Goal: Transaction & Acquisition: Purchase product/service

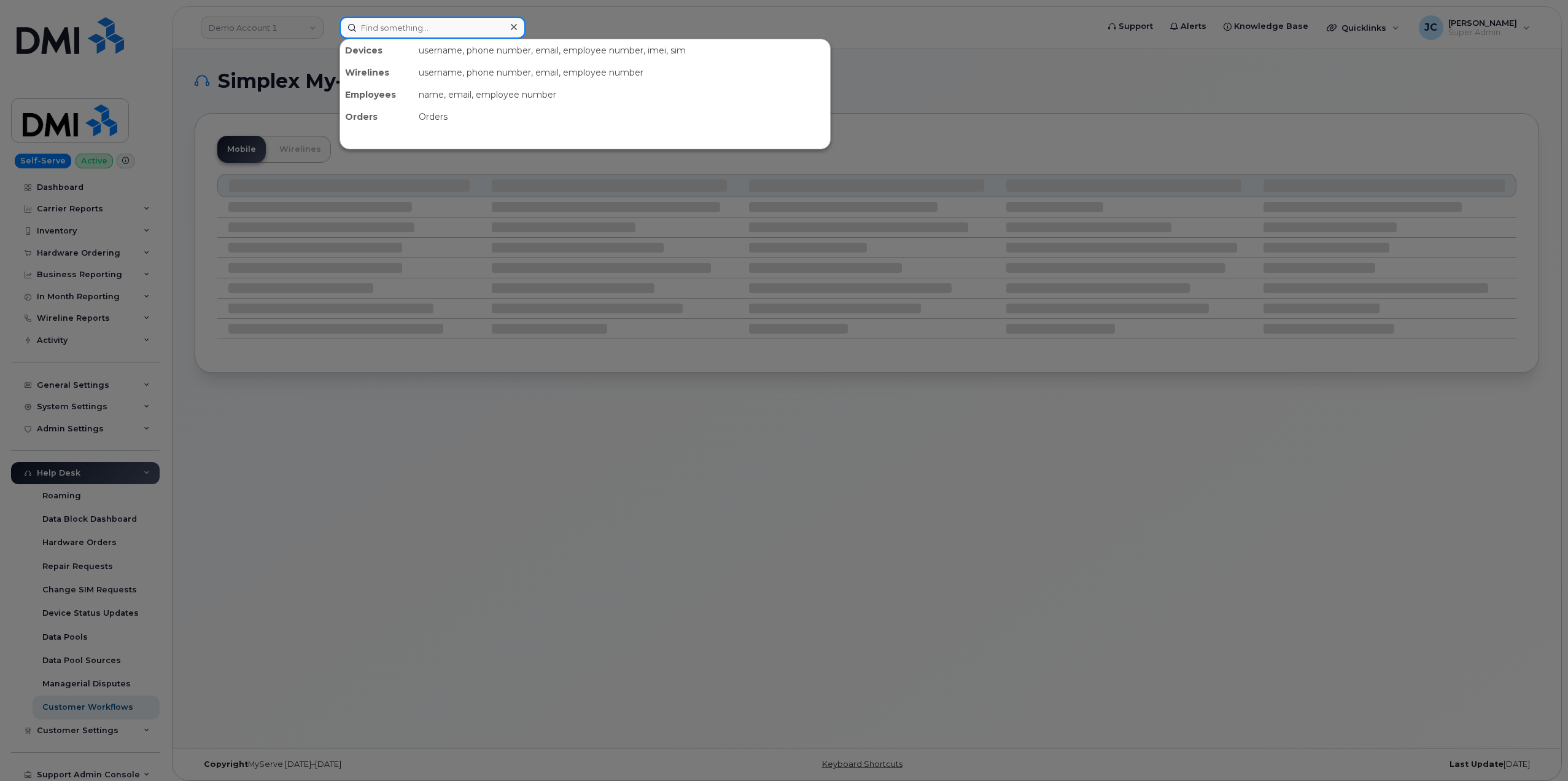
click at [431, 29] on input at bounding box center [433, 27] width 186 height 22
paste input "4039780212"
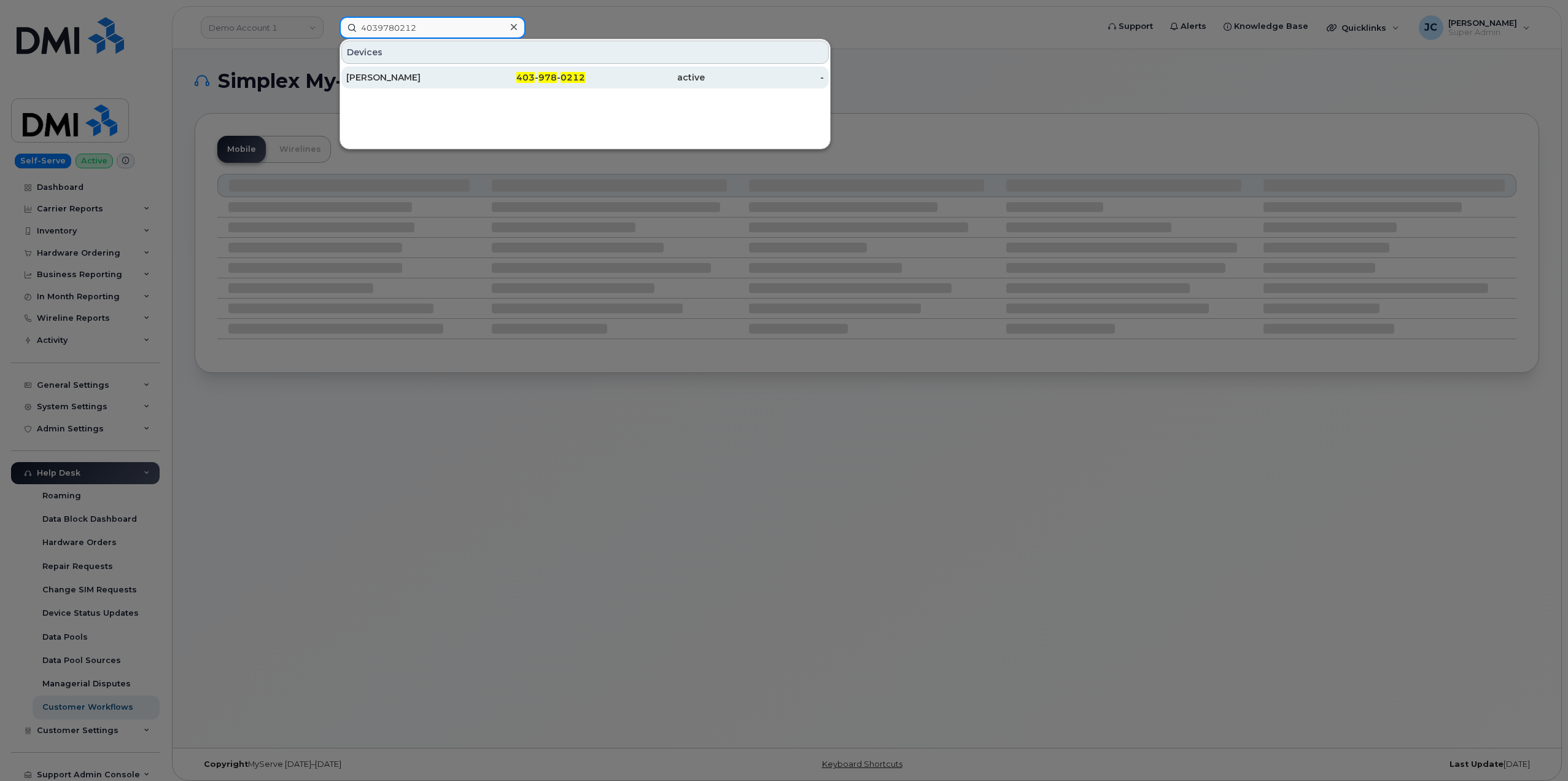
type input "4039780212"
click at [386, 76] on div "Peter Nikli" at bounding box center [406, 77] width 120 height 12
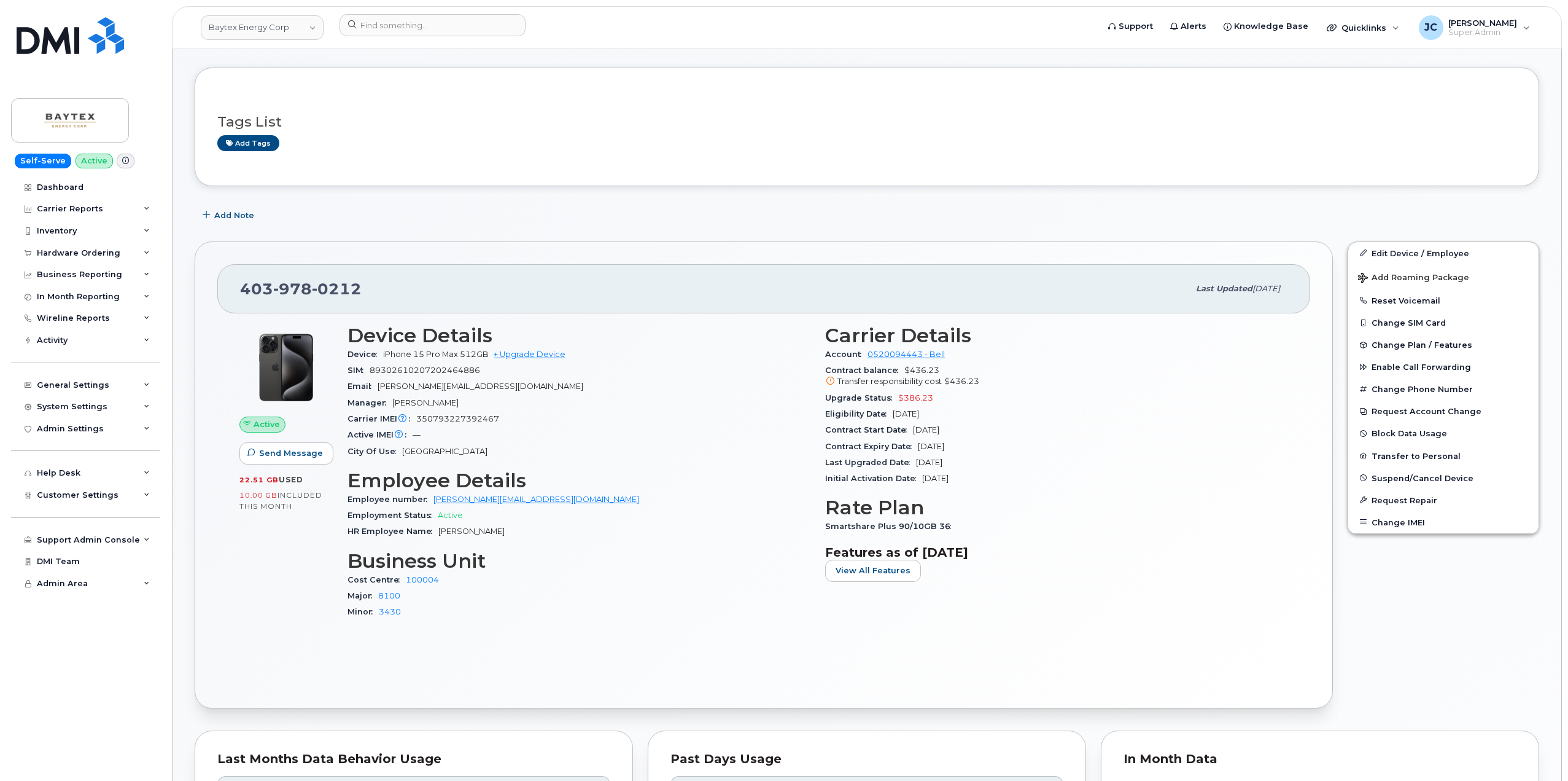
scroll to position [246, 0]
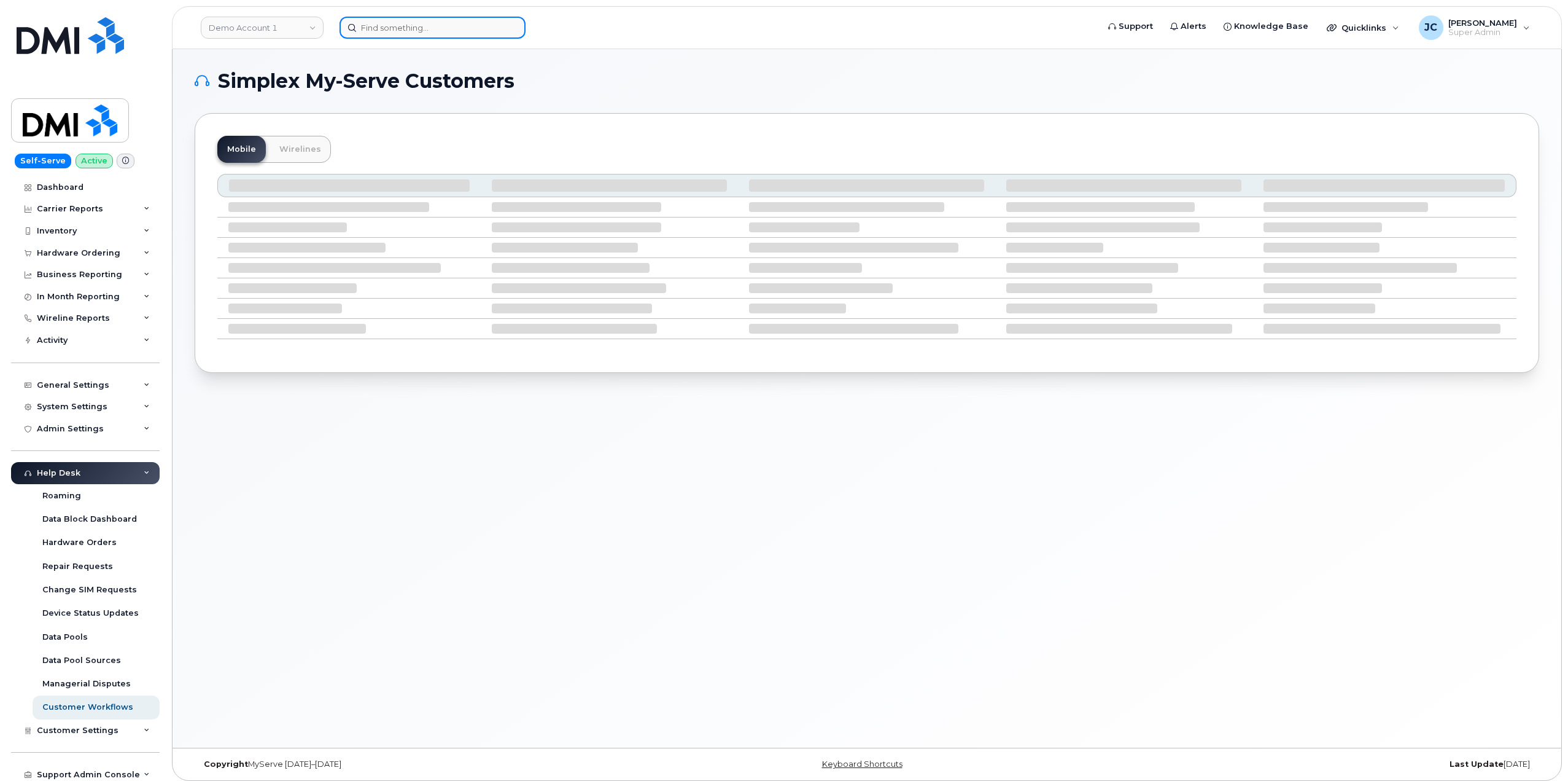
click at [411, 28] on input at bounding box center [433, 27] width 186 height 22
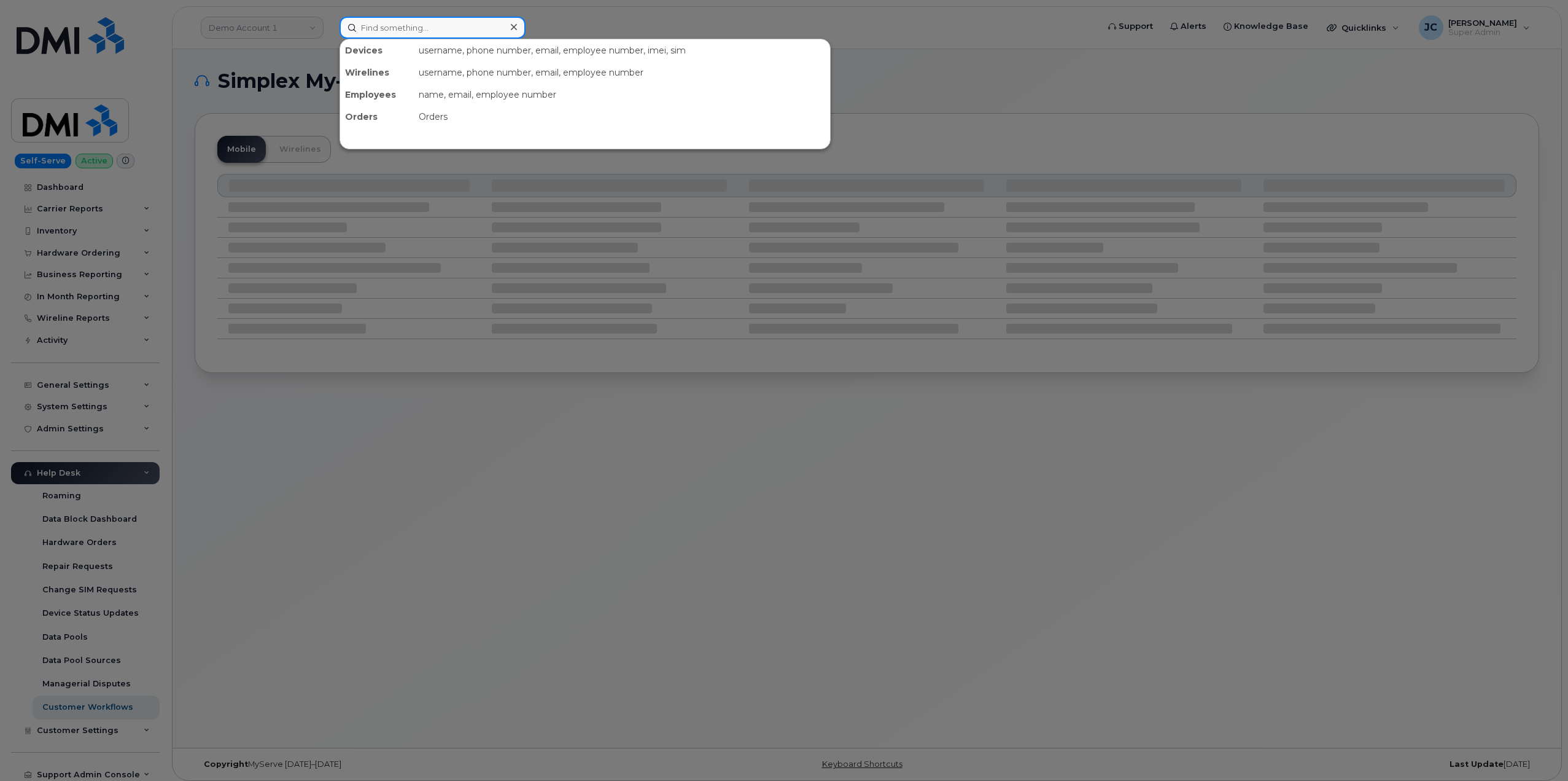
click at [387, 31] on input at bounding box center [433, 27] width 186 height 22
paste input "719.313.8672"
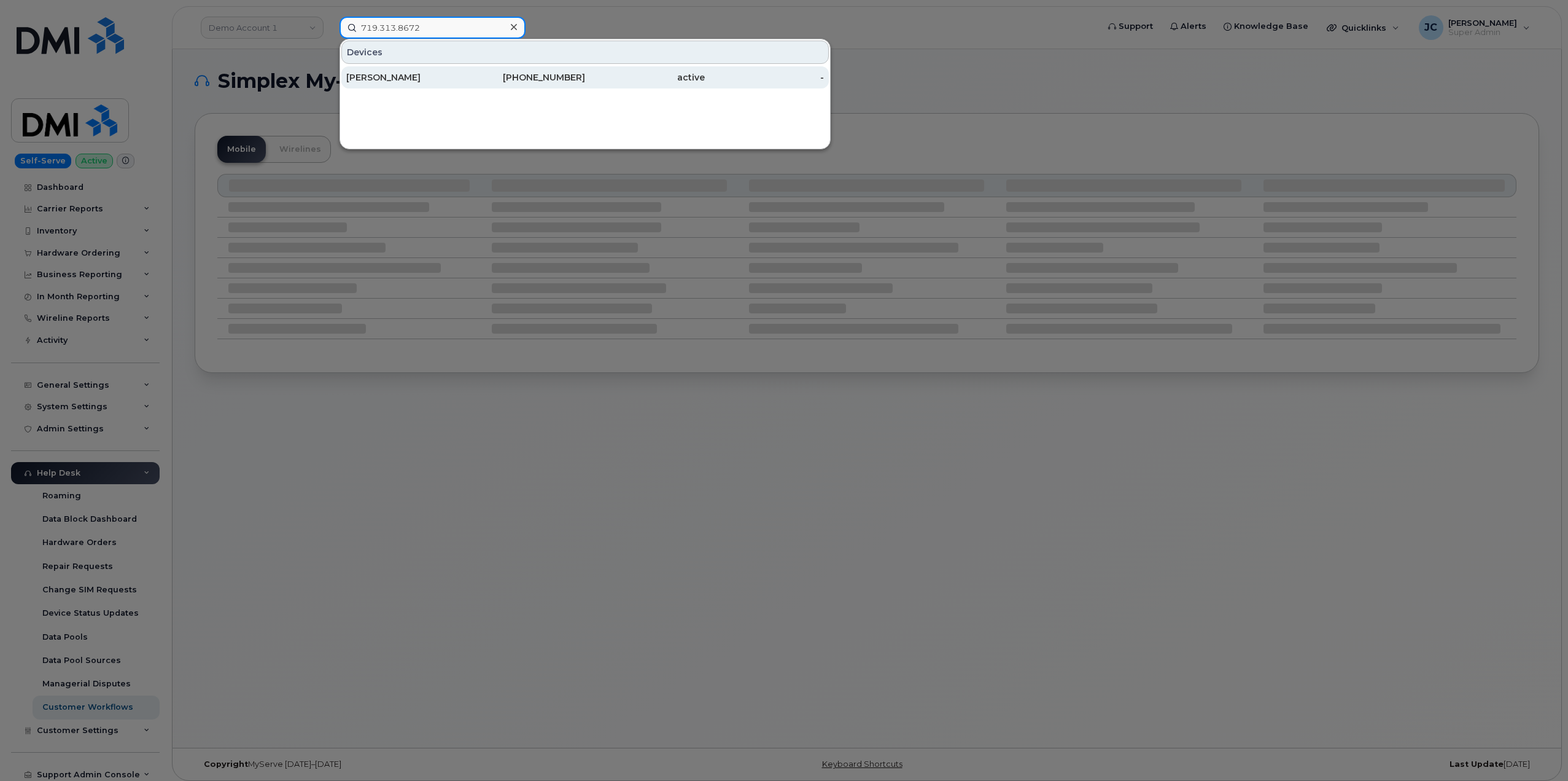
type input "719.313.8672"
click at [439, 81] on div "MICHAEL ARCHIBEQUE" at bounding box center [406, 77] width 120 height 12
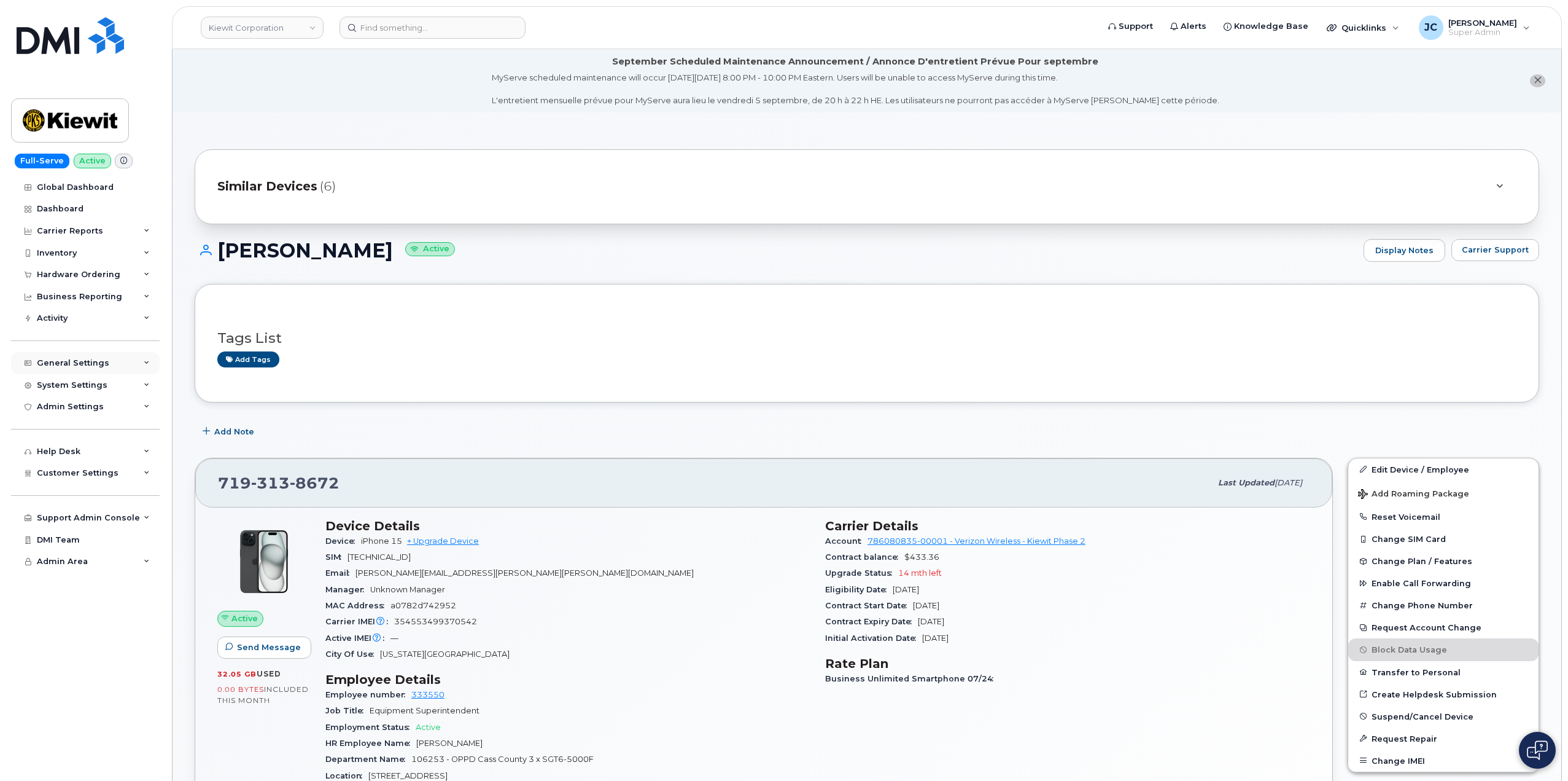
click at [152, 360] on div "General Settings" at bounding box center [85, 363] width 149 height 22
click at [143, 272] on div "Hardware Ordering" at bounding box center [85, 274] width 149 height 22
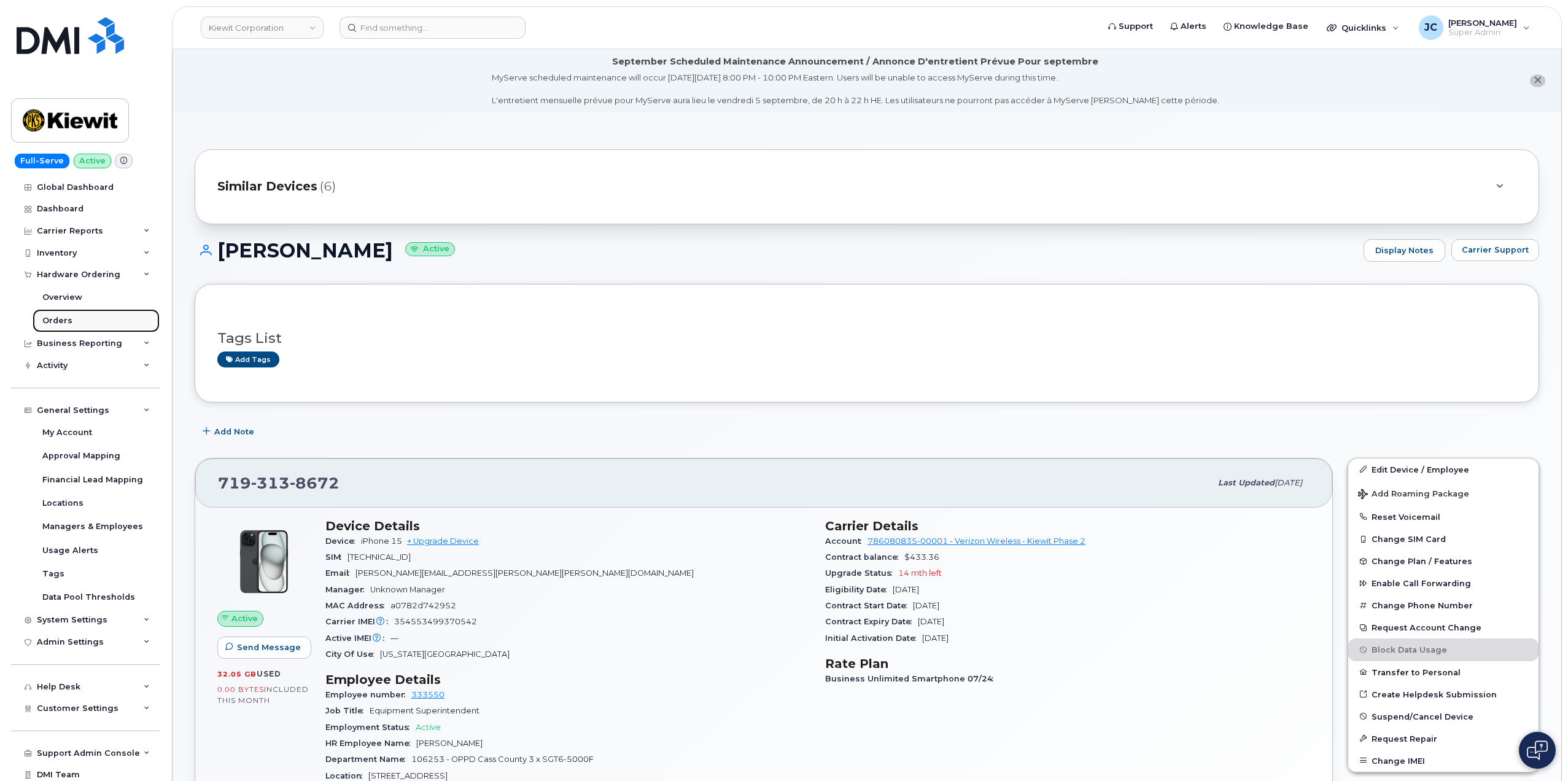
click at [53, 322] on div "Orders" at bounding box center [57, 320] width 30 height 11
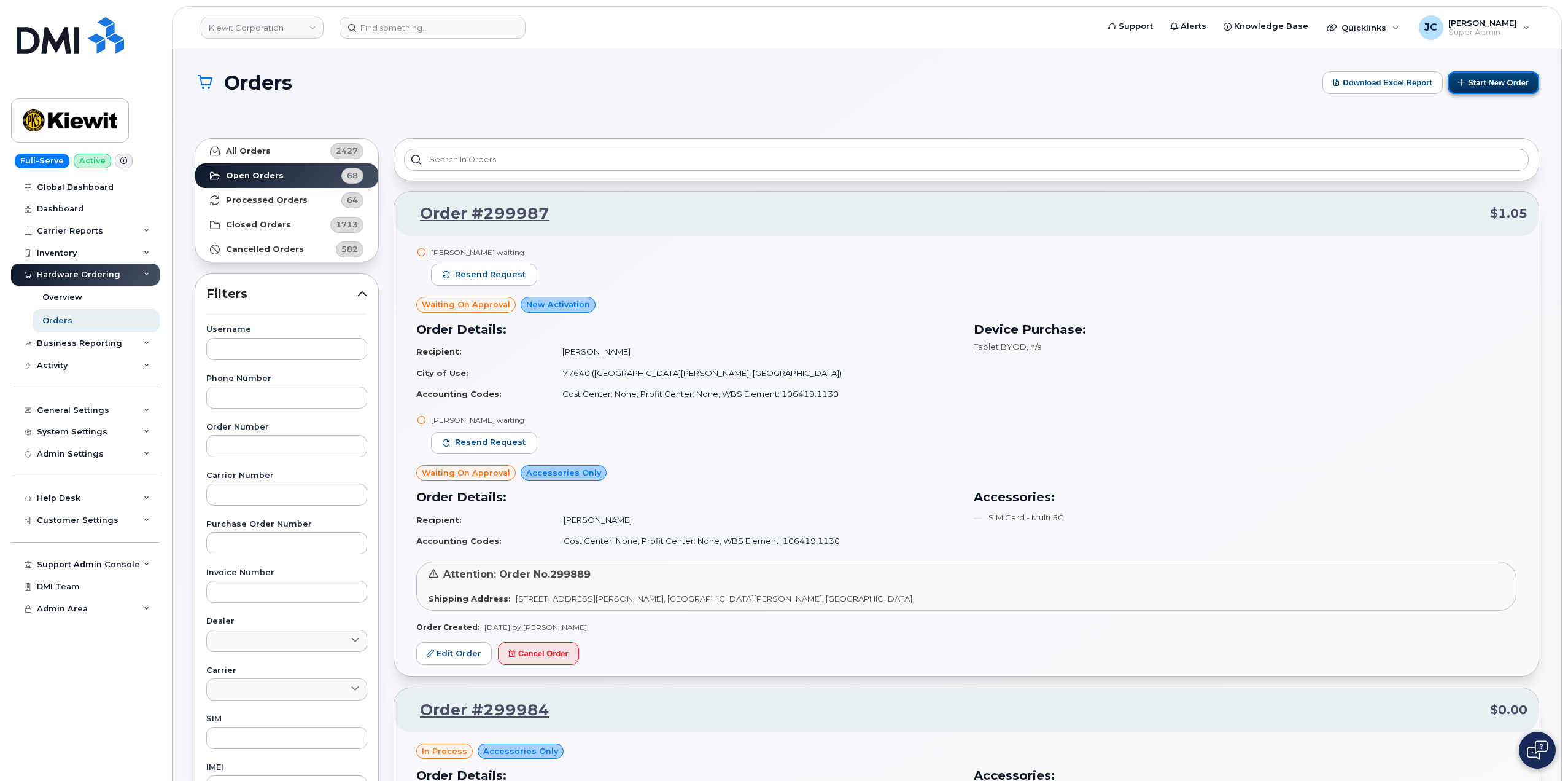
click at [1508, 83] on button "Start New Order" at bounding box center [1493, 82] width 92 height 22
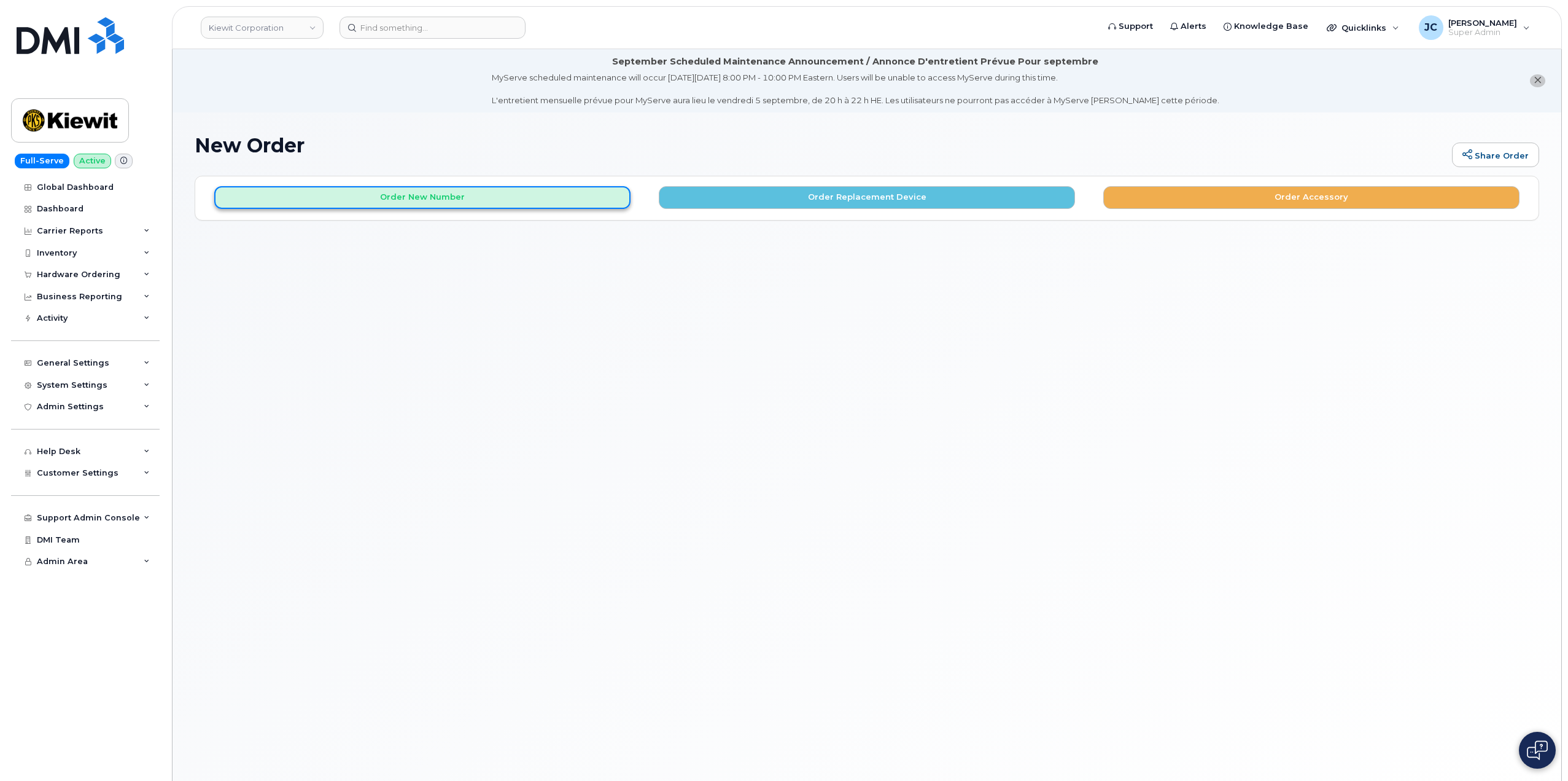
click at [423, 195] on button "Order New Number" at bounding box center [423, 197] width 416 height 22
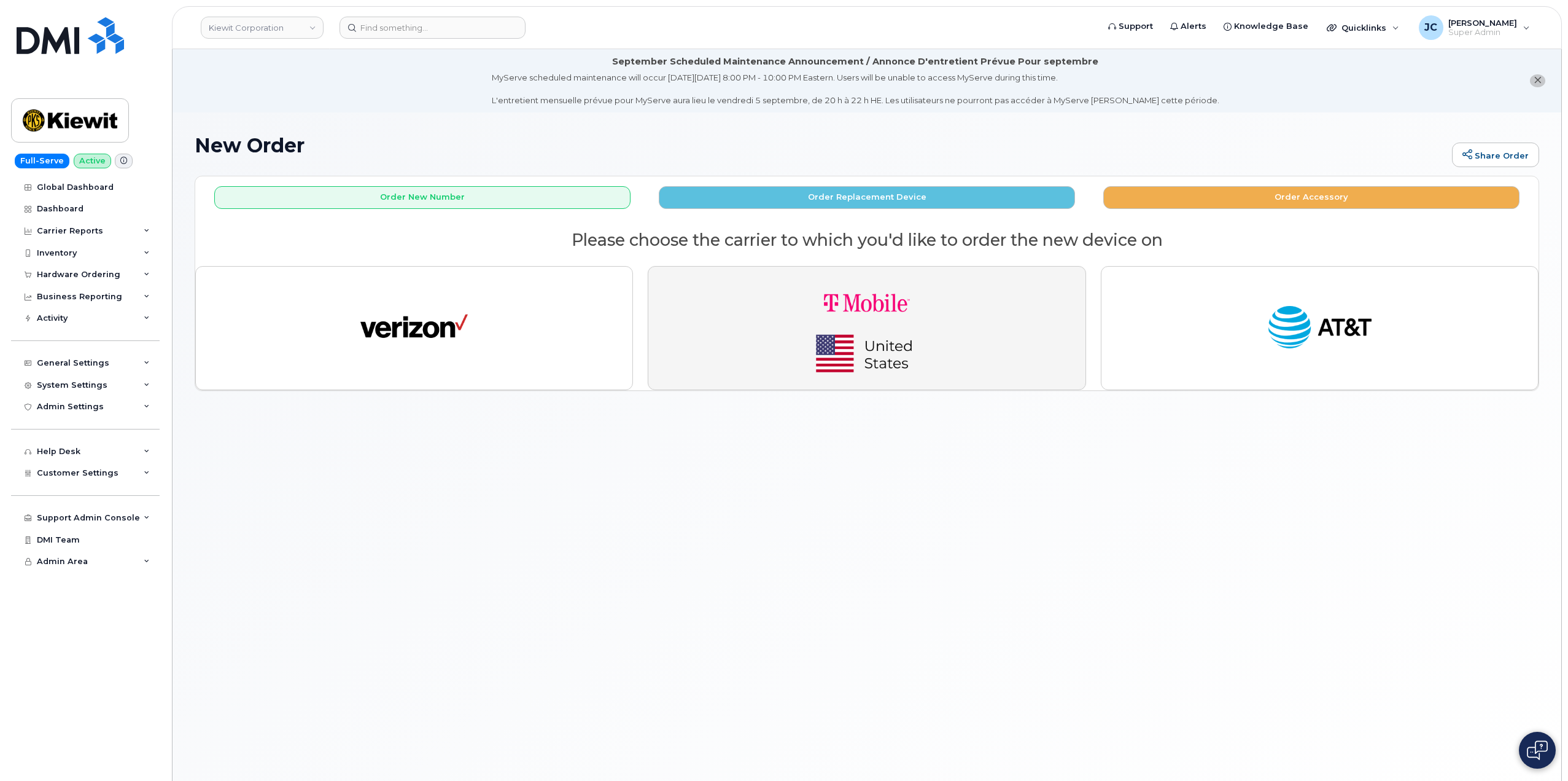
click at [899, 337] on img "button" at bounding box center [867, 328] width 172 height 103
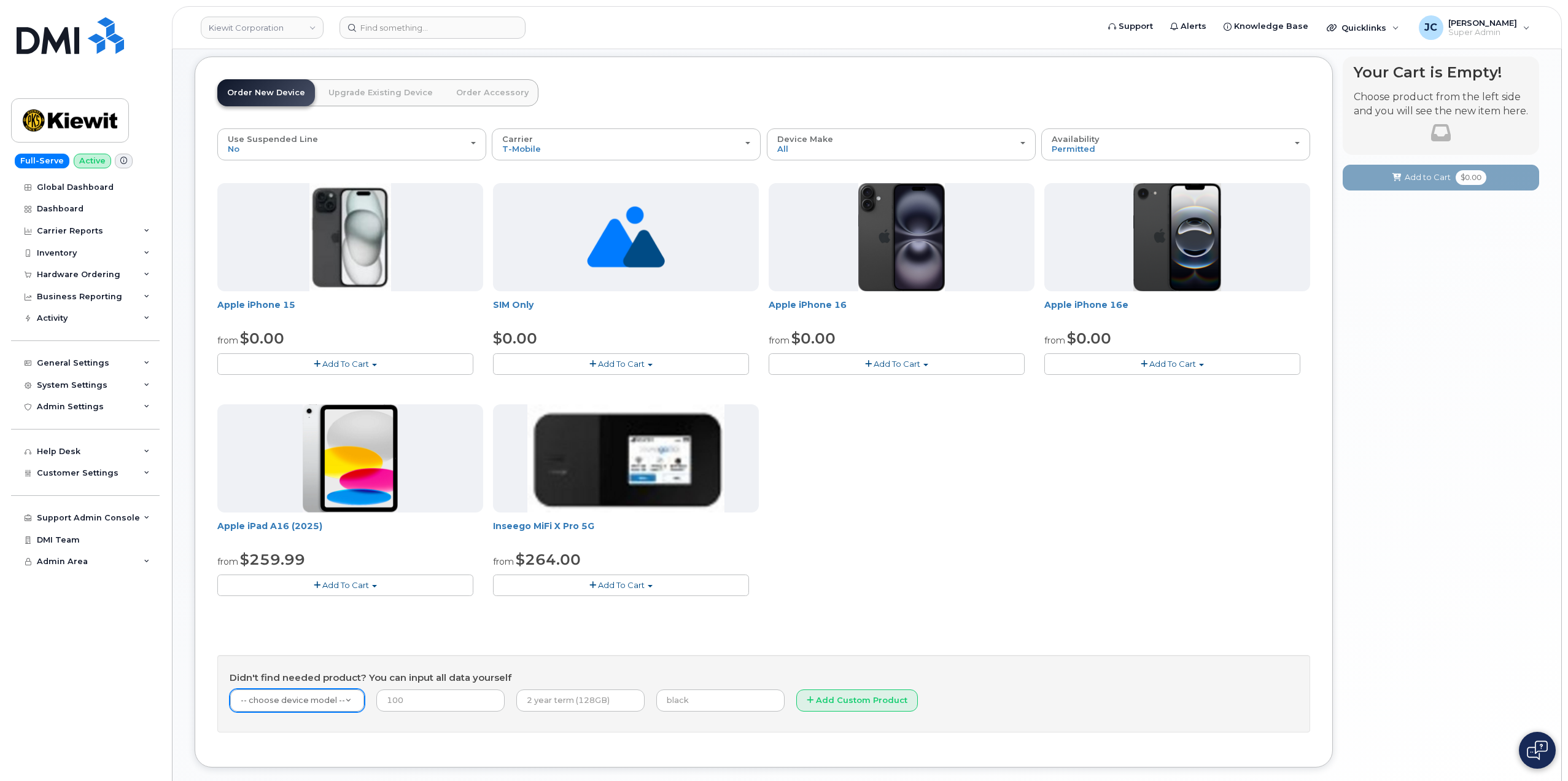
scroll to position [123, 0]
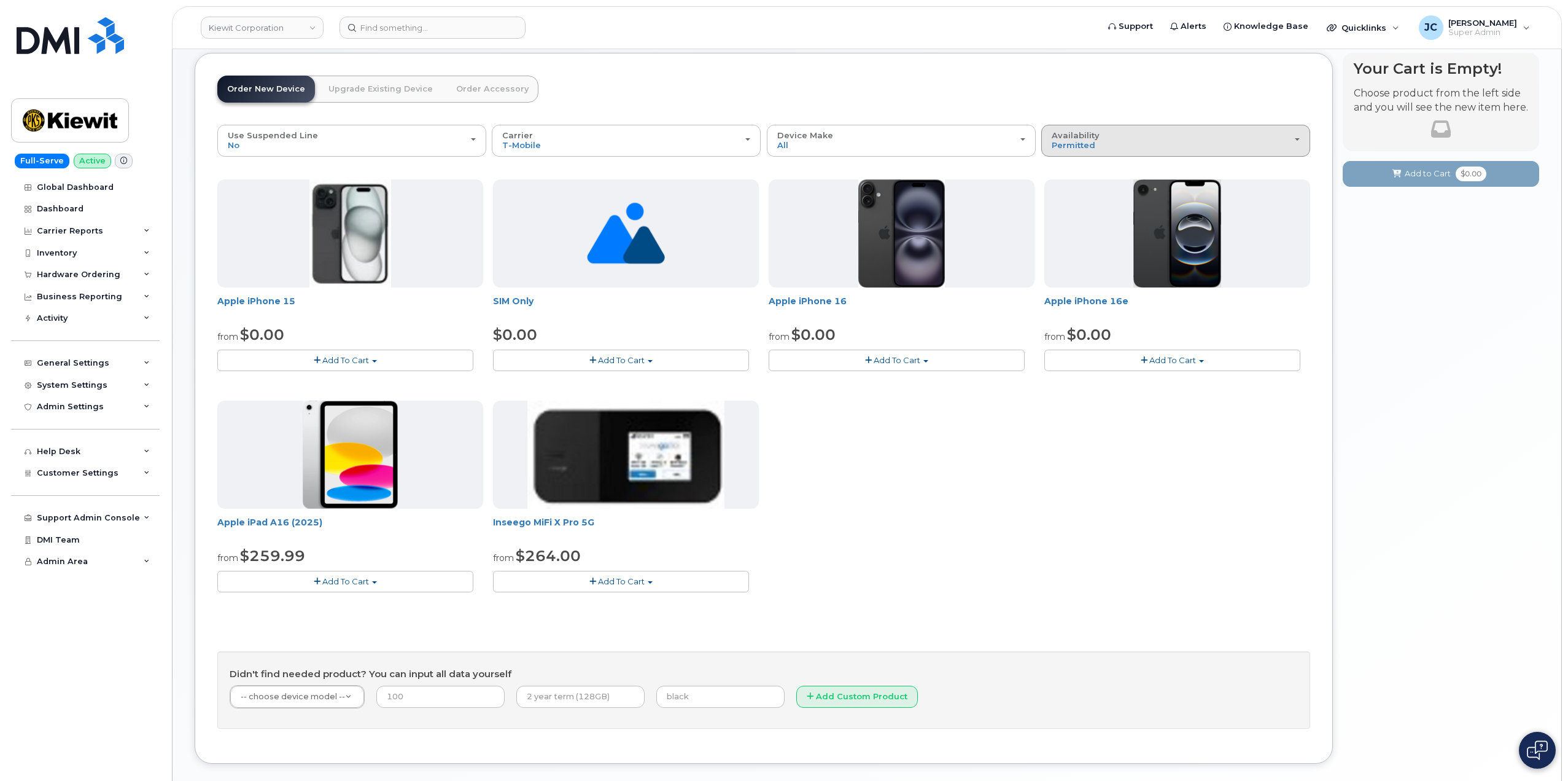
click at [1190, 130] on button "Availability Permitted All" at bounding box center [1176, 140] width 269 height 32
click at [1061, 189] on label "All" at bounding box center [1057, 189] width 26 height 15
click at [0, 0] on input "All" at bounding box center [0, 0] width 0 height 0
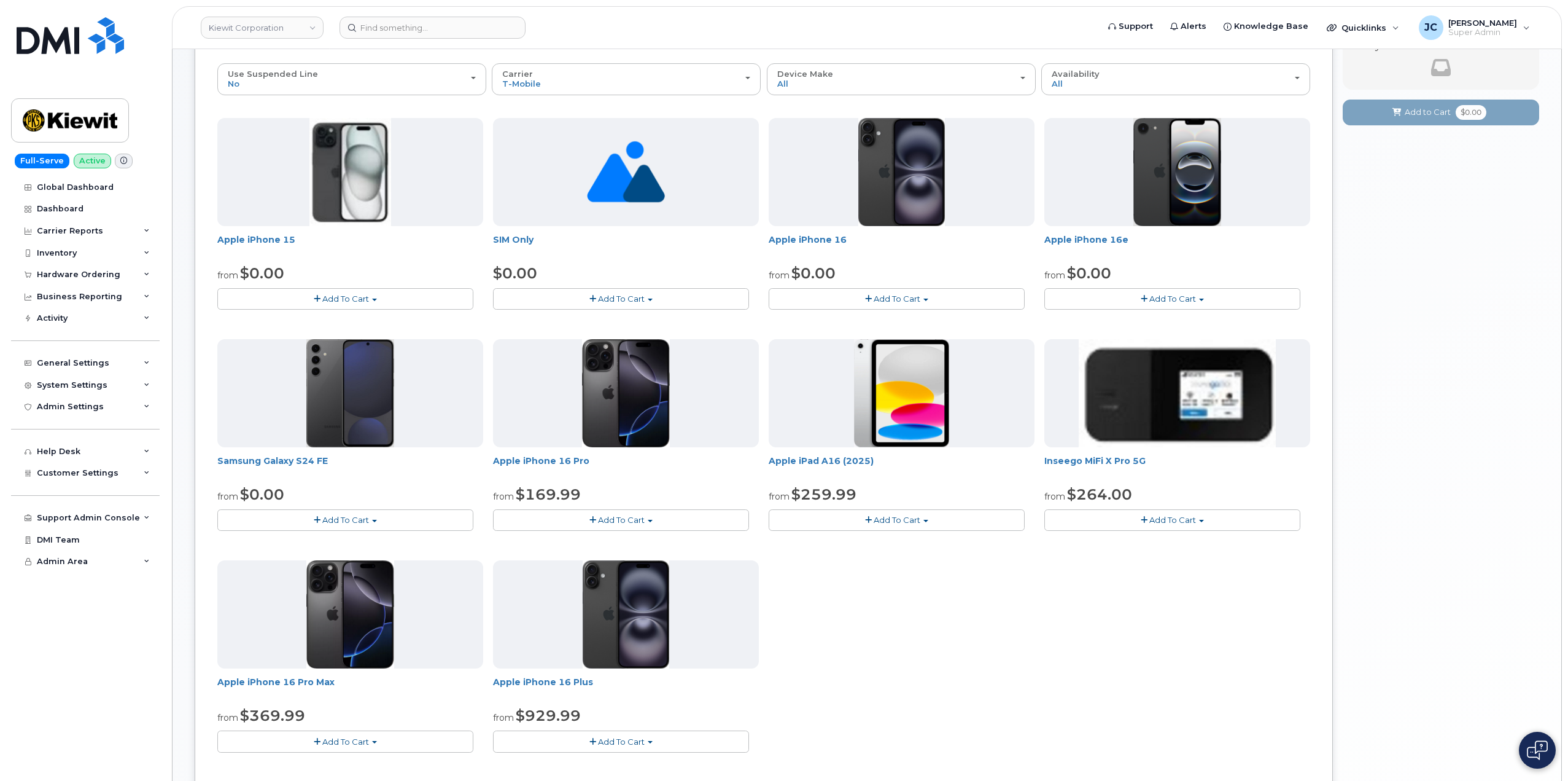
scroll to position [246, 0]
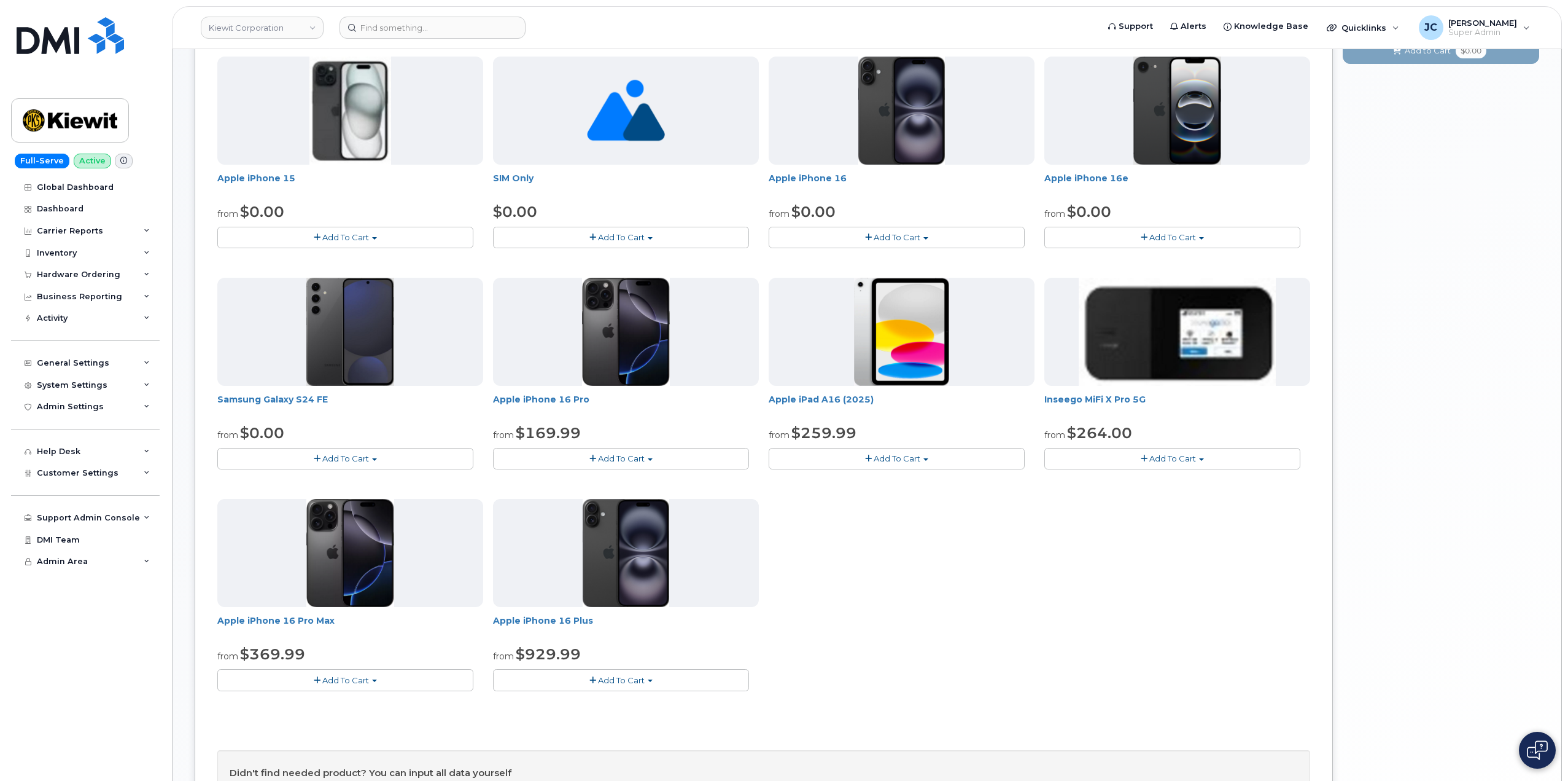
click at [907, 368] on img at bounding box center [901, 331] width 95 height 108
click at [914, 455] on span "Add To Cart" at bounding box center [897, 458] width 47 height 9
click at [880, 482] on link "$259.99 - 2 Year Activation (128GB)" at bounding box center [857, 481] width 170 height 16
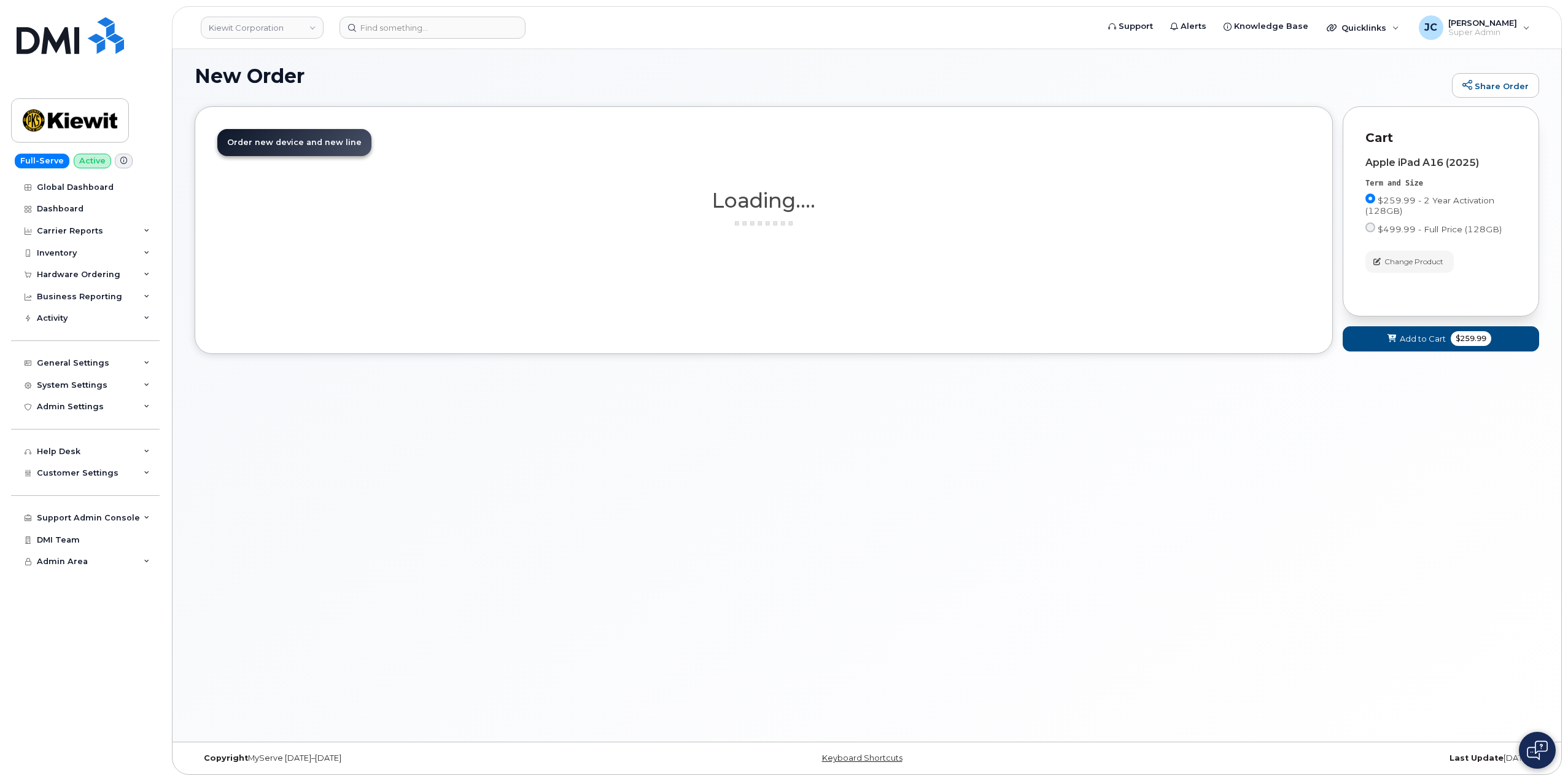
scroll to position [69, 0]
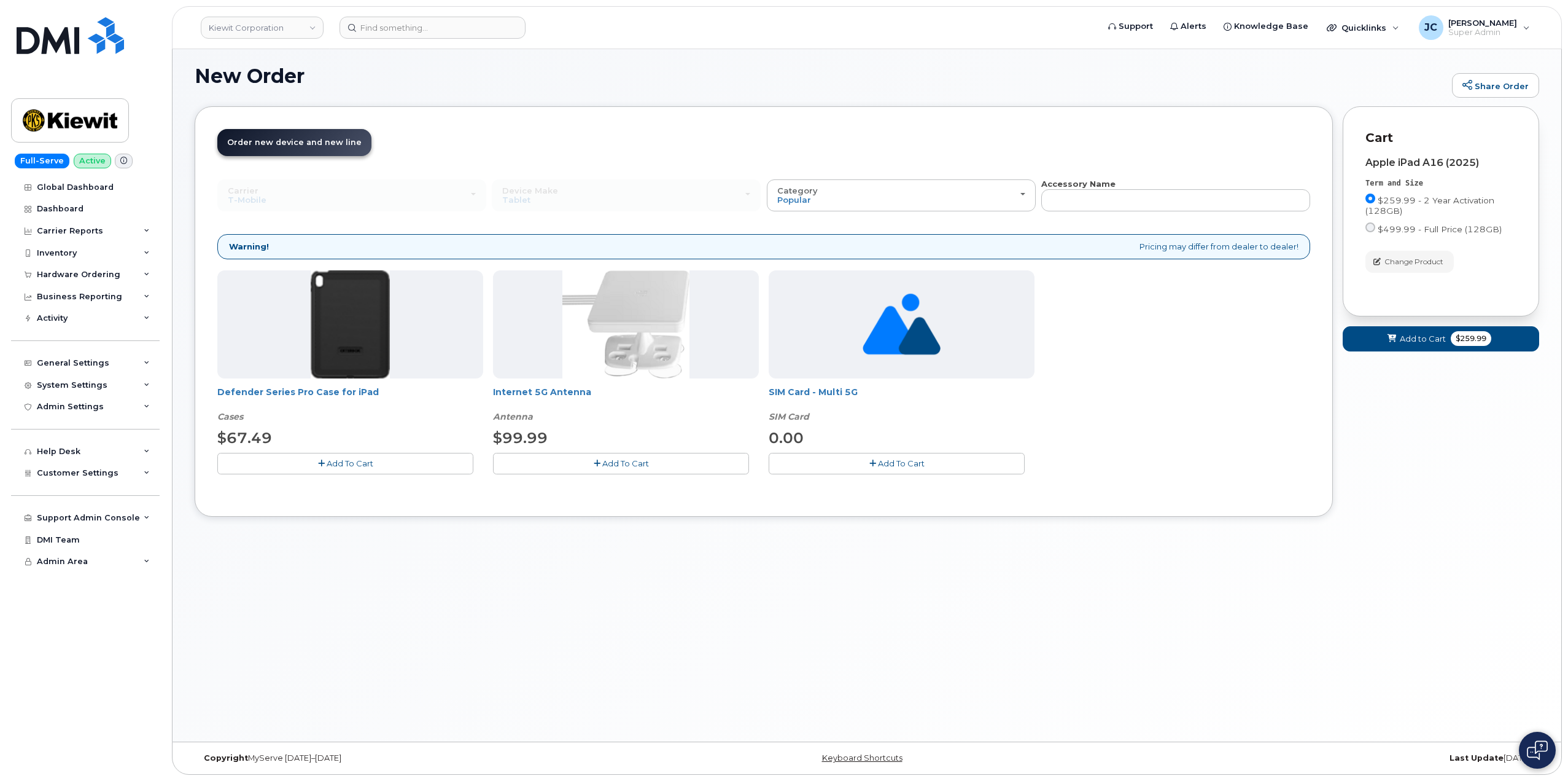
click at [349, 458] on button "Add To Cart" at bounding box center [346, 463] width 256 height 22
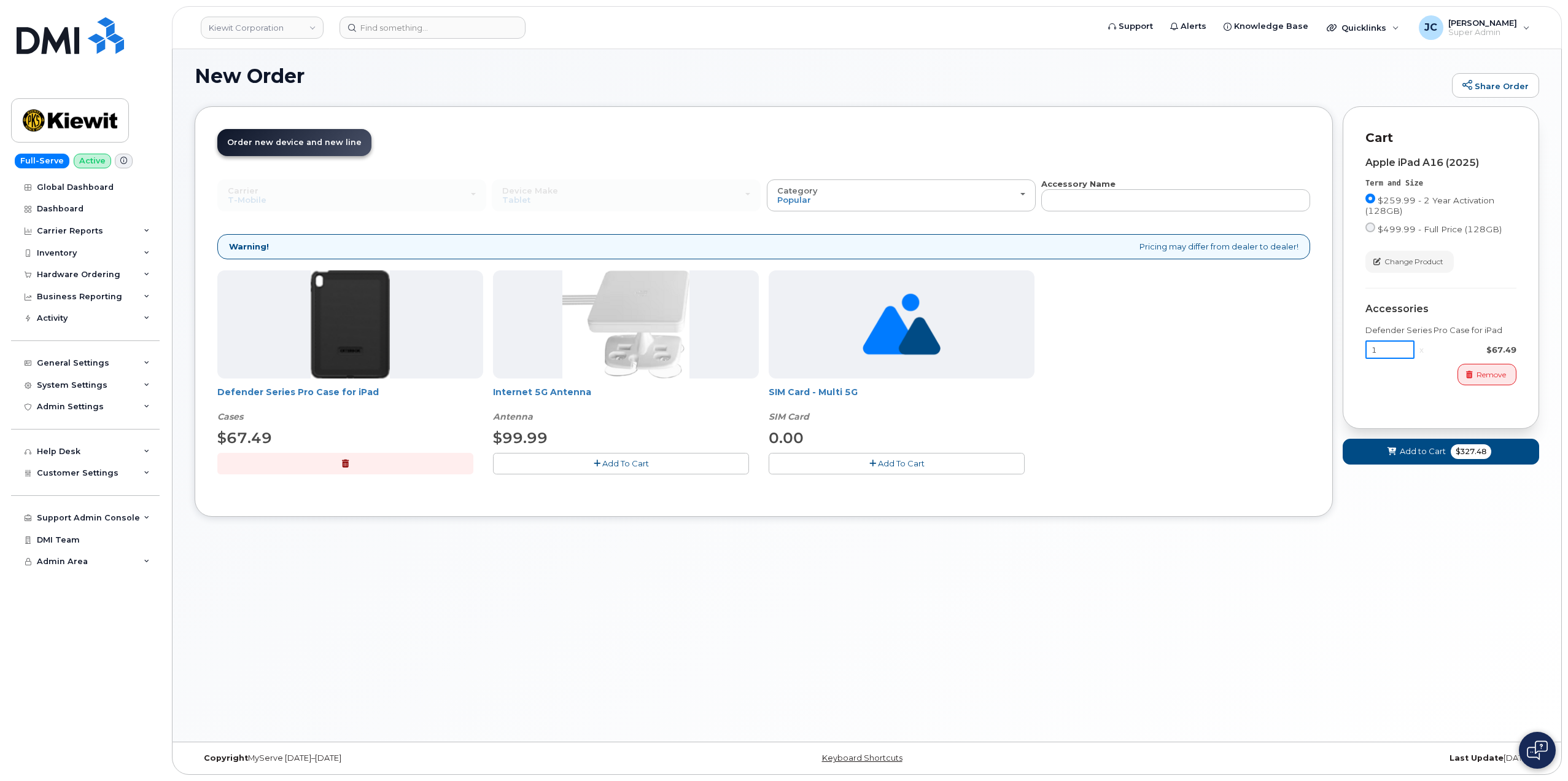
drag, startPoint x: 1384, startPoint y: 350, endPoint x: 1395, endPoint y: 404, distance: 55.1
click at [1352, 367] on div "Cart Apple iPad A16 (2025) Term and Size $259.99 - 2 Year Activation (128GB) $4…" at bounding box center [1441, 268] width 197 height 323
click at [1424, 444] on button "Add to Cart $327.48" at bounding box center [1441, 451] width 197 height 25
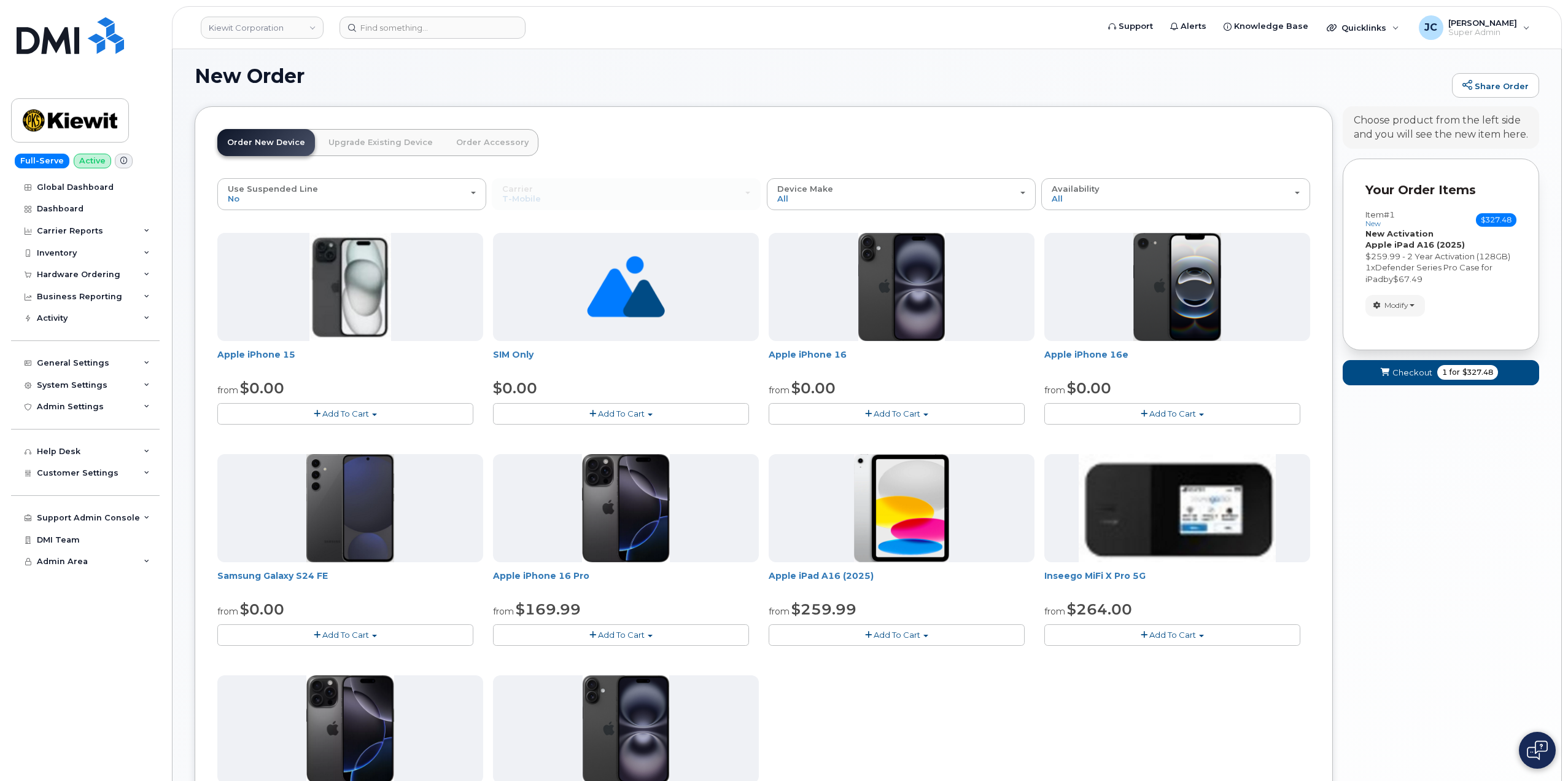
click at [906, 632] on span "Add To Cart" at bounding box center [897, 634] width 47 height 9
click at [869, 659] on link "$259.99 - 2 Year Activation (128GB)" at bounding box center [857, 658] width 170 height 16
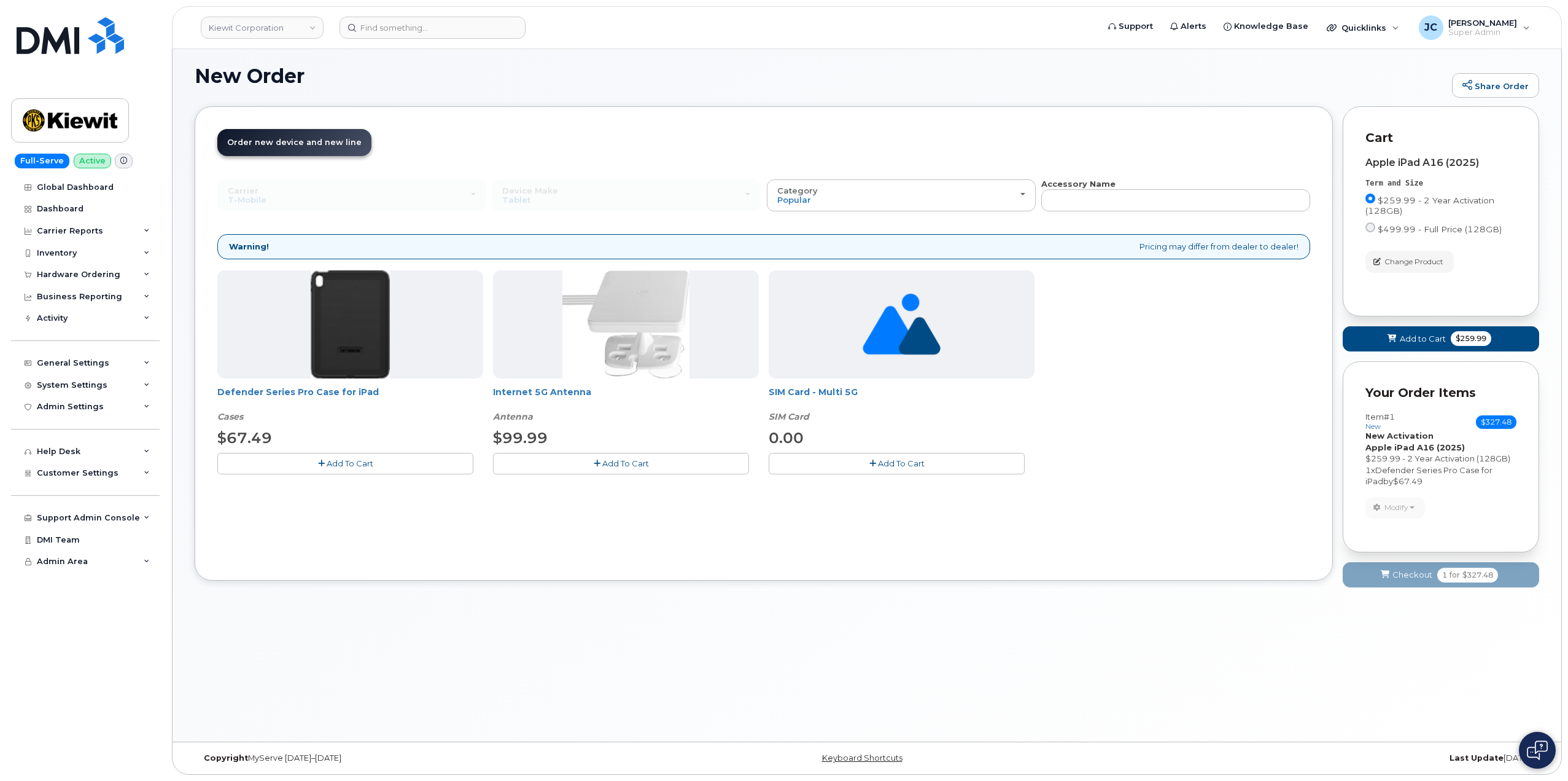
click at [371, 468] on span "Add To Cart" at bounding box center [350, 463] width 47 height 9
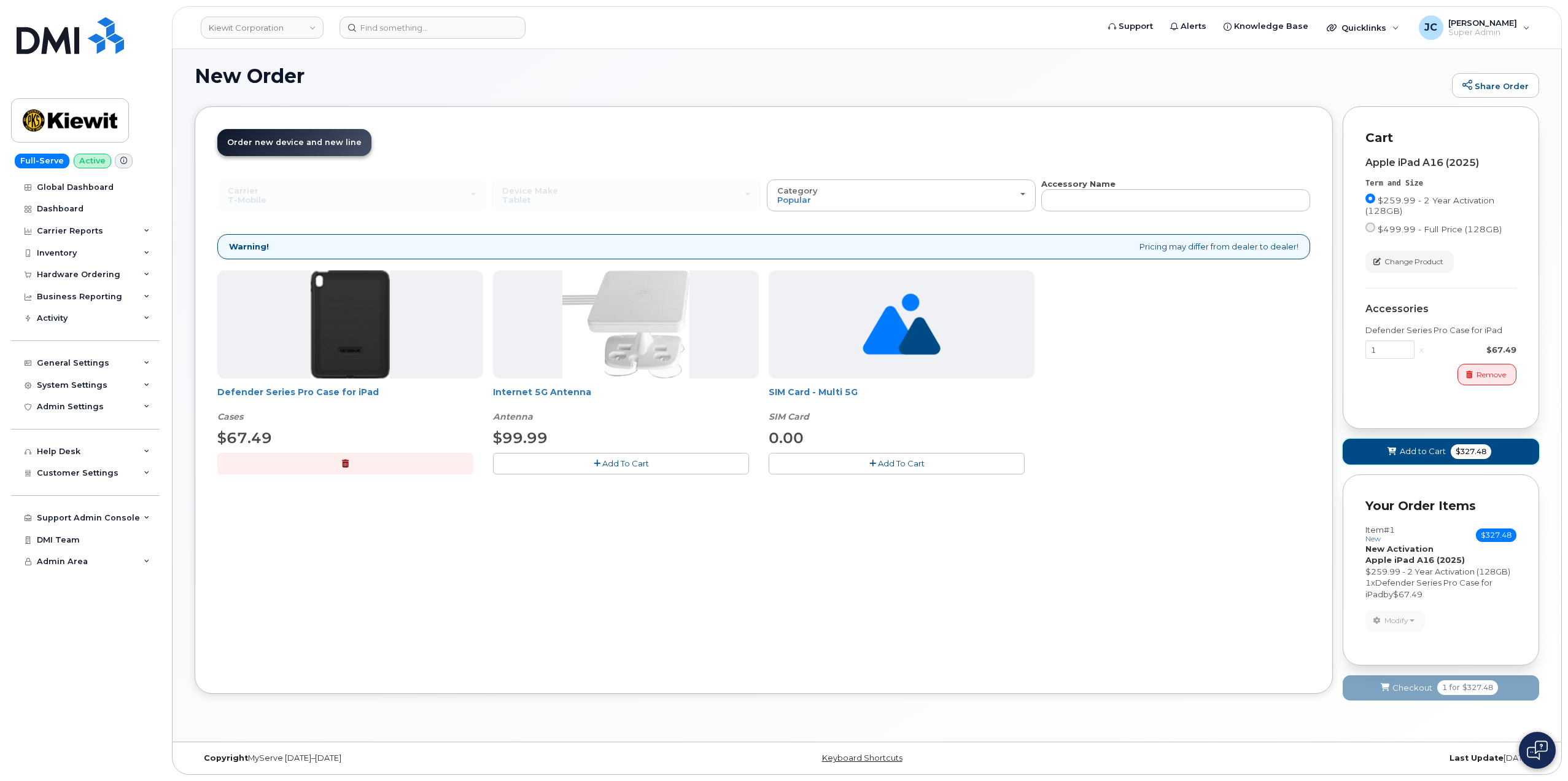
click at [1436, 452] on span "Add to Cart" at bounding box center [1423, 451] width 46 height 12
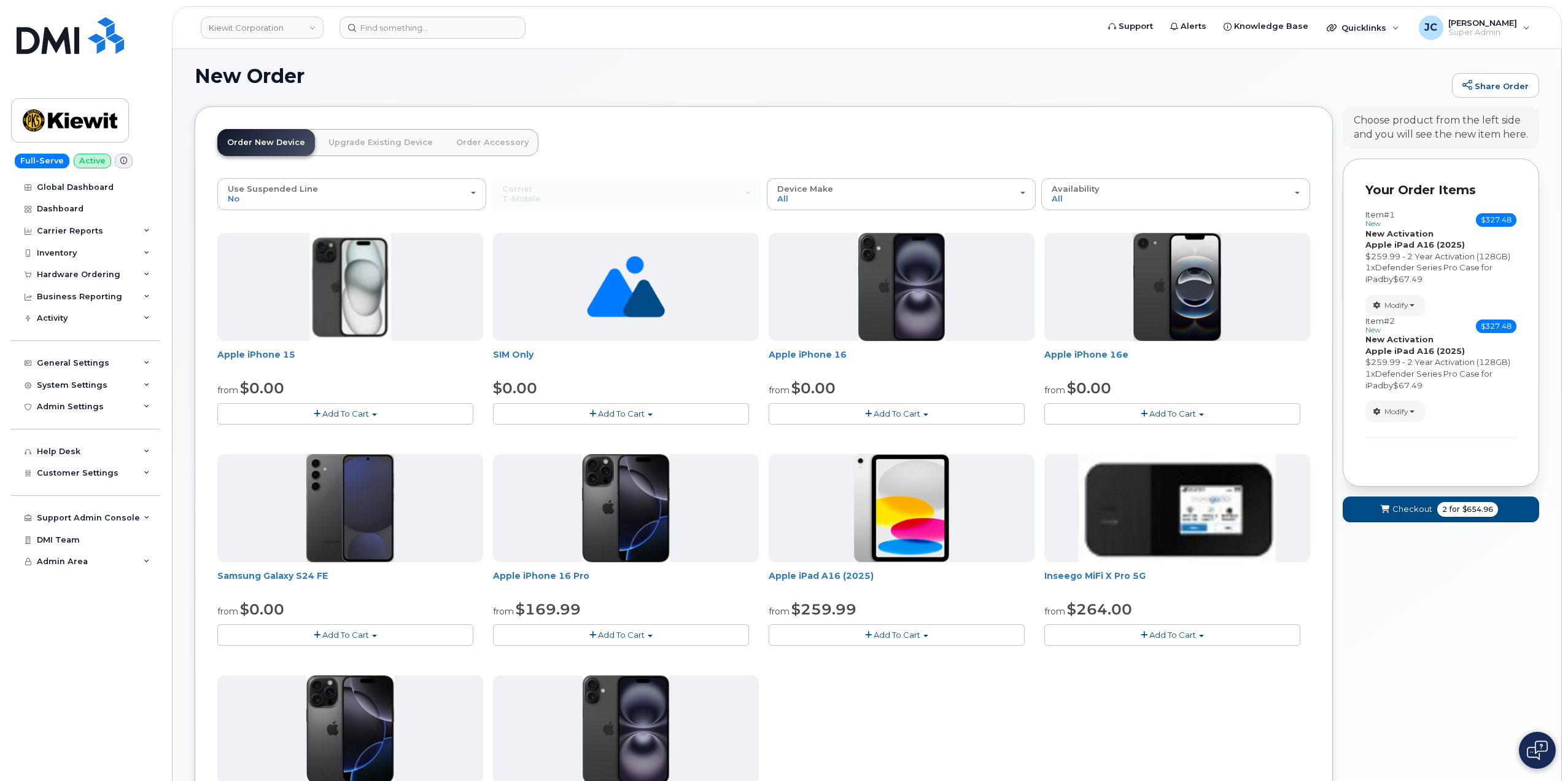
drag, startPoint x: 924, startPoint y: 626, endPoint x: 912, endPoint y: 639, distance: 17.7
click at [922, 628] on button "Add To Cart" at bounding box center [897, 635] width 256 height 22
click at [878, 660] on link "$259.99 - 2 Year Activation (128GB)" at bounding box center [857, 658] width 170 height 16
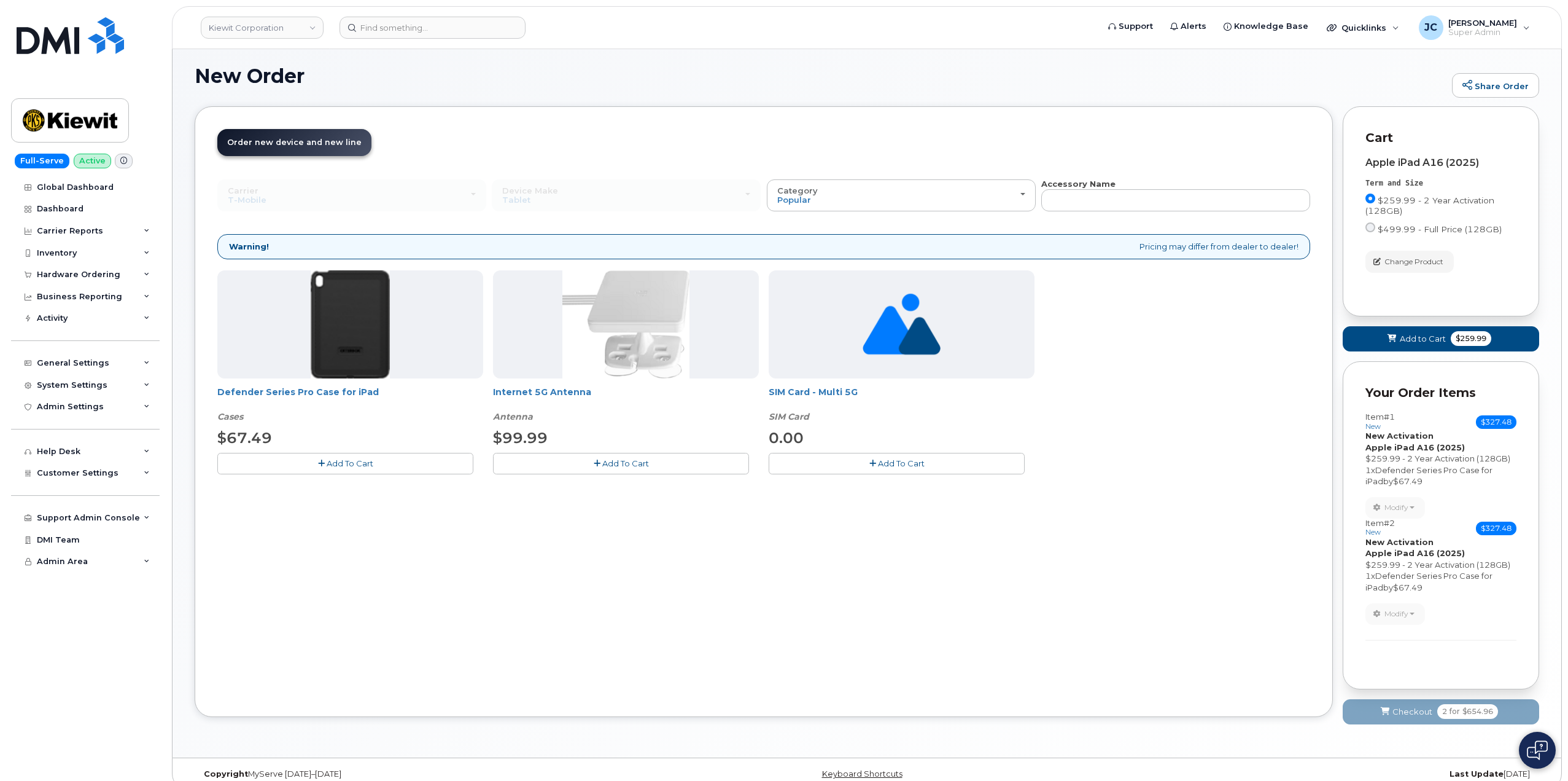
click at [349, 467] on span "Add To Cart" at bounding box center [350, 463] width 47 height 9
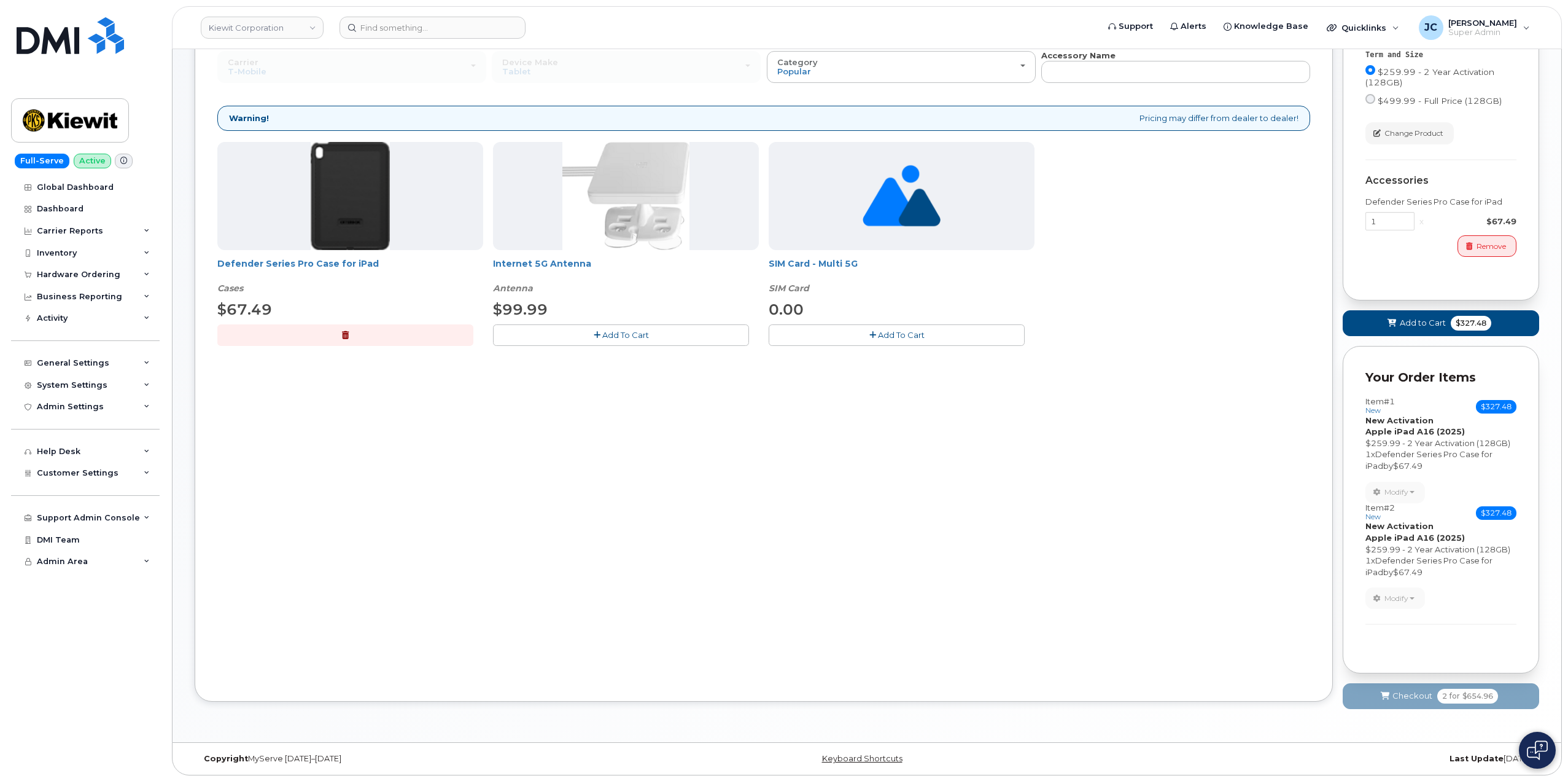
scroll to position [198, 0]
click at [1428, 322] on span "Add to Cart" at bounding box center [1423, 322] width 46 height 12
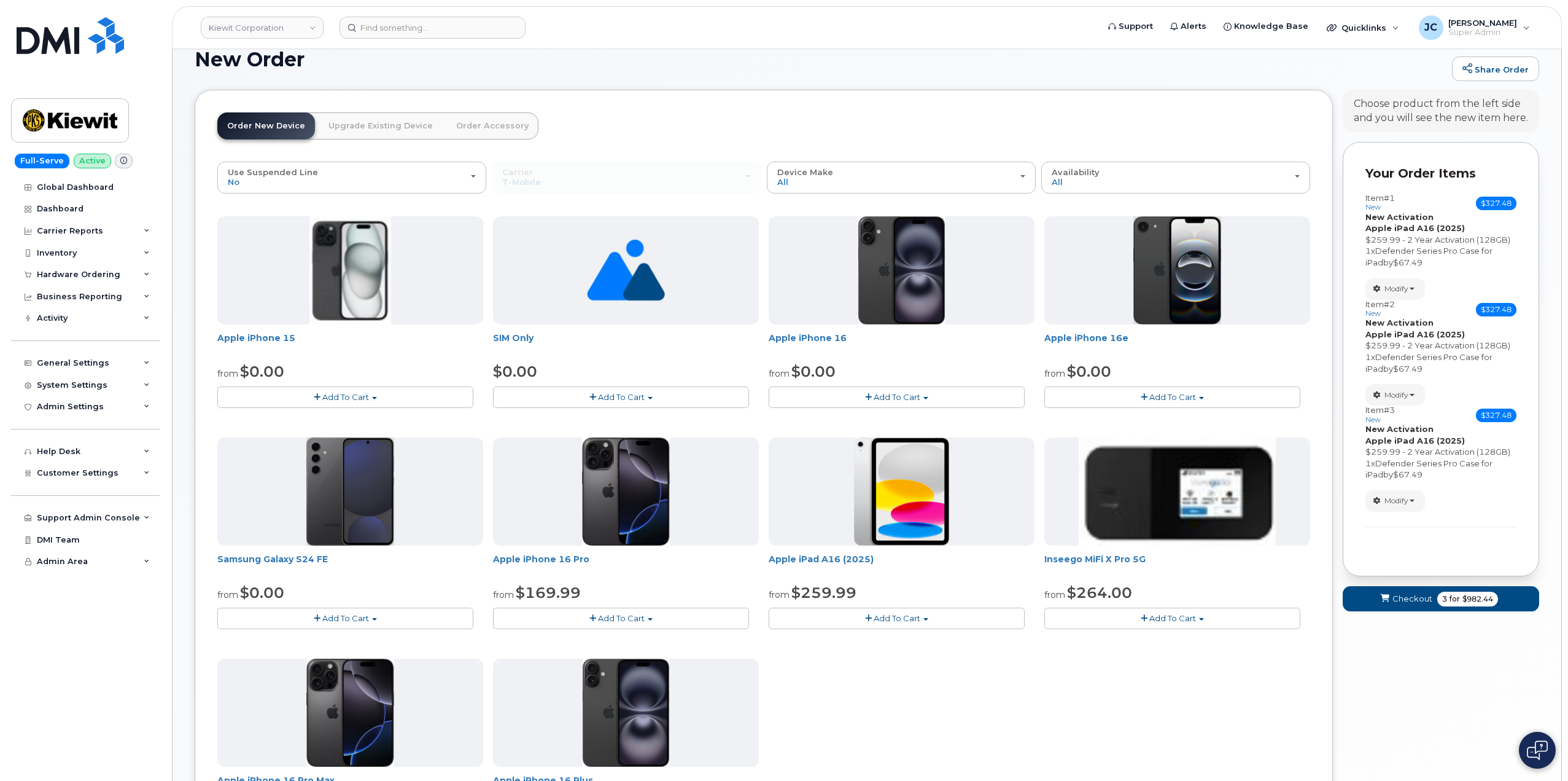
scroll to position [75, 0]
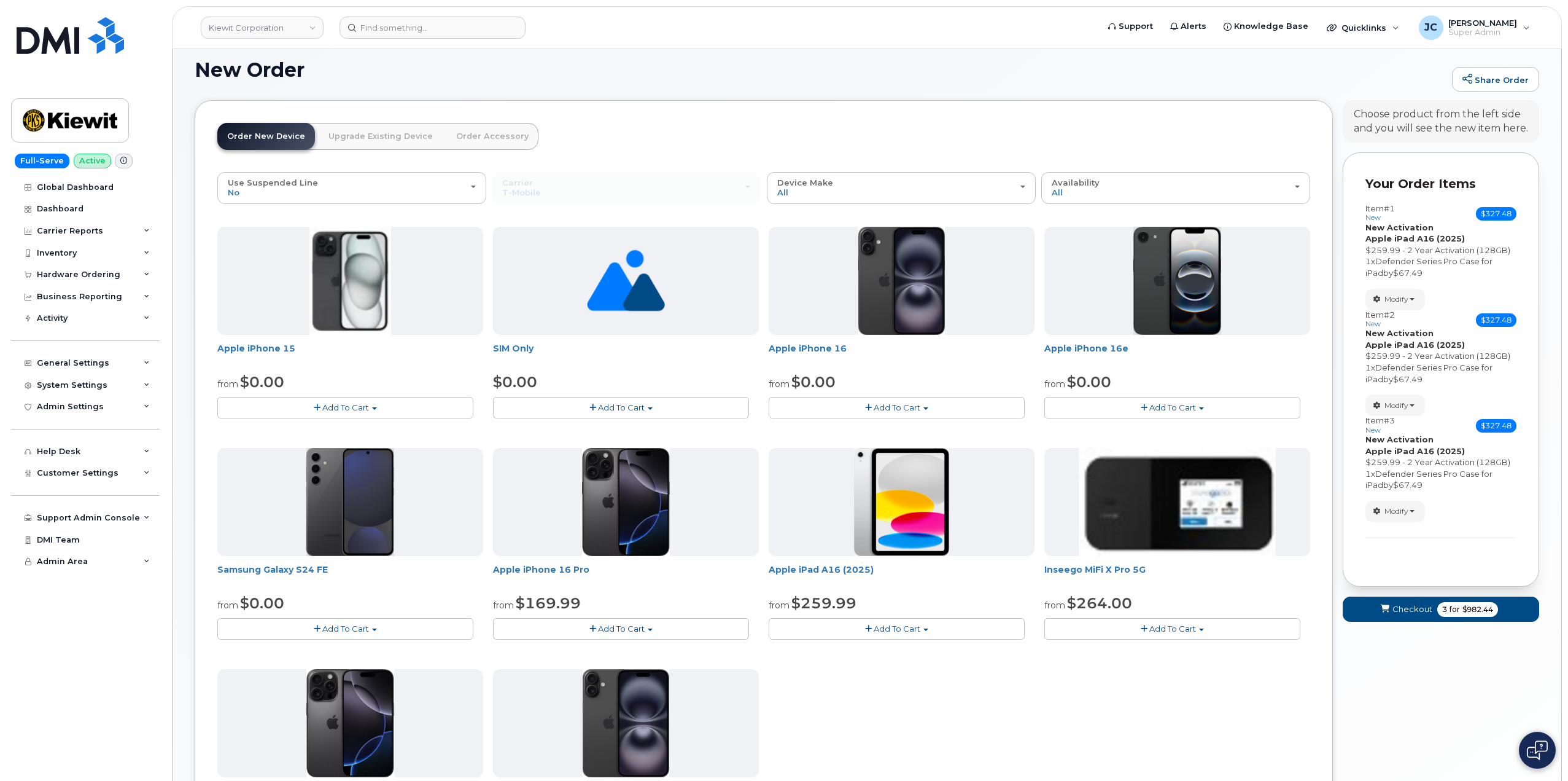
click at [895, 623] on button "Add To Cart" at bounding box center [897, 629] width 256 height 22
click at [886, 655] on link "$259.99 - 2 Year Activation (128GB)" at bounding box center [857, 651] width 170 height 16
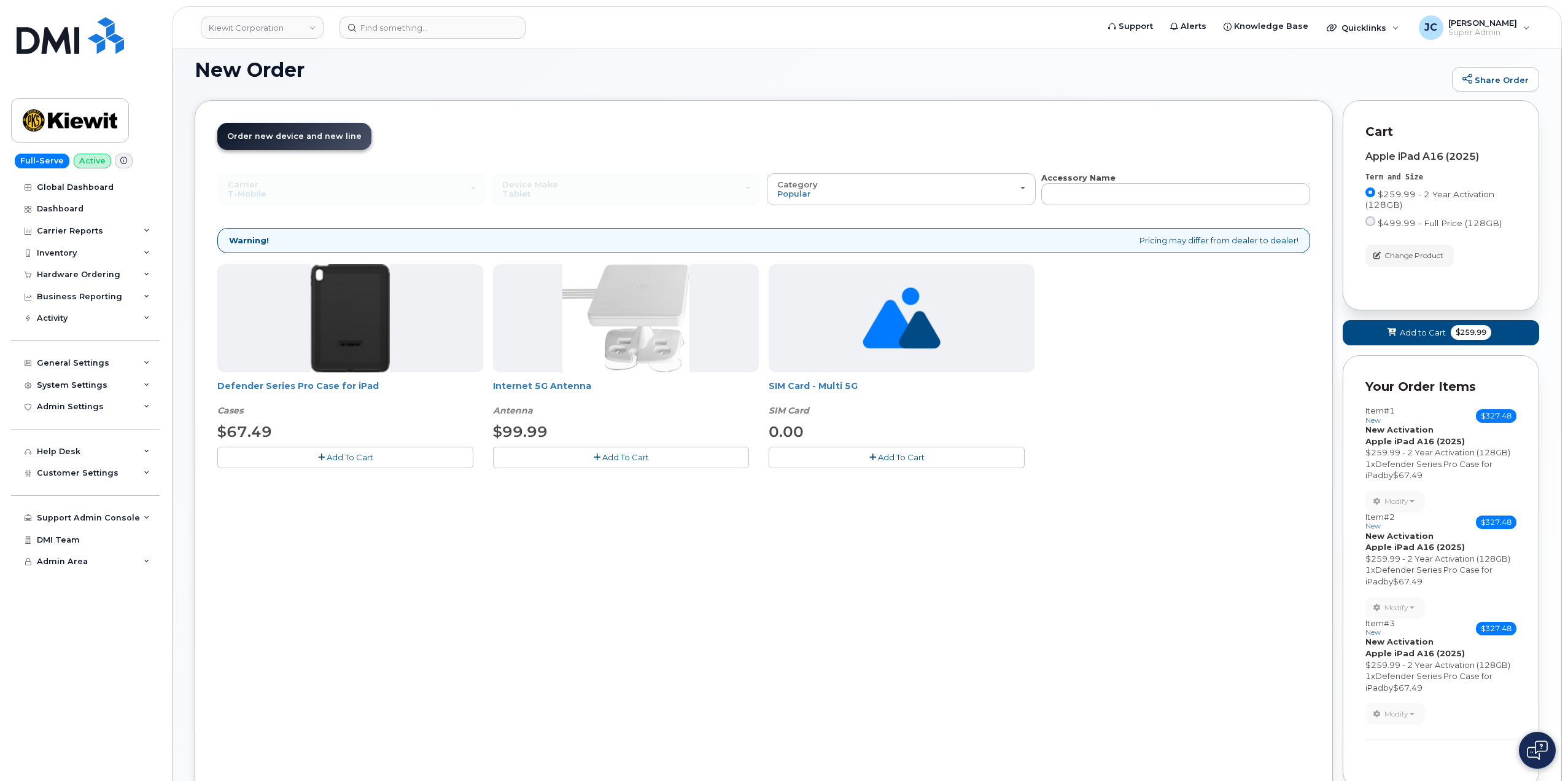
click at [372, 451] on button "Add To Cart" at bounding box center [346, 457] width 256 height 22
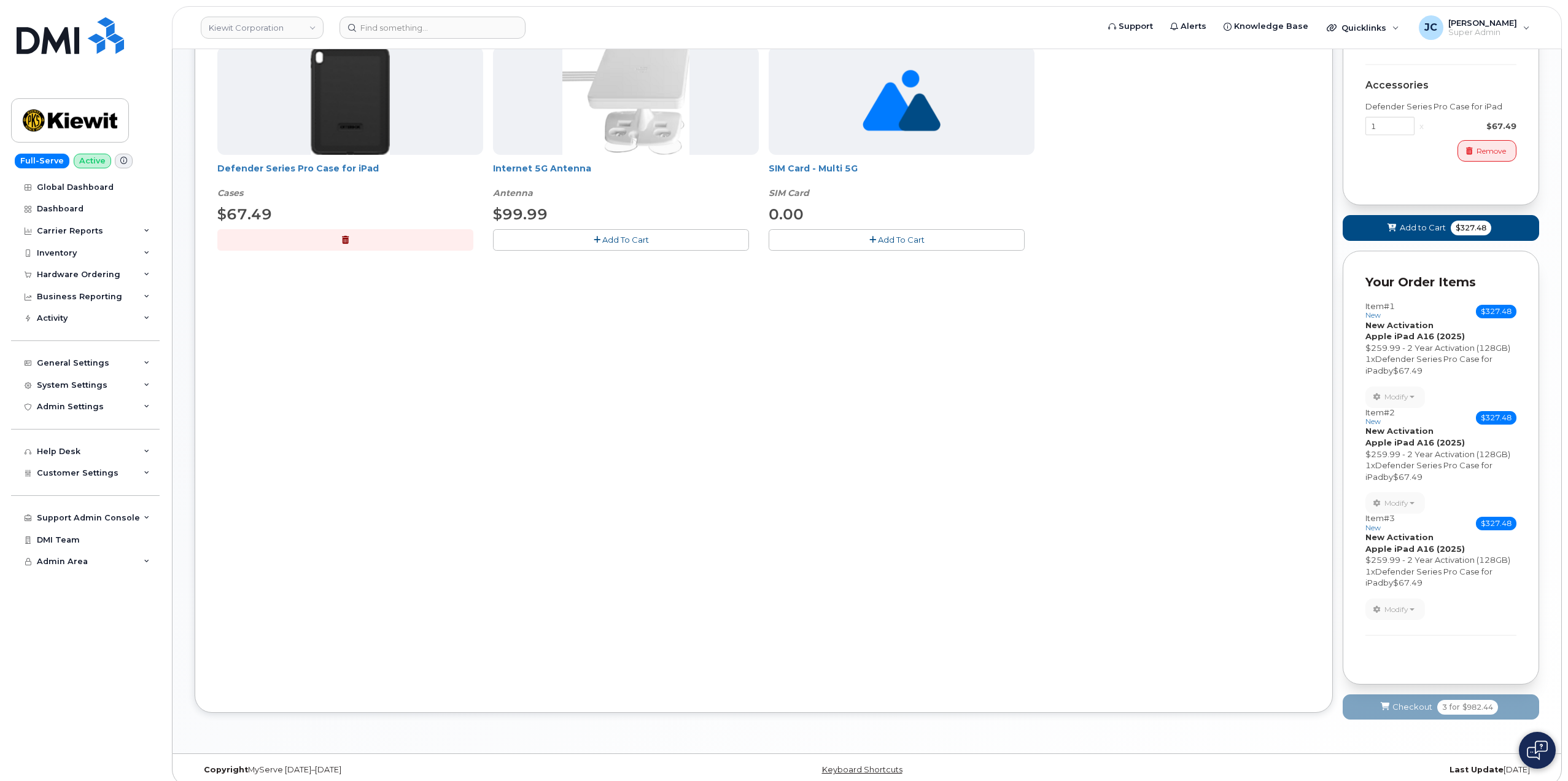
scroll to position [305, 0]
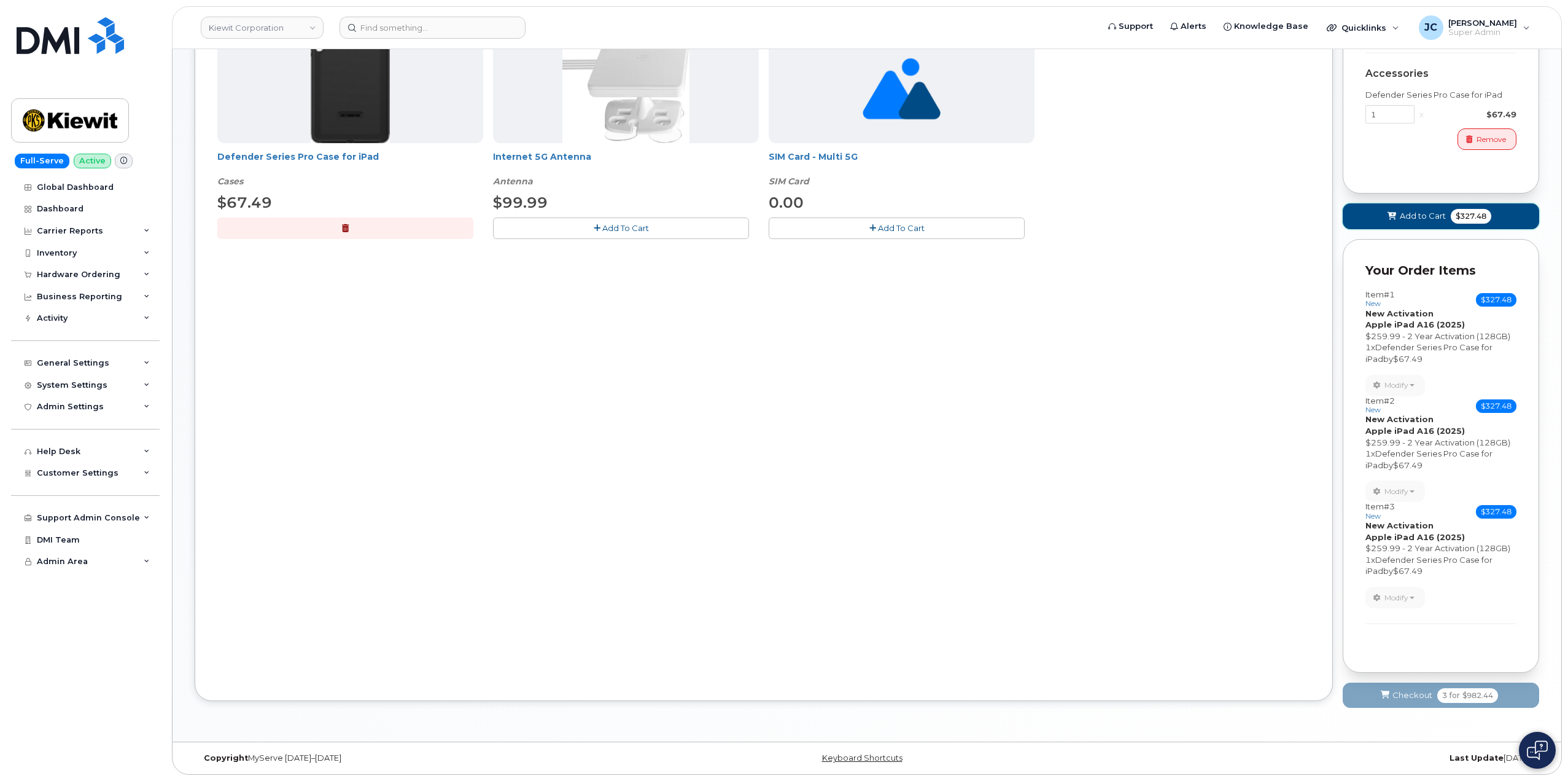
click at [1437, 216] on span "Add to Cart" at bounding box center [1423, 216] width 46 height 12
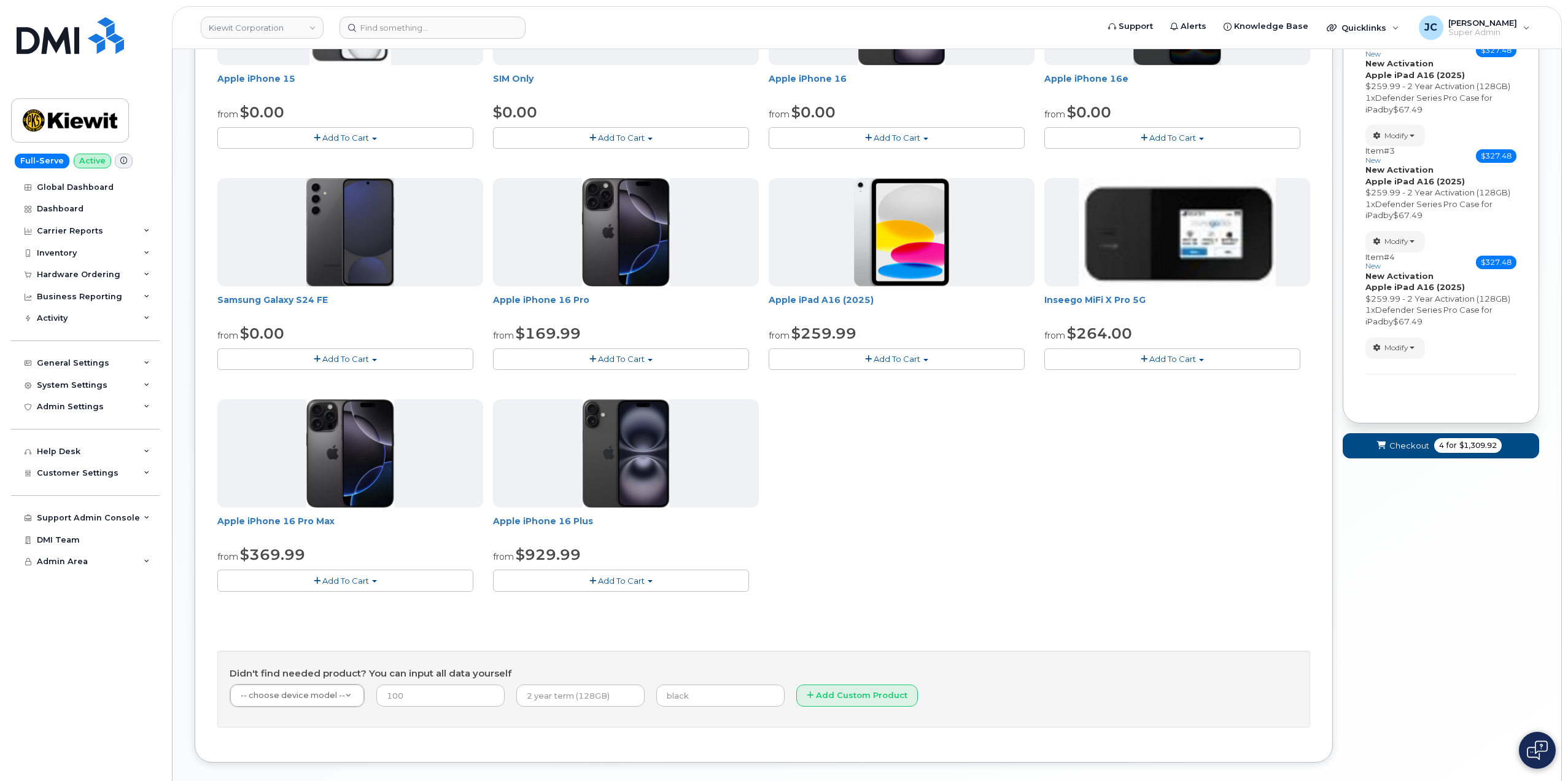
scroll to position [368, 0]
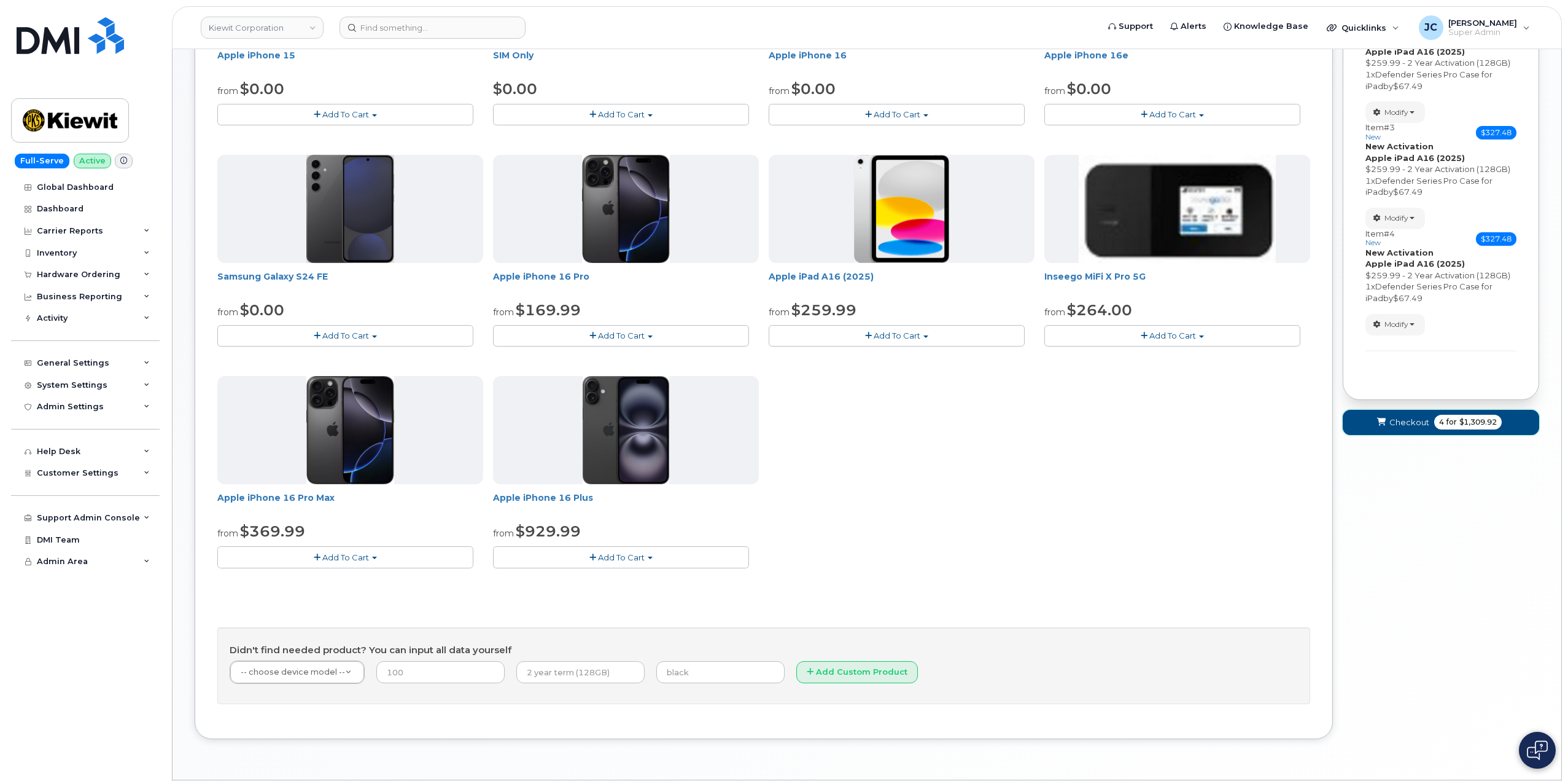
click at [1407, 421] on span "Checkout" at bounding box center [1409, 422] width 40 height 12
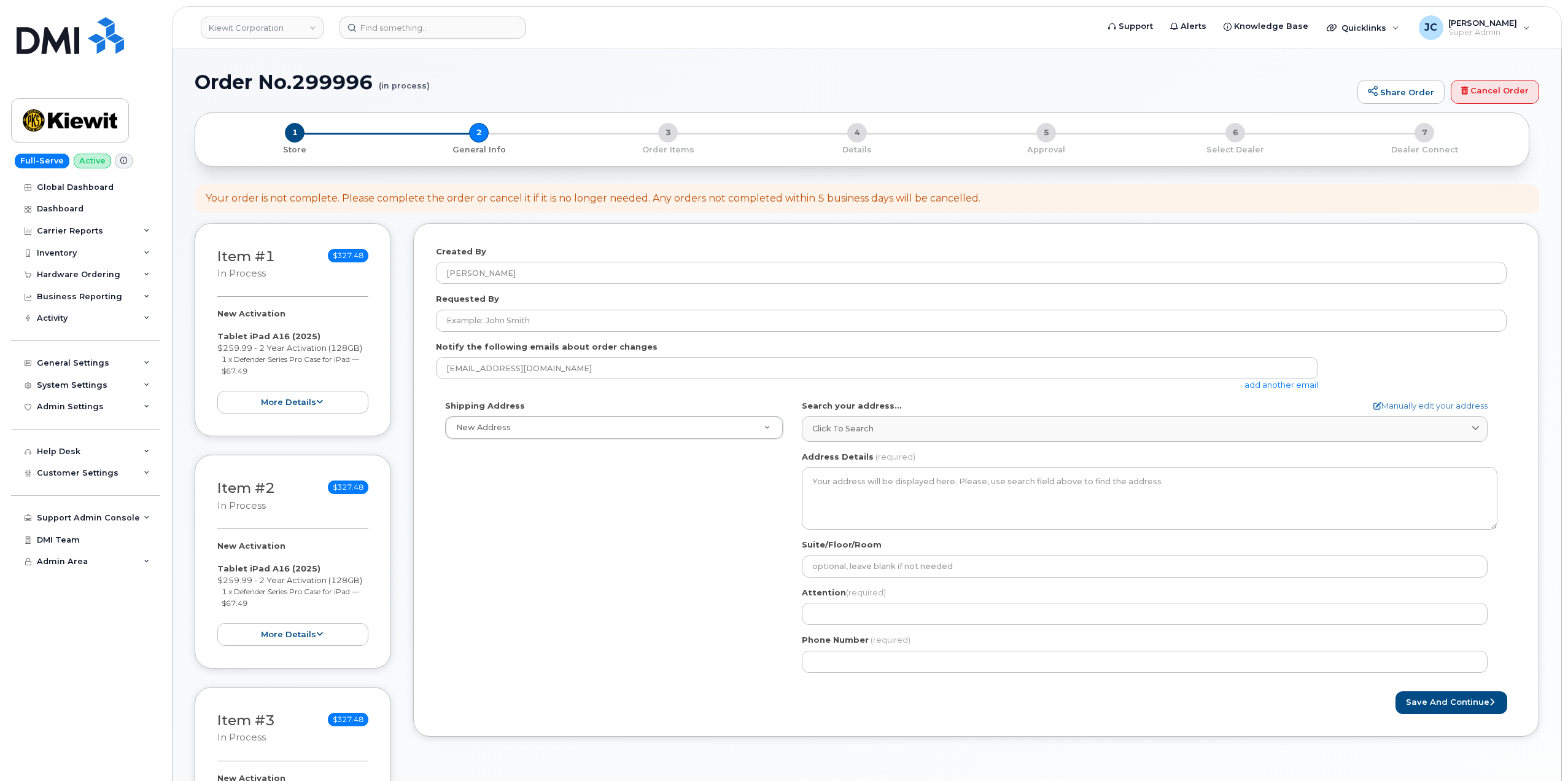
select select
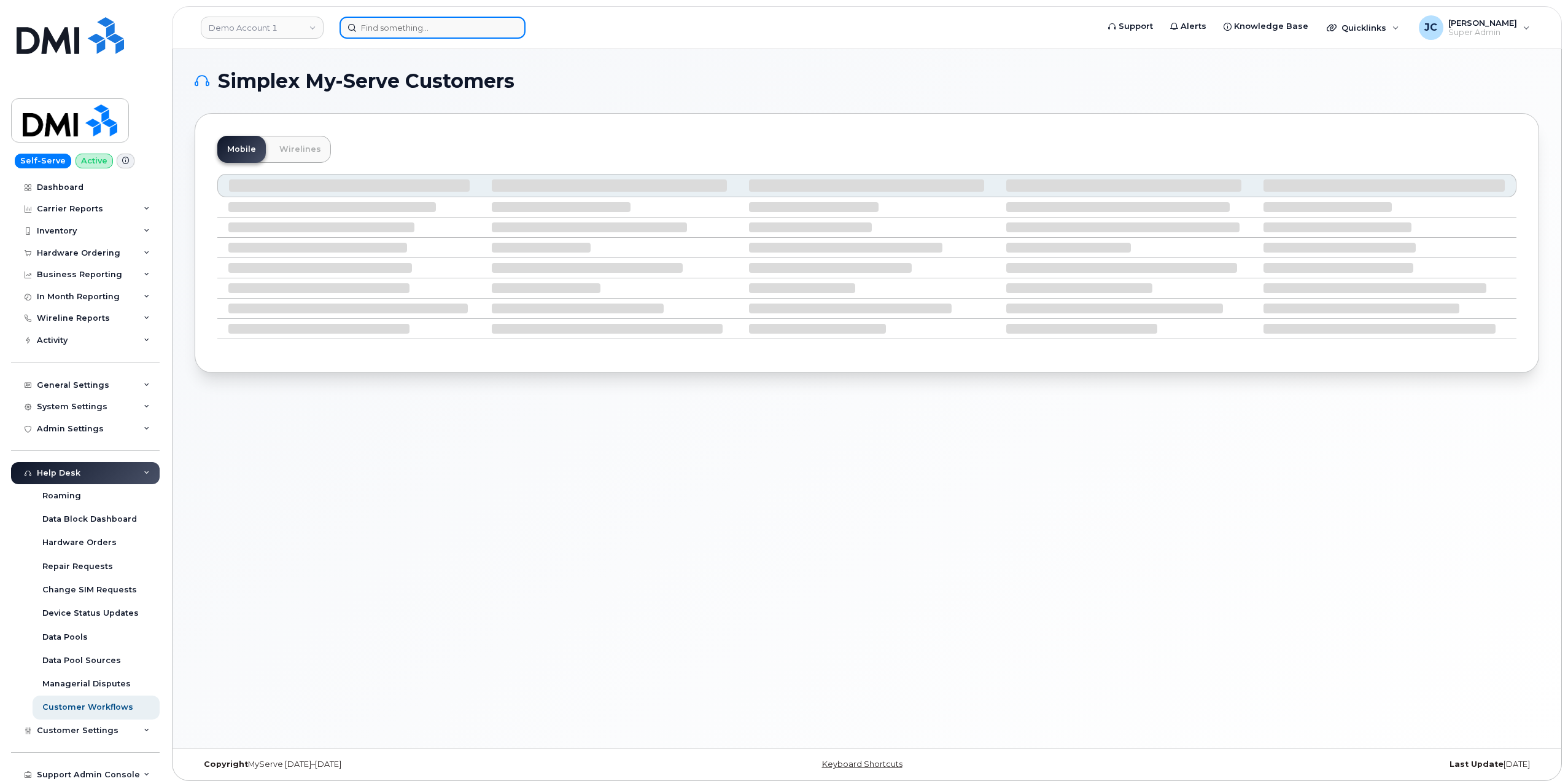
click at [393, 22] on input at bounding box center [433, 27] width 186 height 22
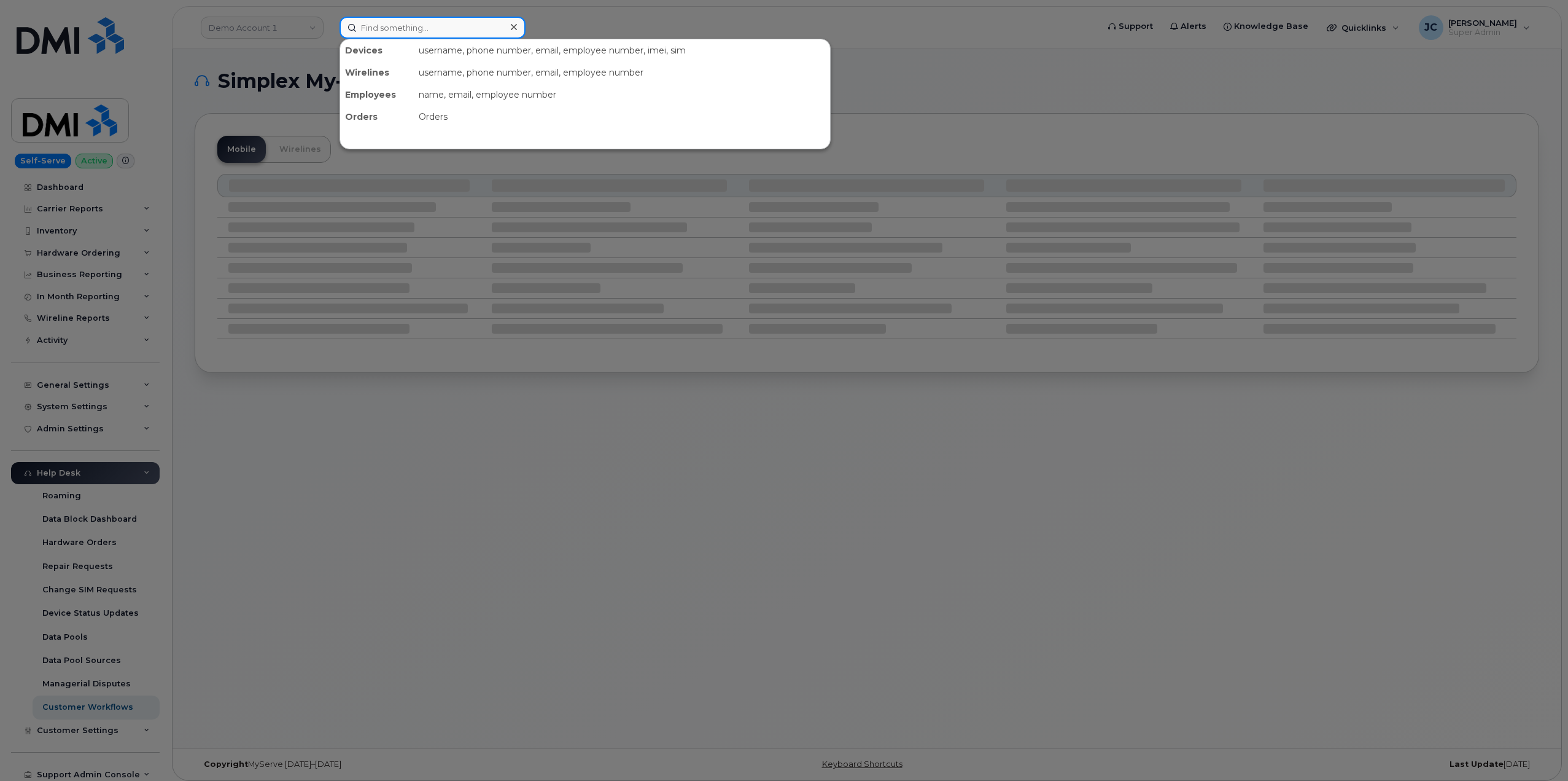
paste input "719.313.8672"
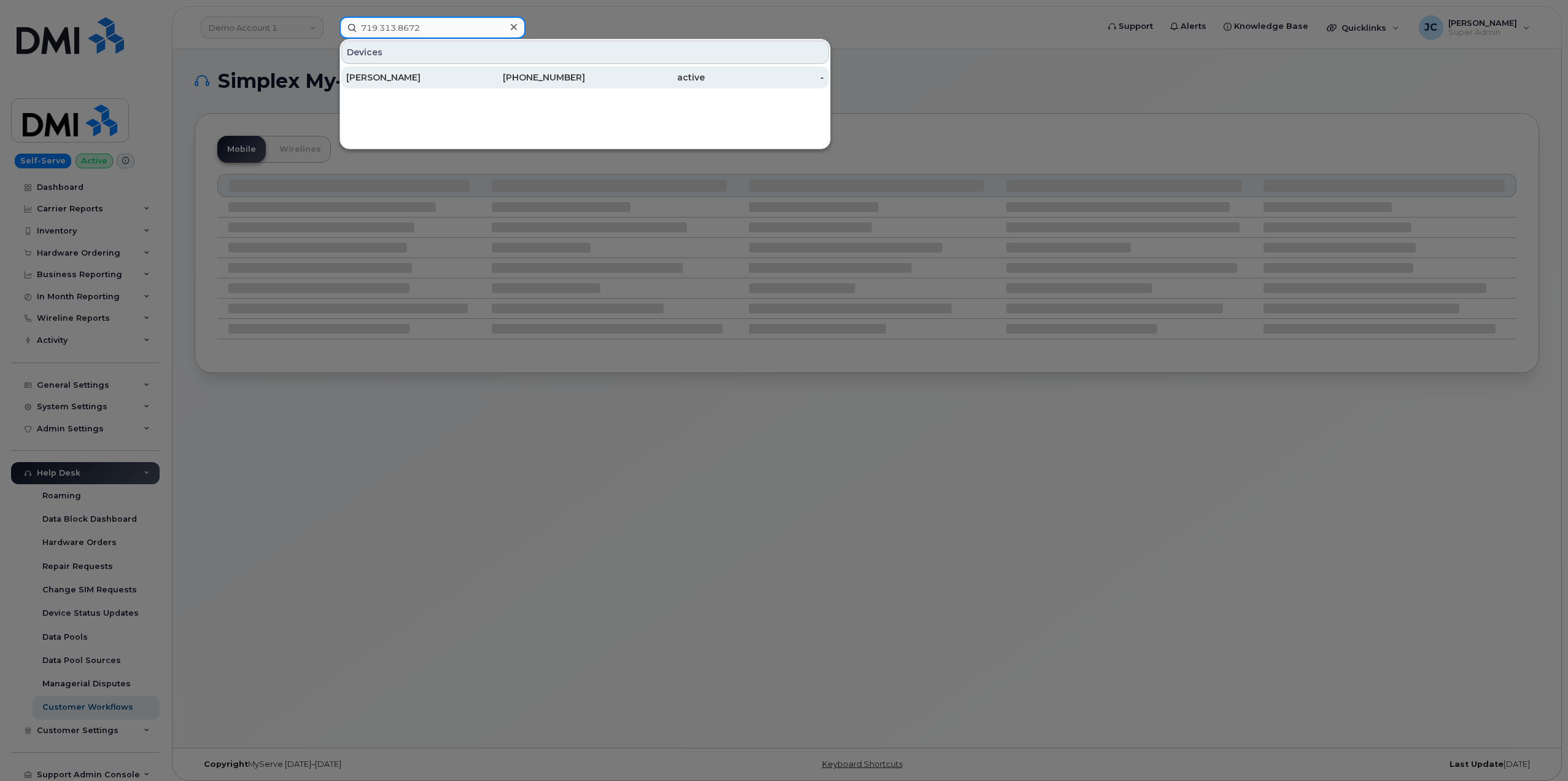
type input "719.313.8672"
click at [465, 75] on link "MICHAEL ARCHIBEQUE 719-313-8672 active -" at bounding box center [585, 77] width 488 height 22
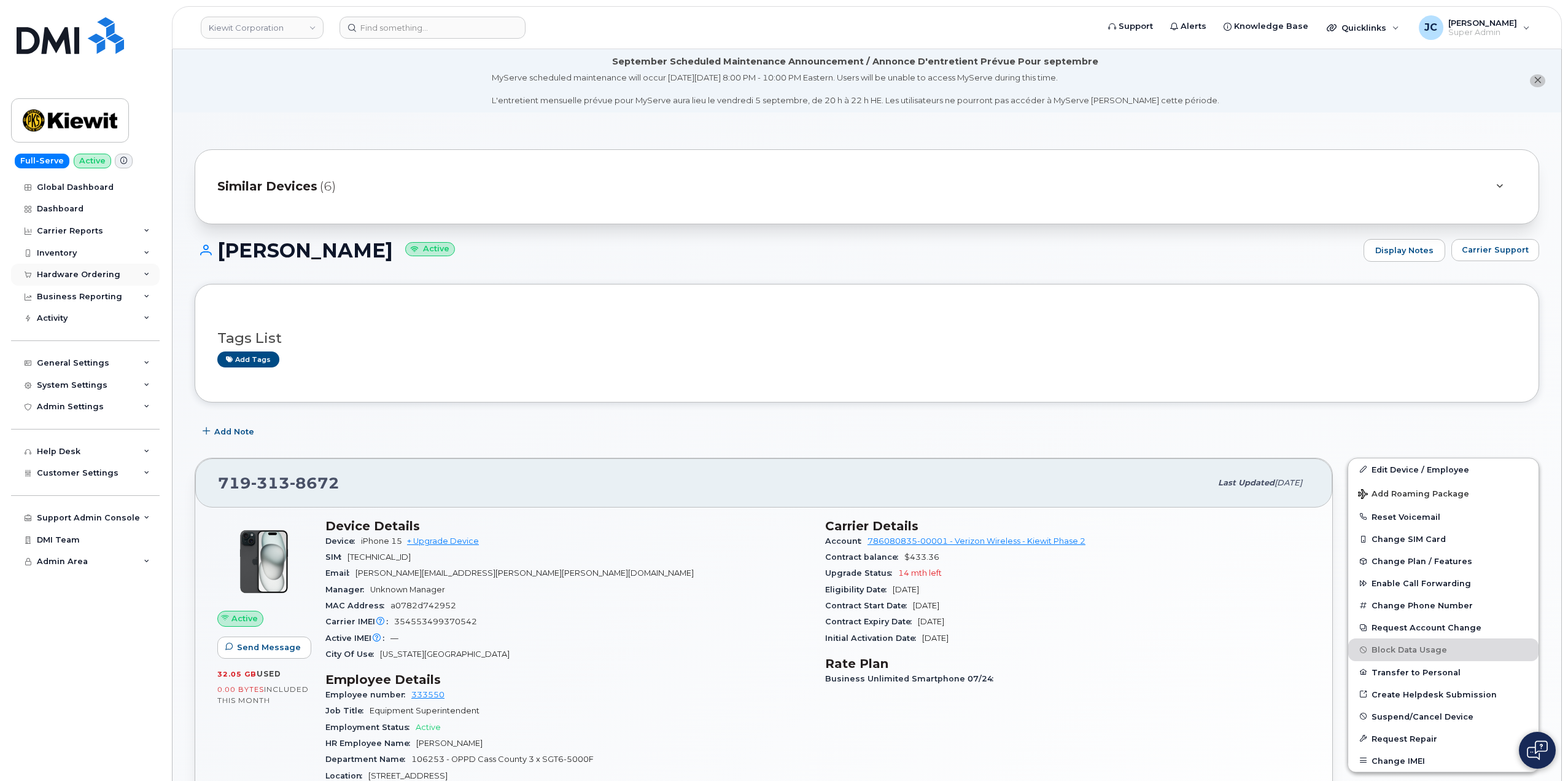
click at [150, 270] on div "Hardware Ordering" at bounding box center [85, 274] width 149 height 22
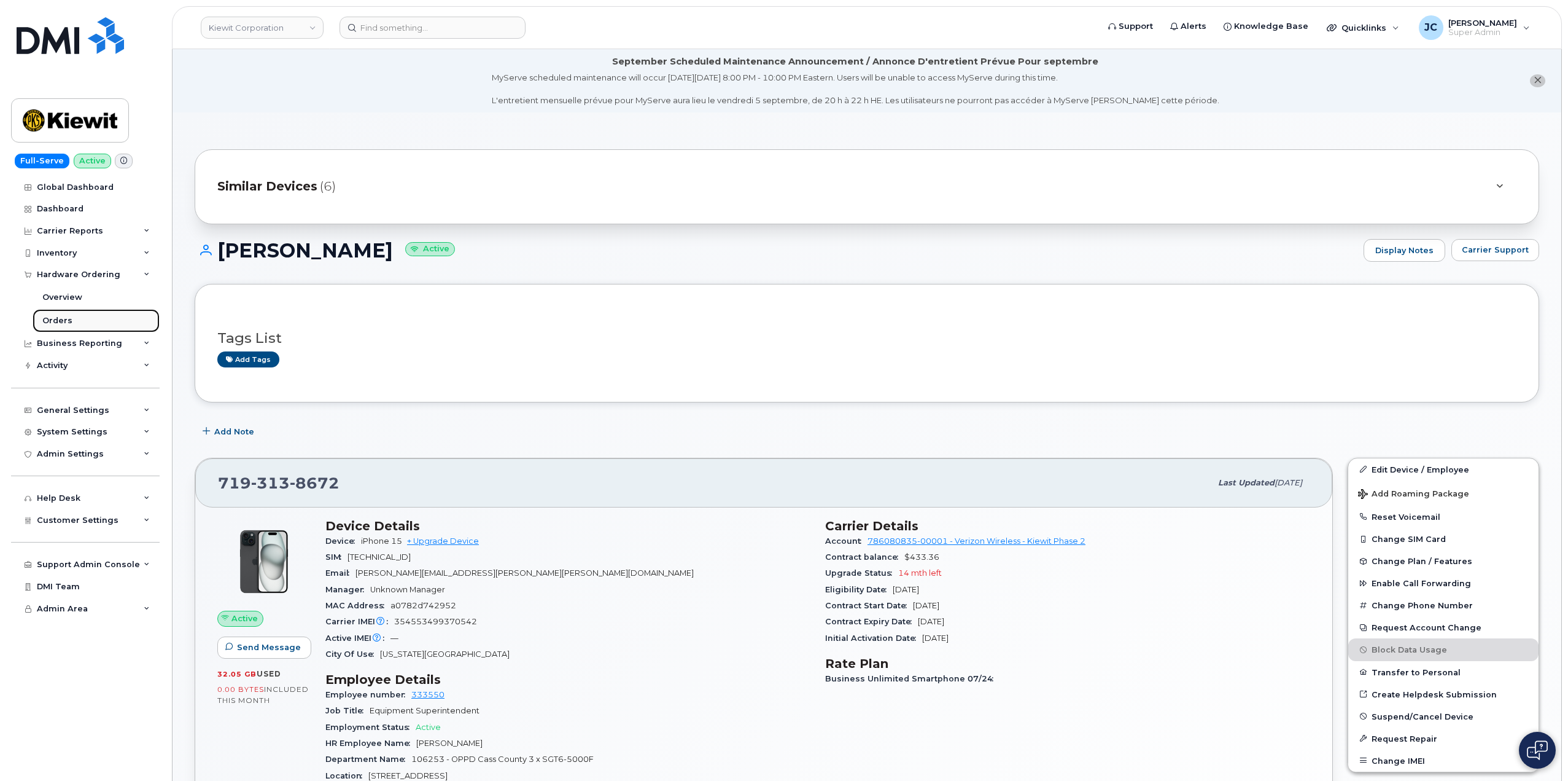
click at [66, 322] on div "Orders" at bounding box center [57, 320] width 30 height 11
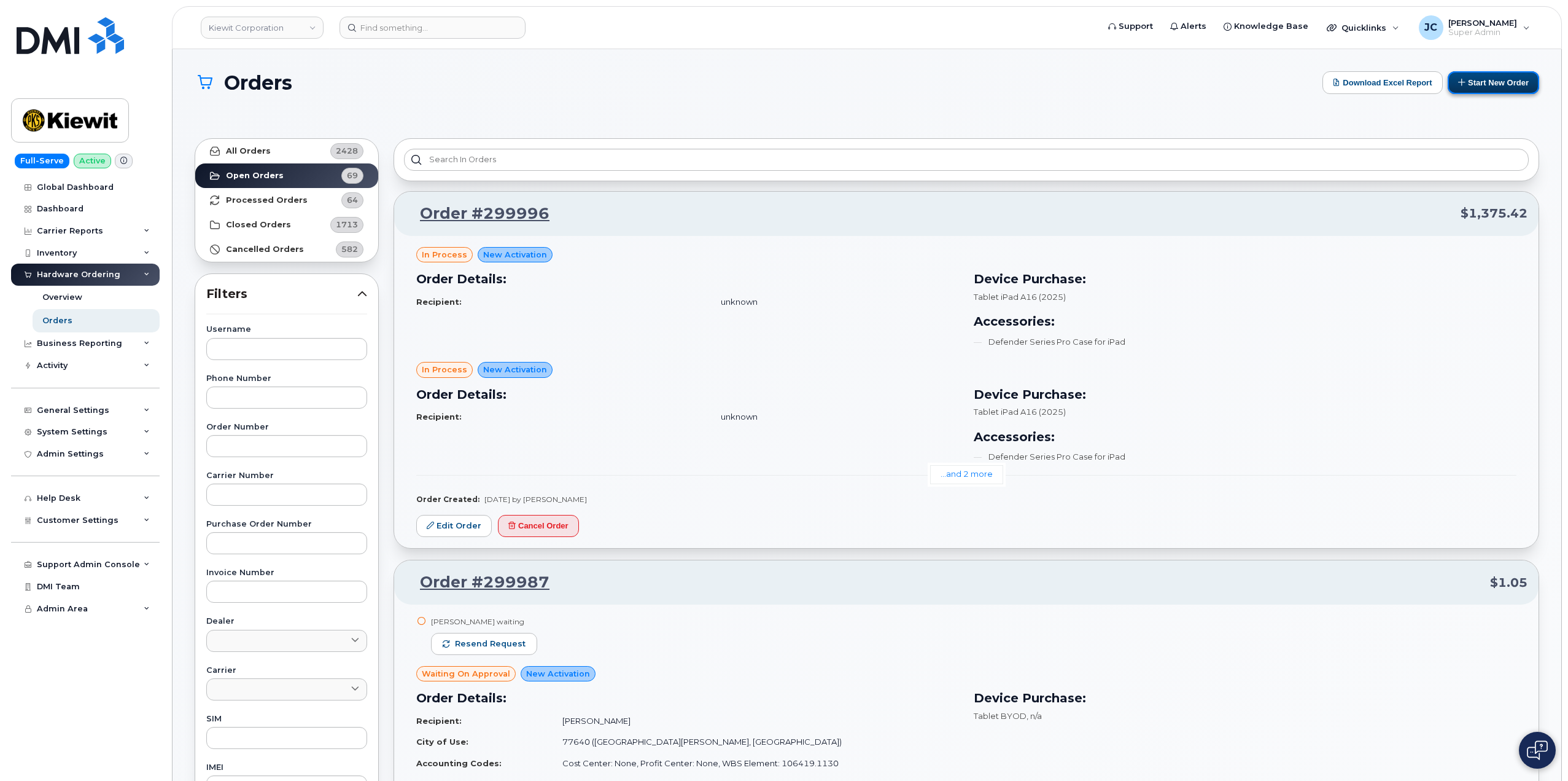
click at [1483, 75] on button "Start New Order" at bounding box center [1493, 82] width 92 height 22
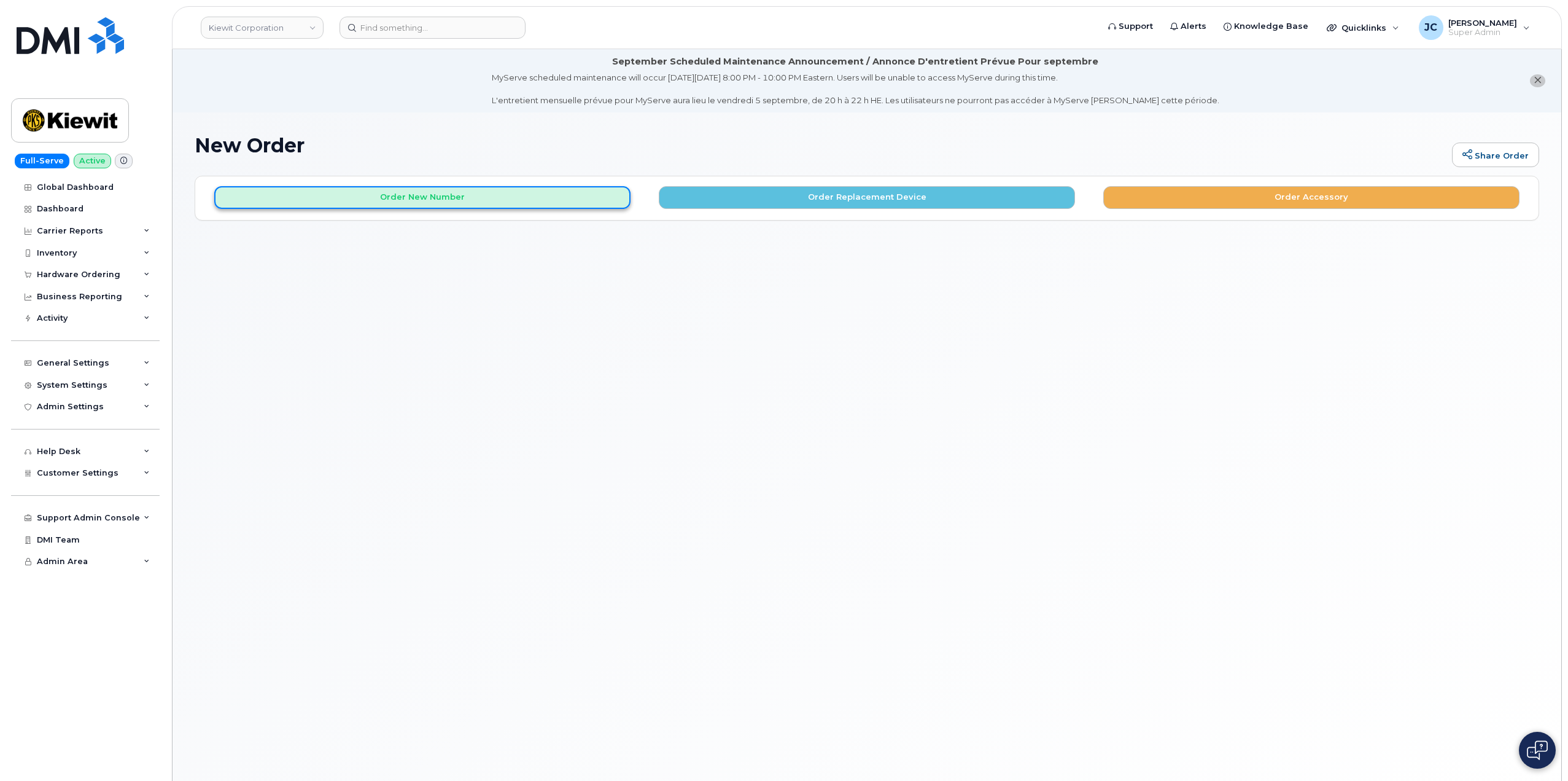
click at [402, 198] on button "Order New Number" at bounding box center [423, 197] width 416 height 22
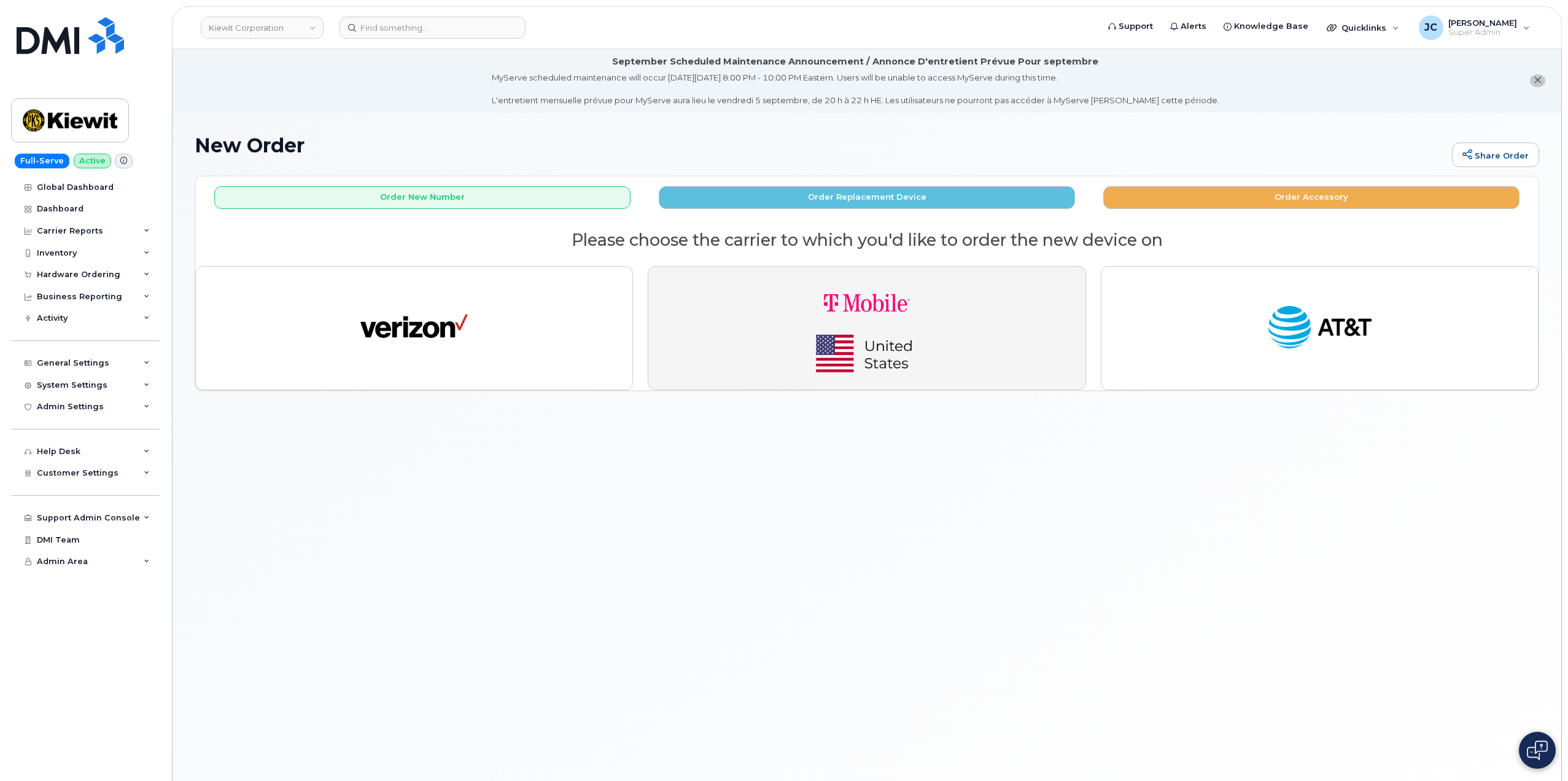
click at [851, 310] on img "button" at bounding box center [867, 328] width 172 height 103
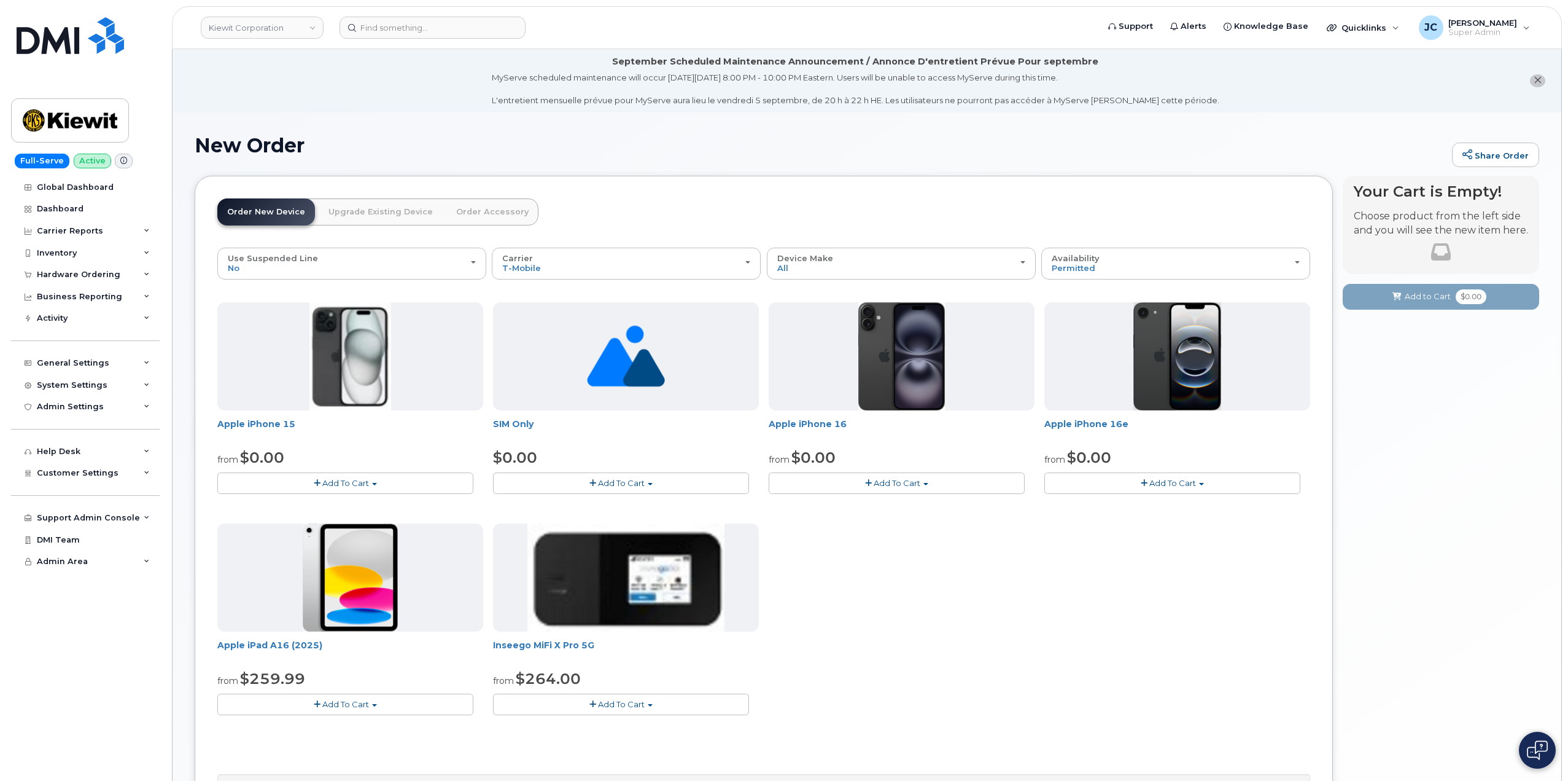
drag, startPoint x: 338, startPoint y: 704, endPoint x: 760, endPoint y: 399, distance: 520.7
click at [754, 408] on div "Apple iPhone 15 from $0.00 Add To Cart $0.00 - 2 year Activation (128GB) $729.9…" at bounding box center [764, 518] width 1093 height 432
click at [1074, 267] on span "Permitted" at bounding box center [1074, 268] width 43 height 9
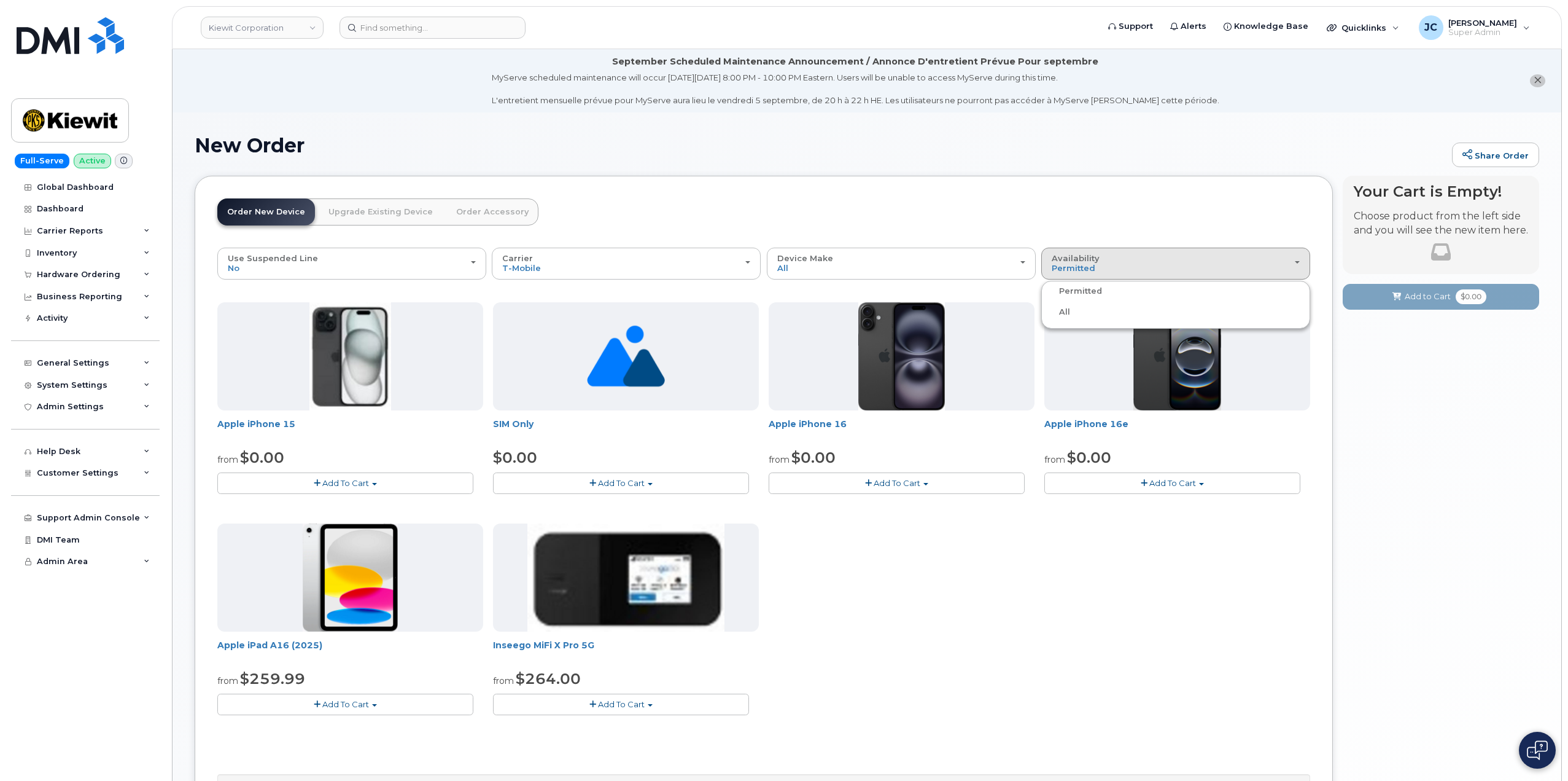
click at [318, 709] on button "Add To Cart" at bounding box center [346, 704] width 256 height 22
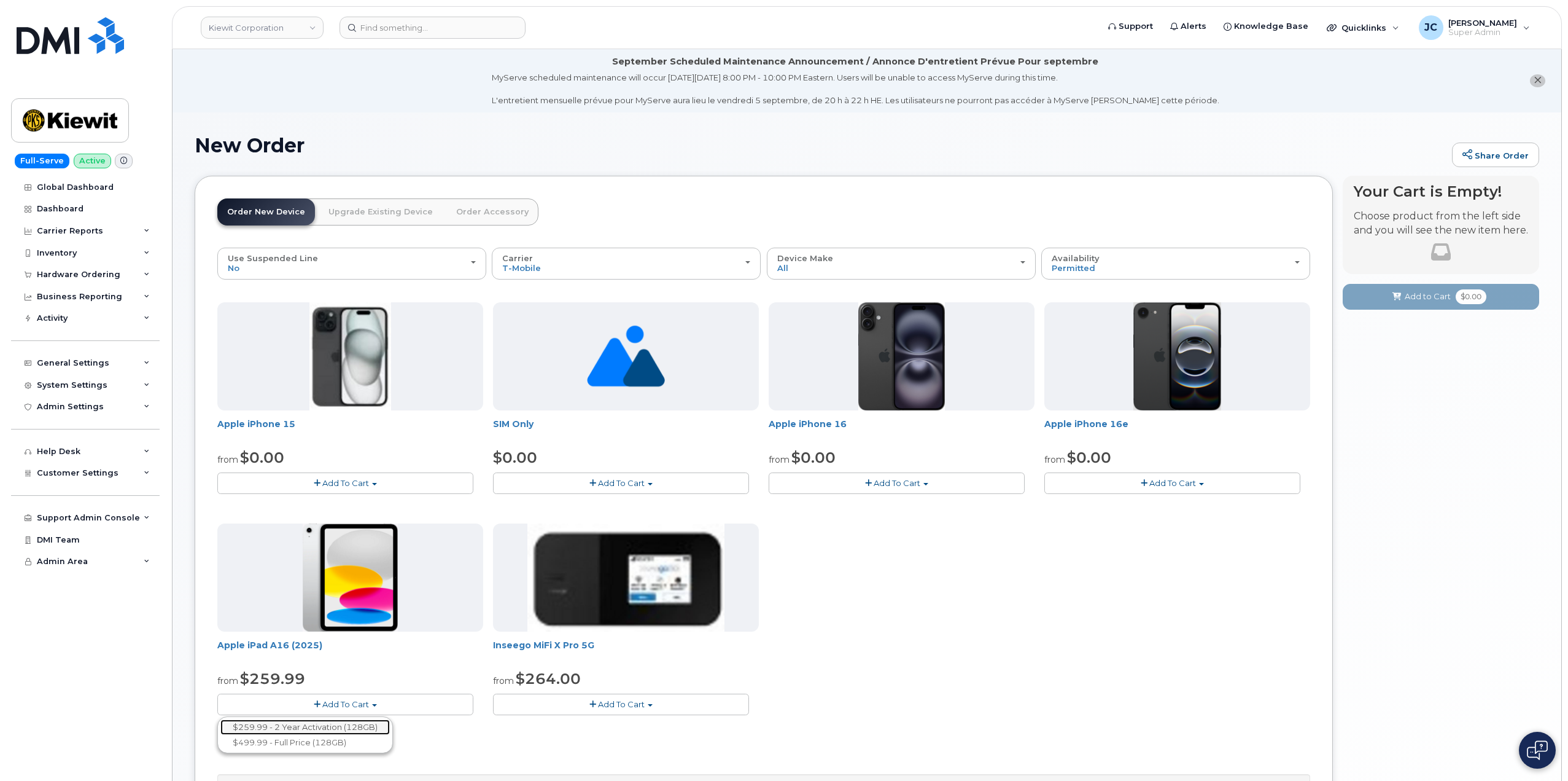
click at [304, 727] on link "$259.99 - 2 Year Activation (128GB)" at bounding box center [305, 727] width 170 height 16
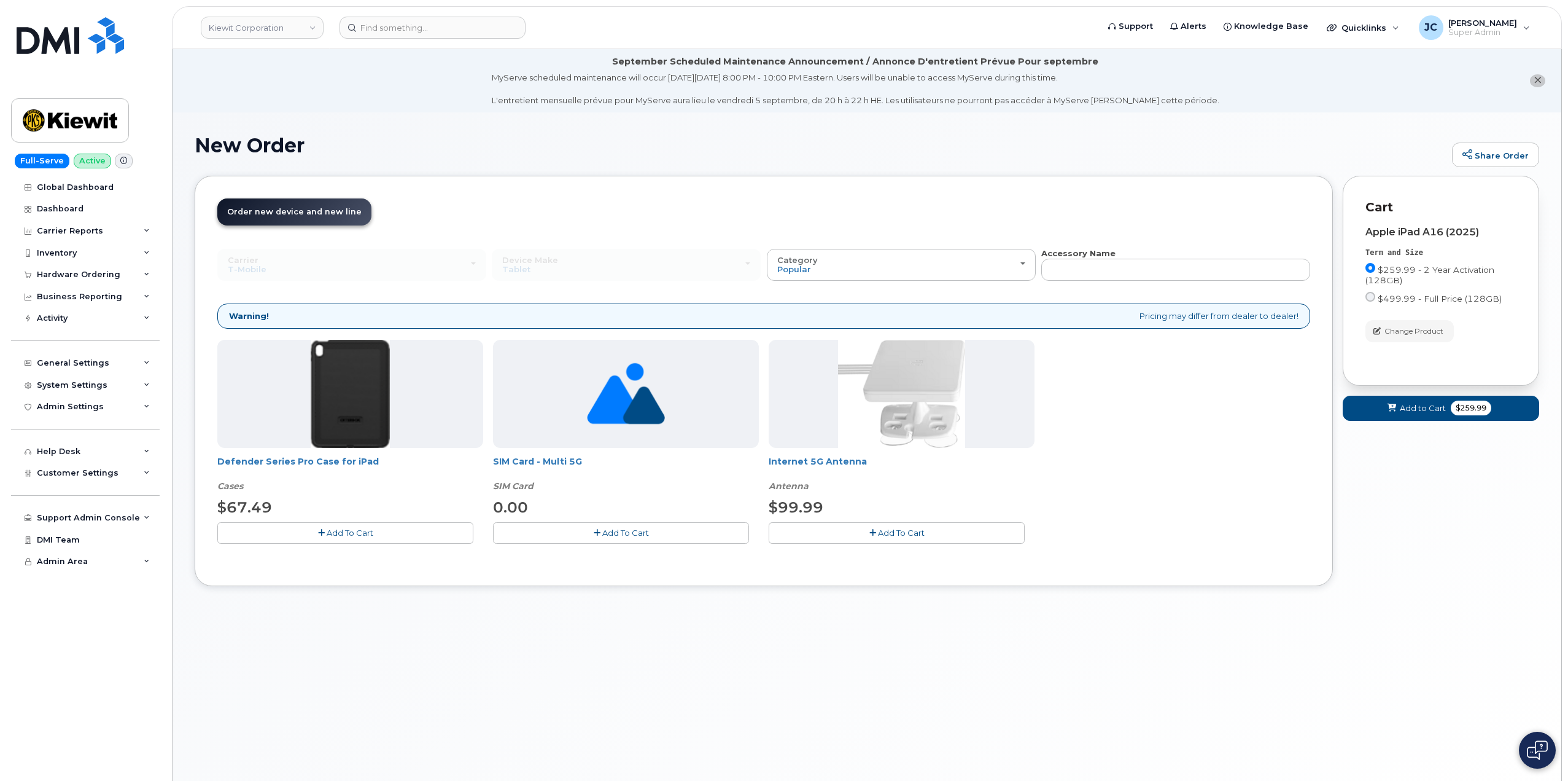
click at [347, 533] on span "Add To Cart" at bounding box center [350, 533] width 47 height 9
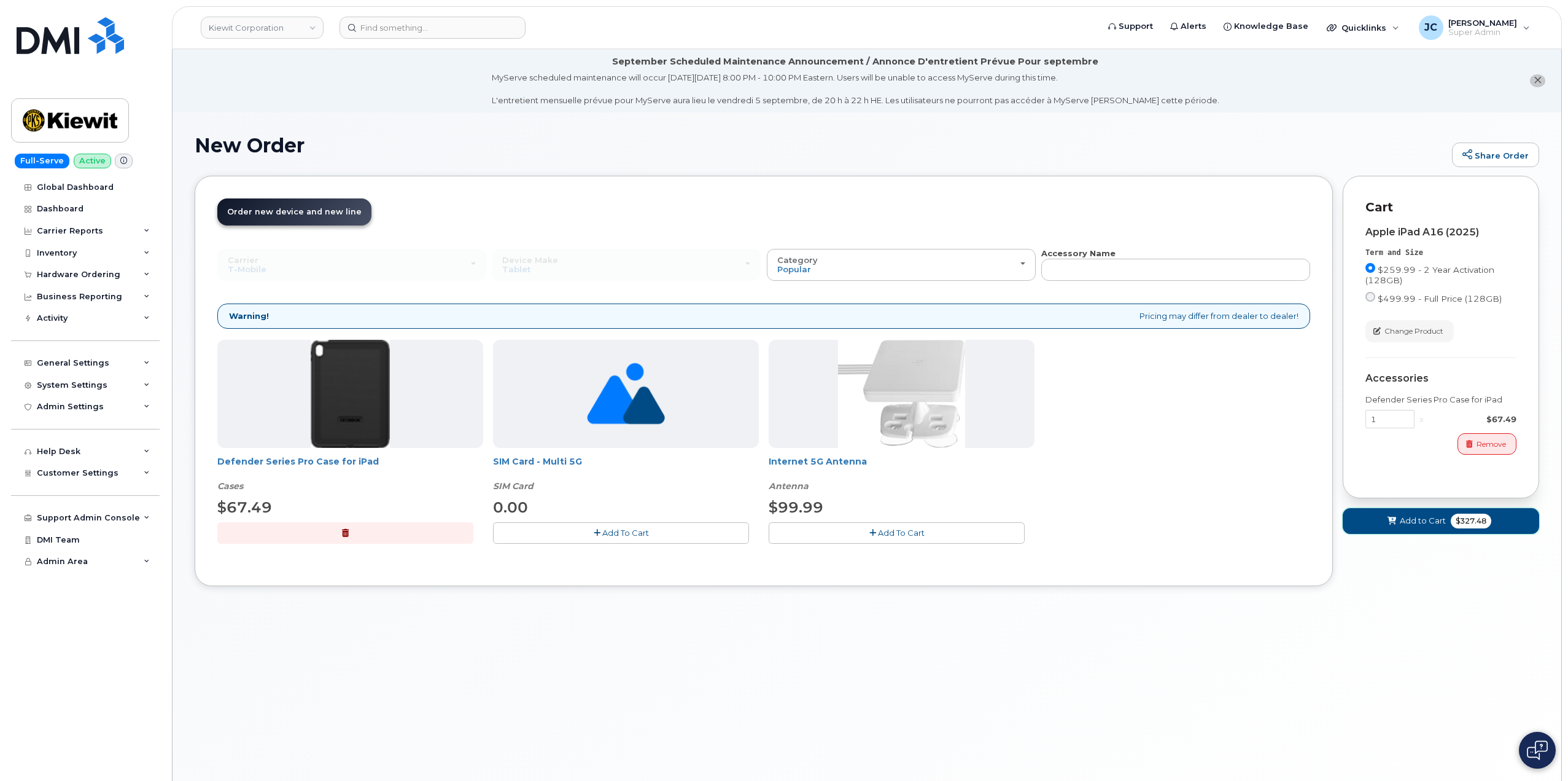
click at [1419, 517] on span "Add to Cart" at bounding box center [1423, 520] width 46 height 12
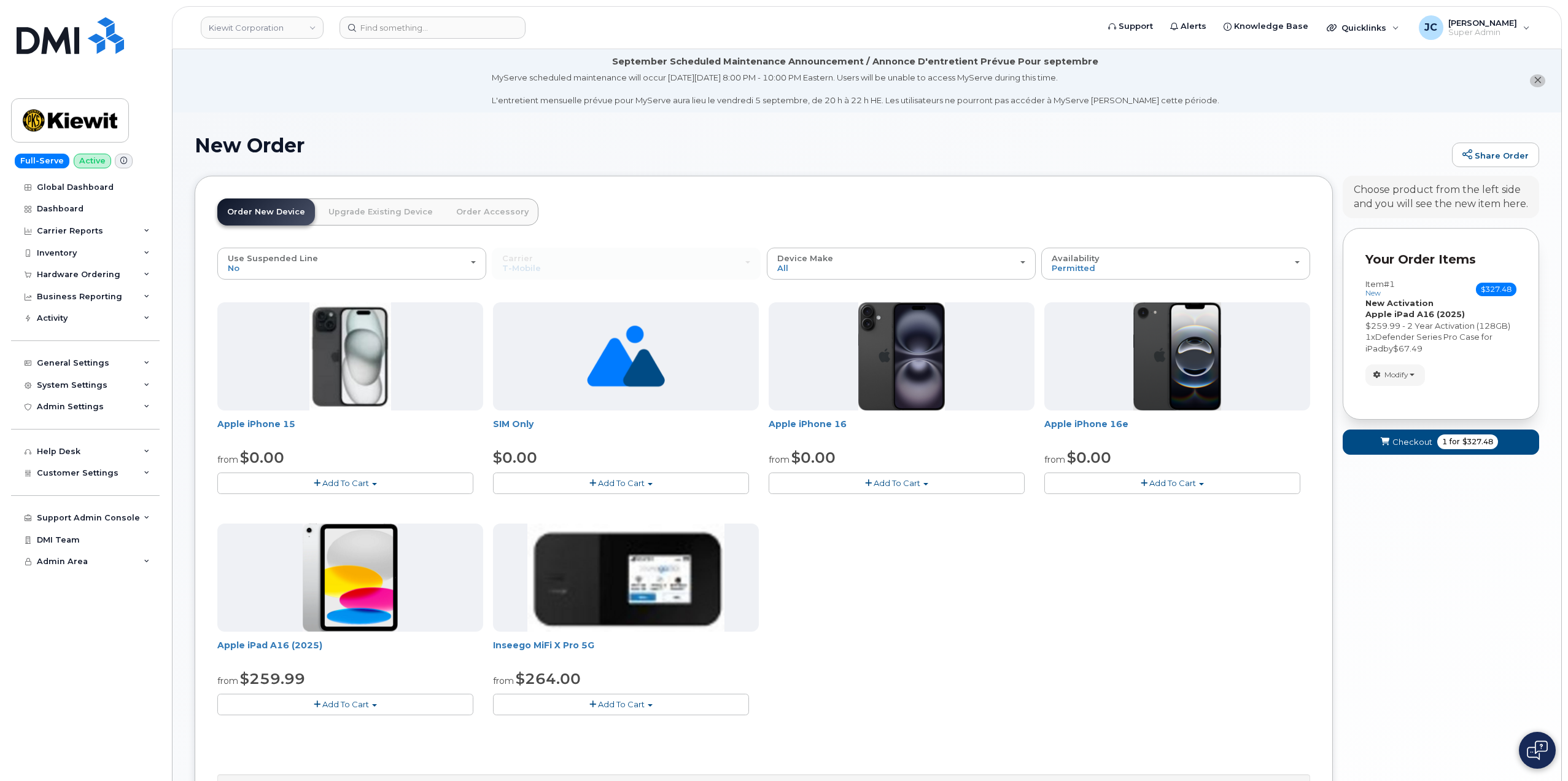
click at [348, 700] on span "Add To Cart" at bounding box center [345, 704] width 47 height 9
click at [1408, 448] on button "Checkout 1 for $327.48" at bounding box center [1441, 442] width 197 height 25
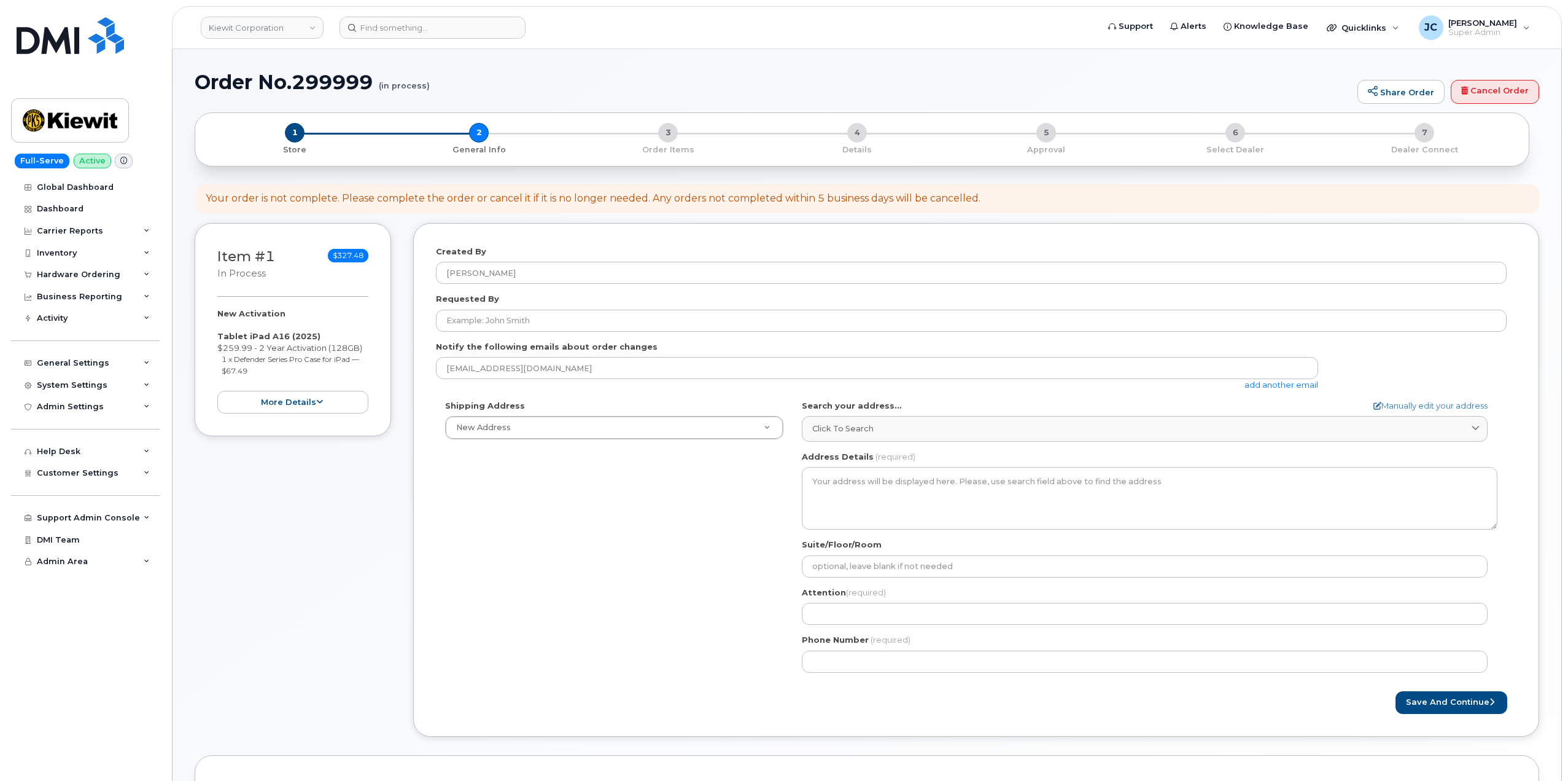
select select
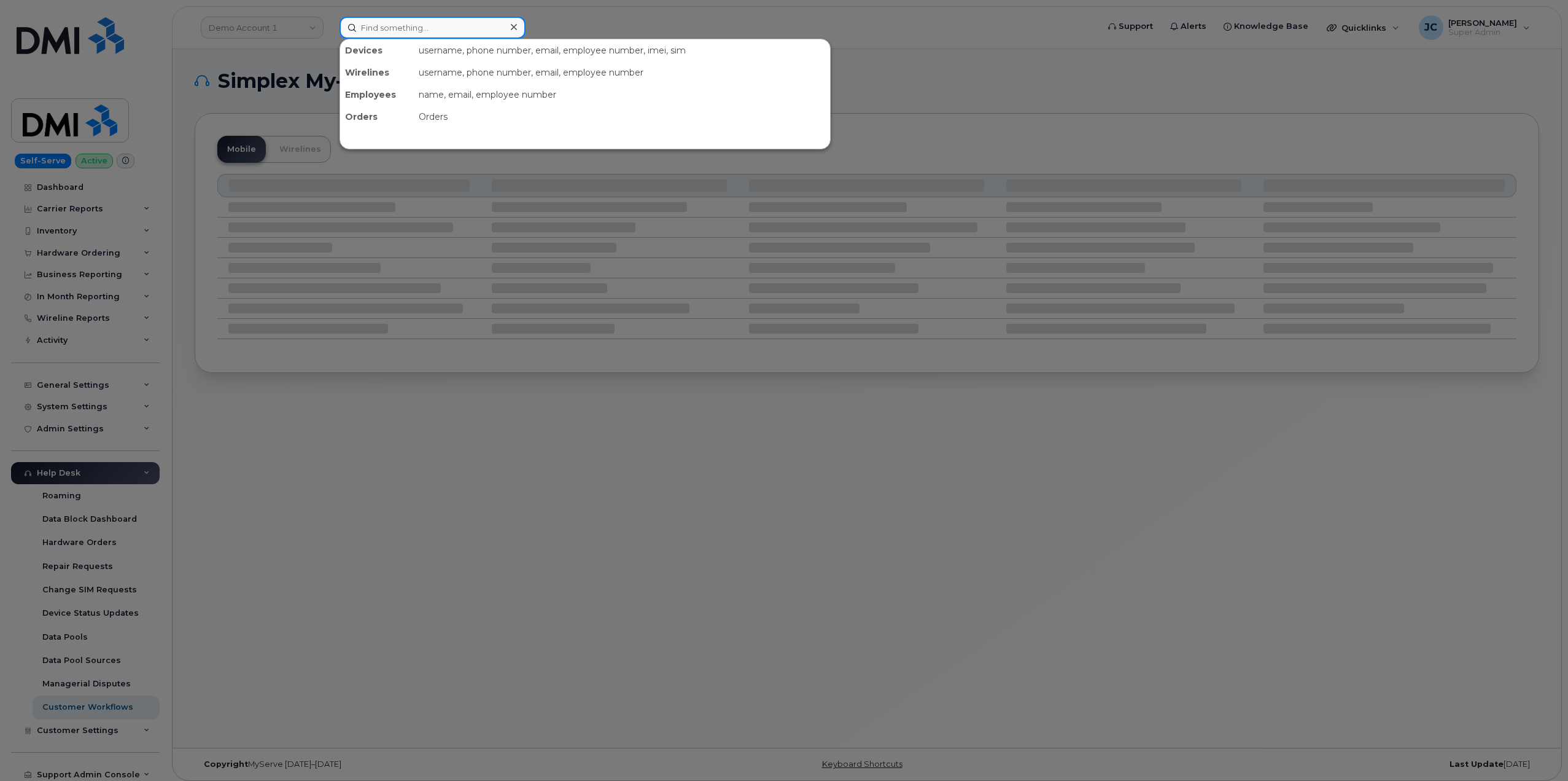
click at [381, 26] on input at bounding box center [433, 27] width 186 height 22
paste input "719.313.8672"
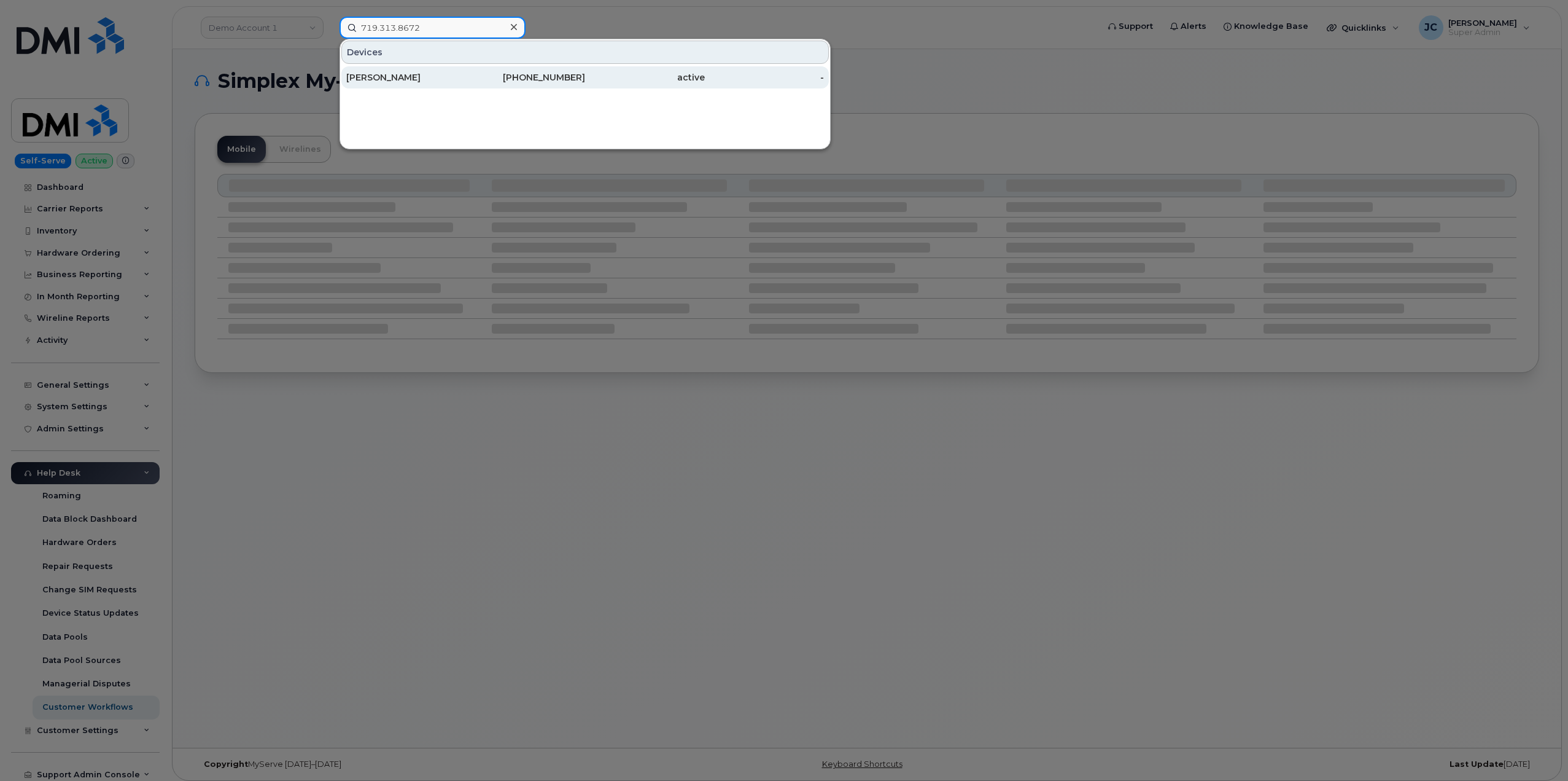
type input "719.313.8672"
click at [450, 79] on div "[PERSON_NAME]" at bounding box center [406, 77] width 120 height 12
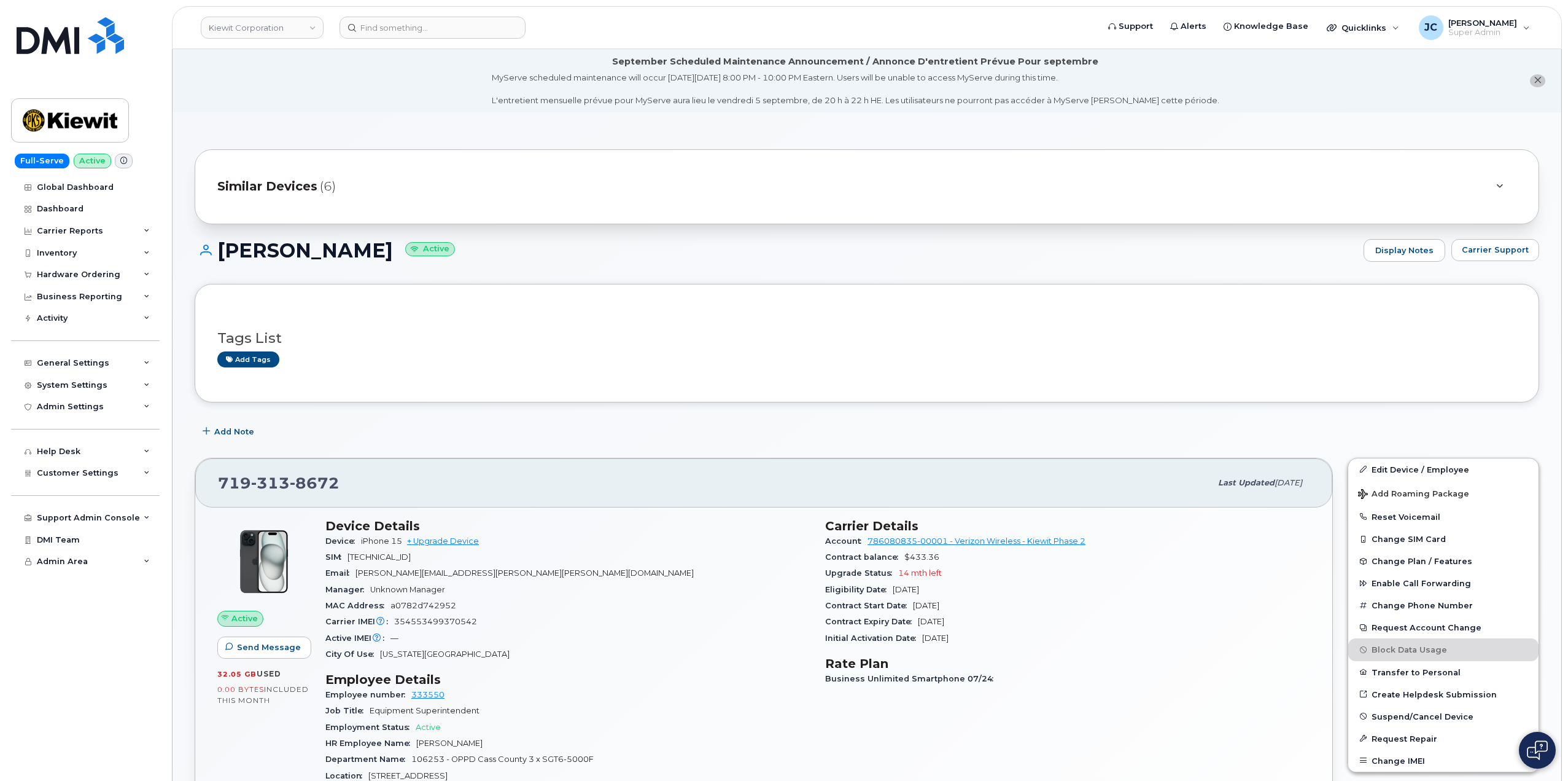
scroll to position [62, 0]
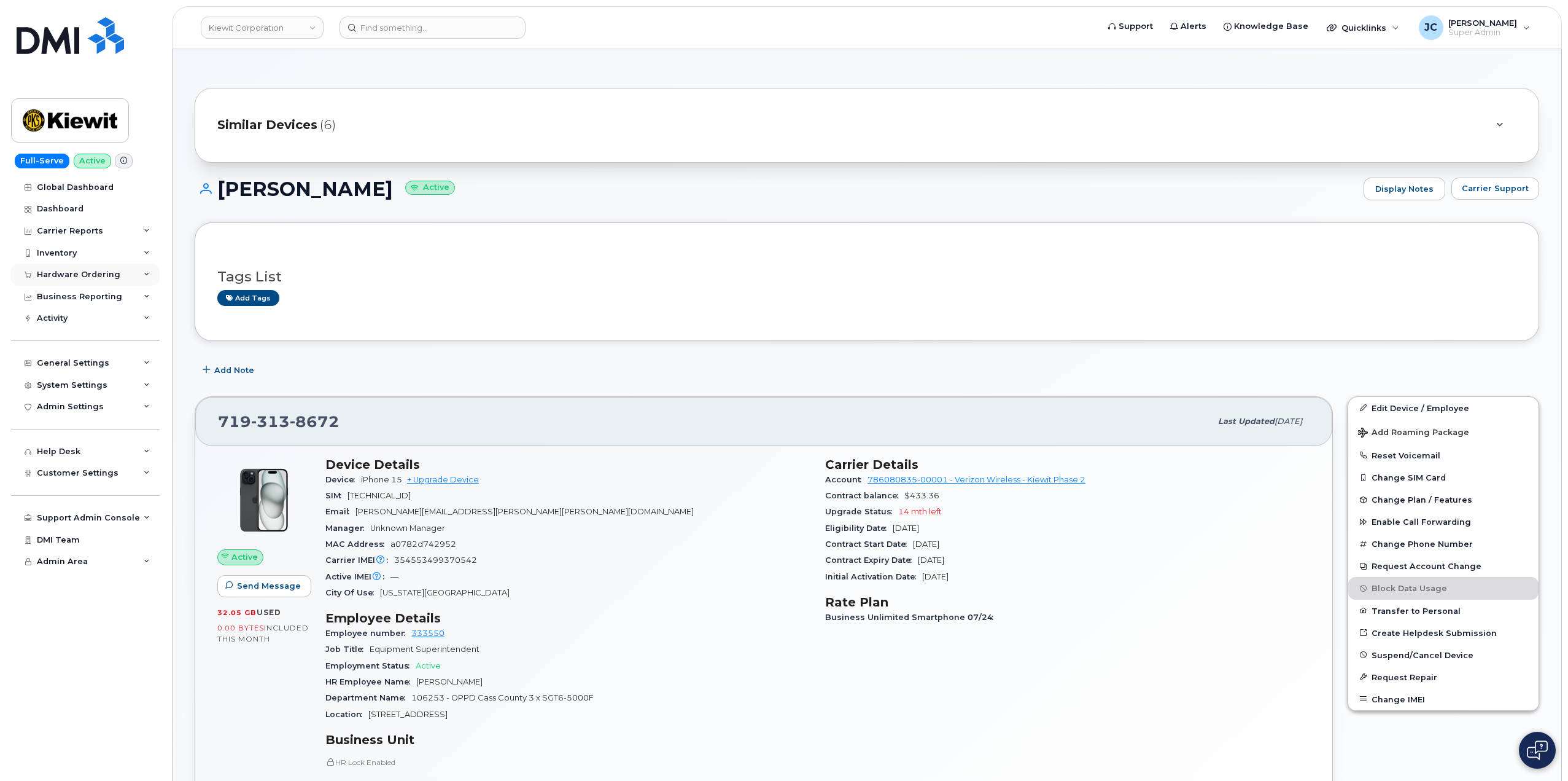
click at [147, 275] on icon at bounding box center [146, 274] width 6 height 6
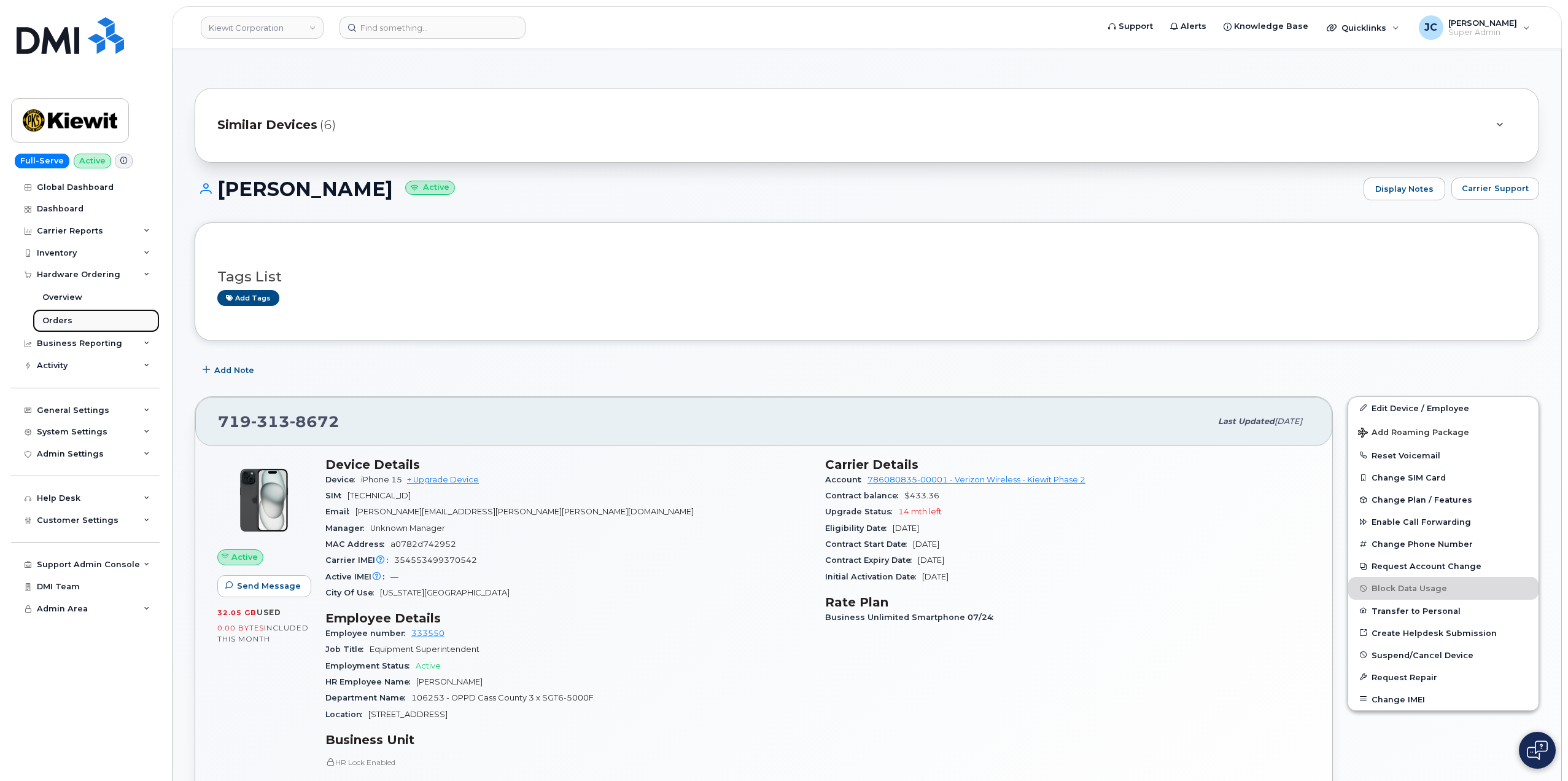
click at [58, 320] on div "Orders" at bounding box center [57, 320] width 30 height 11
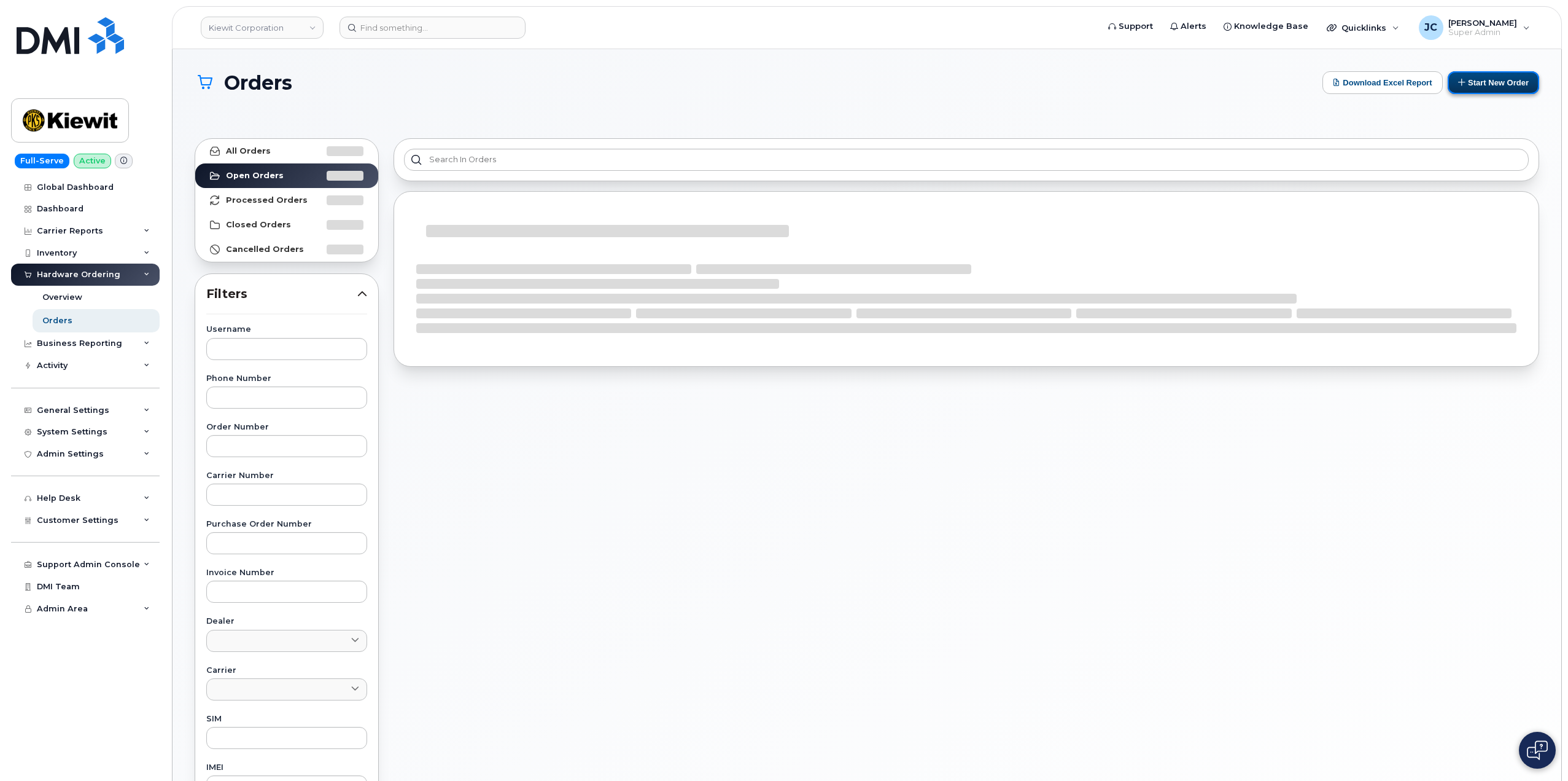
click at [1490, 81] on button "Start New Order" at bounding box center [1493, 82] width 92 height 22
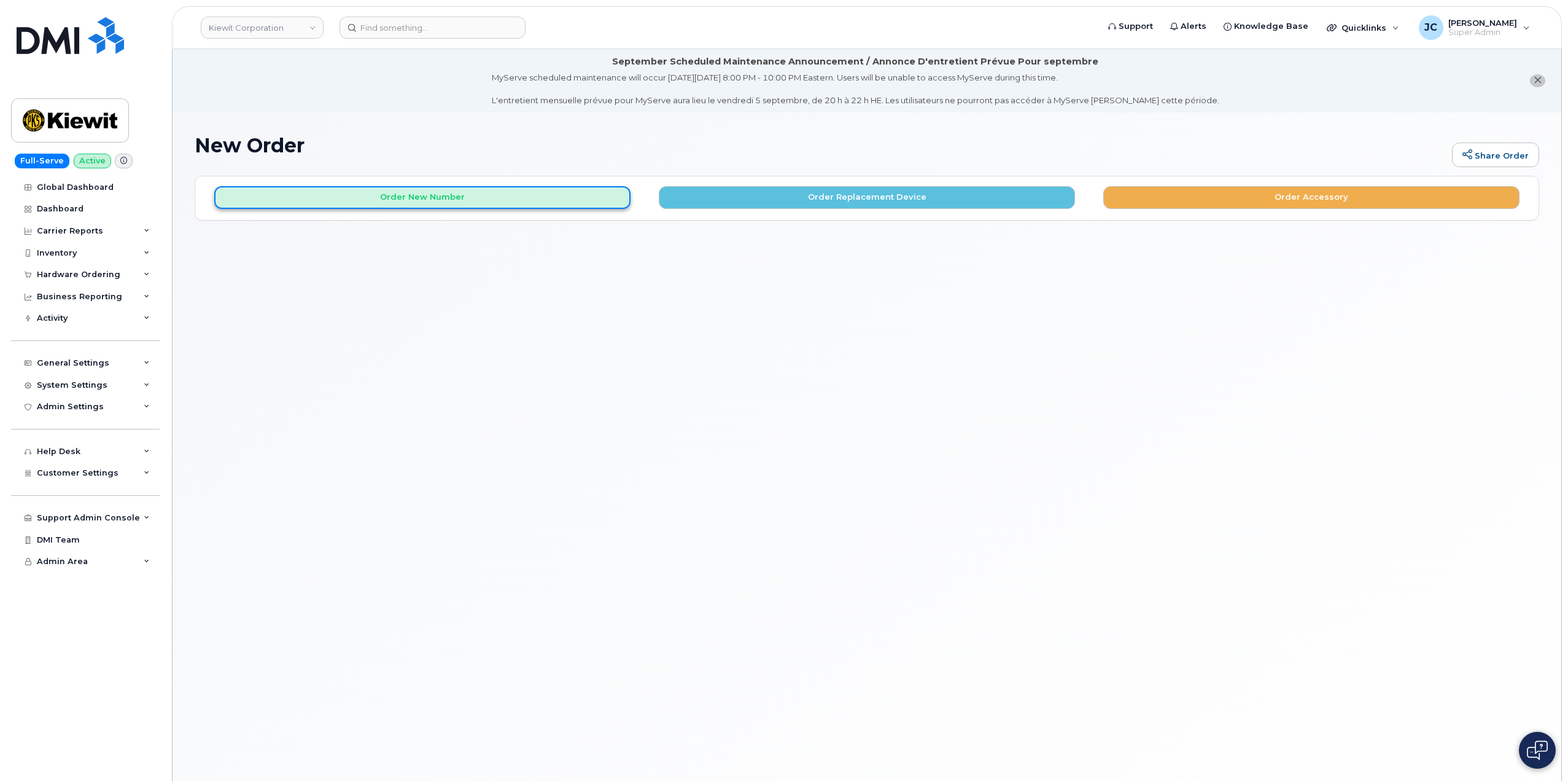
click at [475, 199] on button "Order New Number" at bounding box center [423, 197] width 416 height 22
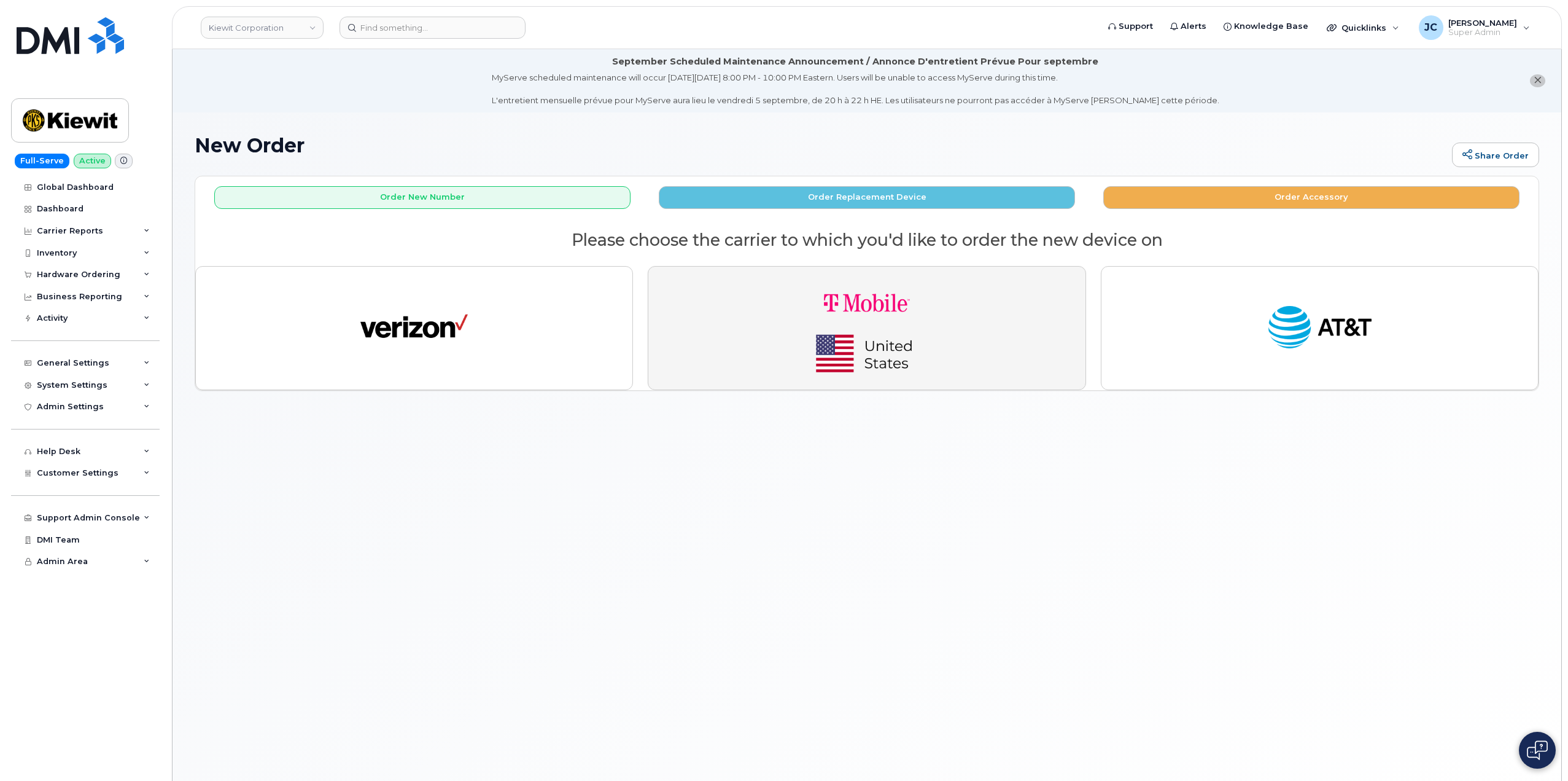
click at [924, 326] on img "button" at bounding box center [867, 328] width 172 height 103
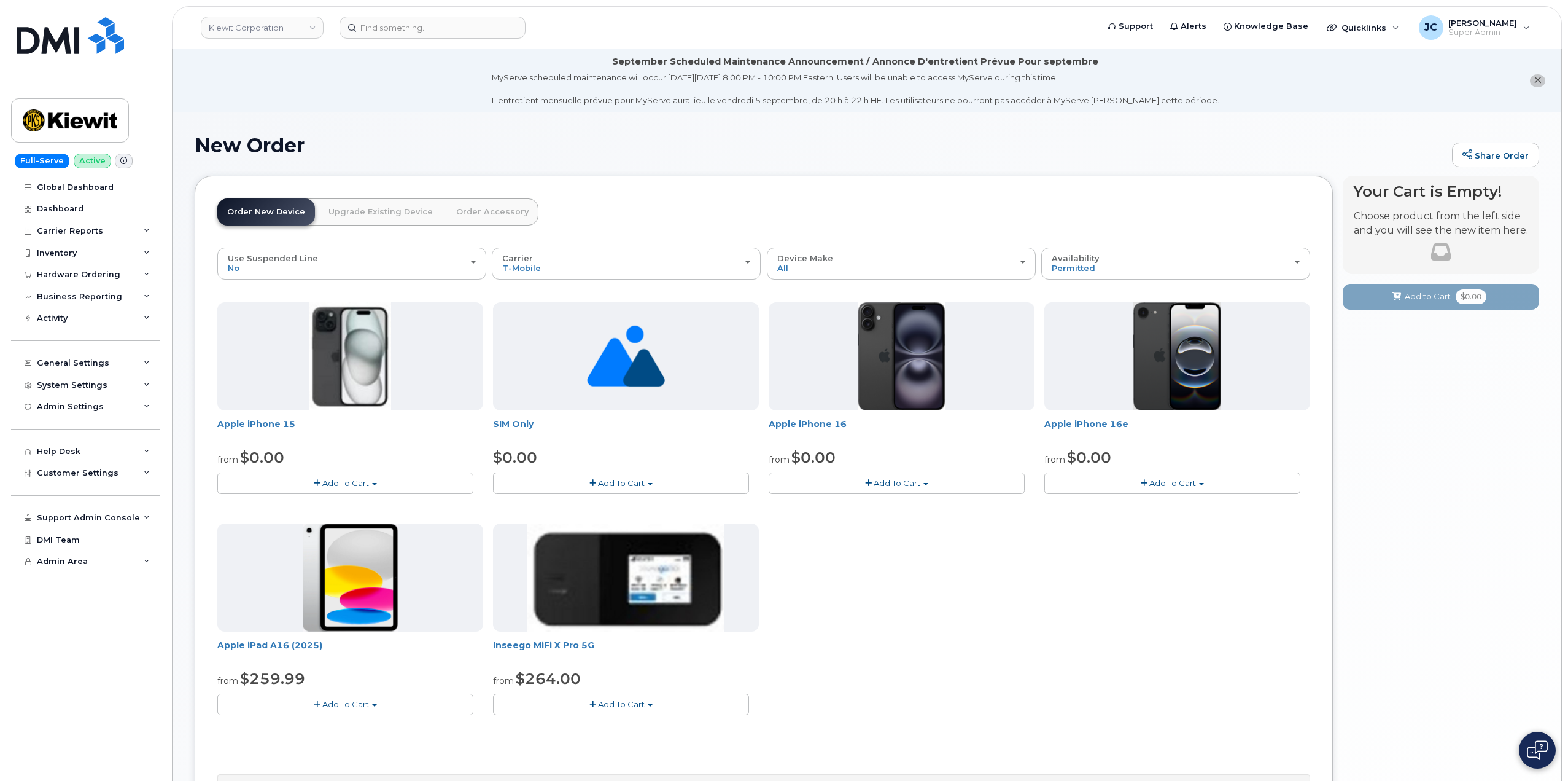
click at [351, 704] on span "Add To Cart" at bounding box center [345, 704] width 47 height 9
click at [337, 729] on link "$259.99 - 2 Year Activation (128GB)" at bounding box center [305, 727] width 170 height 16
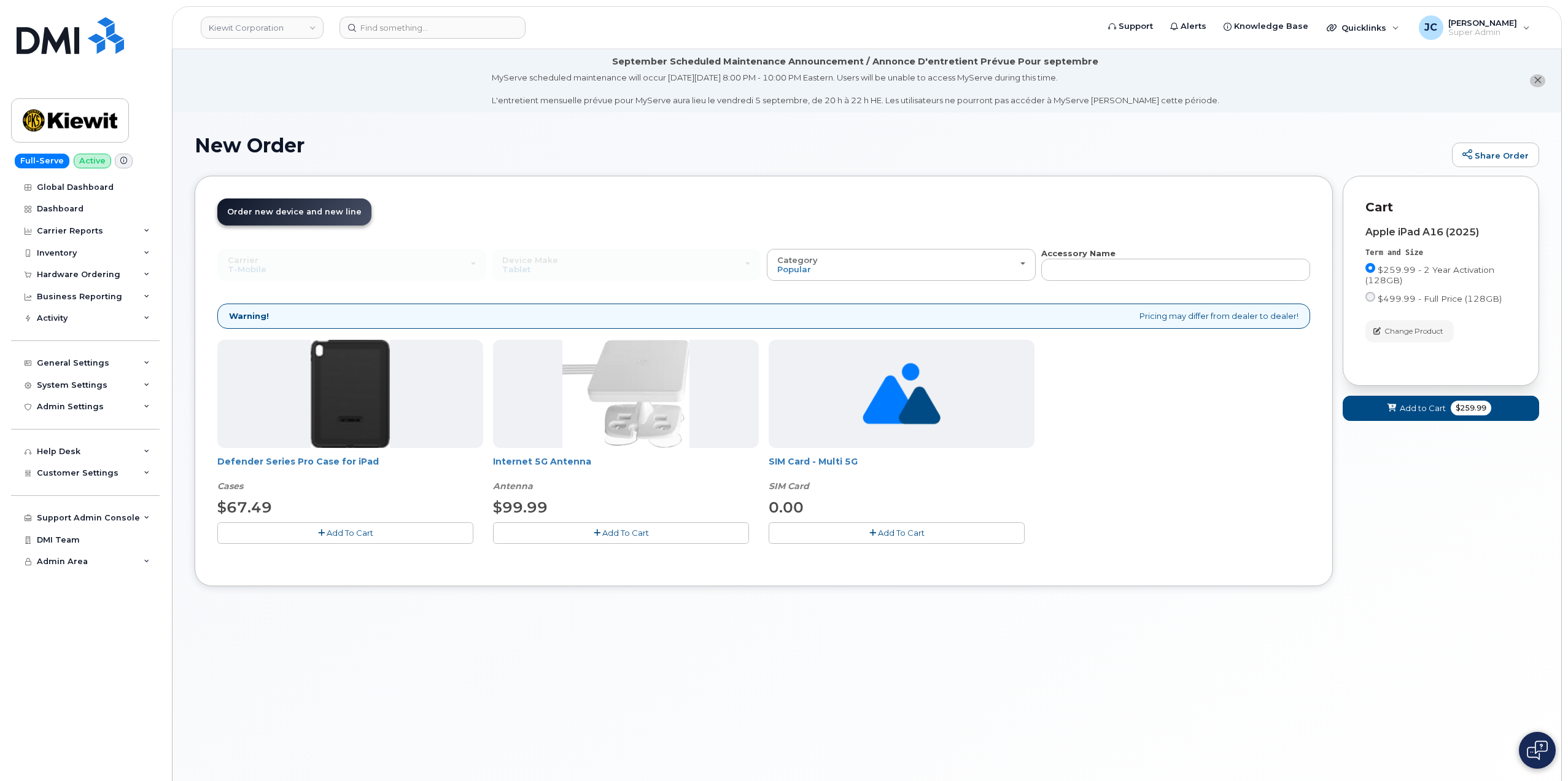
click at [372, 535] on span "Add To Cart" at bounding box center [350, 533] width 47 height 9
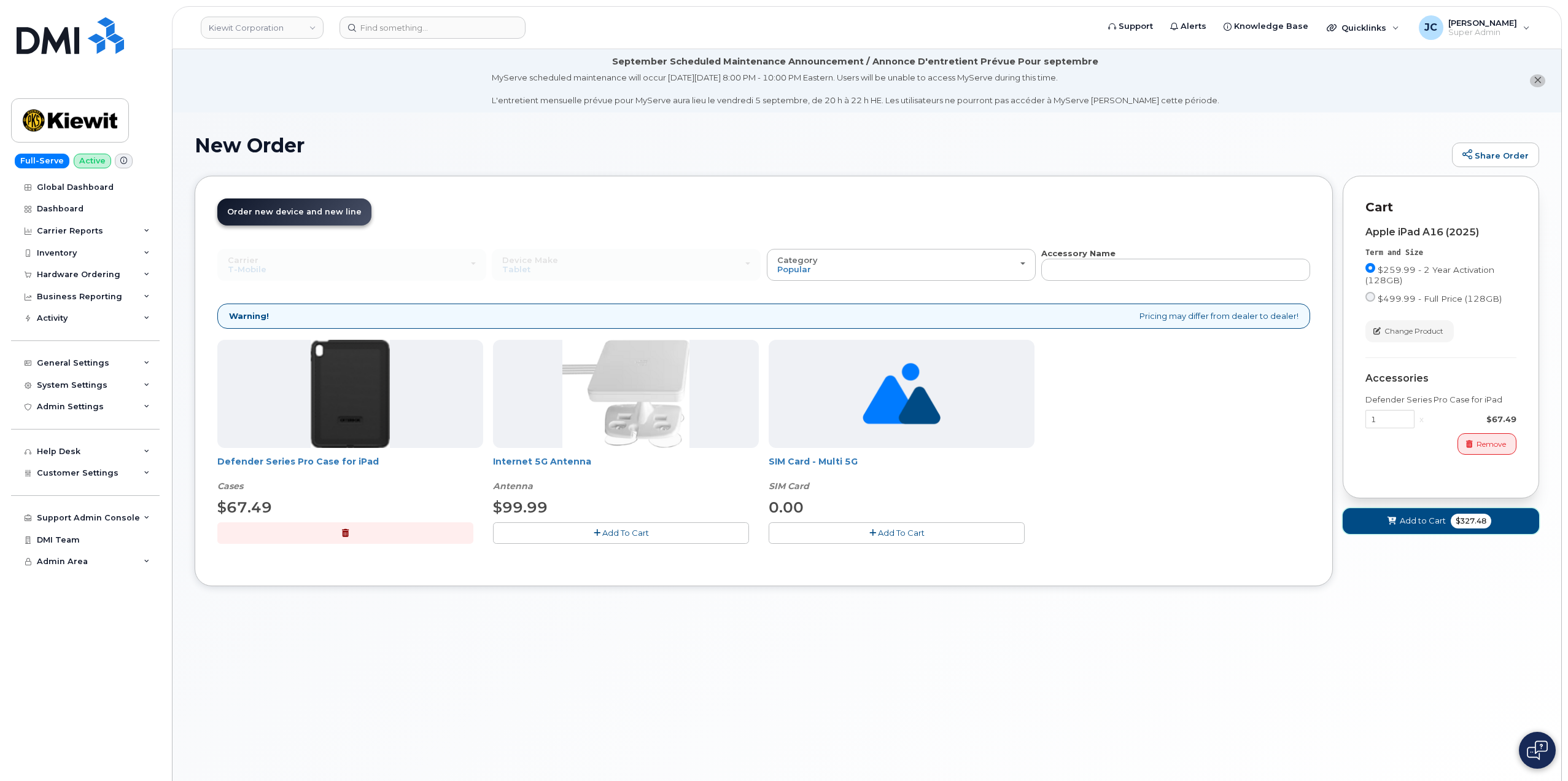
click at [1415, 518] on span "Add to Cart" at bounding box center [1423, 520] width 46 height 12
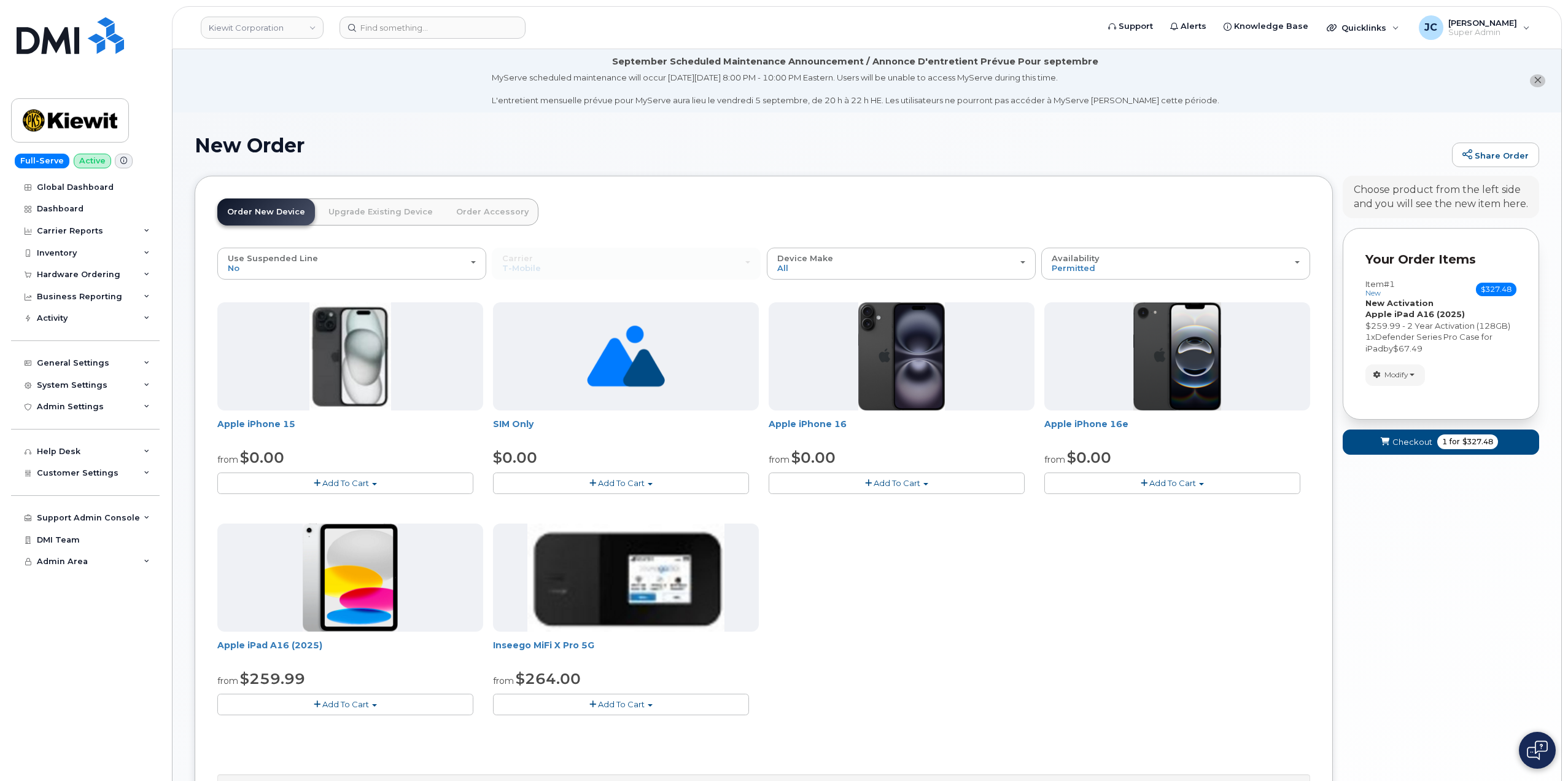
click at [353, 700] on span "Add To Cart" at bounding box center [345, 704] width 47 height 9
click at [340, 729] on link "$259.99 - 2 Year Activation (128GB)" at bounding box center [305, 727] width 170 height 16
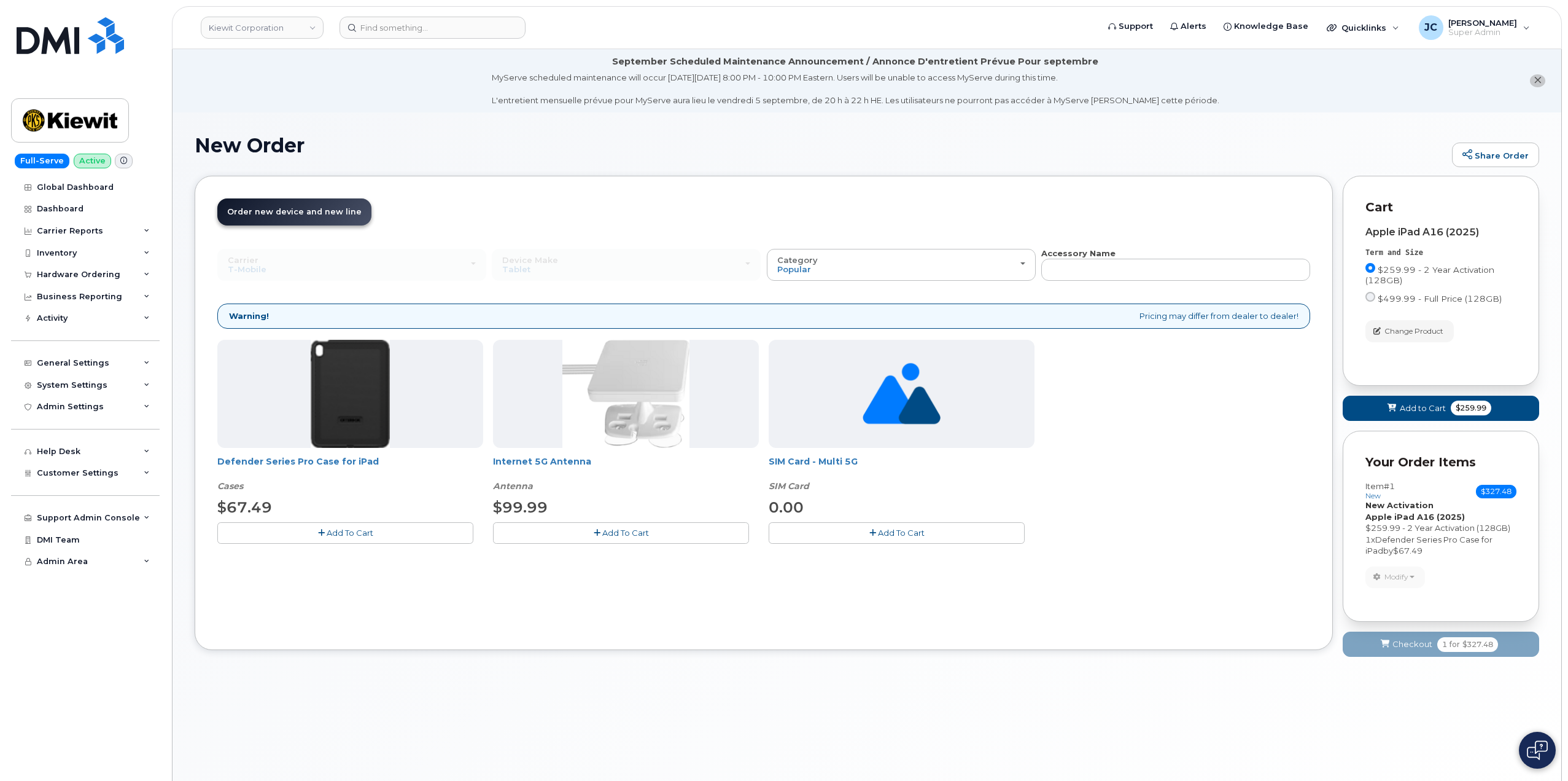
click at [372, 531] on span "Add To Cart" at bounding box center [350, 533] width 47 height 9
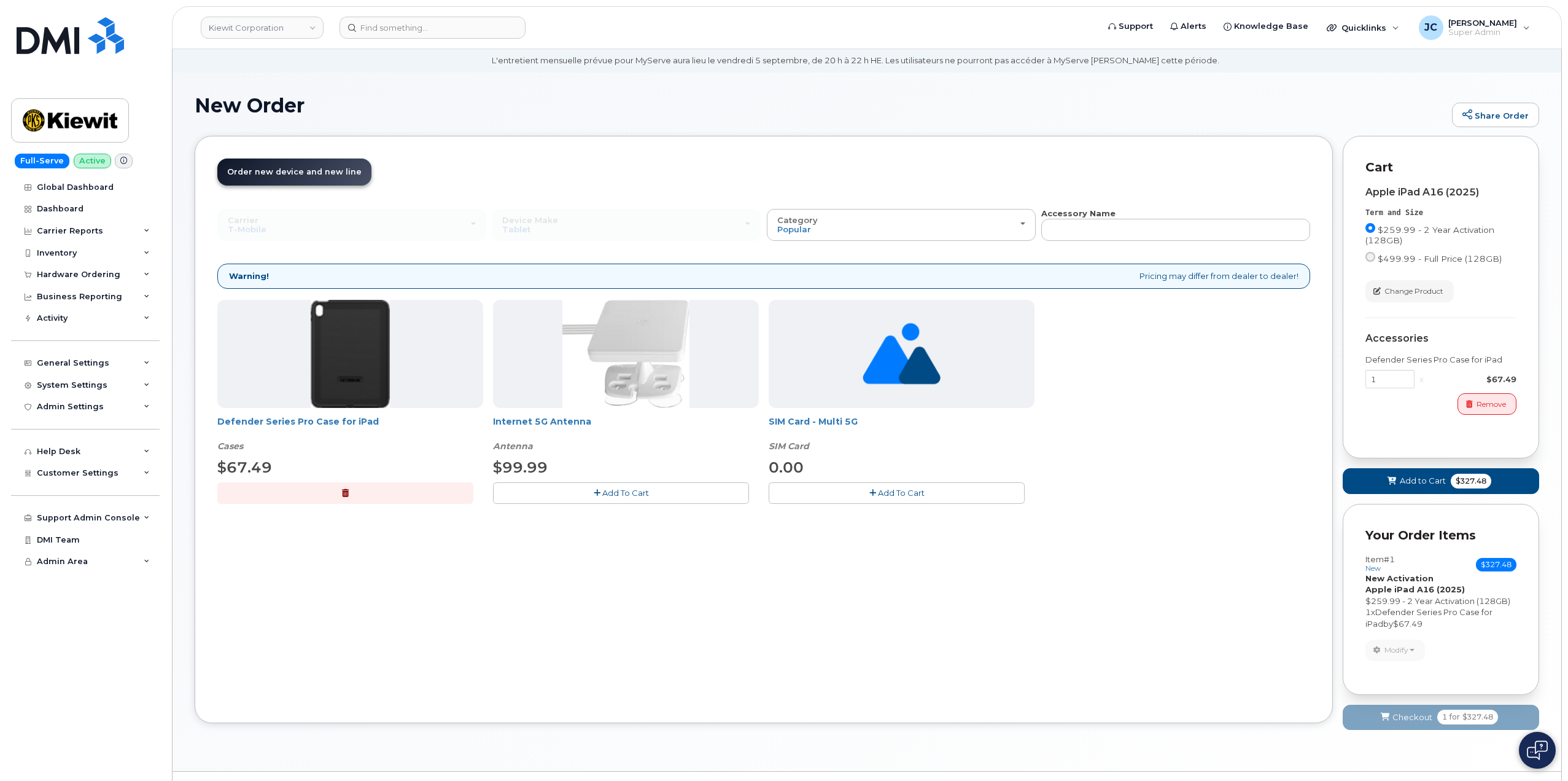
scroll to position [69, 0]
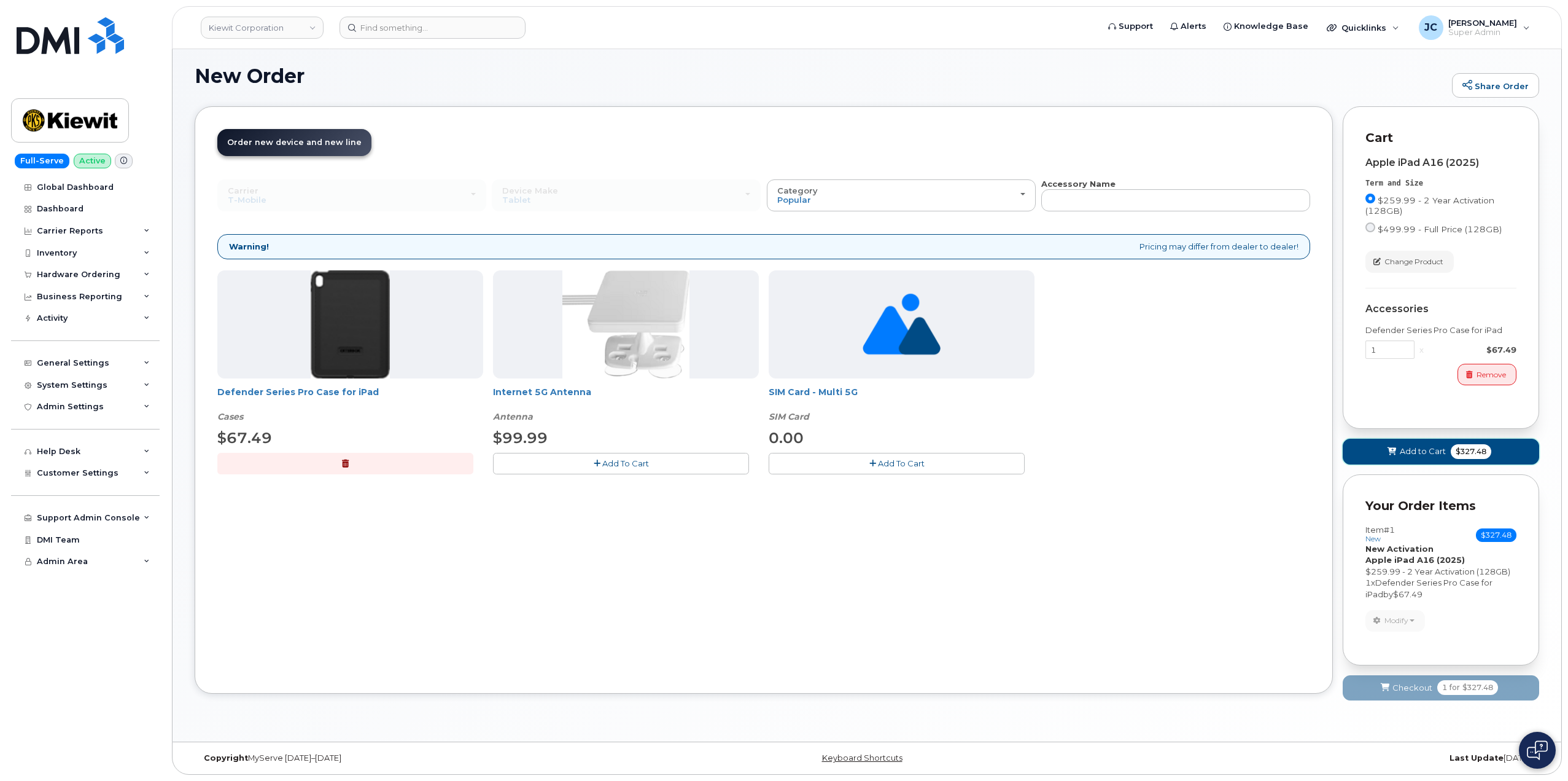
click at [1413, 450] on span "Add to Cart" at bounding box center [1423, 451] width 46 height 12
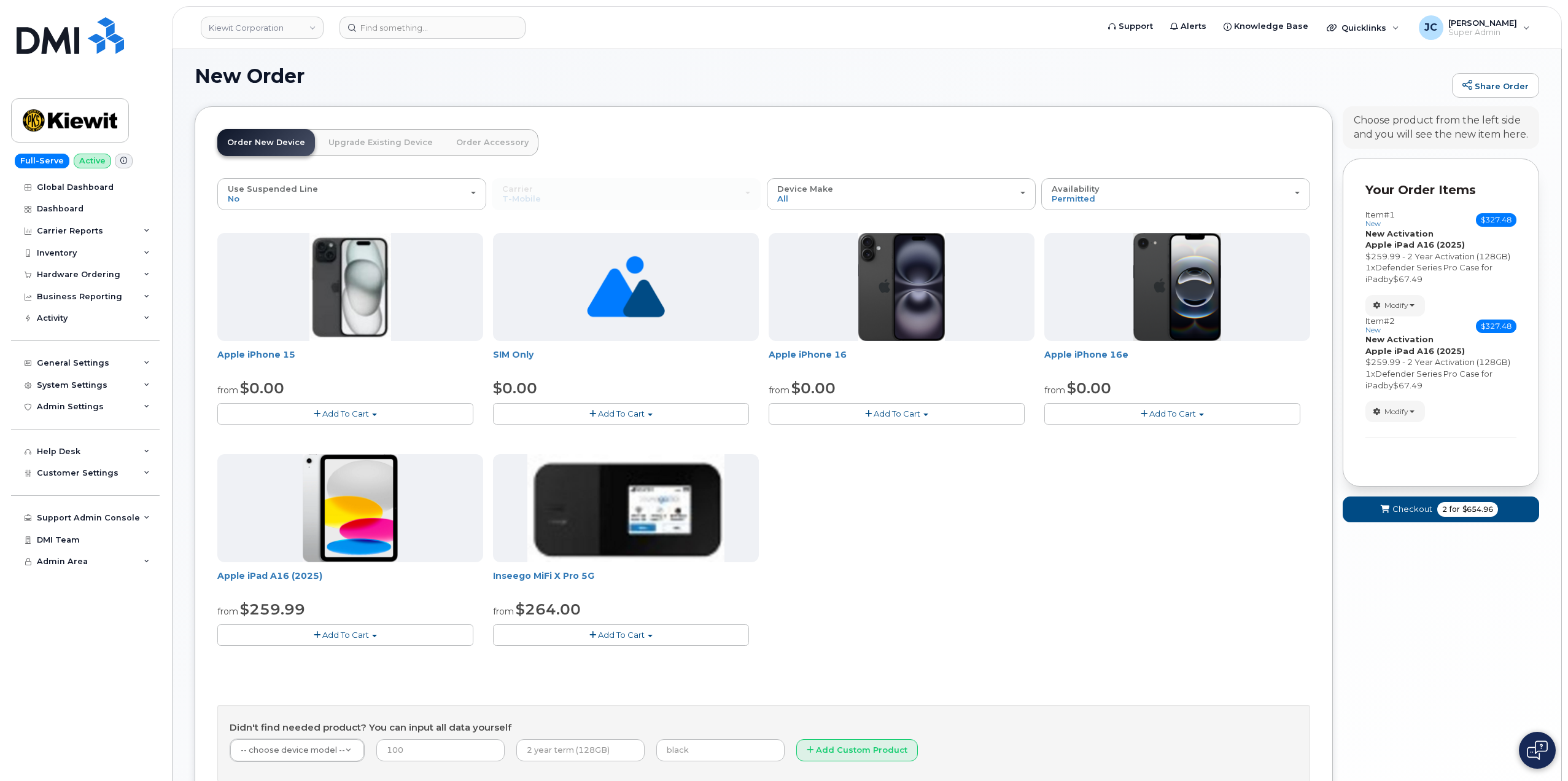
click at [359, 628] on button "Add To Cart" at bounding box center [346, 635] width 256 height 22
click at [348, 660] on link "$259.99 - 2 Year Activation (128GB)" at bounding box center [305, 658] width 170 height 16
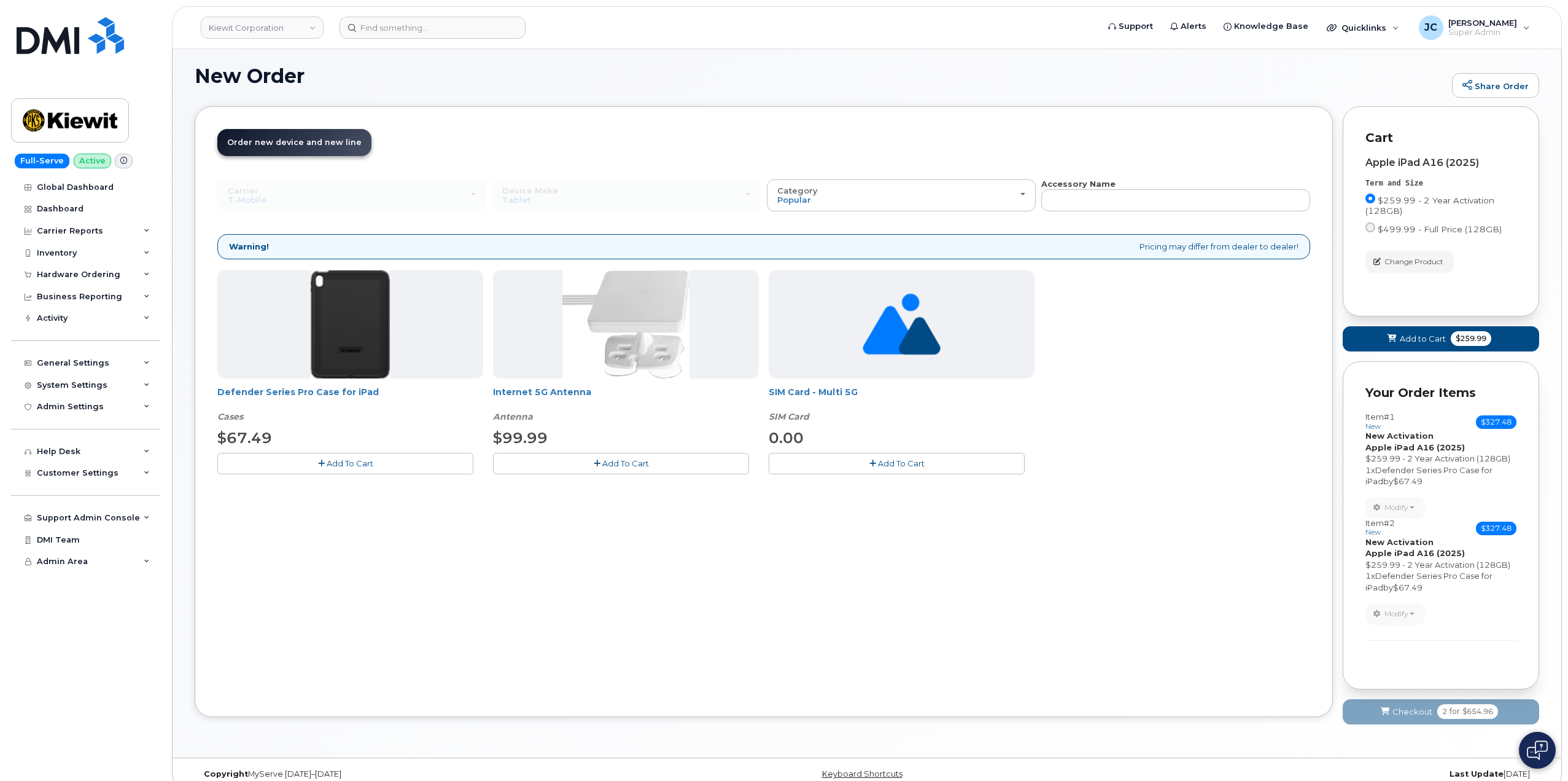
click at [359, 465] on span "Add To Cart" at bounding box center [350, 463] width 47 height 9
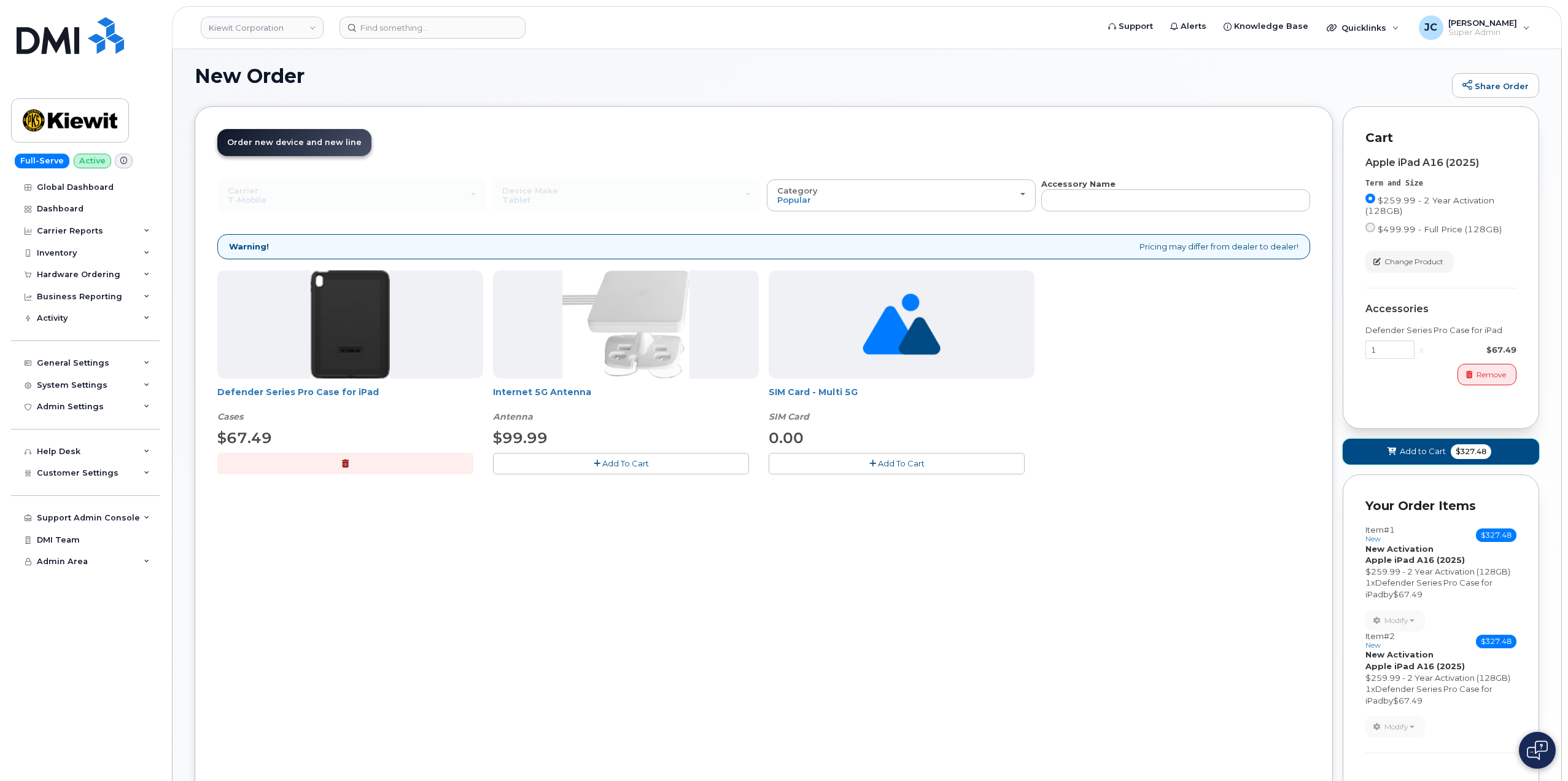
click at [1446, 446] on button "Add to Cart $327.48" at bounding box center [1441, 451] width 197 height 25
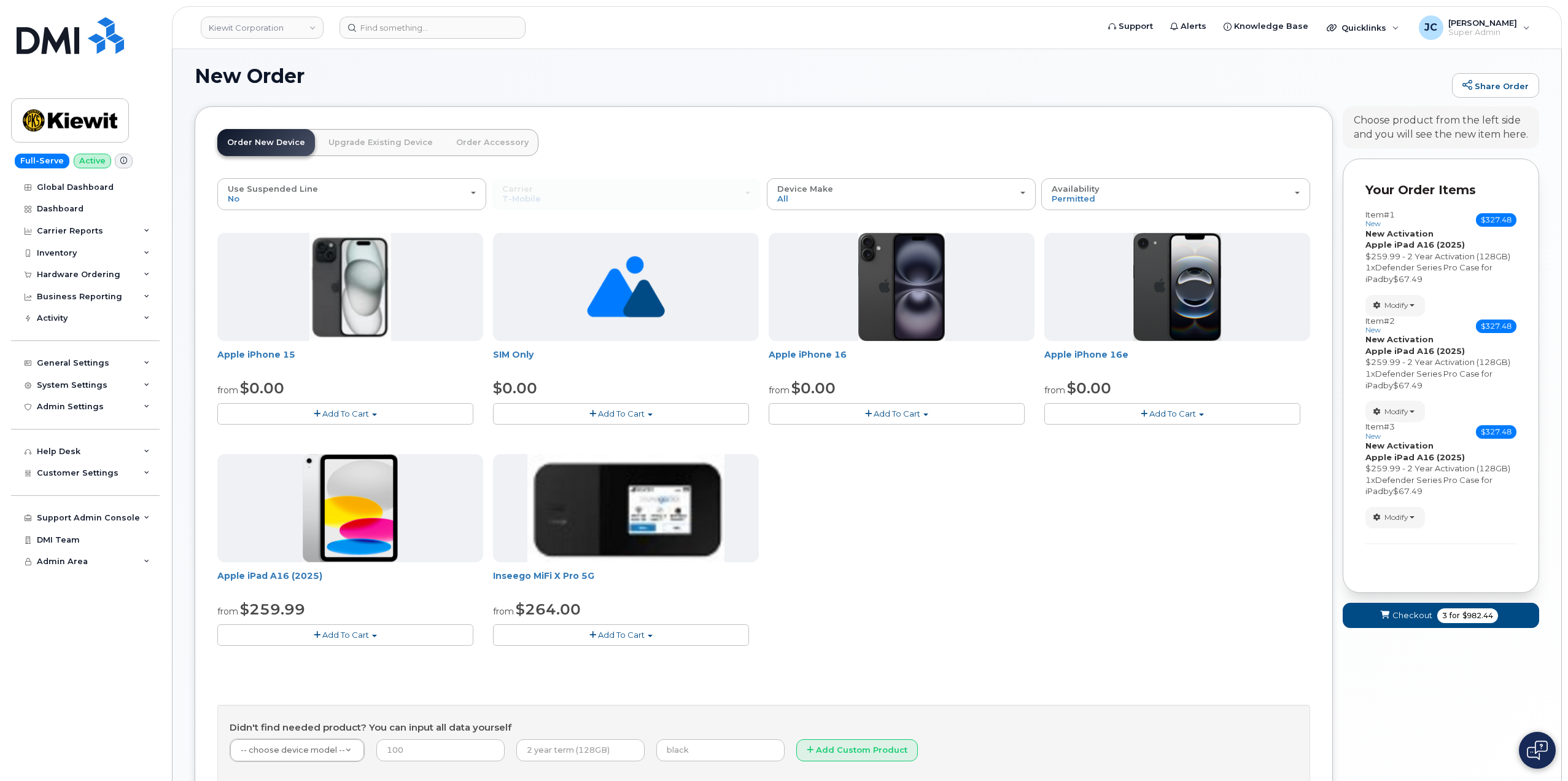
click at [357, 630] on span "Add To Cart" at bounding box center [345, 634] width 47 height 9
click at [332, 658] on link "$259.99 - 2 Year Activation (128GB)" at bounding box center [305, 658] width 170 height 16
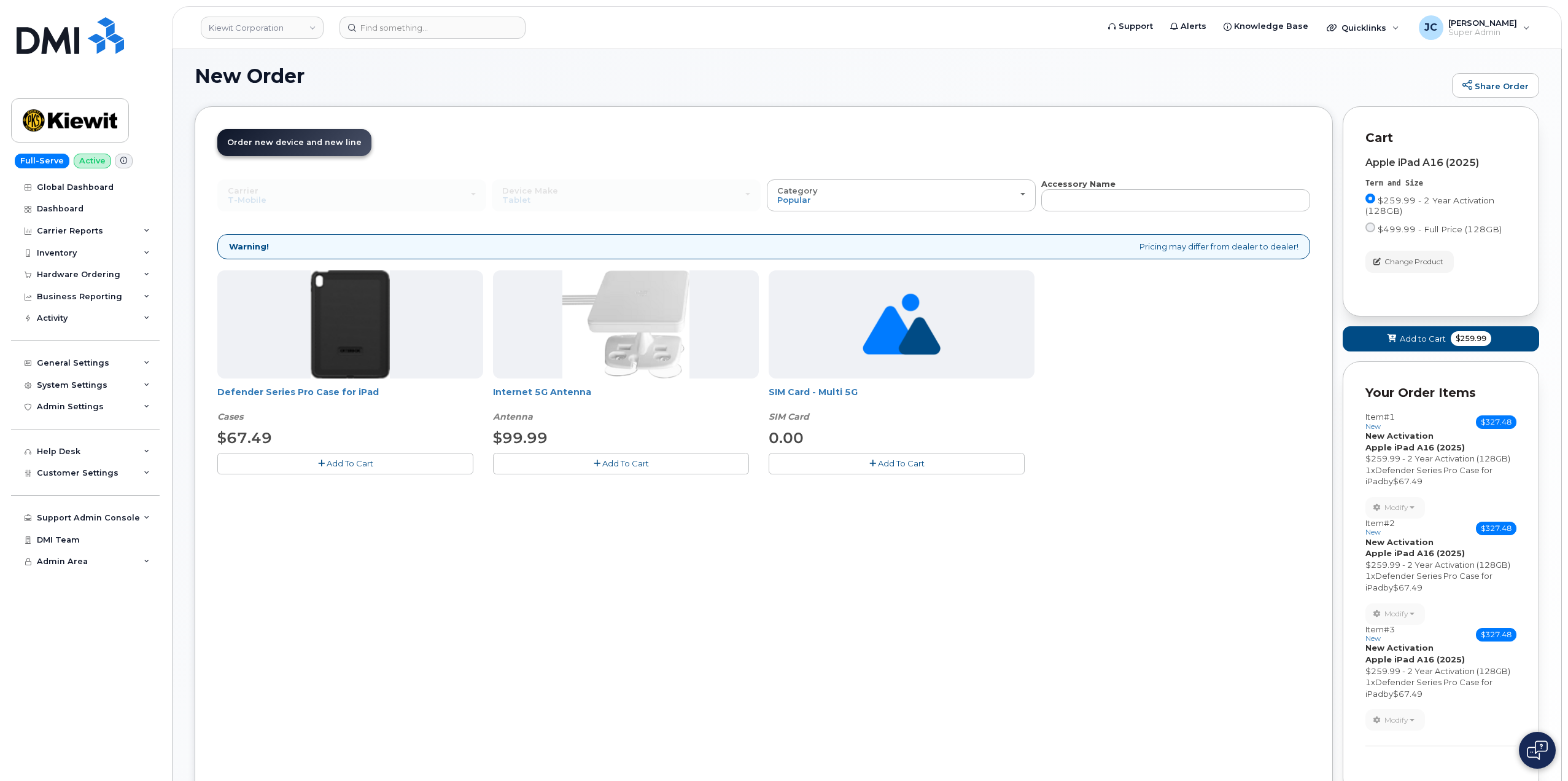
click at [374, 470] on button "Add To Cart" at bounding box center [346, 463] width 256 height 22
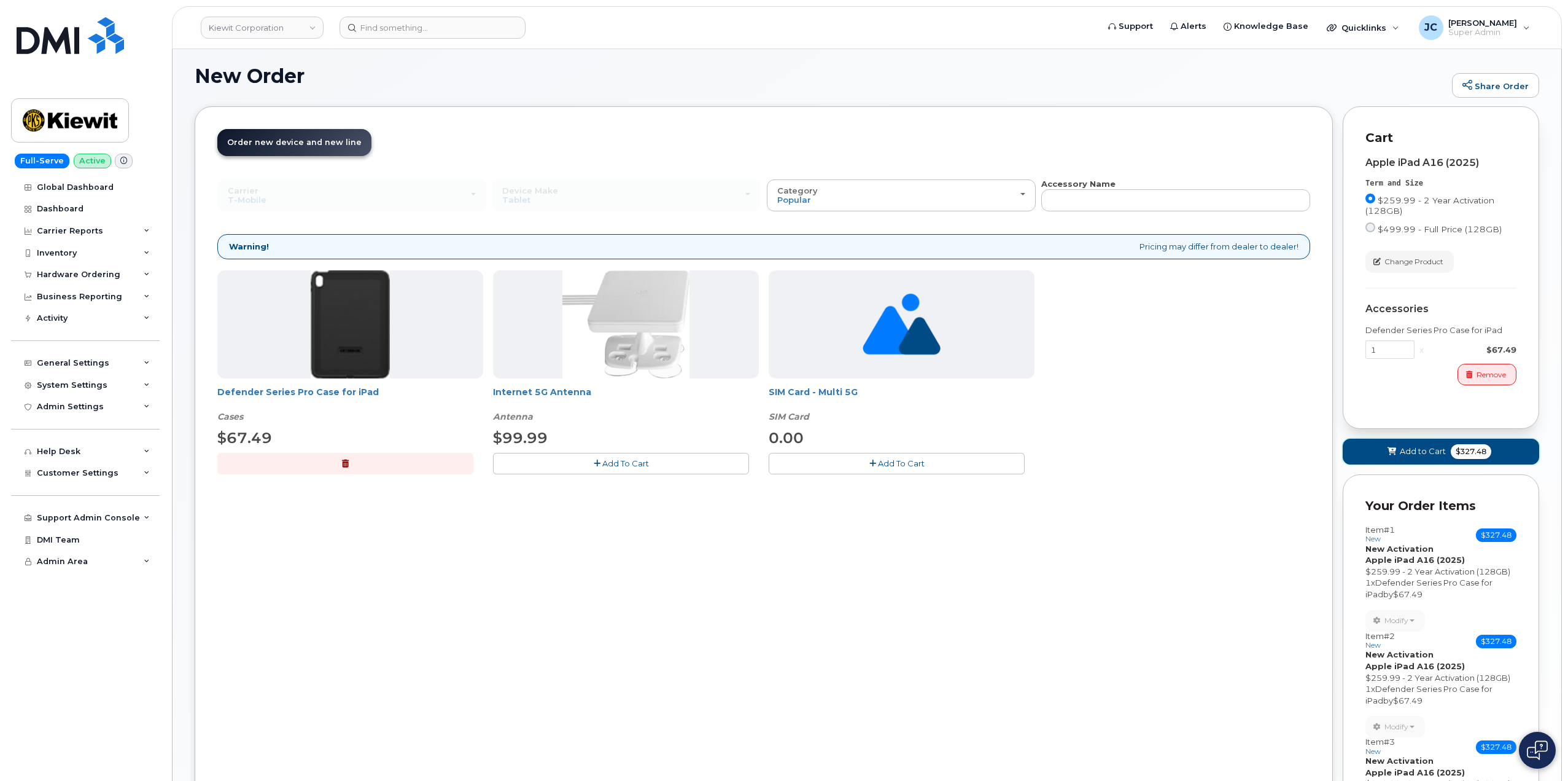
click at [1420, 451] on span "Add to Cart" at bounding box center [1423, 451] width 46 height 12
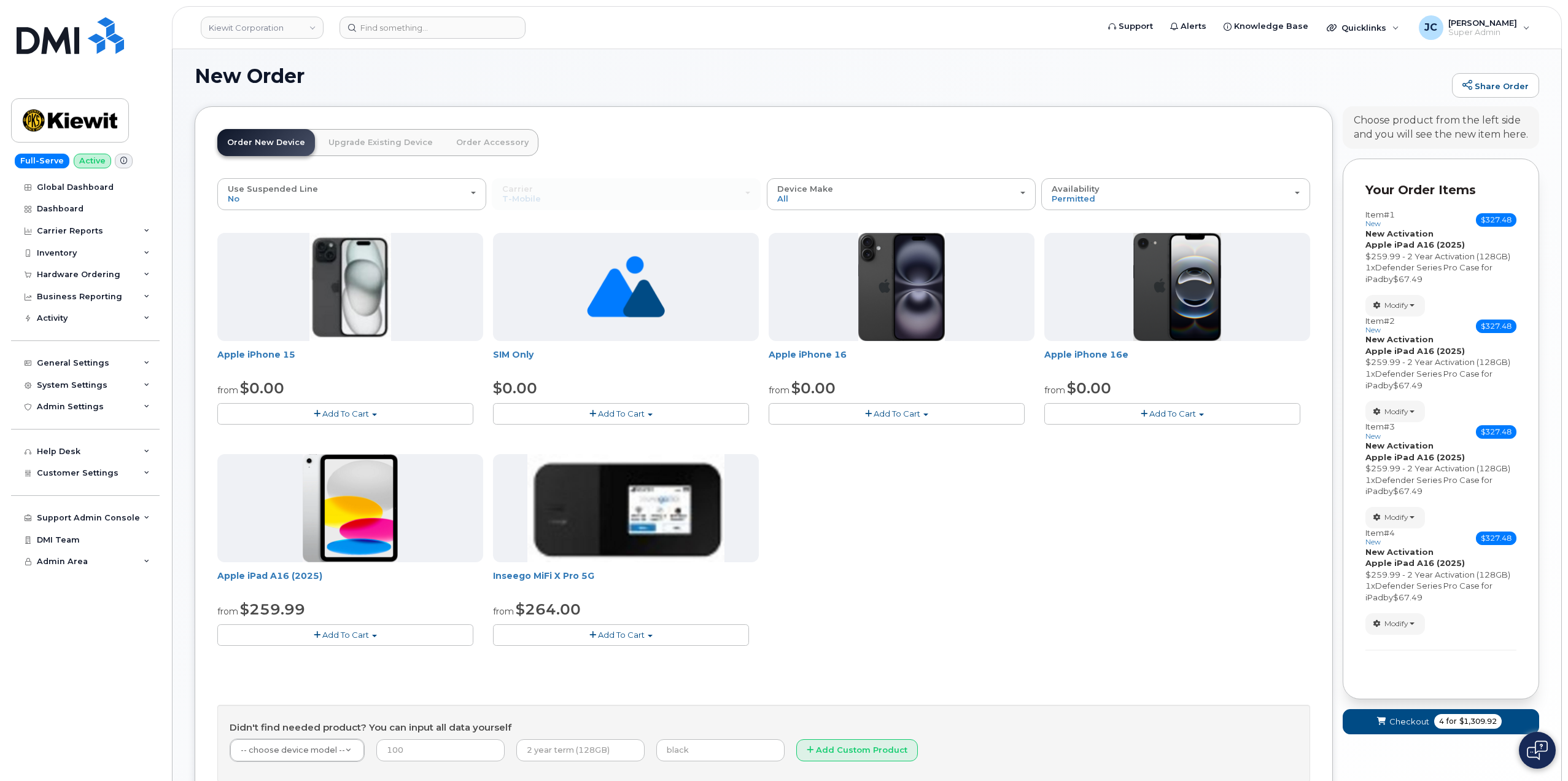
click at [353, 635] on span "Add To Cart" at bounding box center [345, 634] width 47 height 9
click at [343, 655] on link "$259.99 - 2 Year Activation (128GB)" at bounding box center [305, 658] width 170 height 16
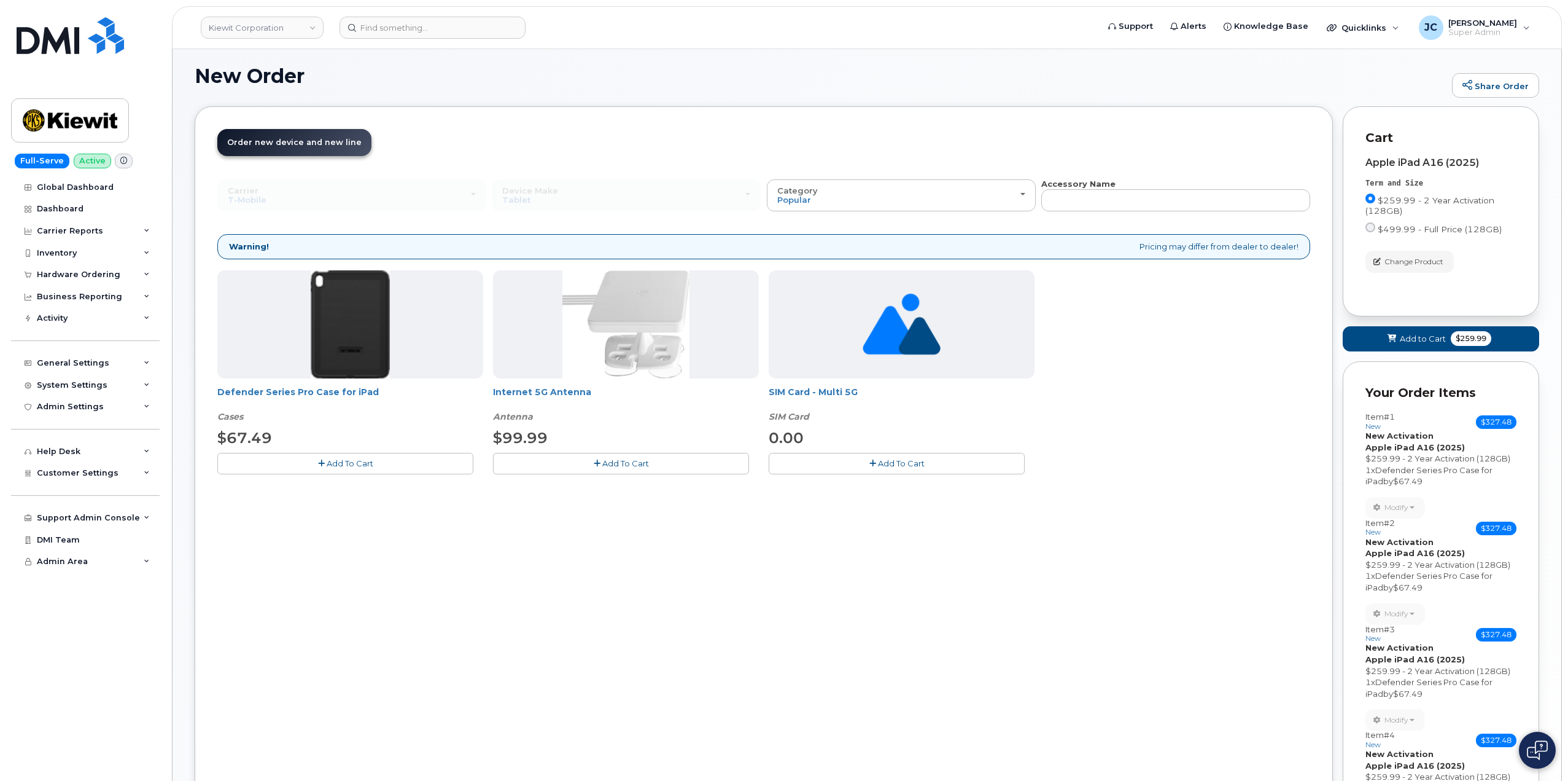
click at [351, 468] on span "Add To Cart" at bounding box center [350, 463] width 47 height 9
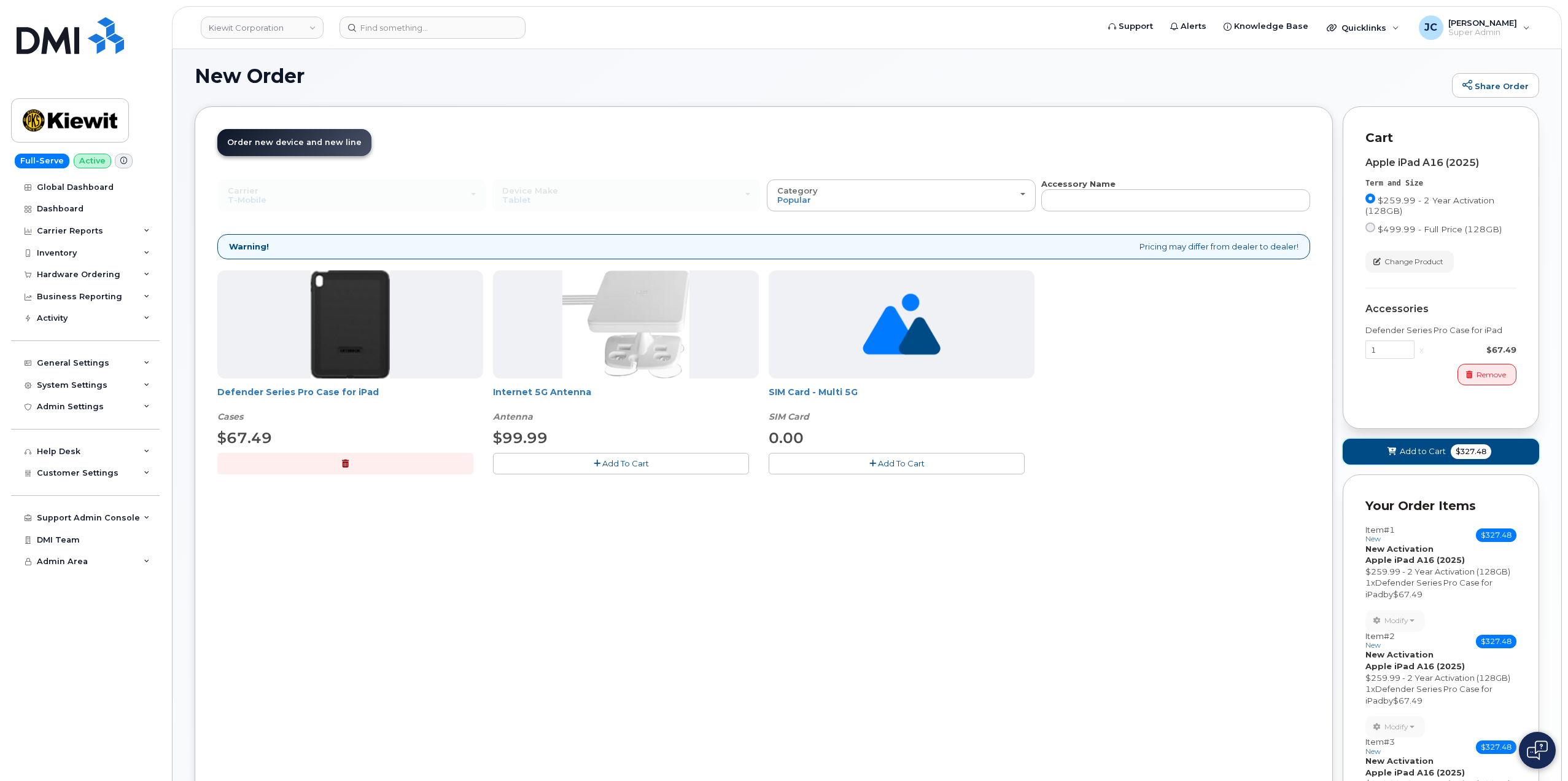
click at [1423, 447] on span "Add to Cart" at bounding box center [1423, 451] width 46 height 12
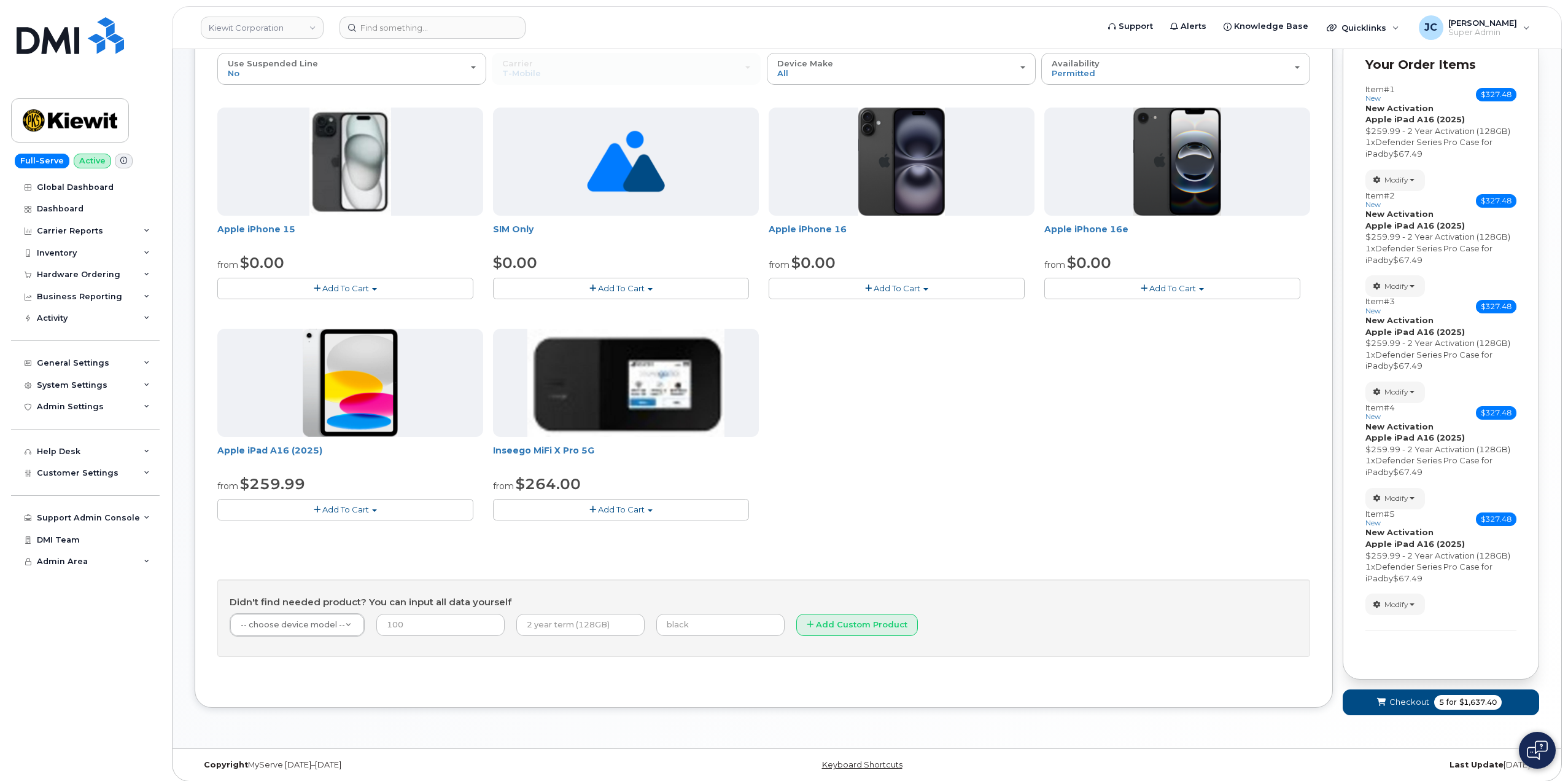
scroll to position [202, 0]
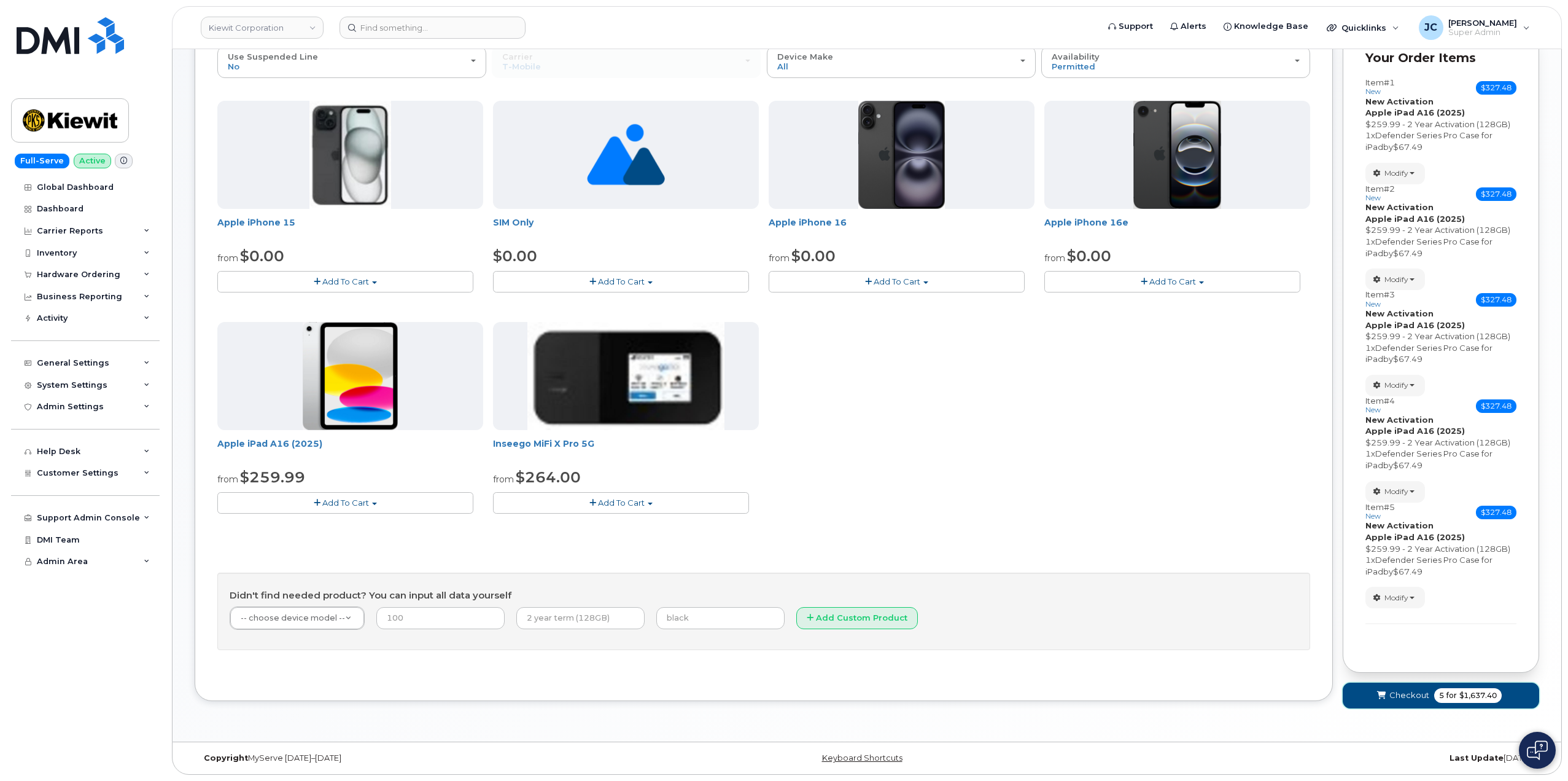
click at [1418, 695] on span "Checkout" at bounding box center [1409, 695] width 40 height 12
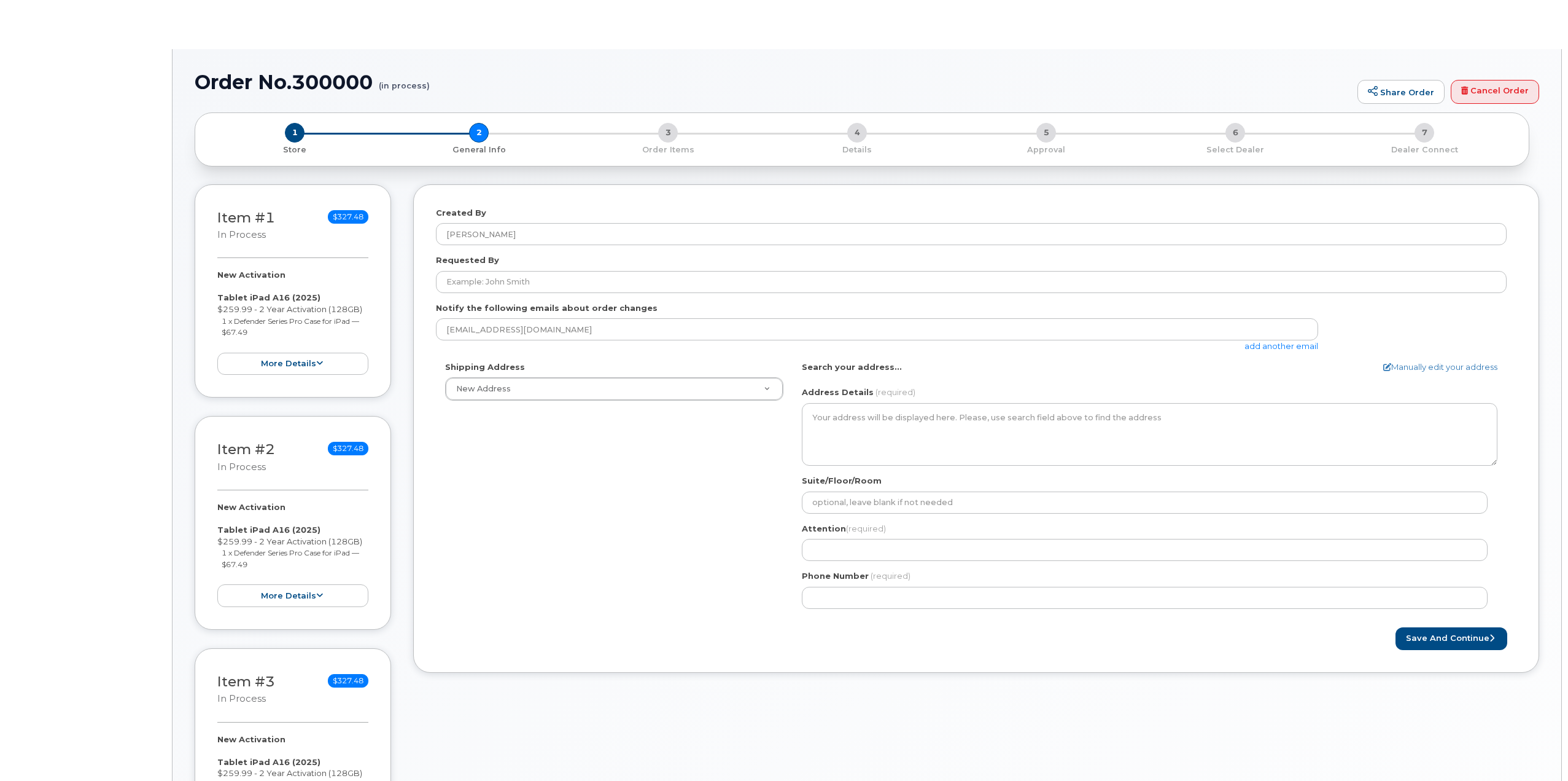
select select
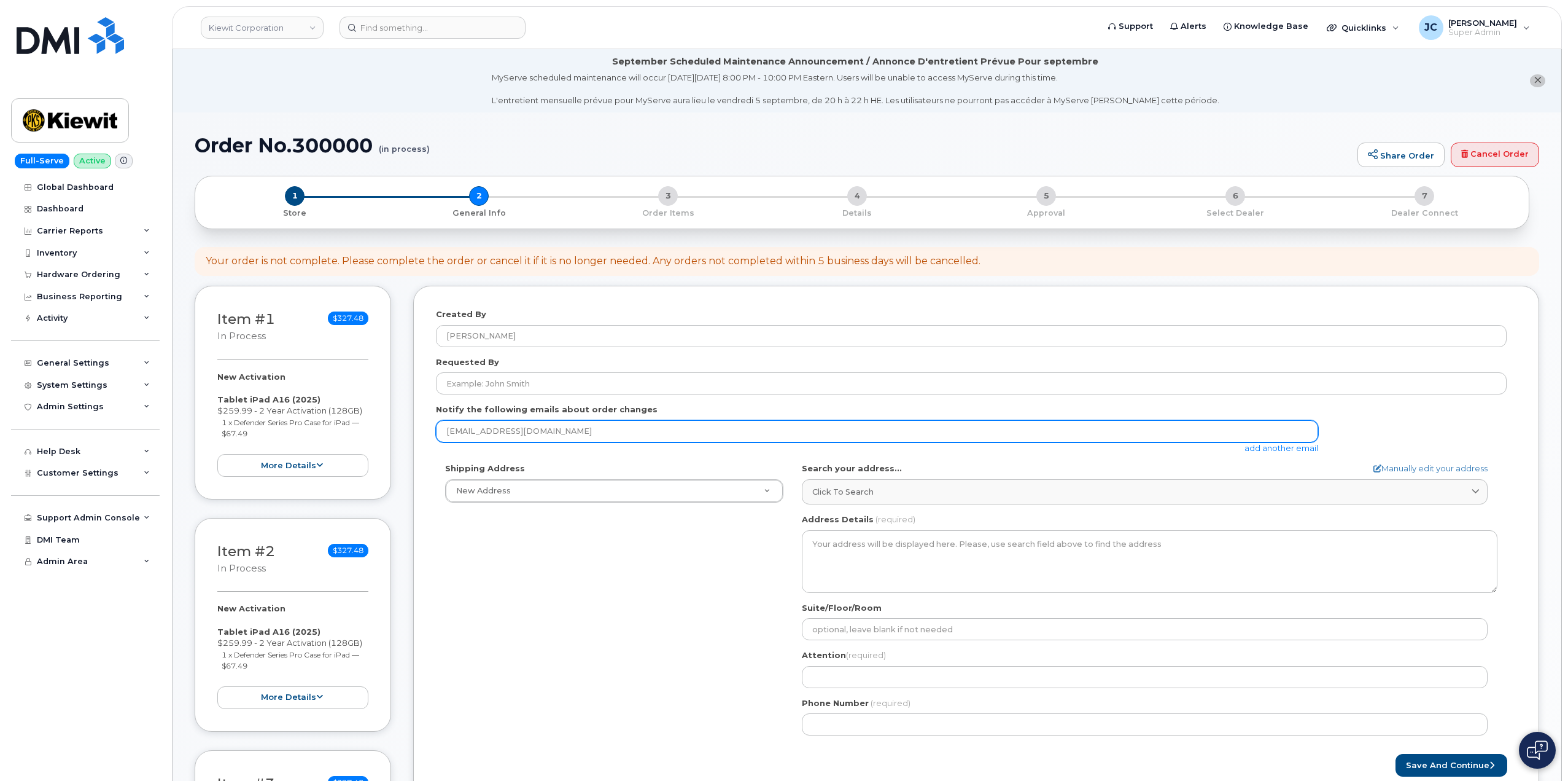
click at [522, 425] on input "[EMAIL_ADDRESS][DOMAIN_NAME]" at bounding box center [877, 431] width 882 height 22
click at [517, 431] on input "[EMAIL_ADDRESS][DOMAIN_NAME]" at bounding box center [877, 431] width 882 height 22
paste input "[PERSON_NAME][EMAIL_ADDRESS][PERSON_NAME][PERSON_NAME][DOMAIN_NAME]"
drag, startPoint x: 676, startPoint y: 432, endPoint x: 364, endPoint y: 468, distance: 314.1
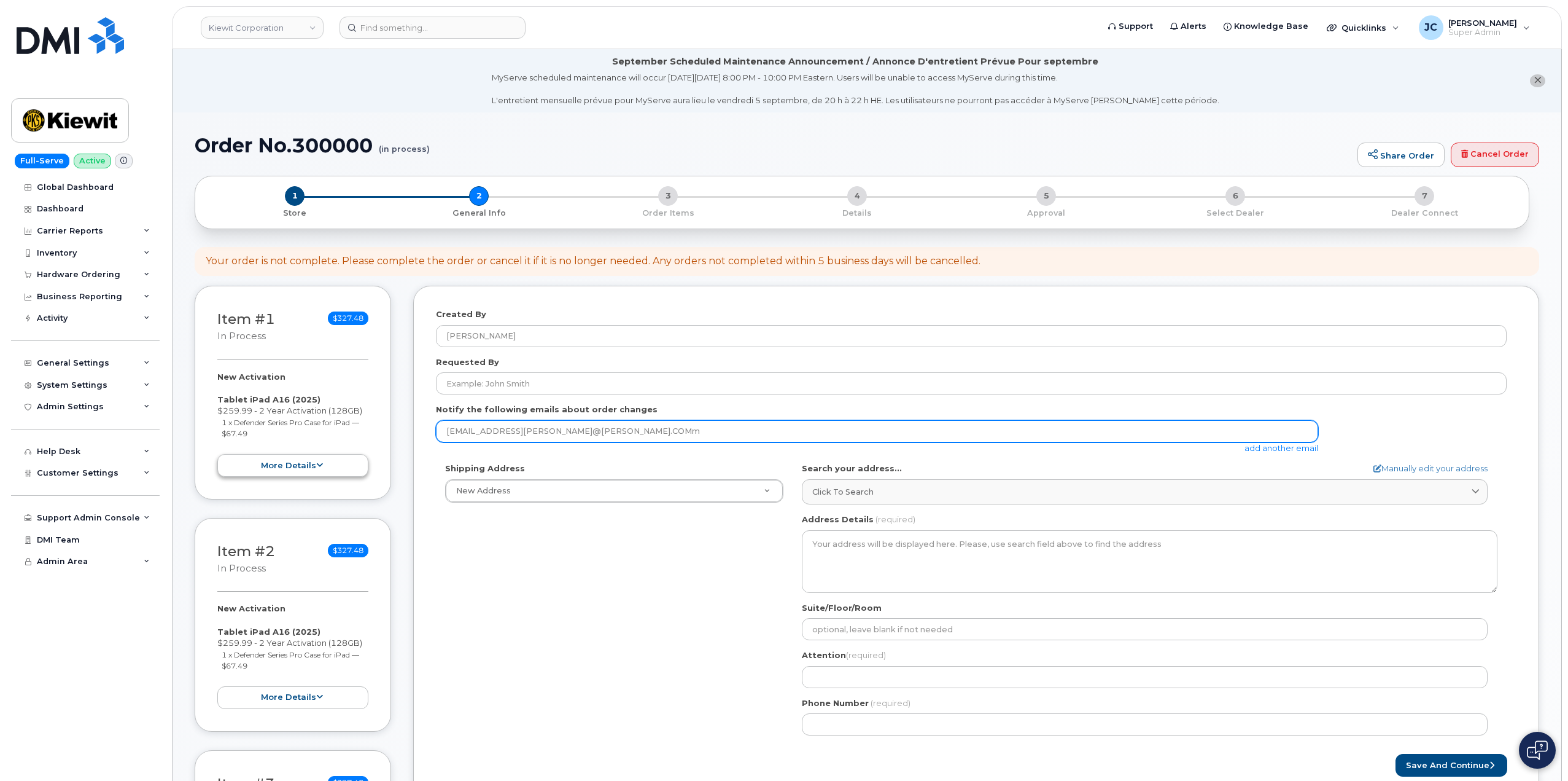
paste input "[PERSON_NAME][EMAIL_ADDRESS][PERSON_NAME][PERSON_NAME][DOMAIN_NAME]"
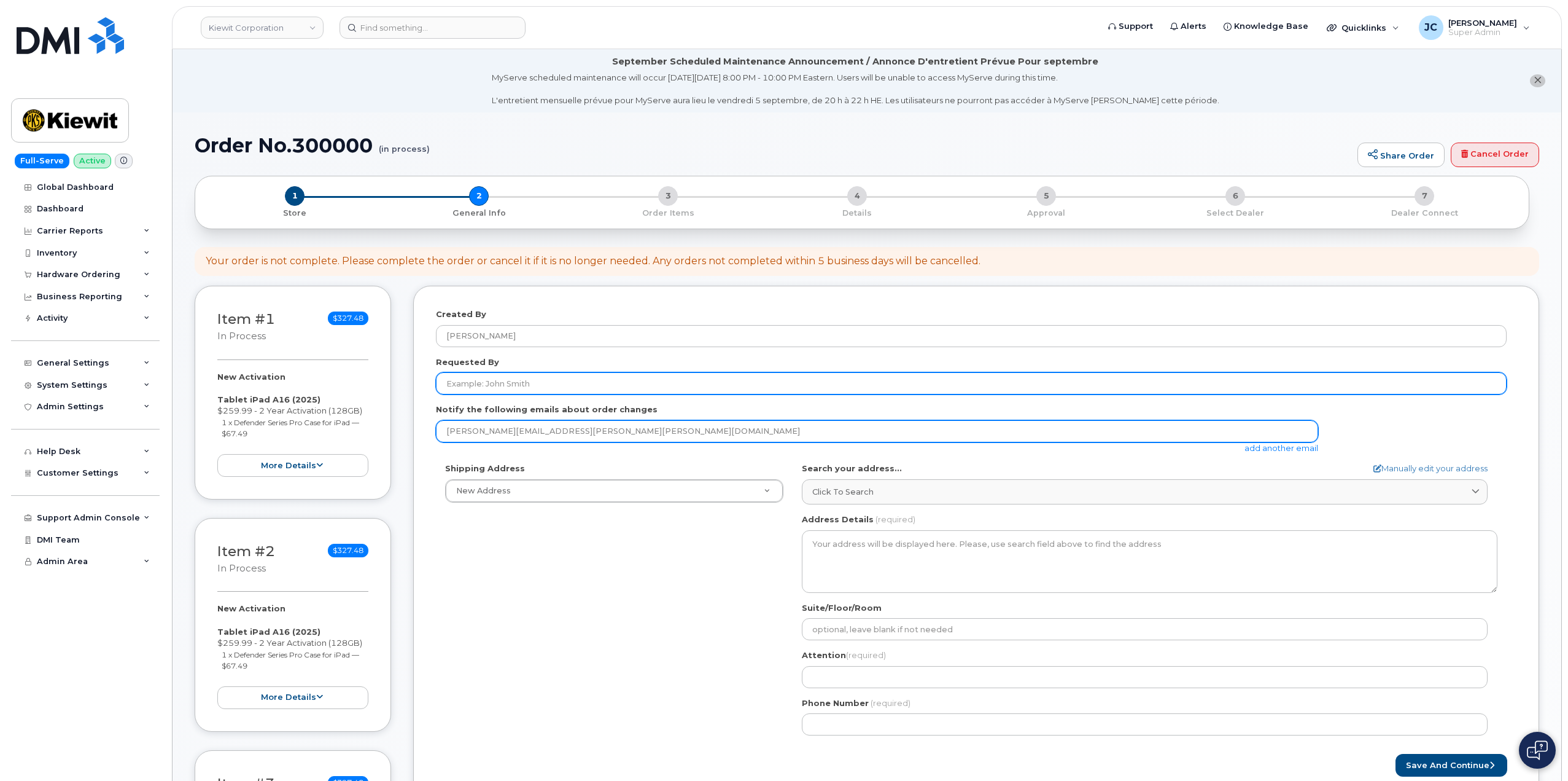
type input "[PERSON_NAME][EMAIL_ADDRESS][PERSON_NAME][PERSON_NAME][DOMAIN_NAME]"
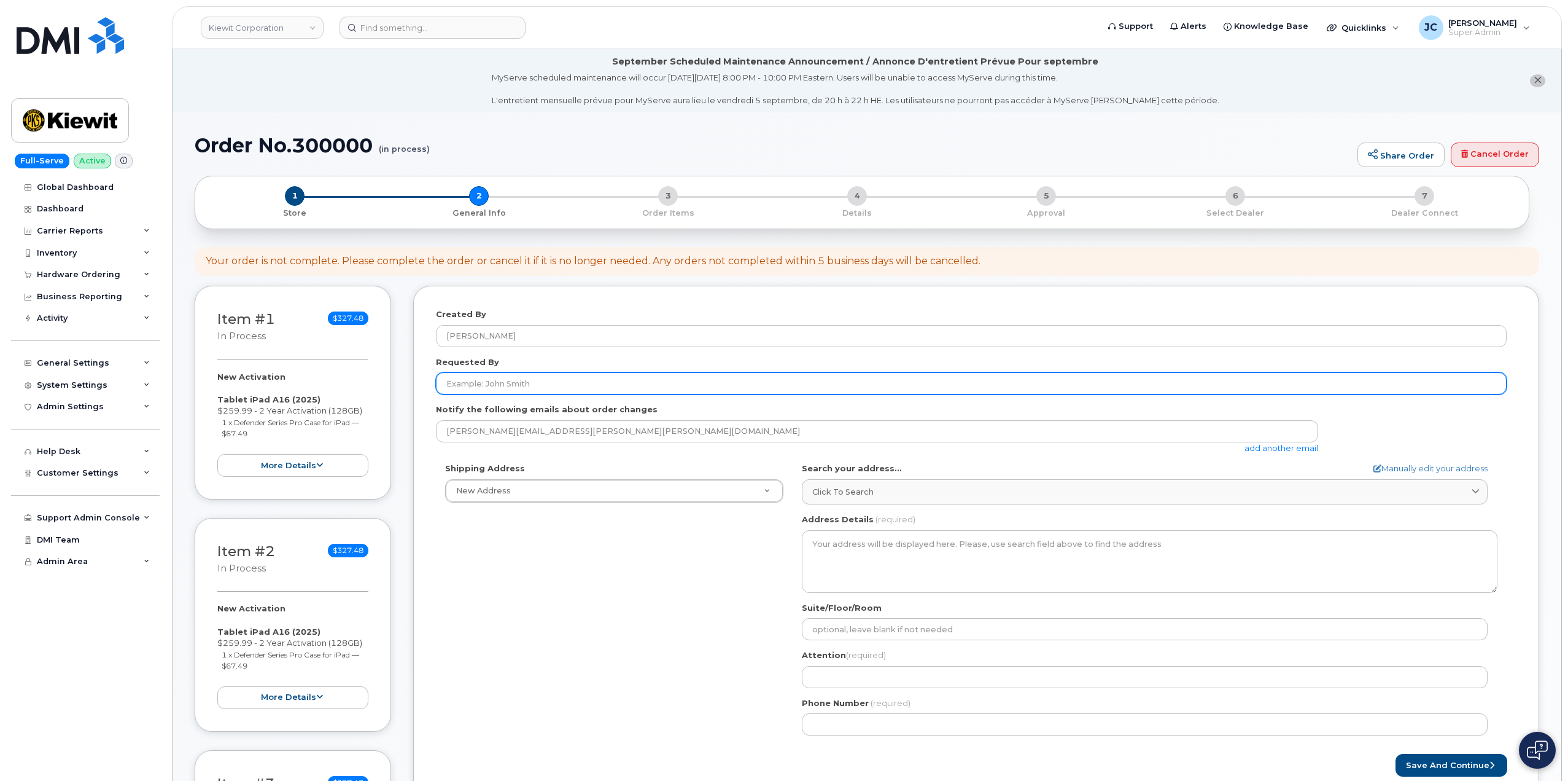
click at [471, 388] on input "Requested By" at bounding box center [971, 383] width 1071 height 22
type input "[PERSON_NAME]"
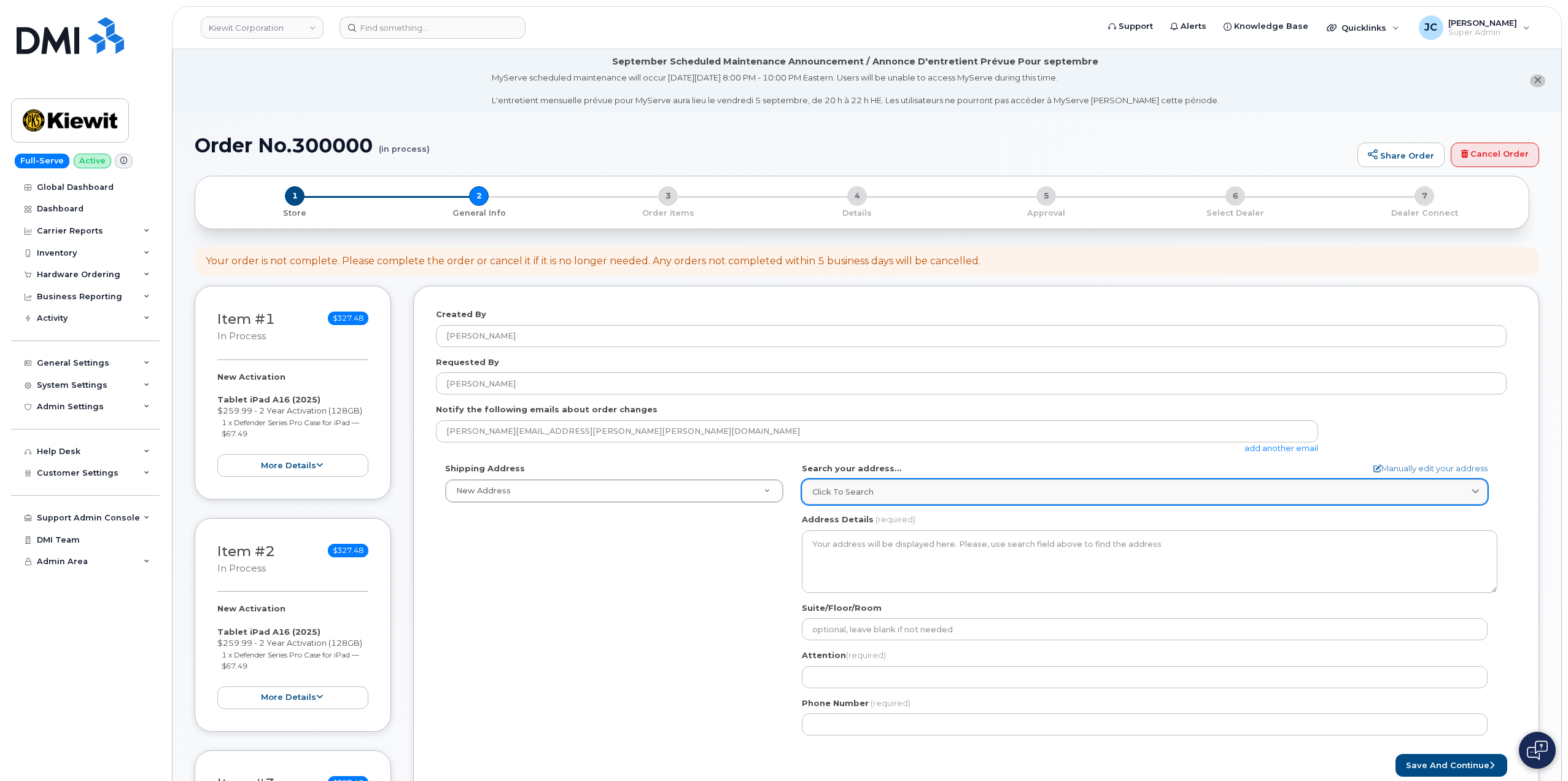
click at [820, 497] on span "Click to search" at bounding box center [843, 491] width 62 height 12
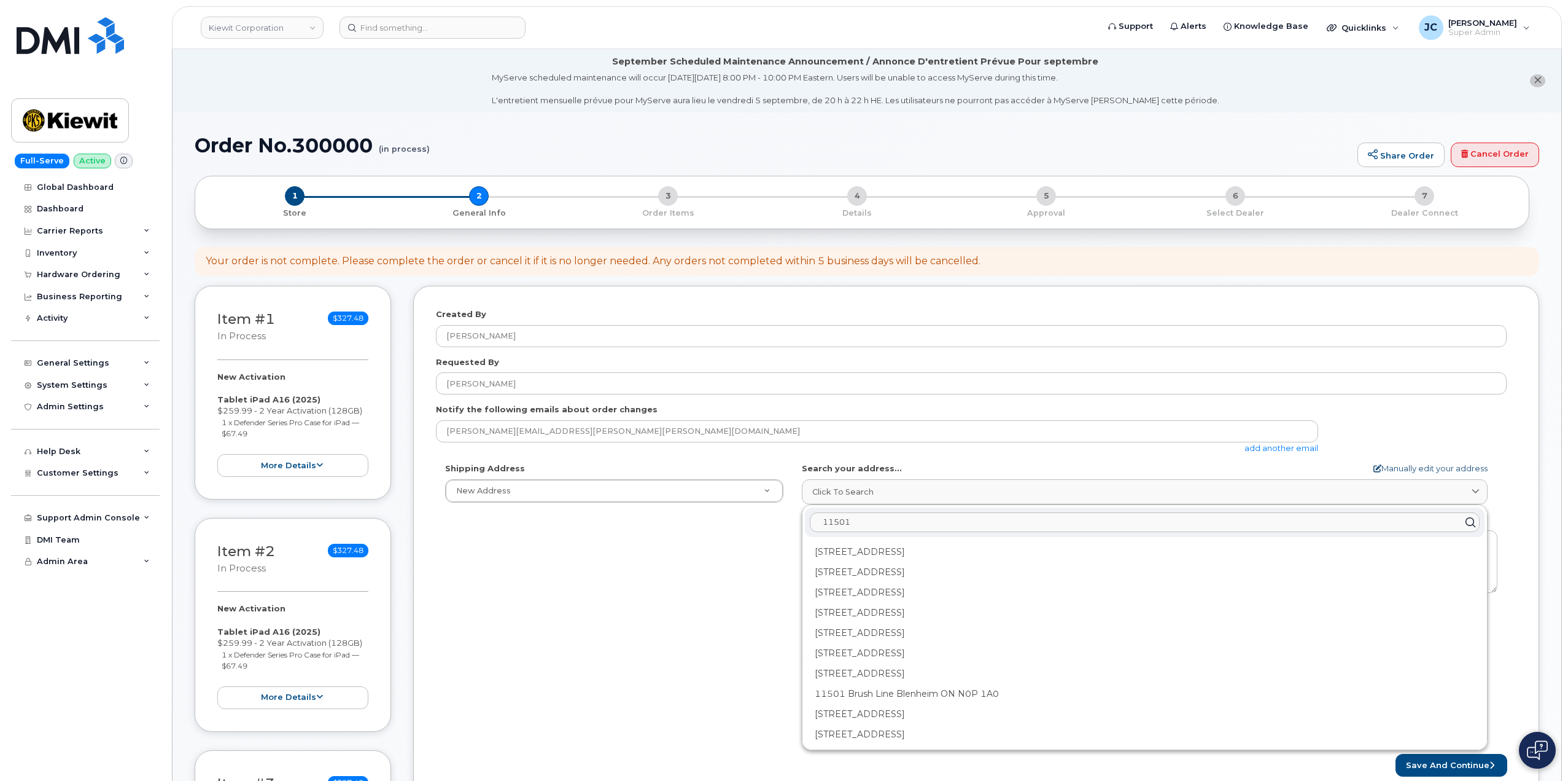
type input "11501"
click at [1438, 468] on link "Manually edit your address" at bounding box center [1430, 468] width 114 height 12
select select
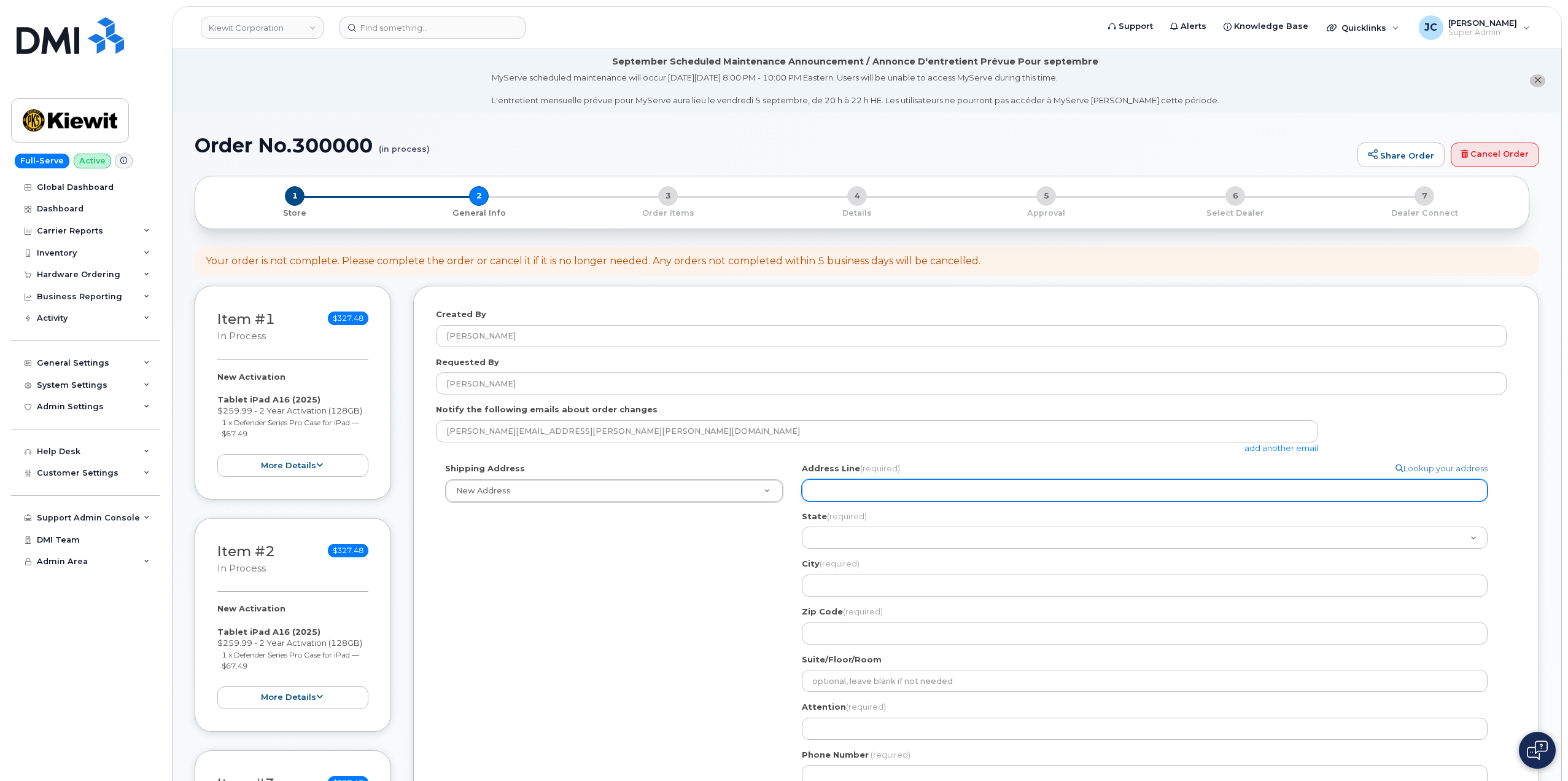
click at [860, 493] on input "Address Line (required)" at bounding box center [1144, 490] width 686 height 22
select select
type input "1"
select select
type input "11"
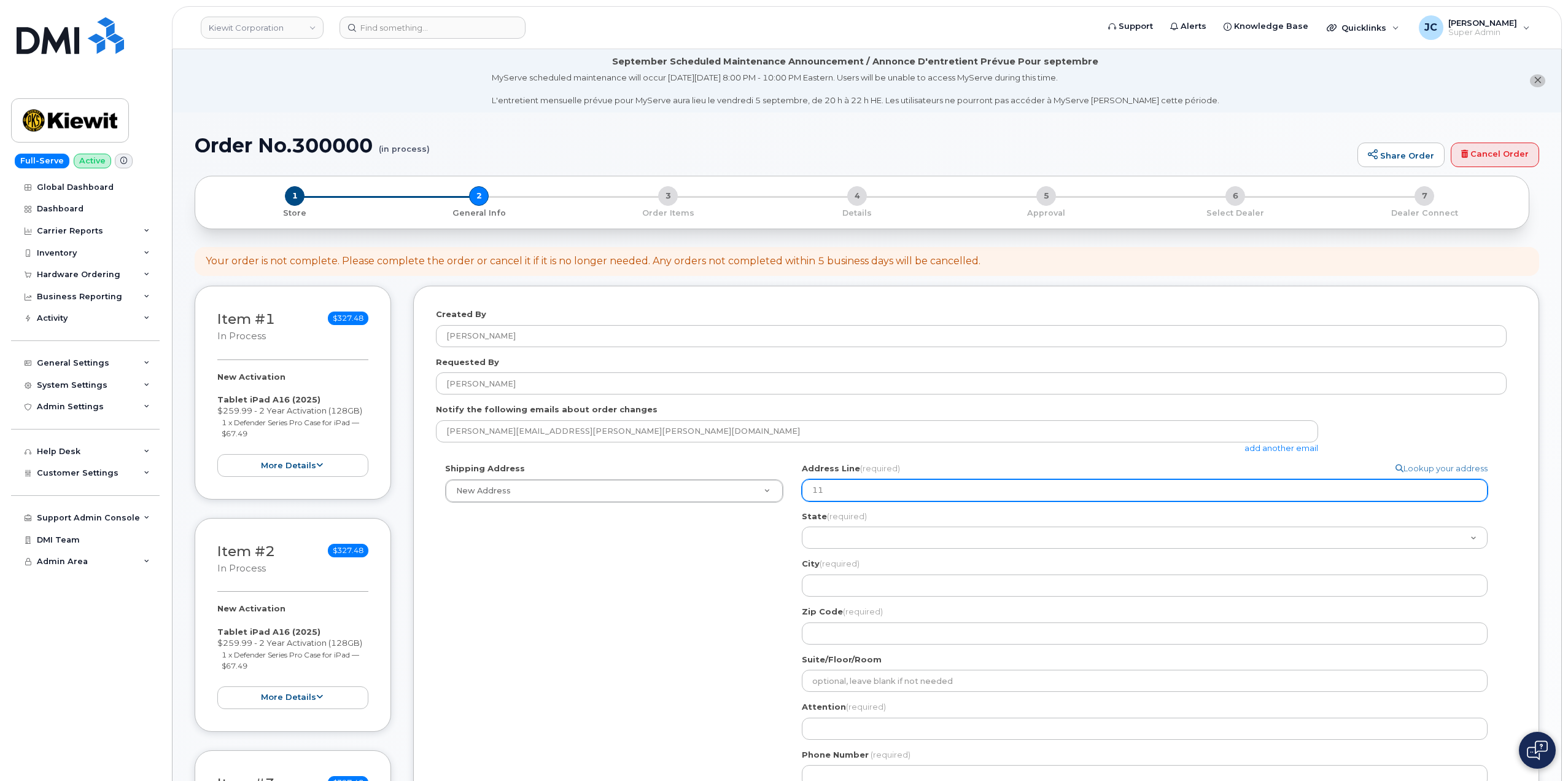
select select
type input "115"
select select
type input "1150"
select select
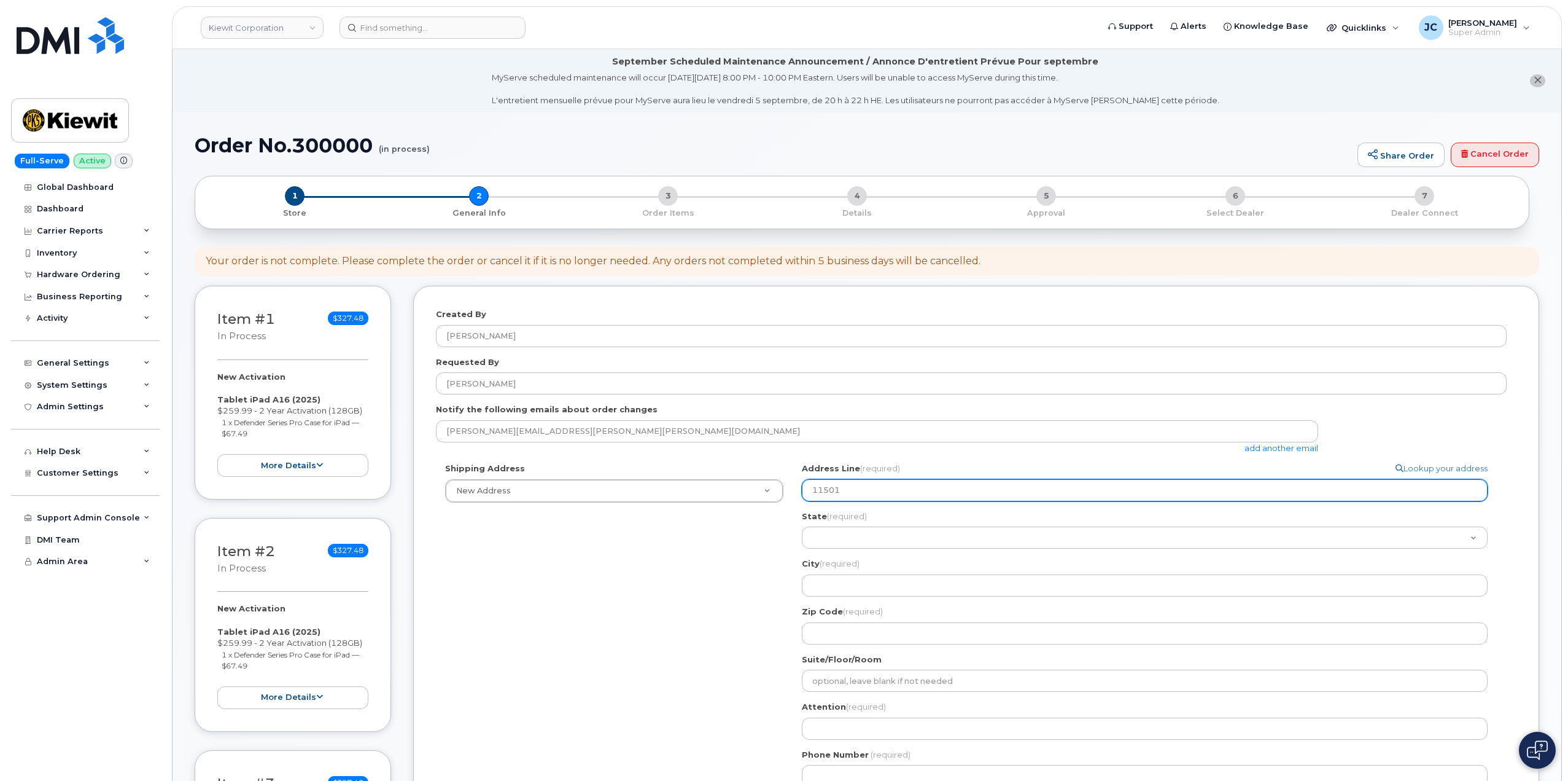
type input "11501"
select select
type input "11501 4"
select select
type input "11501 42"
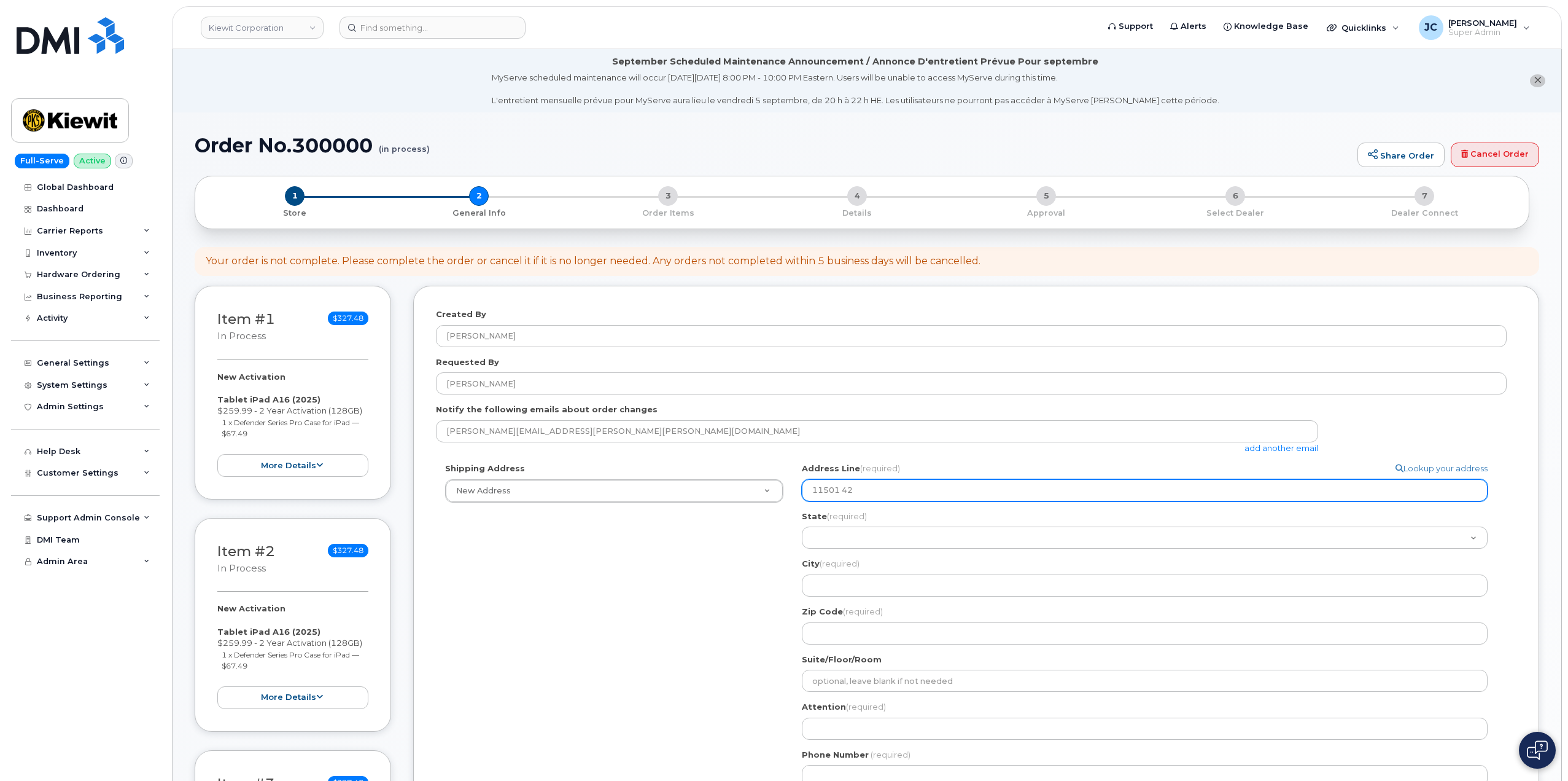
select select
type input "11501 42n"
select select
type input "11501 42nd"
select select
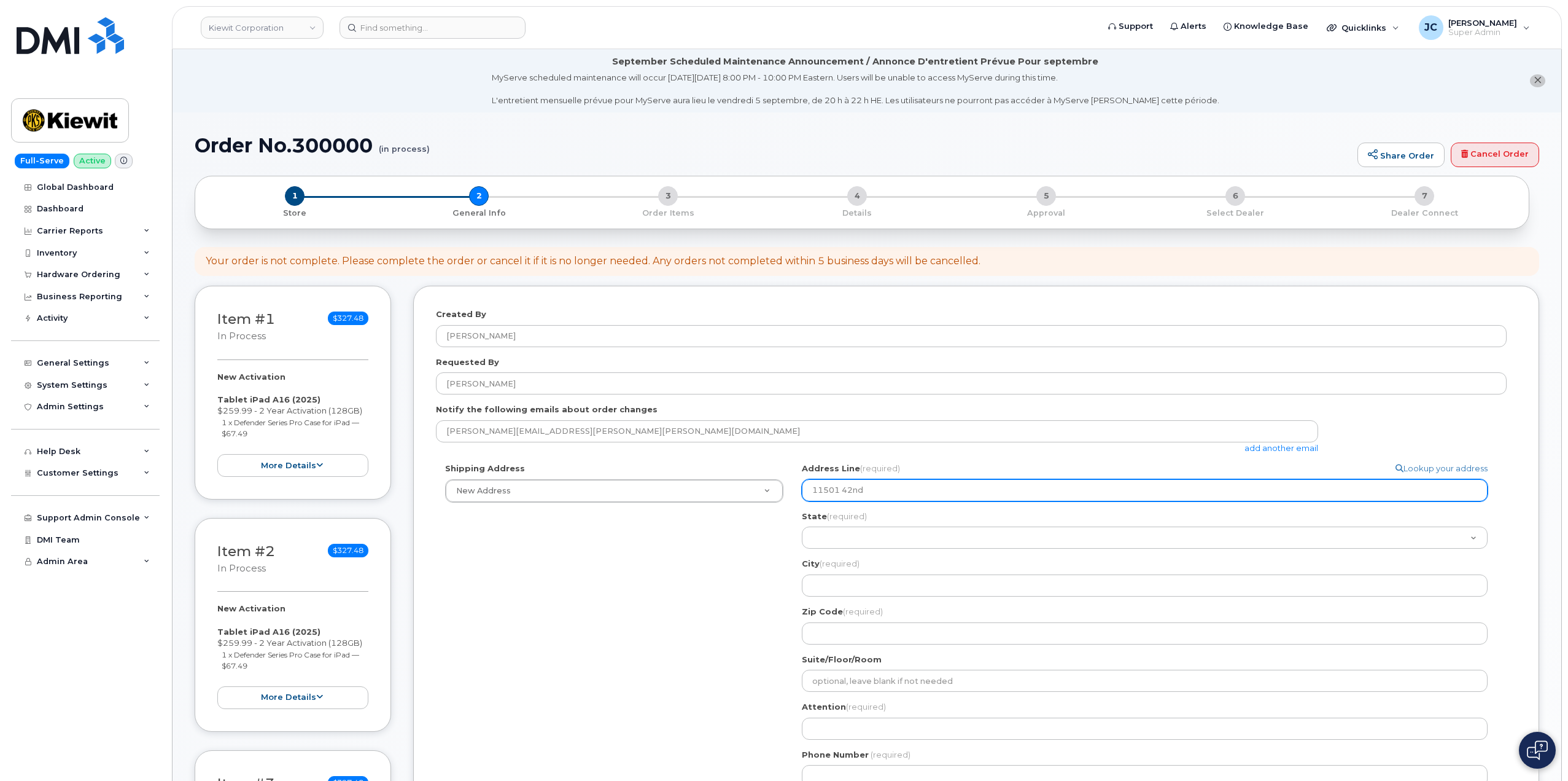
type input "11501 42nd S"
select select
type input "11501 42nd St"
select select
type input "11501 42nd Str"
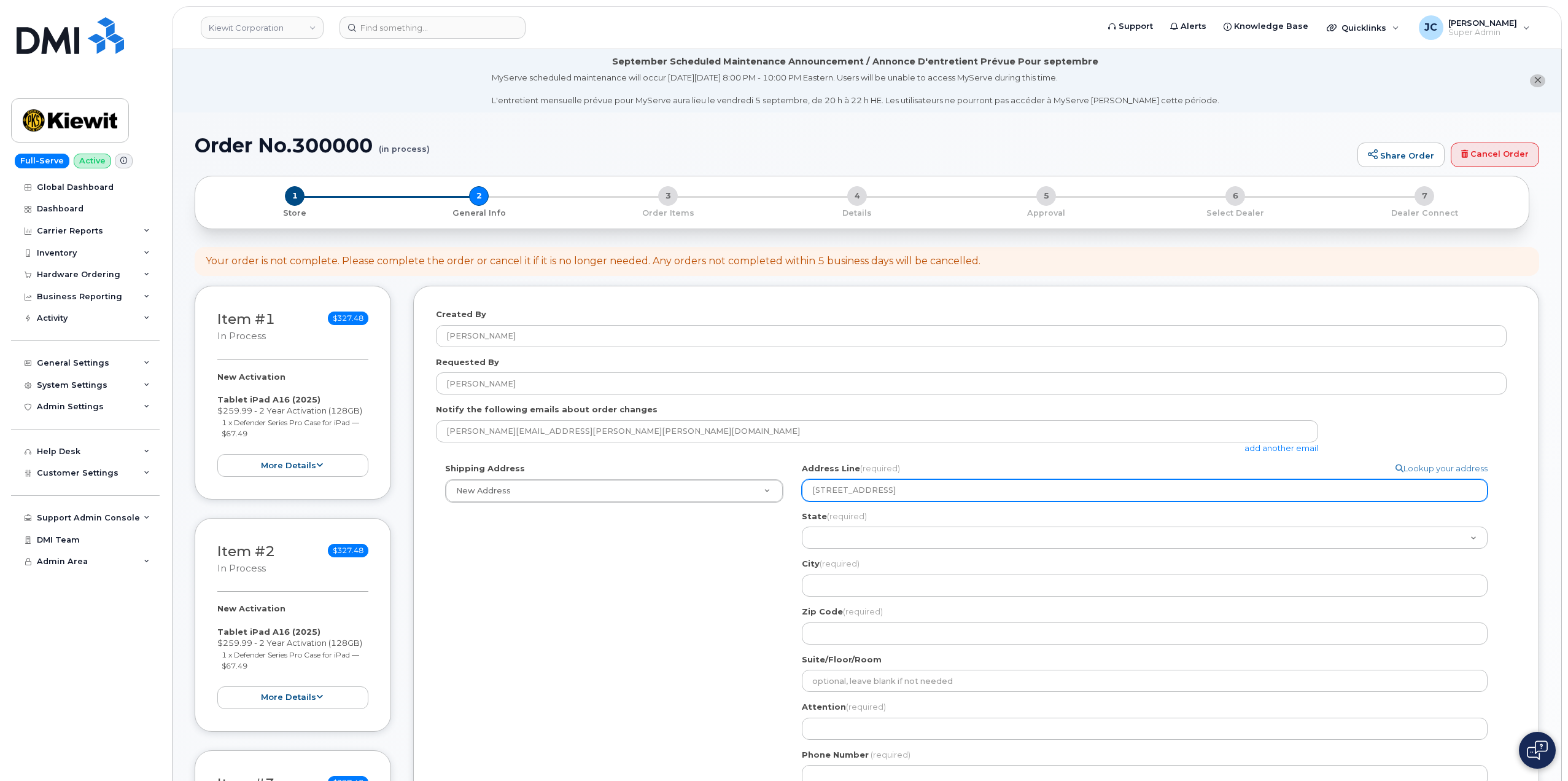
select select
type input "11501 42nd Stre"
select select
type input "11501 42nd Stree"
select select
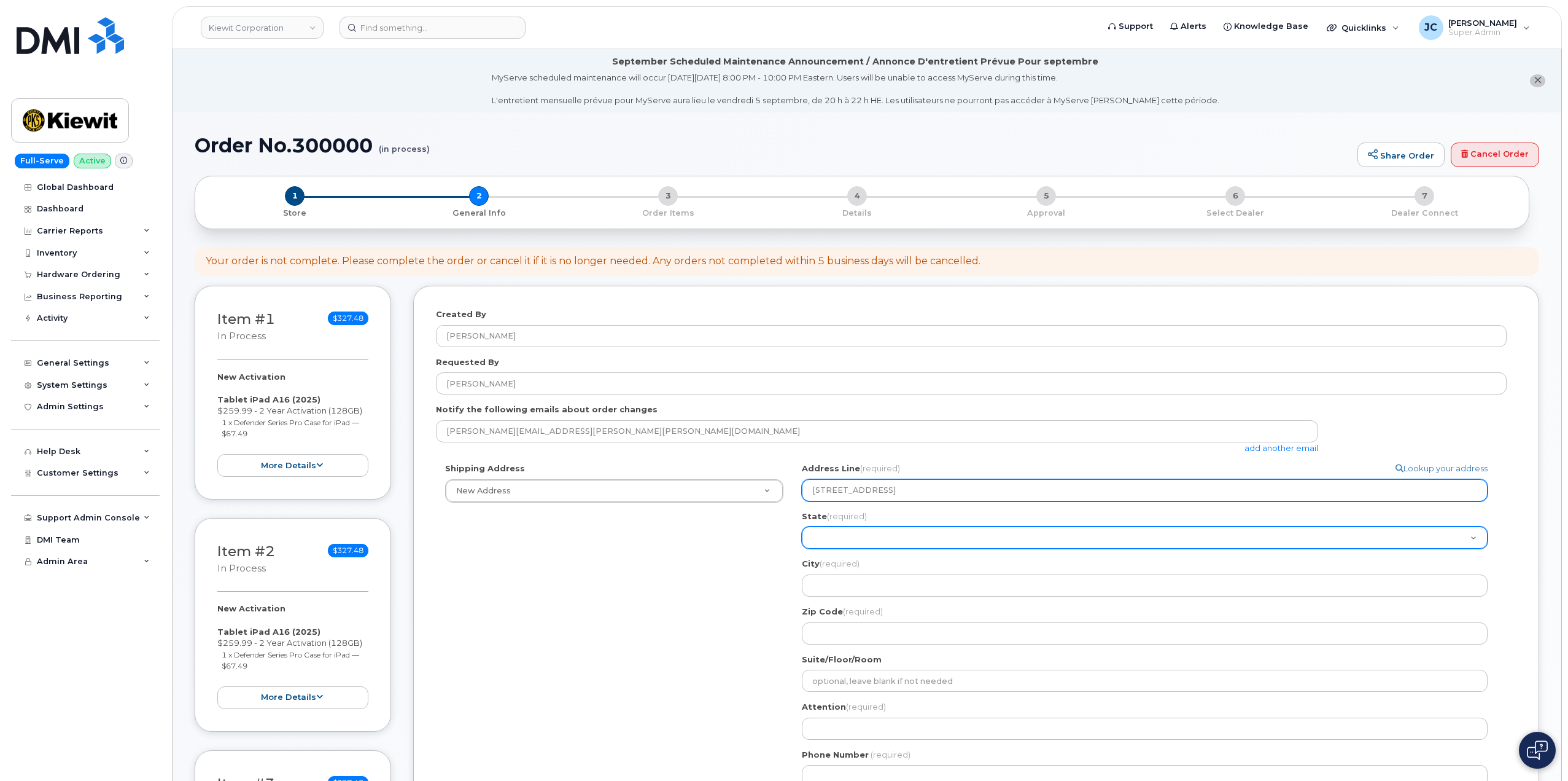
type input "11501 42nd Street"
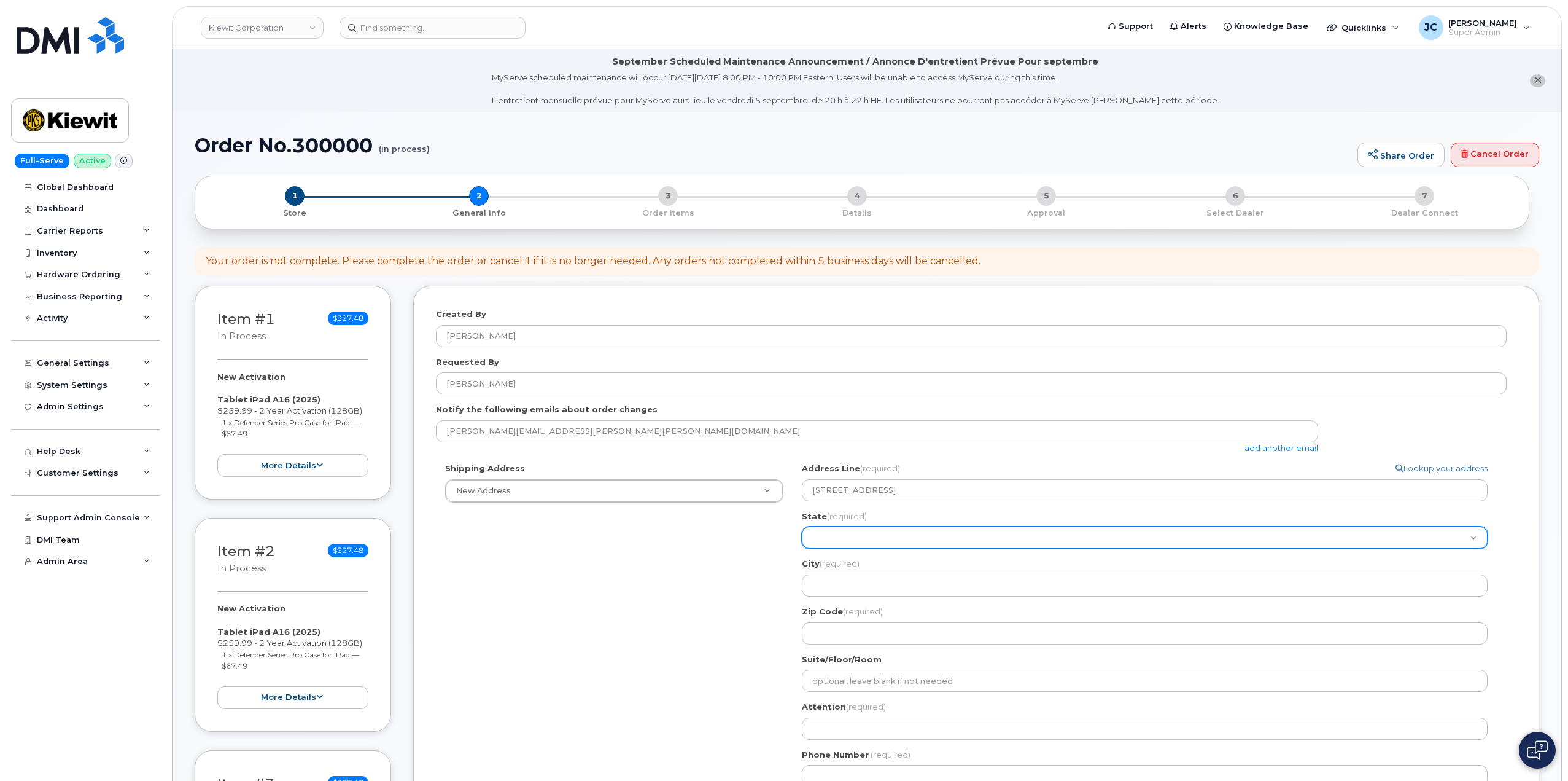
click at [871, 535] on select "Alabama Alaska American Samoa Arizona Arkansas California Colorado Connecticut …" at bounding box center [1144, 537] width 686 height 22
select select "NE"
click at [802, 527] on select "Alabama Alaska American Samoa Arizona Arkansas California Colorado Connecticut …" at bounding box center [1144, 537] width 686 height 22
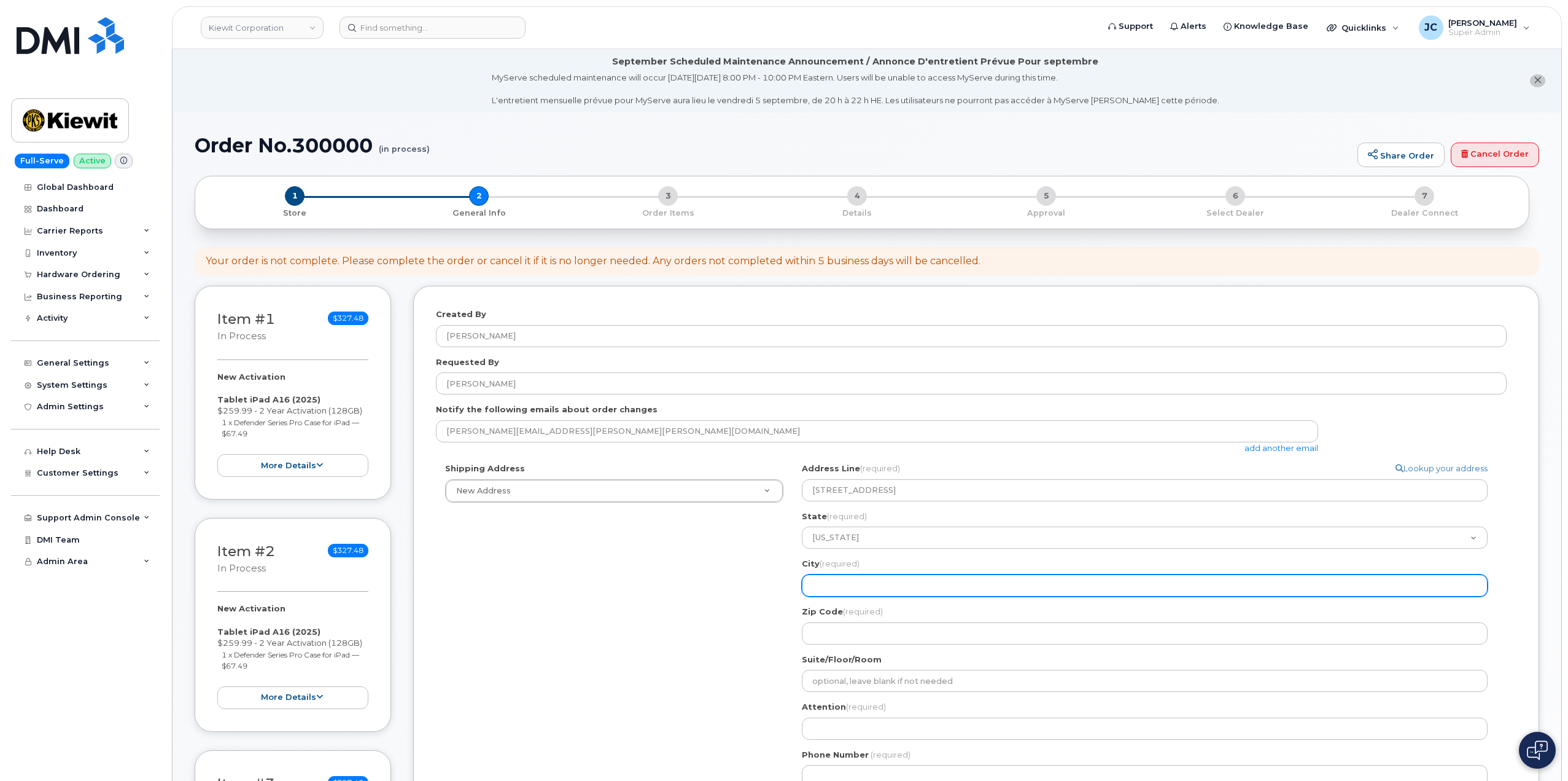
click at [836, 585] on input "City (required)" at bounding box center [1144, 586] width 686 height 22
select select
type input "P"
select select
type input "Pl"
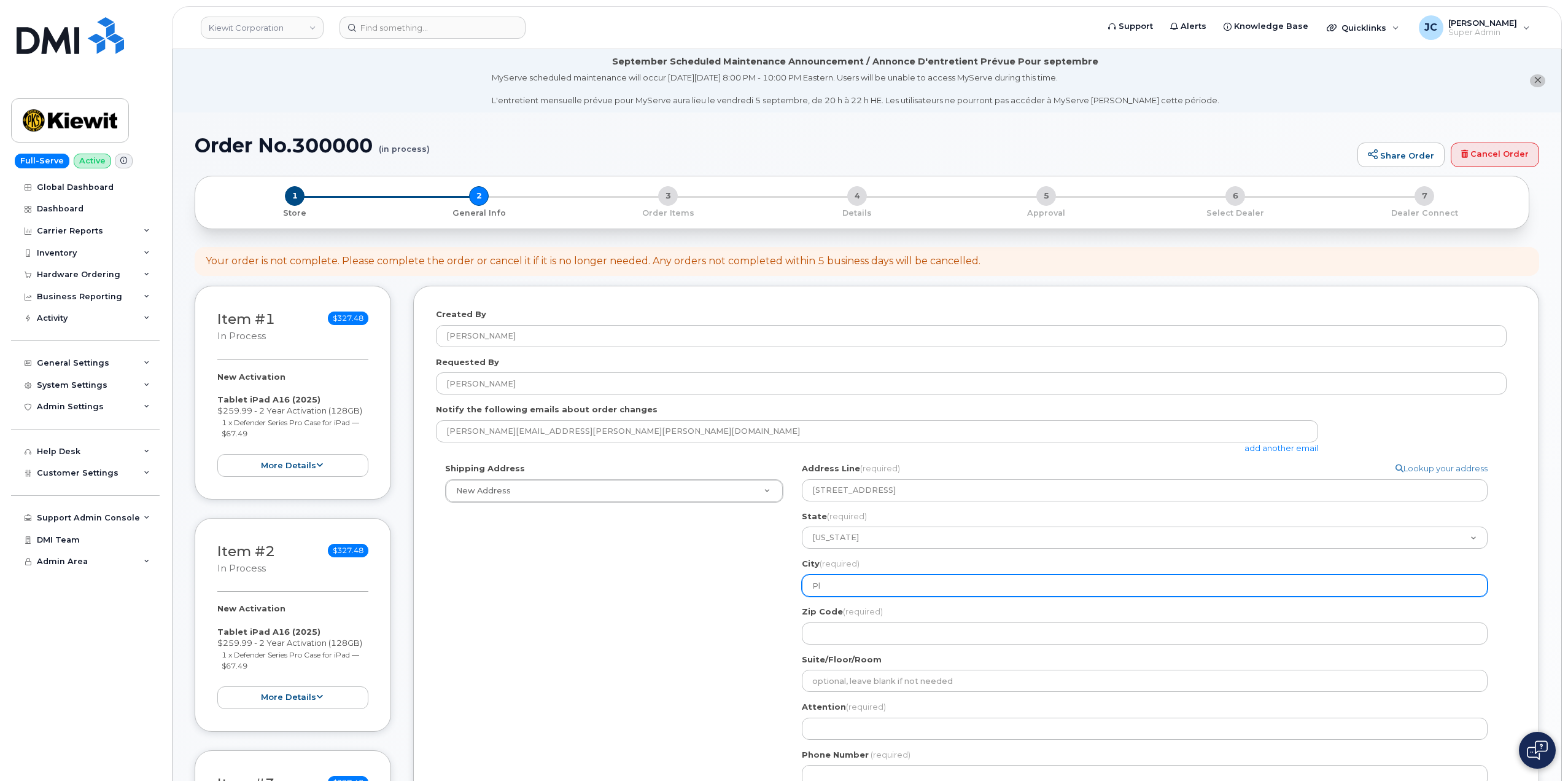
select select
type input "Pla"
select select
type input "Plat"
select select
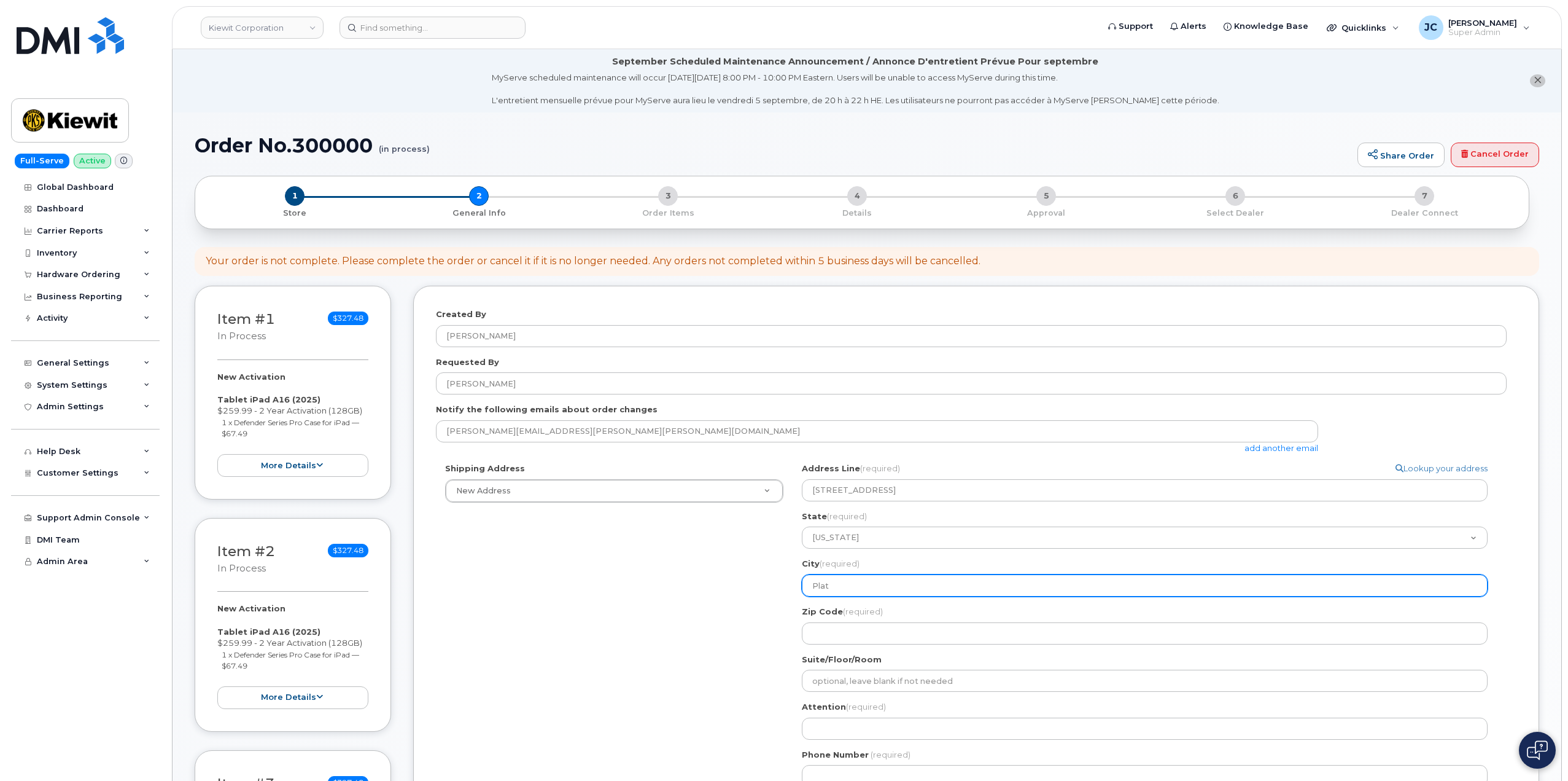
type input "Platt"
select select
type input "Platts"
select select
type input "Plattsm"
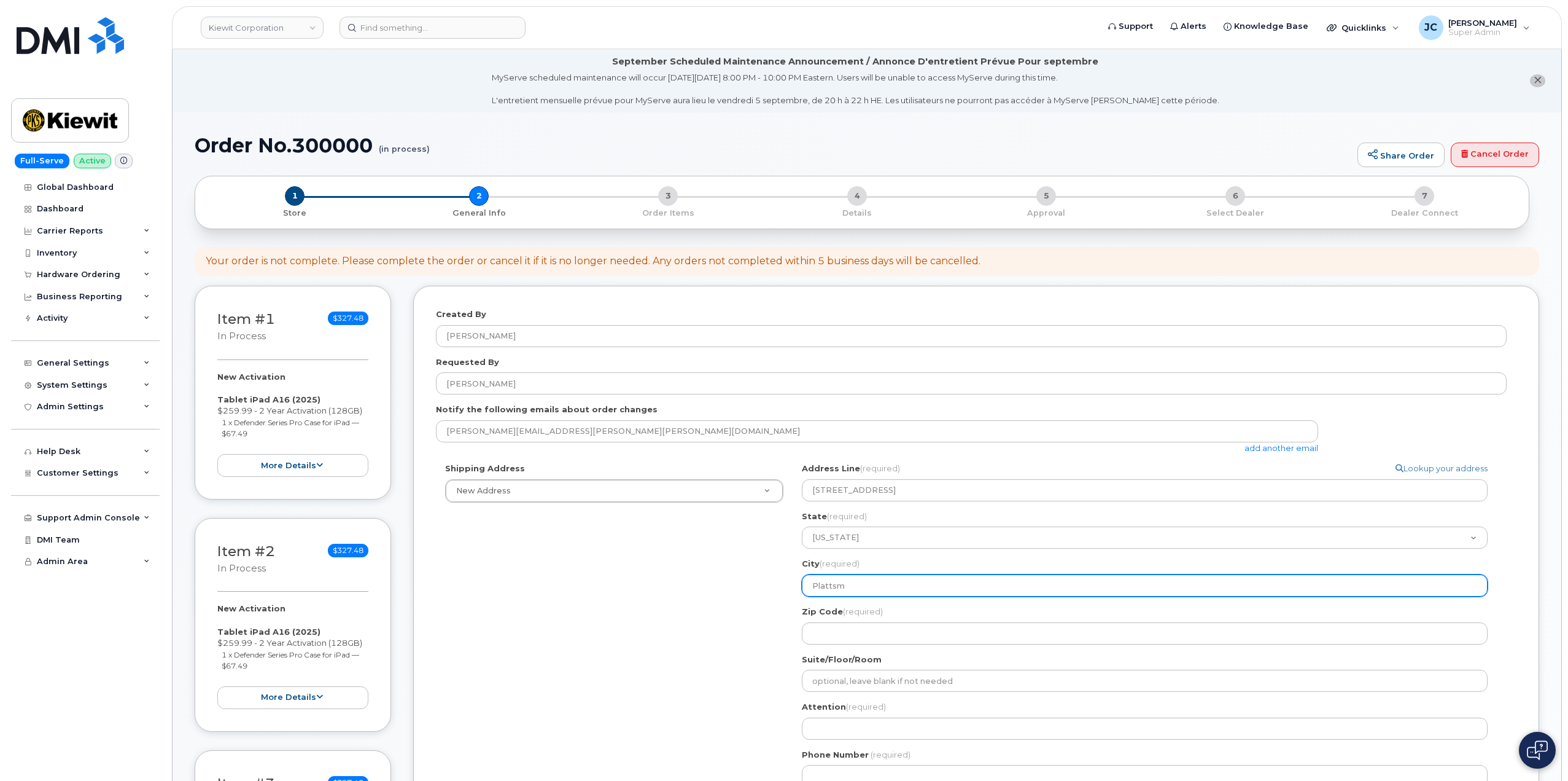
select select
type input "Plattsmo"
select select
type input "Plattsmou"
select select
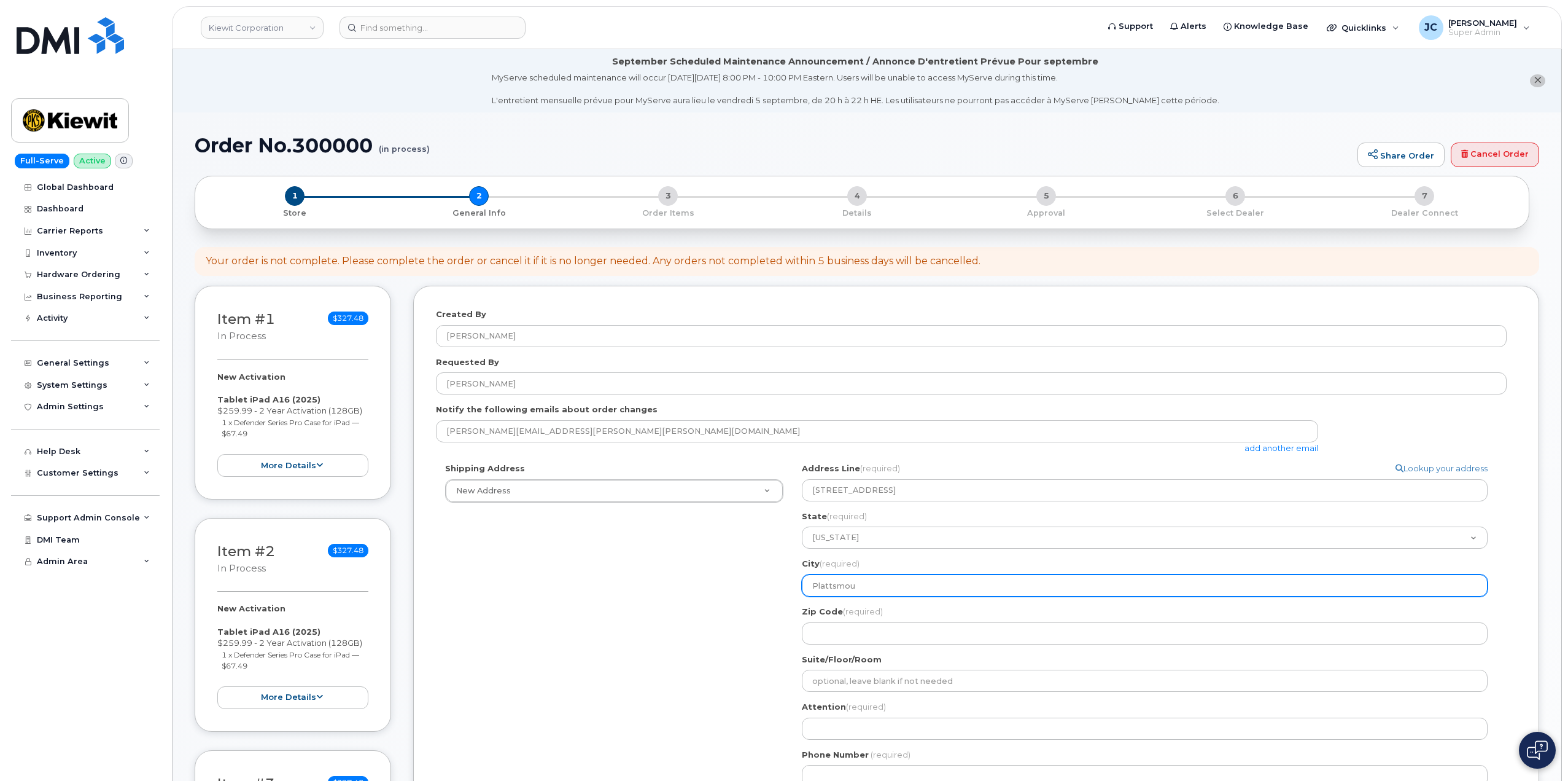
type input "Plattsmout"
select select
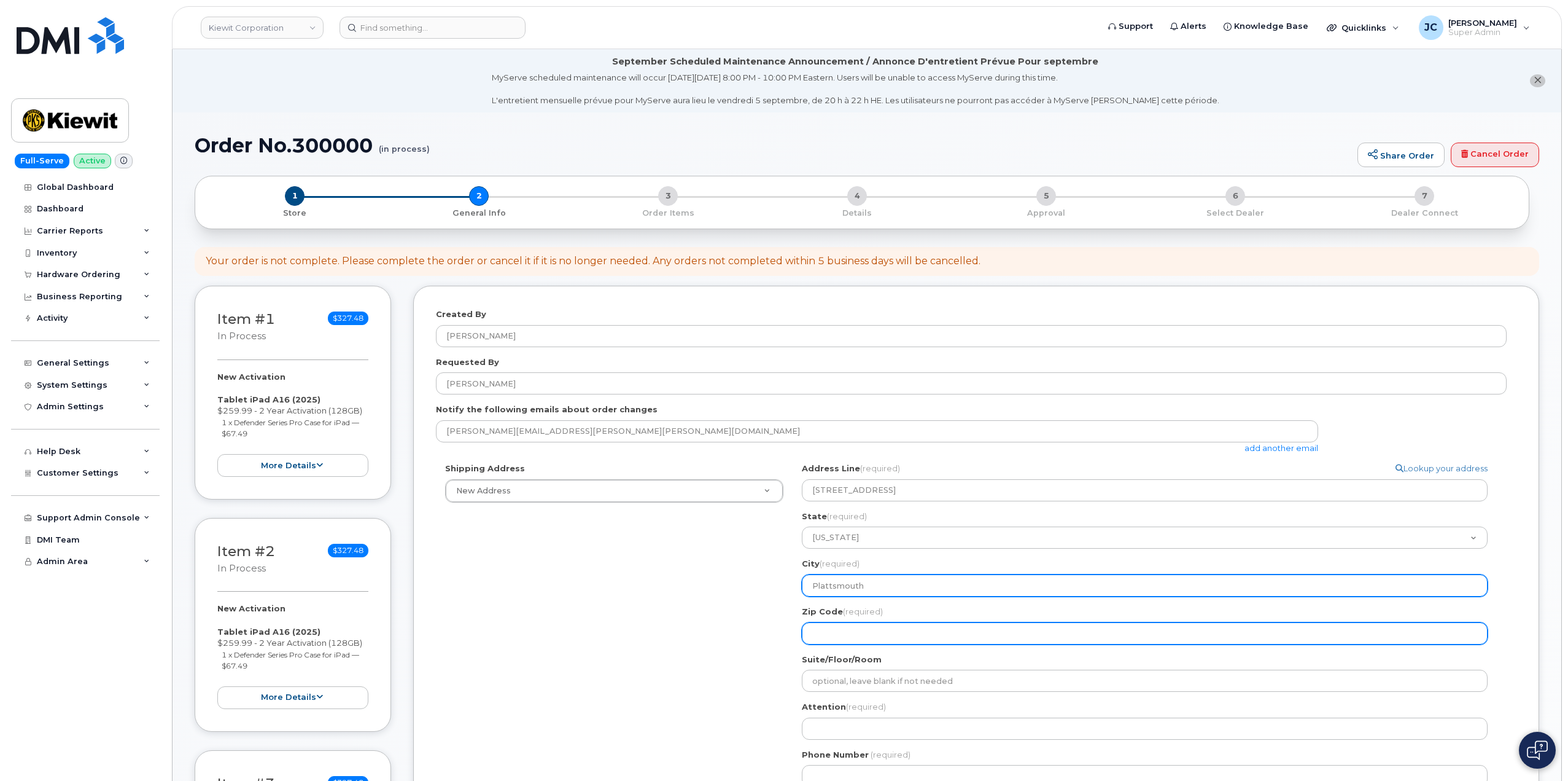
type input "Plattsmouth"
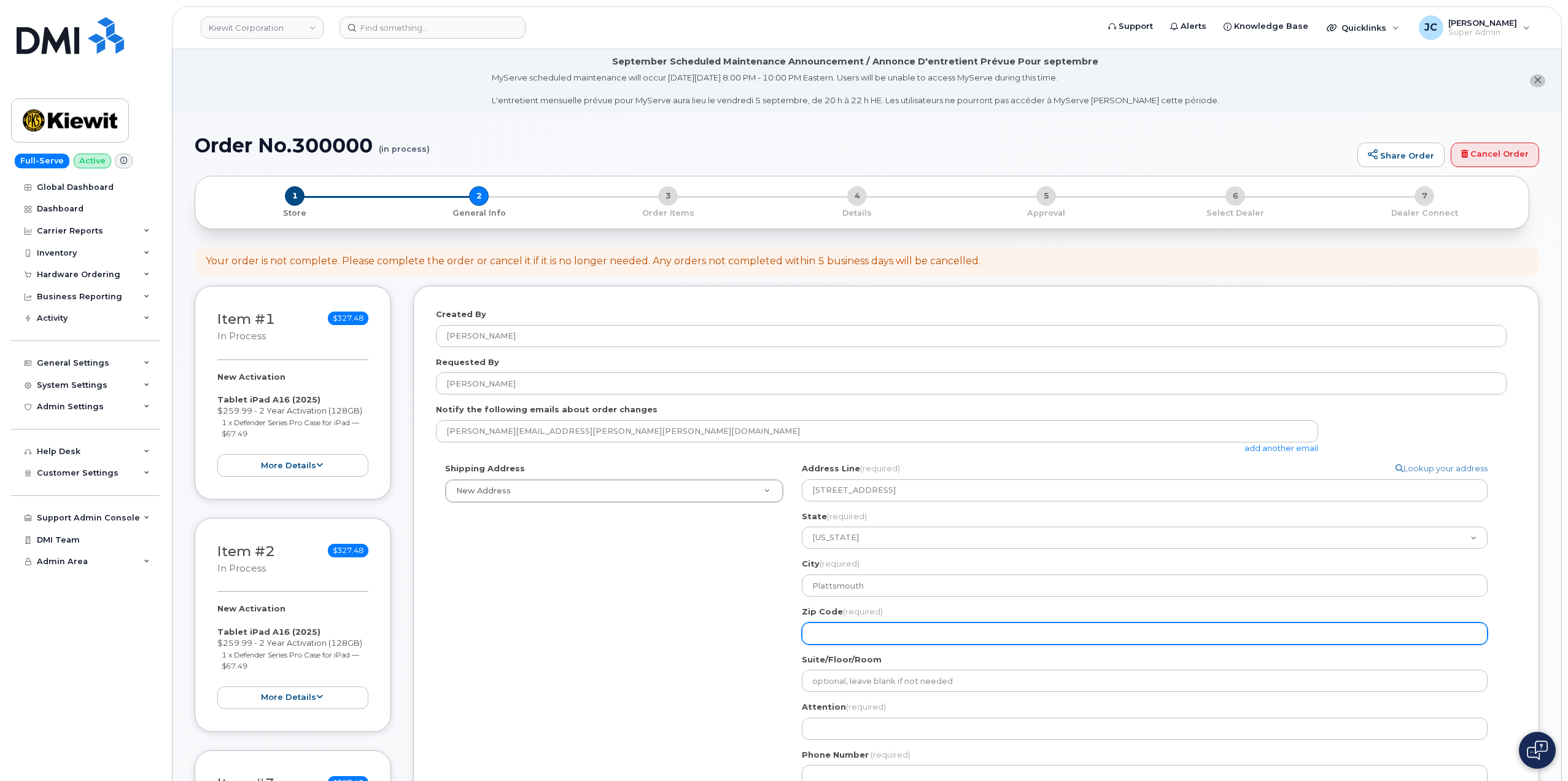
click at [832, 631] on input "Zip Code (required)" at bounding box center [1144, 633] width 686 height 22
select select
type input "6"
select select
type input "68"
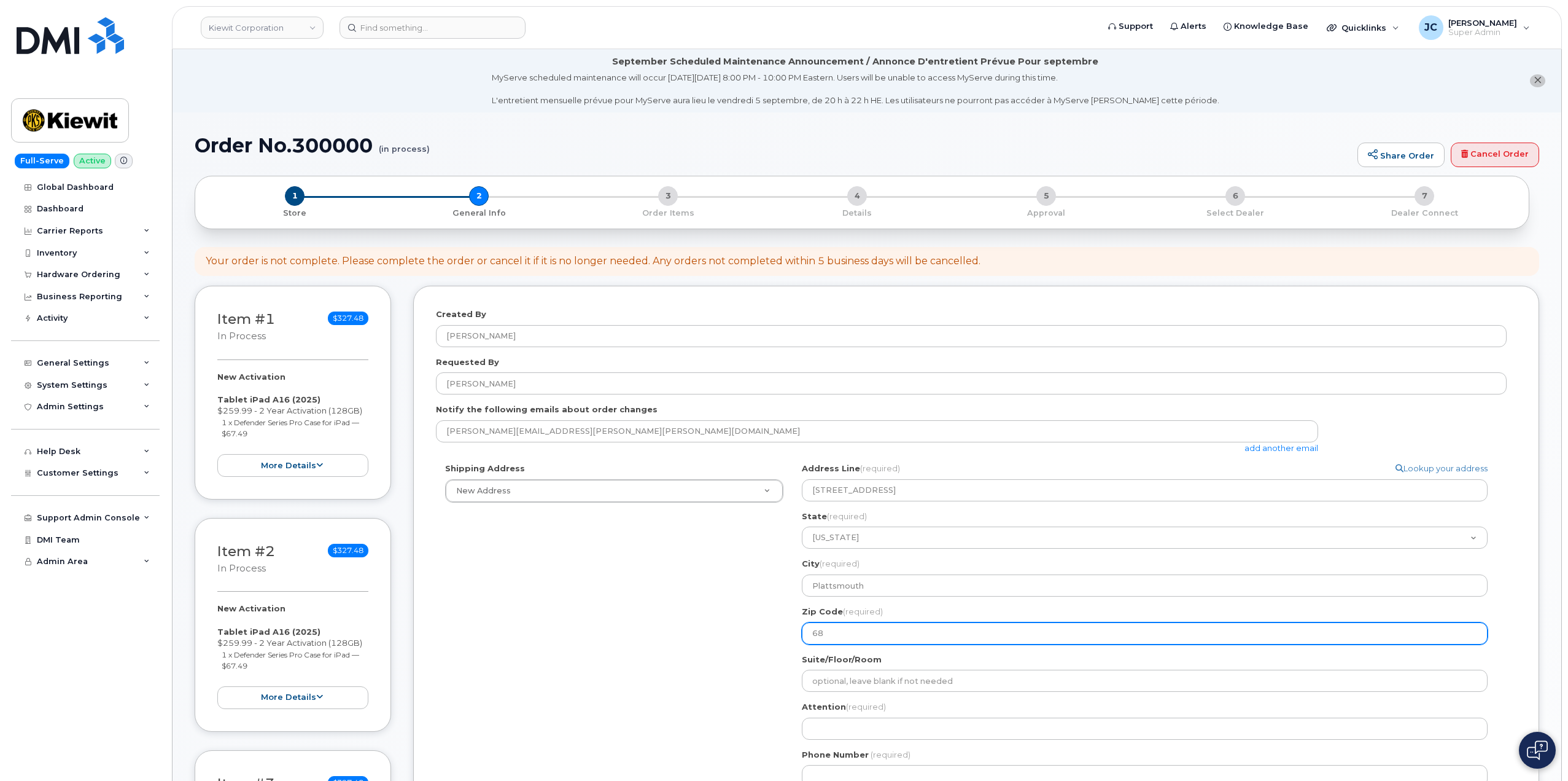
select select
type input "680"
select select
type input "6804"
select select
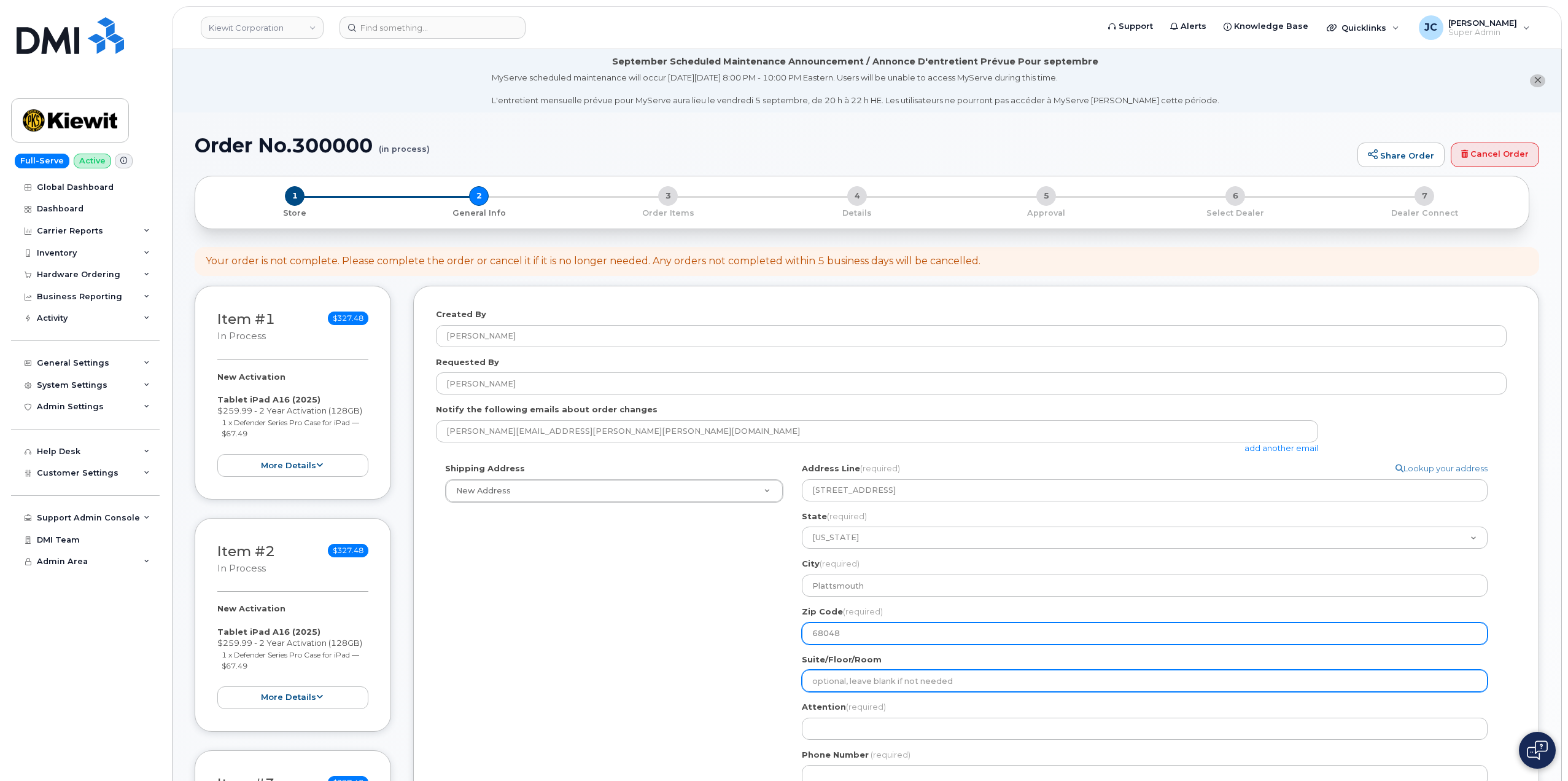
type input "68048"
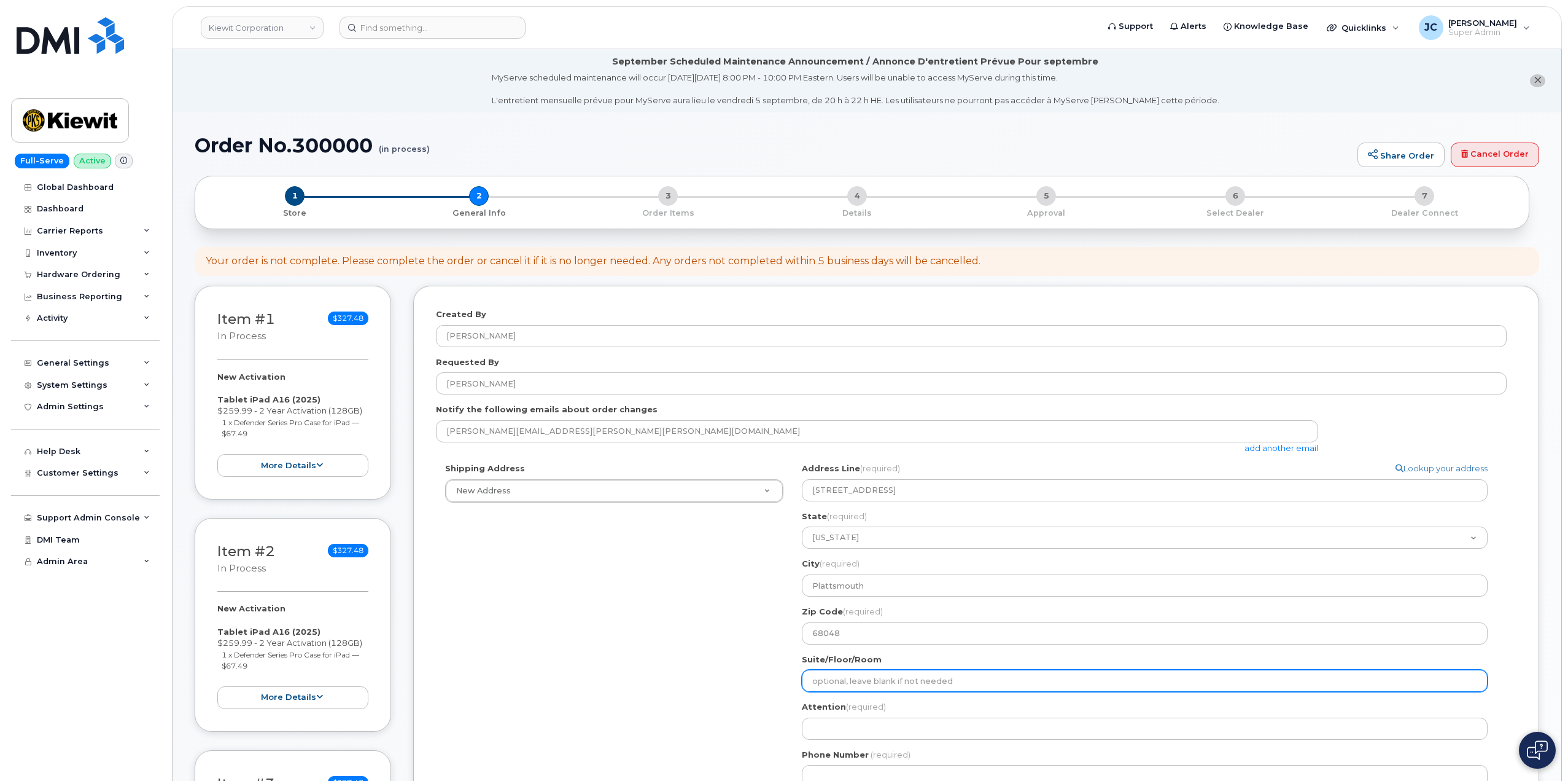
click at [886, 682] on input "Suite/Floor/Room" at bounding box center [1144, 681] width 686 height 22
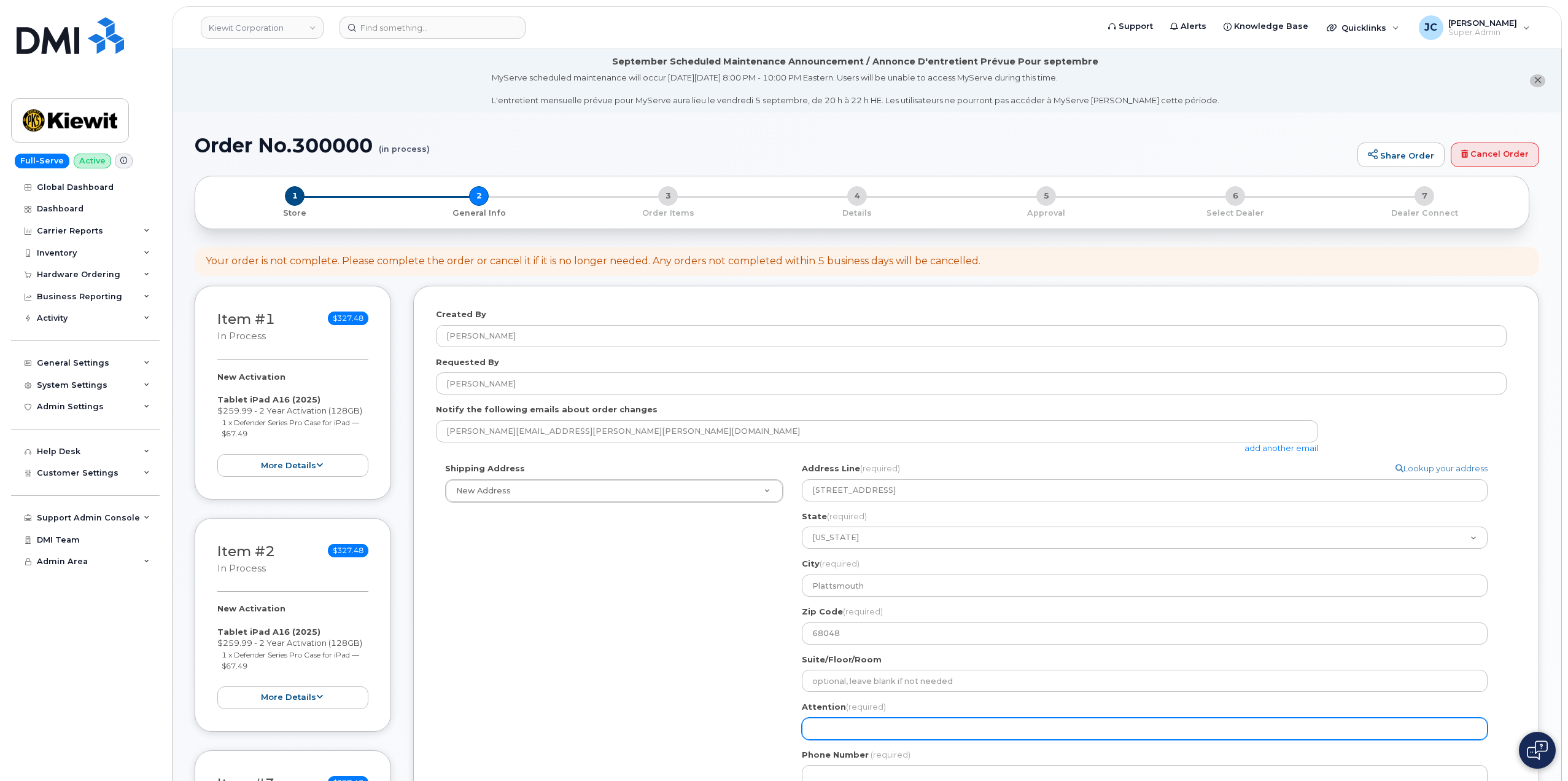
click at [838, 724] on input "Attention (required)" at bounding box center [1144, 728] width 686 height 22
select select
type input "T"
select select
type input "TT"
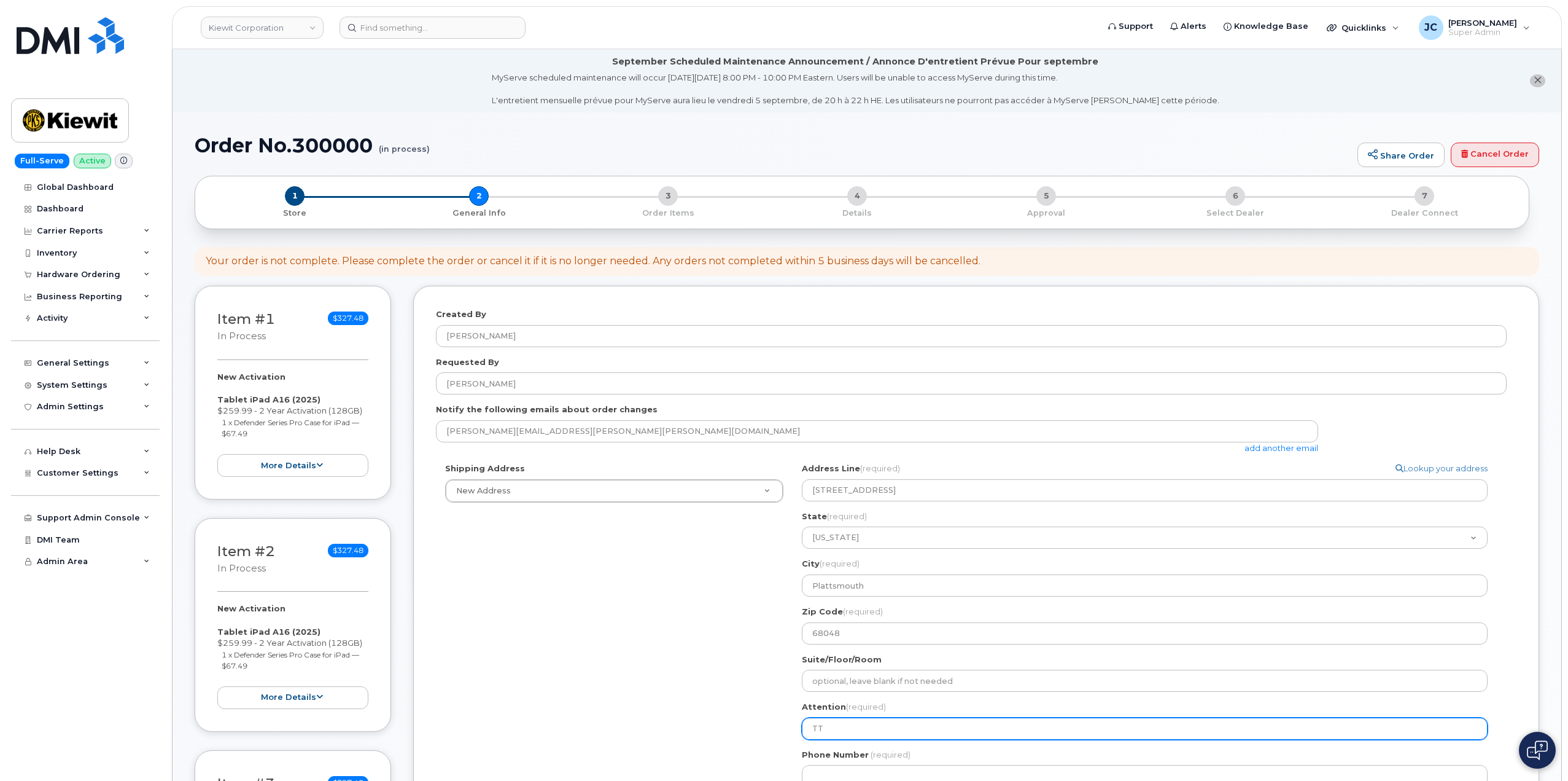
select select
type input "T"
select select
type input "a"
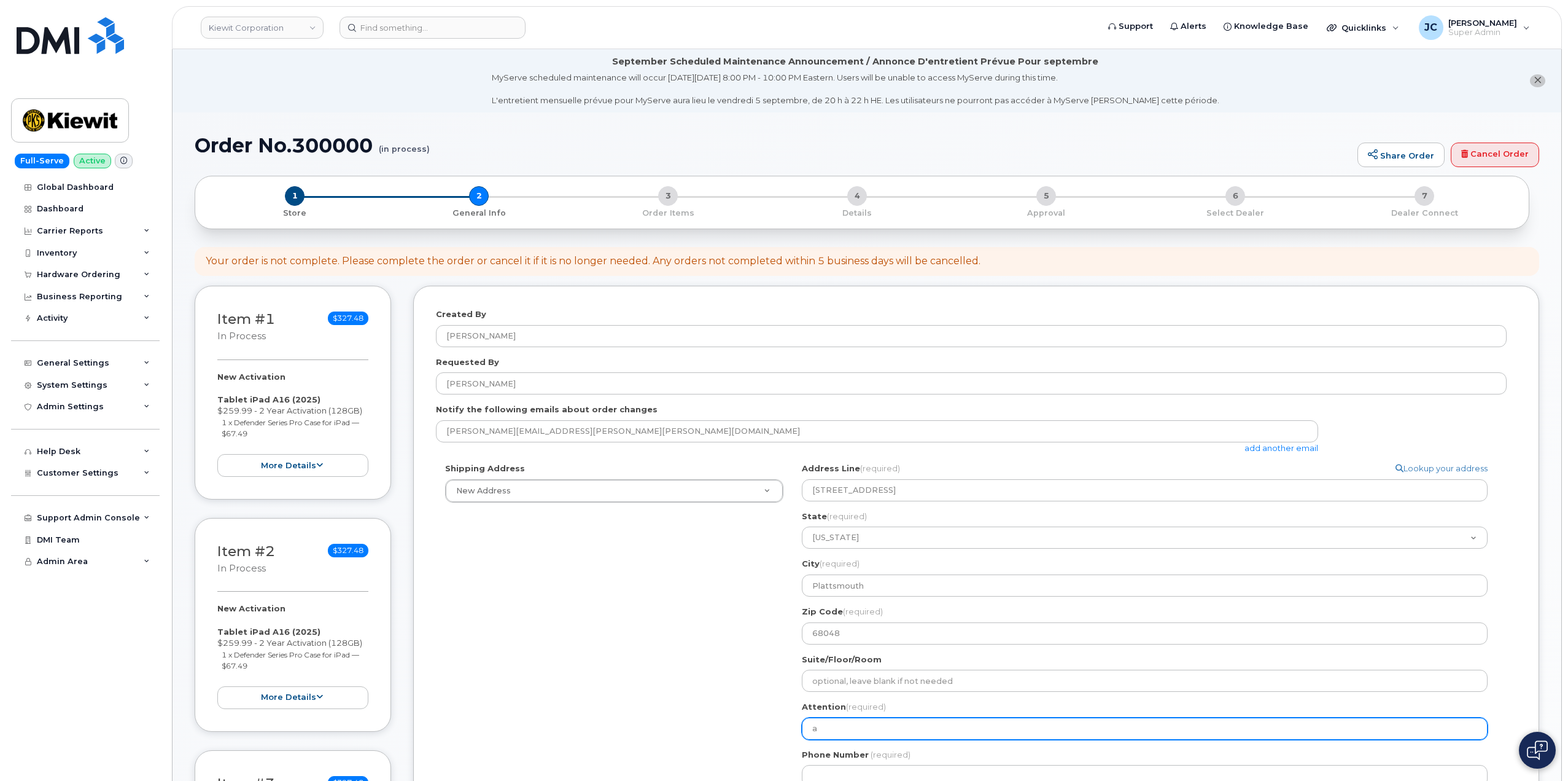
select select
type input "aa"
select select
type input "a"
select select
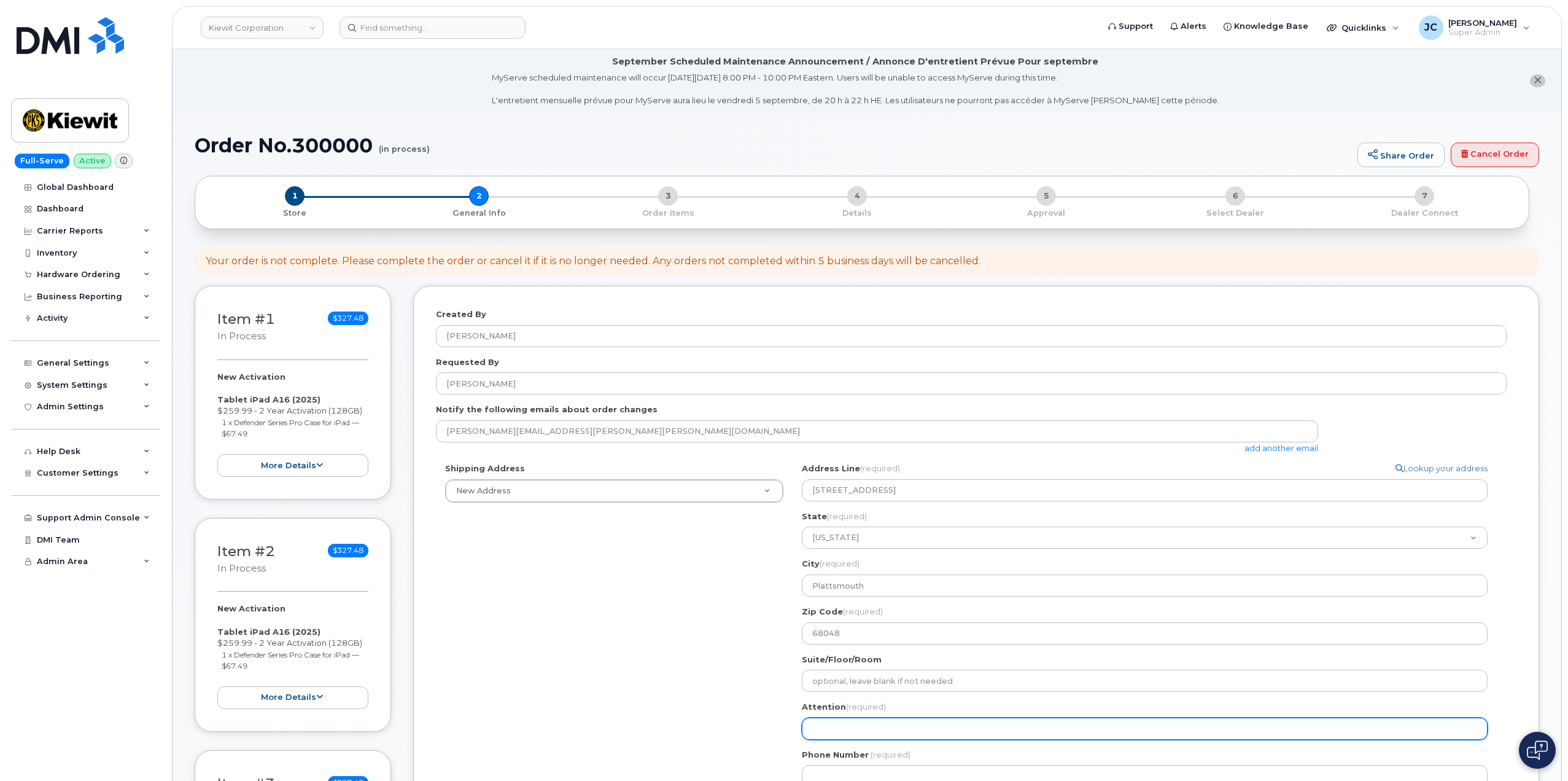
select select
type input "A"
select select
type input "AT"
select select
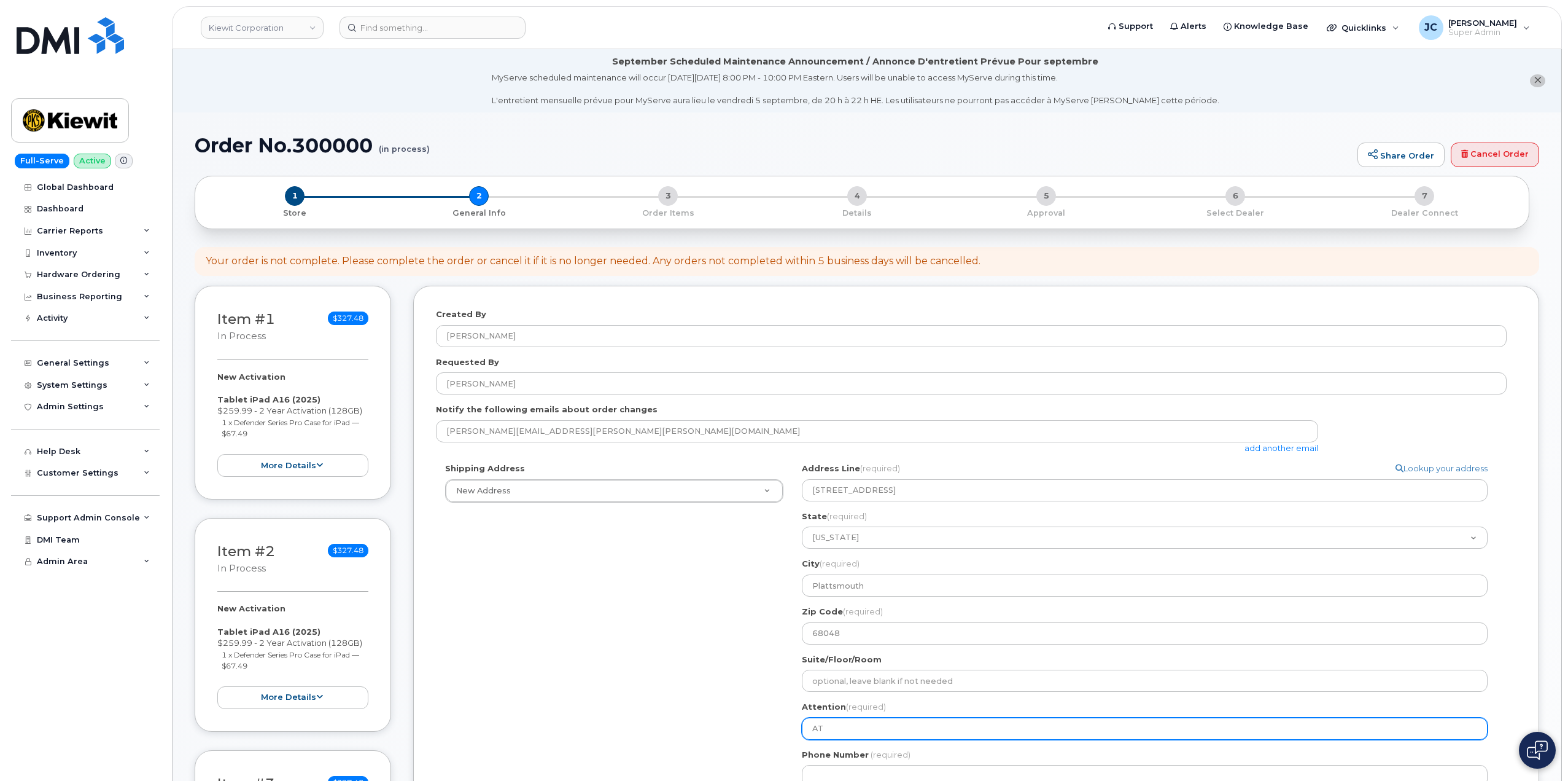
type input "ATT"
select select
type input "ATTN"
select select
type input "ATTN:"
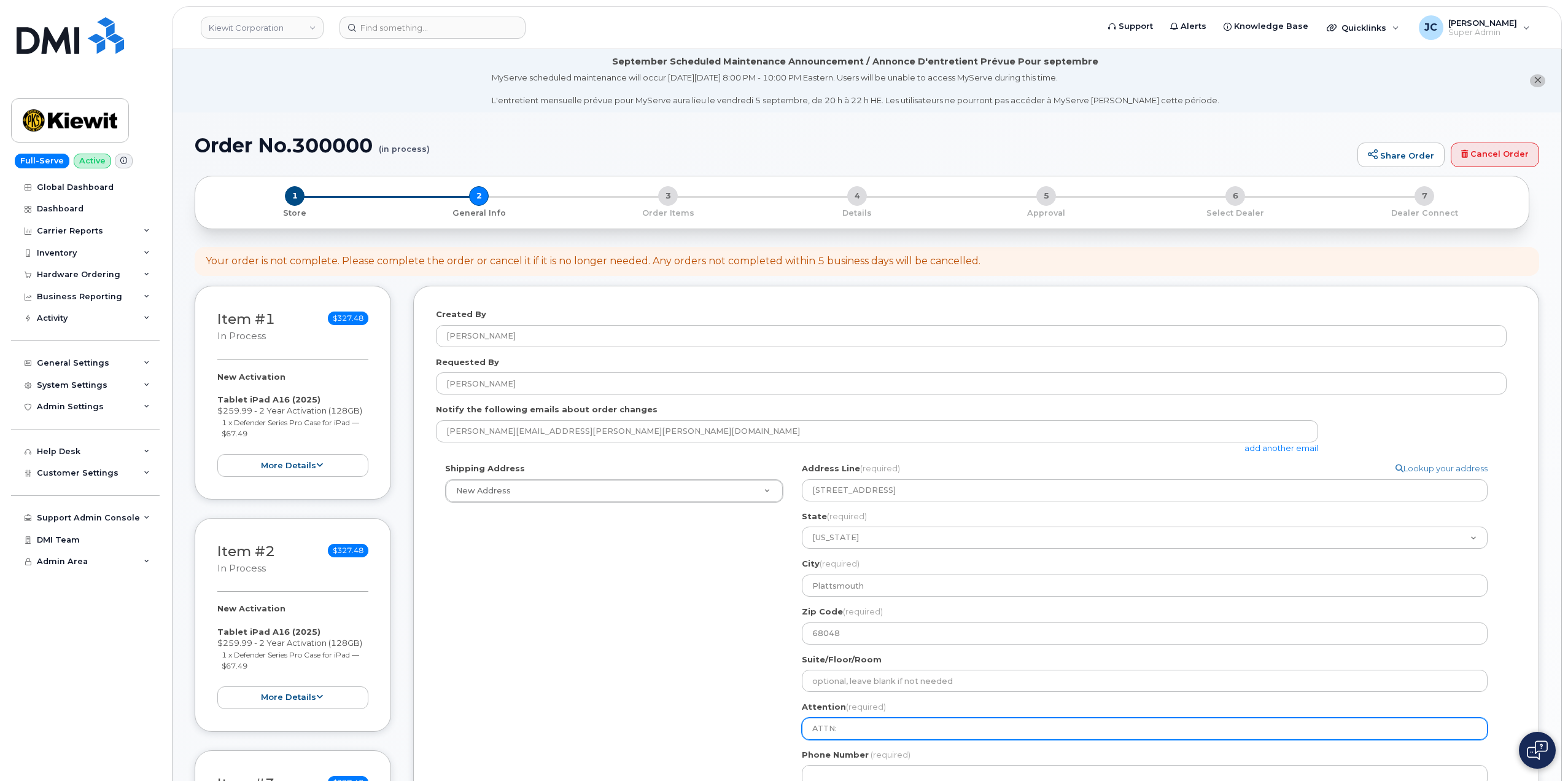
select select
type input "ATTN: m"
select select
type input "ATTN: mI"
select select
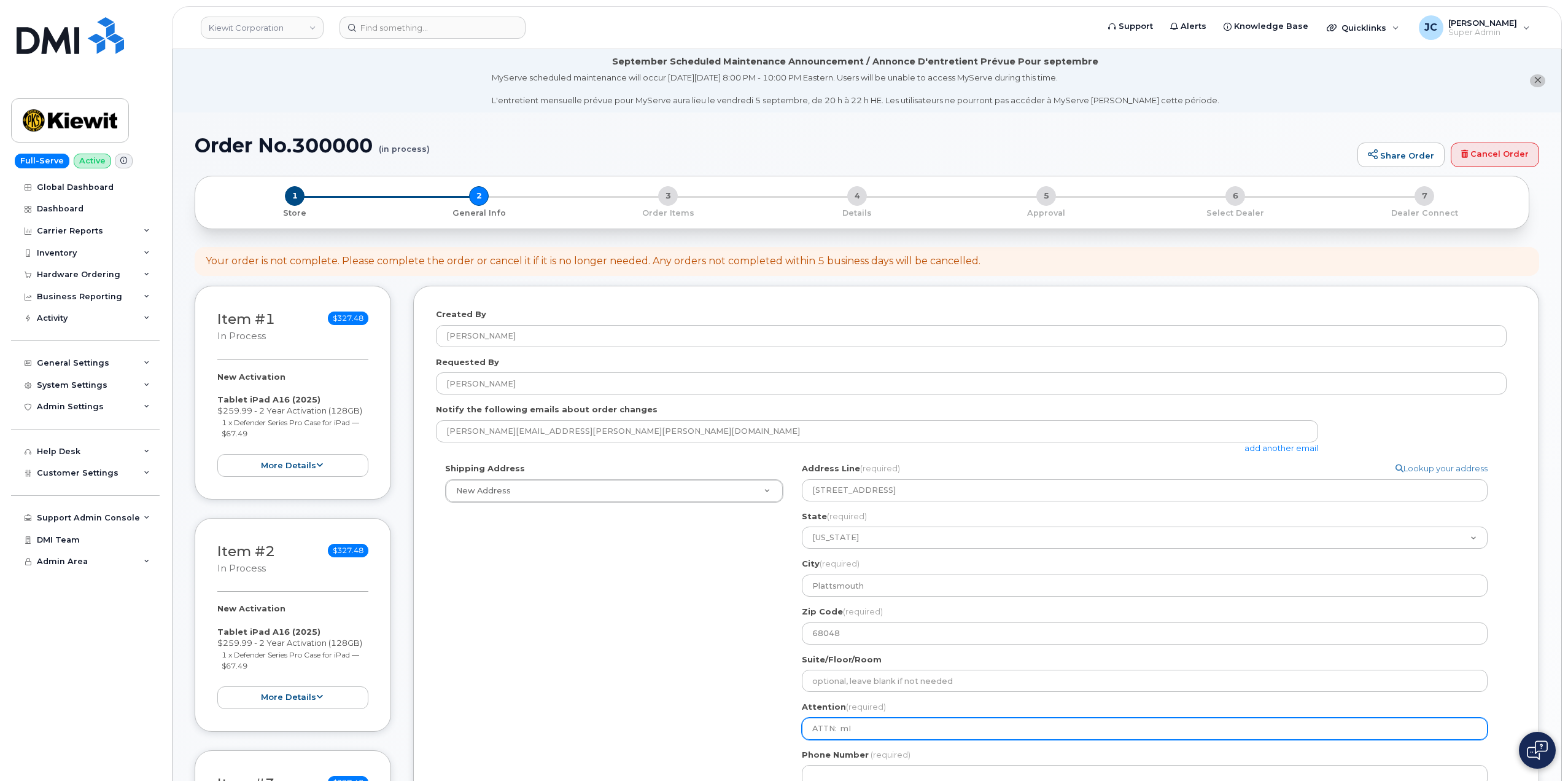
type input "ATTN: mIC"
select select
type input "ATTN: mICH"
select select
type input "ATTN: mICHE"
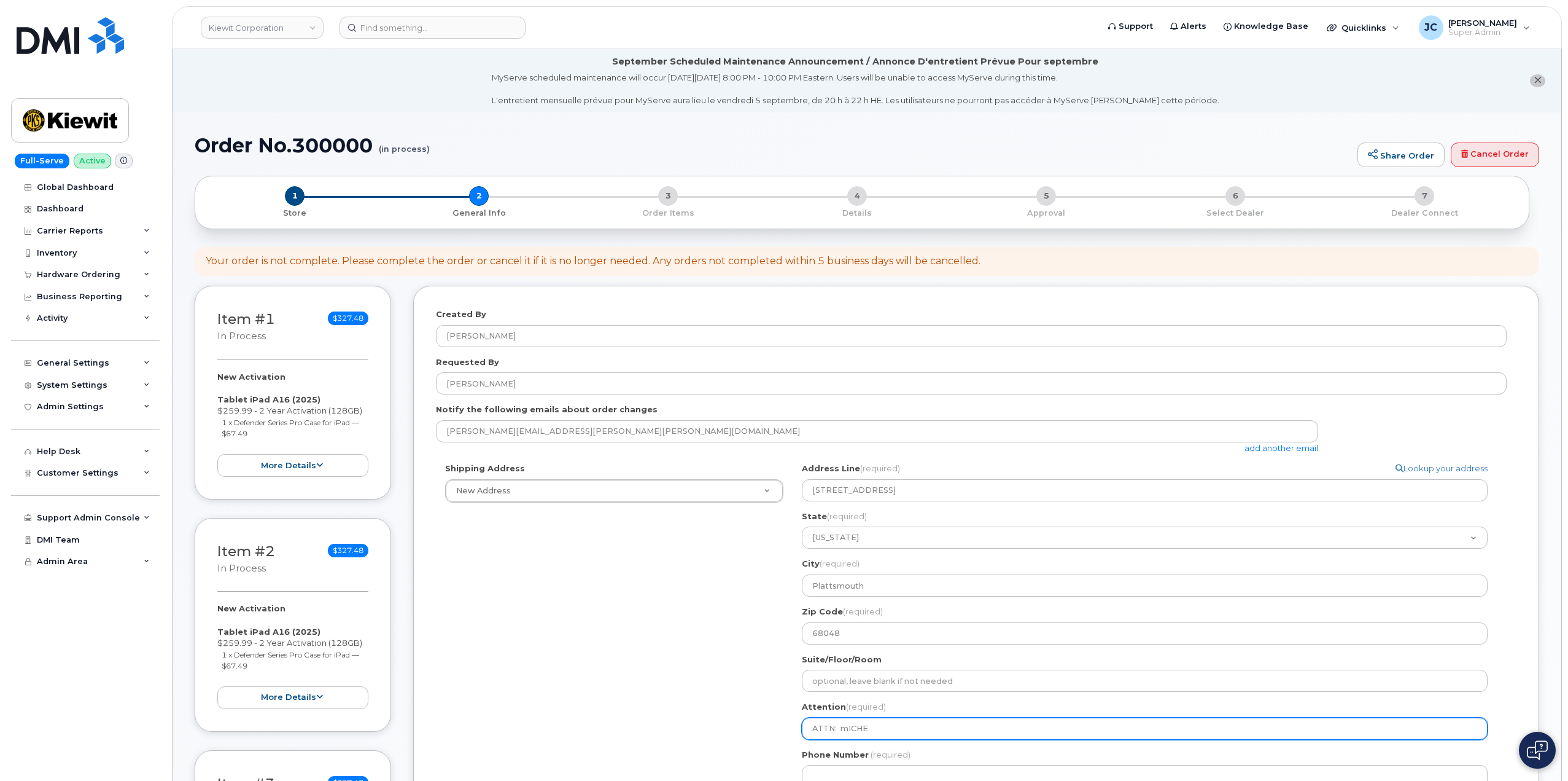
select select
type input "ATTN: mICHEL"
select select
type input "ATTN: mICHE"
select select
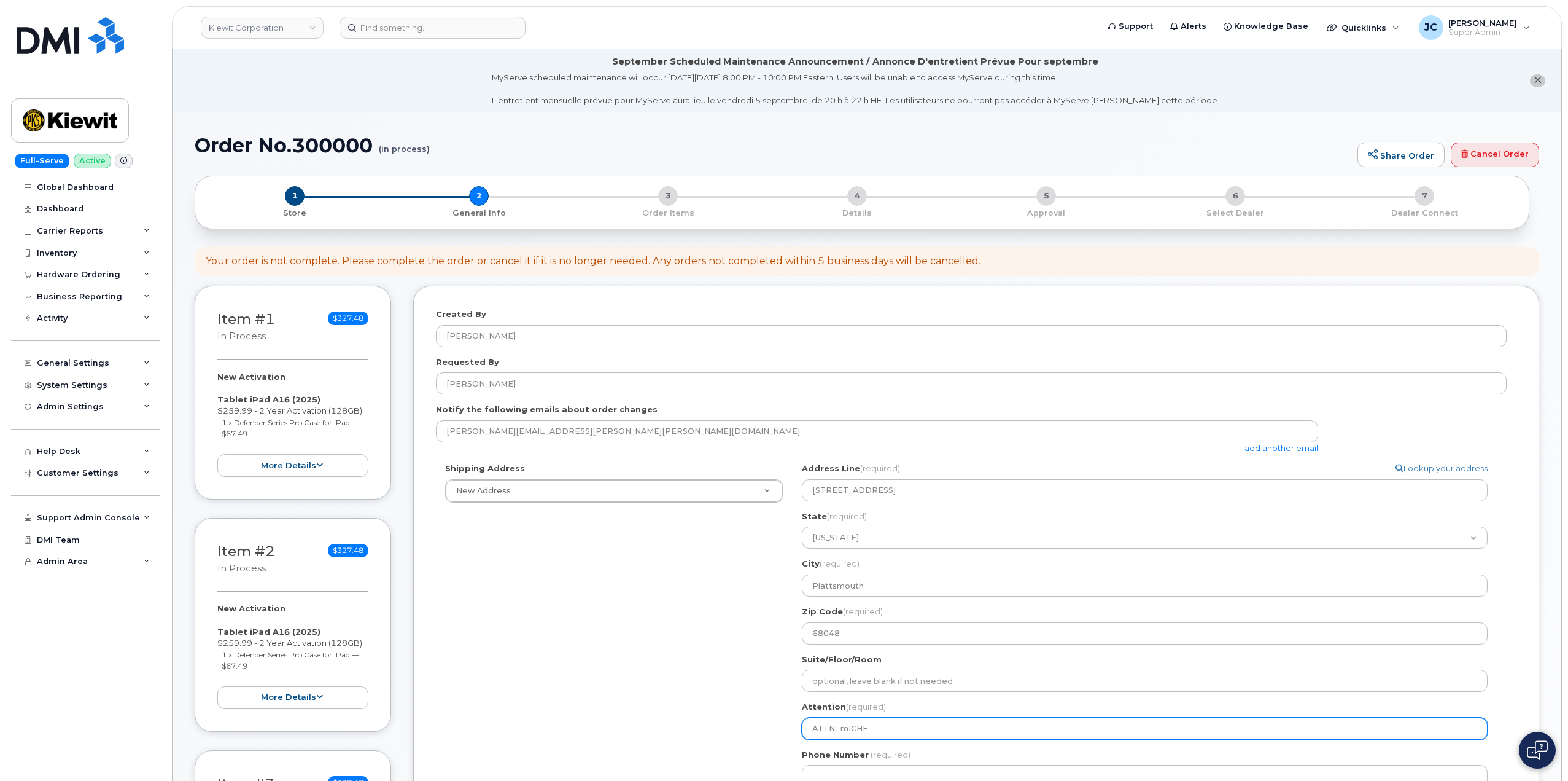
type input "ATTN: mICH"
select select
type input "ATTN: mIC"
select select
type input "ATTN: mI"
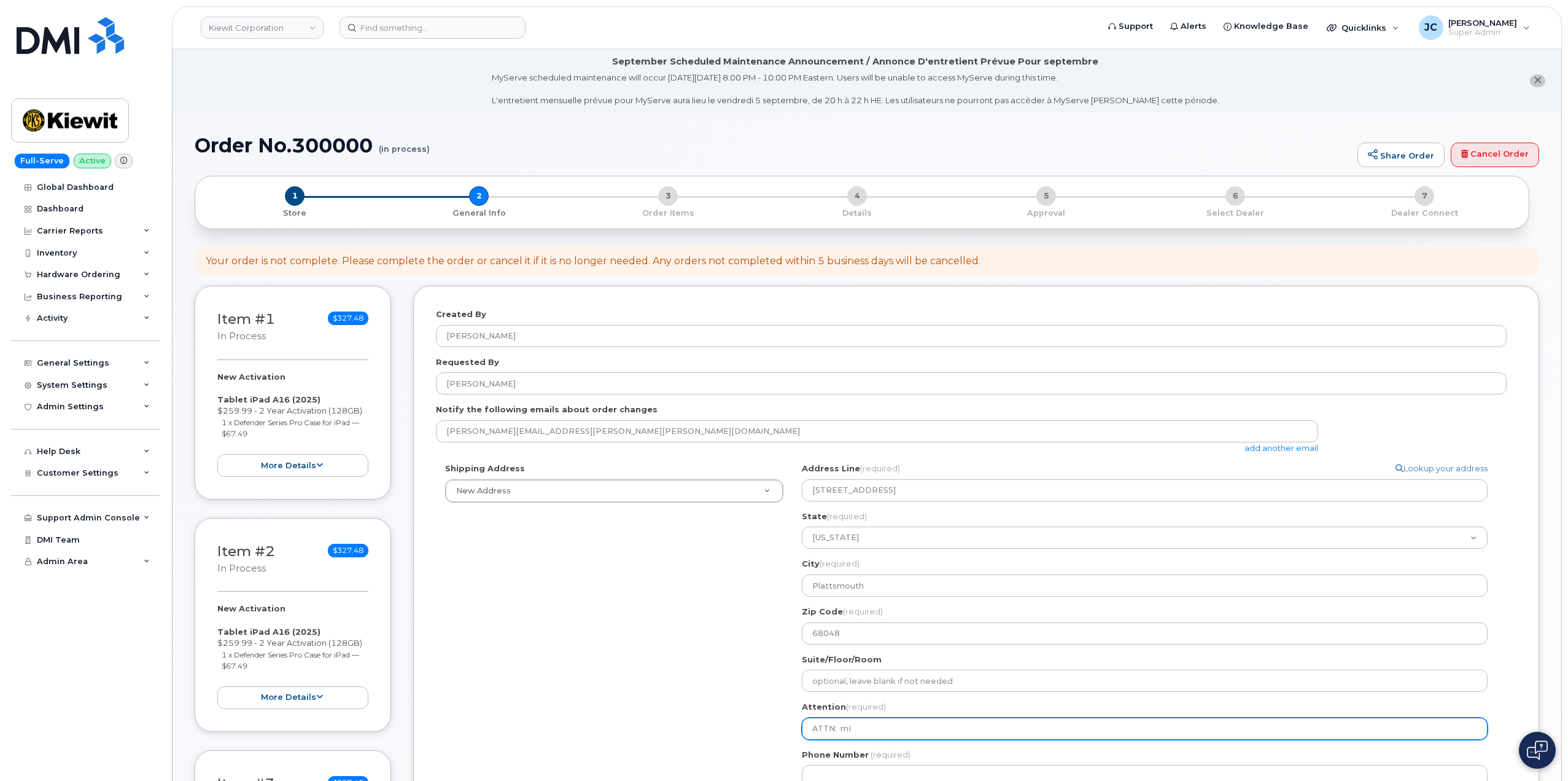
select select
type input "ATTN: m"
select select
type input "ATTN:"
select select
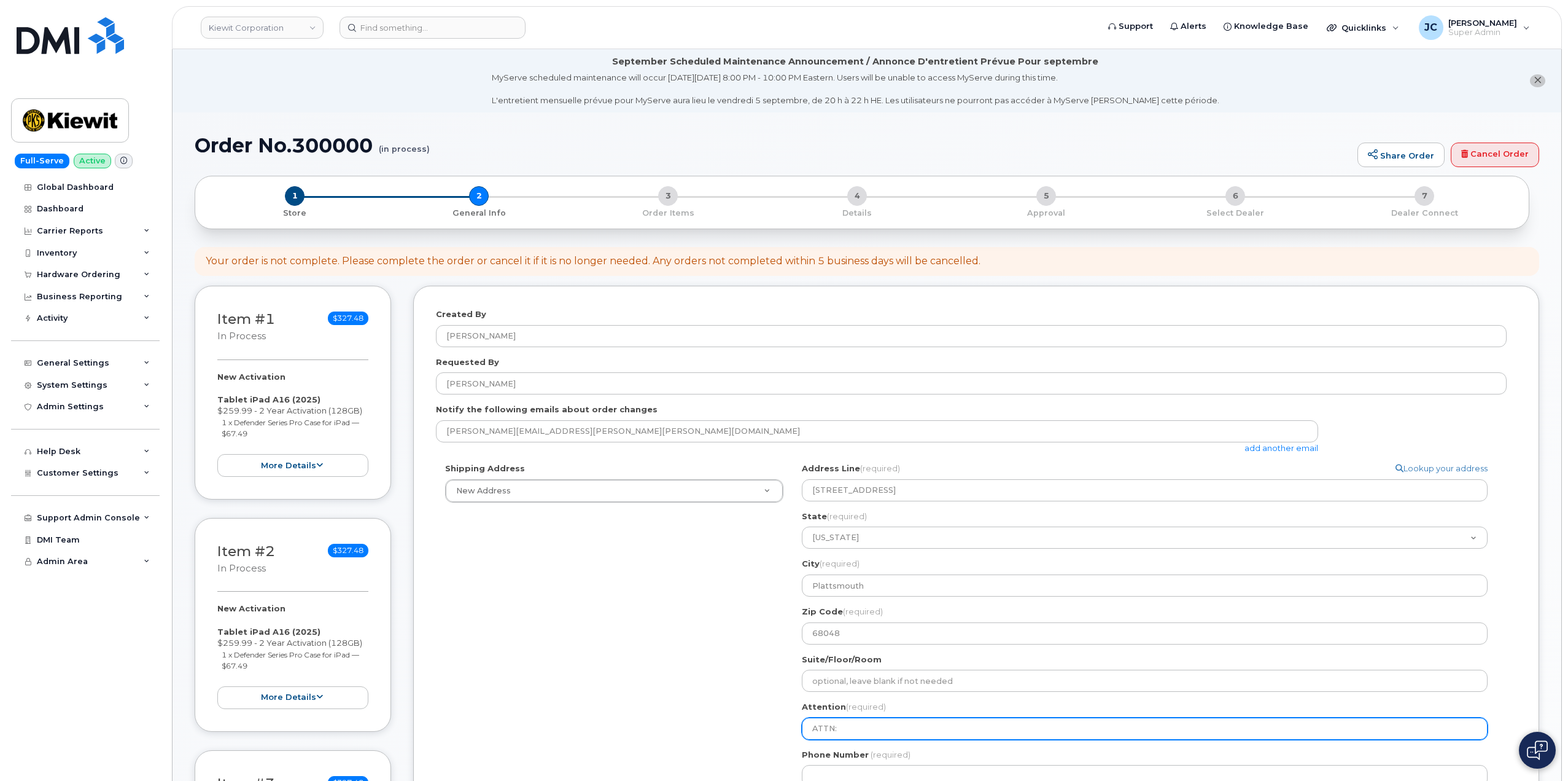
type input "ATTN: M"
select select
type input "ATTN: Mi"
select select
type input "ATTN: Mic"
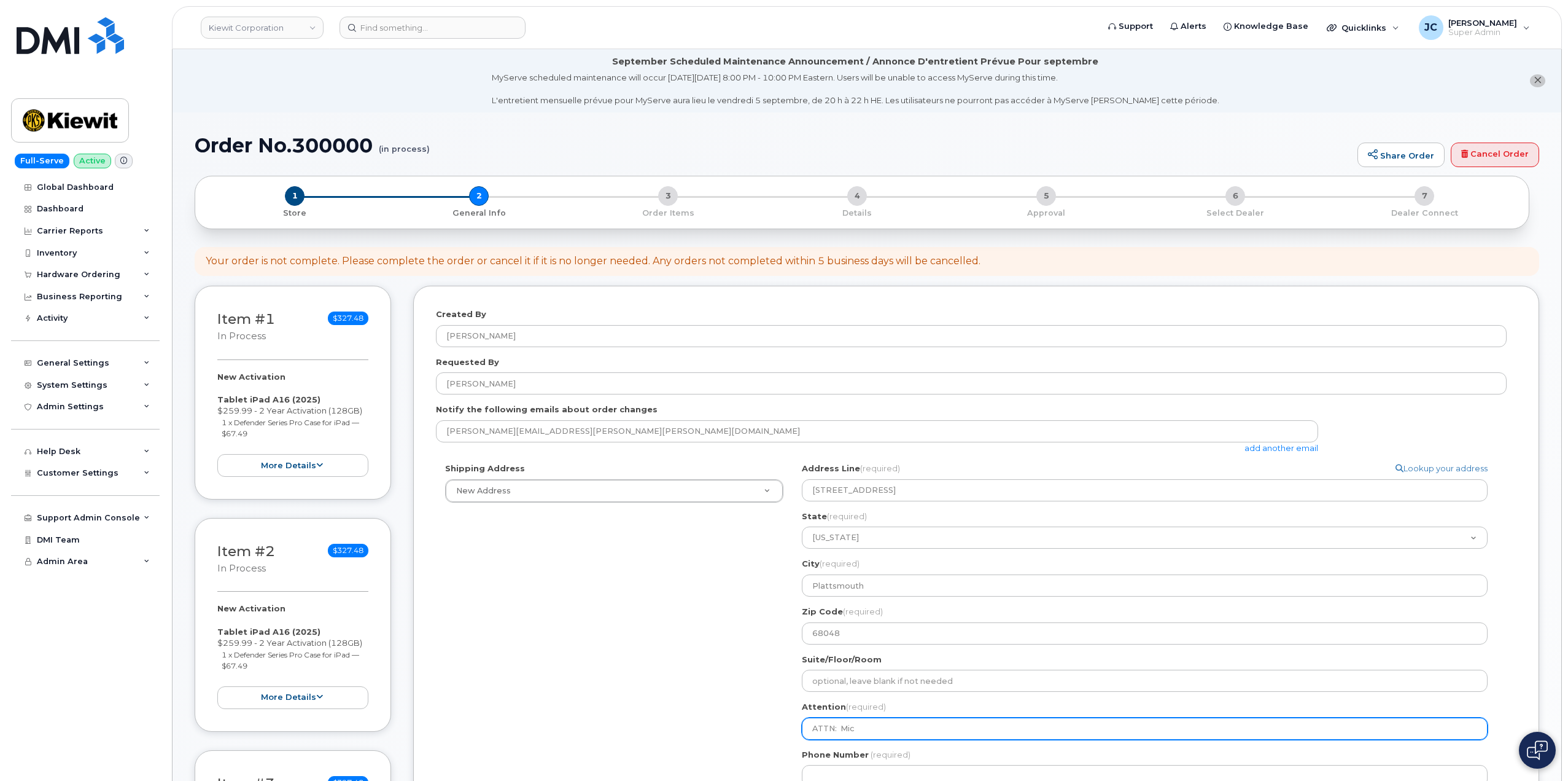
select select
type input "ATTN: Mich"
select select
type input "ATTN: Micha"
select select
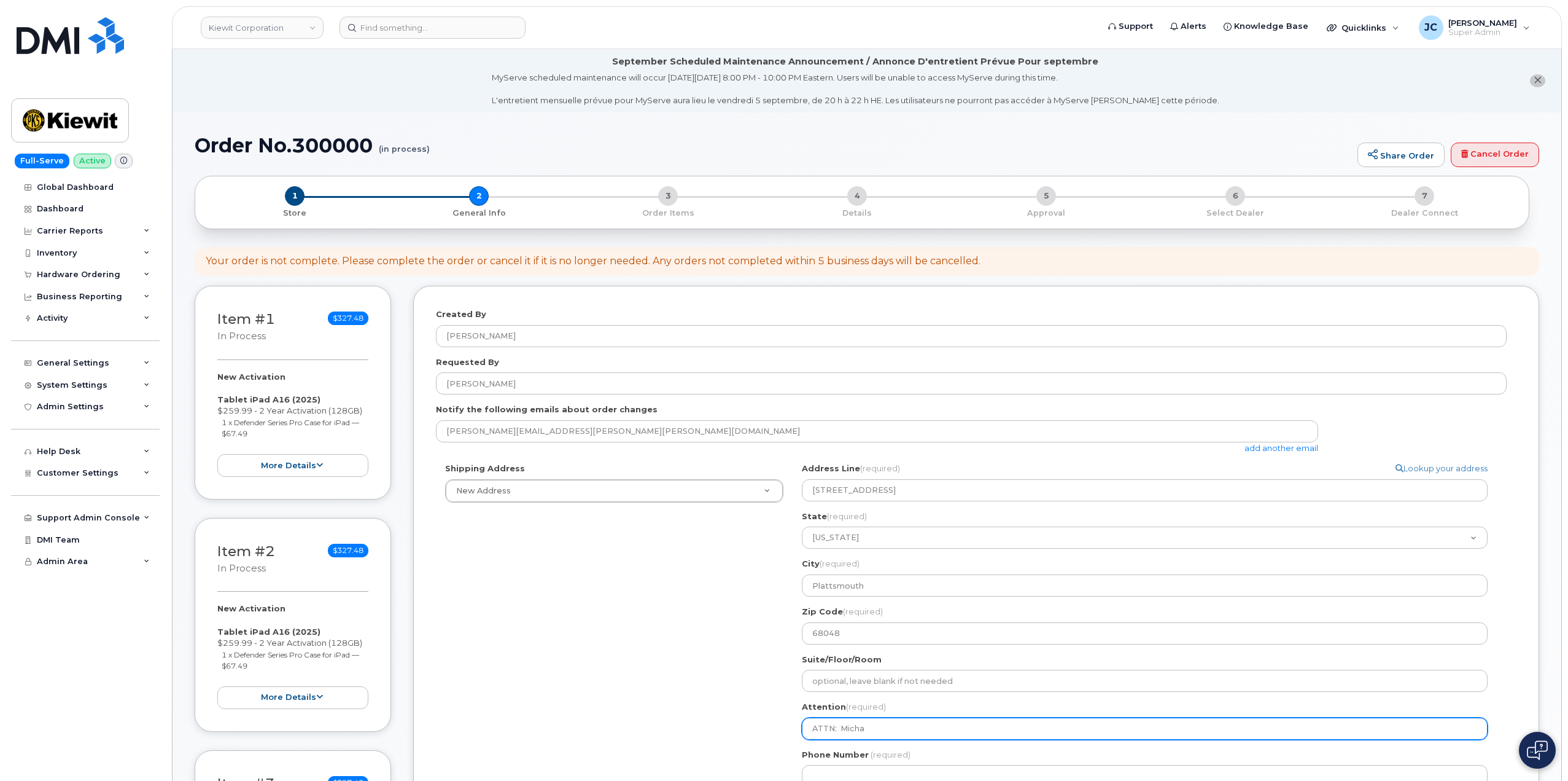
type input "ATTN: Michae"
select select
type input "ATTN: Michael"
select select
type input "ATTN: Michael a"
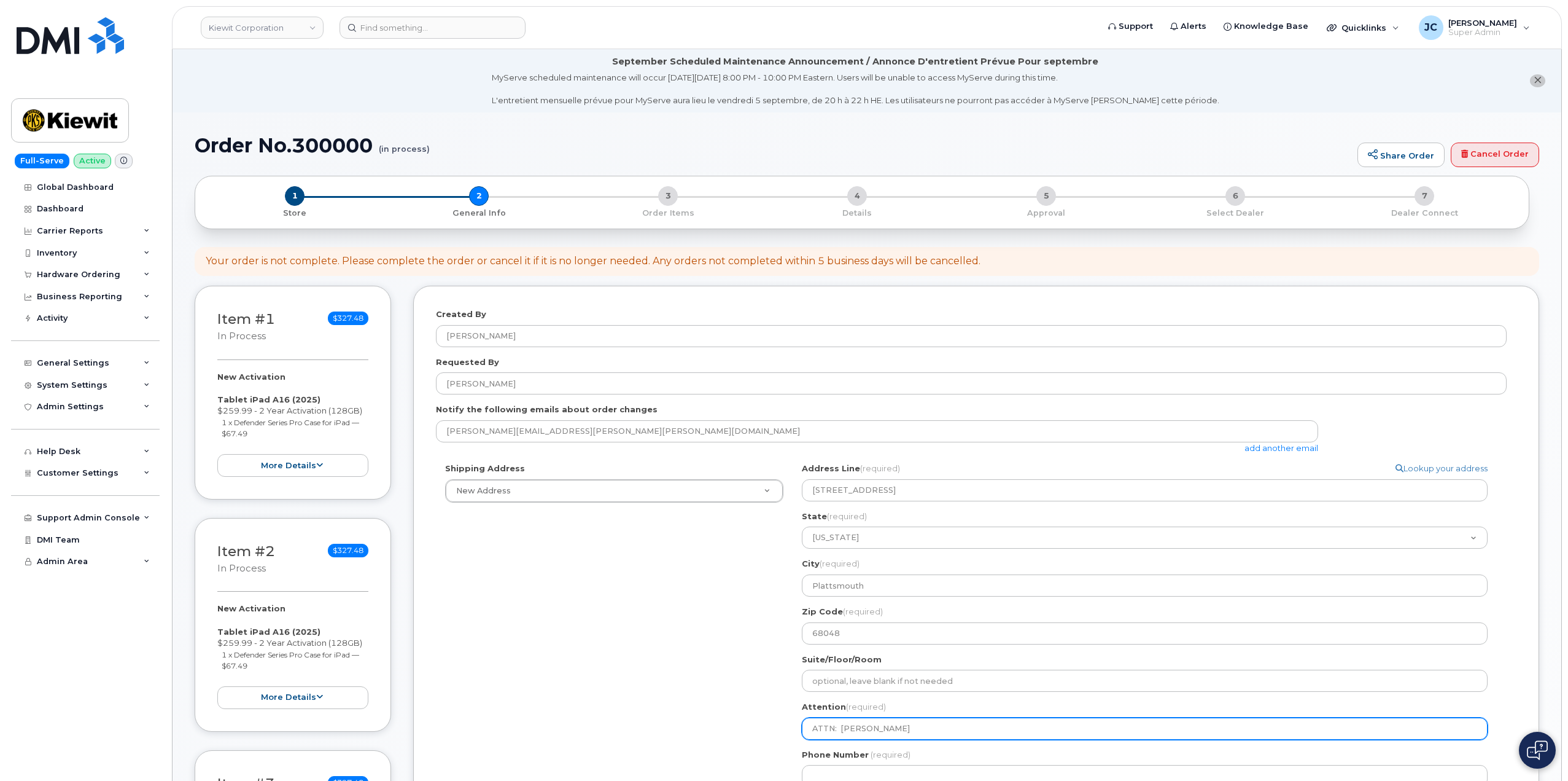
select select
type input "ATTN: Michael ar"
select select
type input "ATTN: Michael arc"
select select
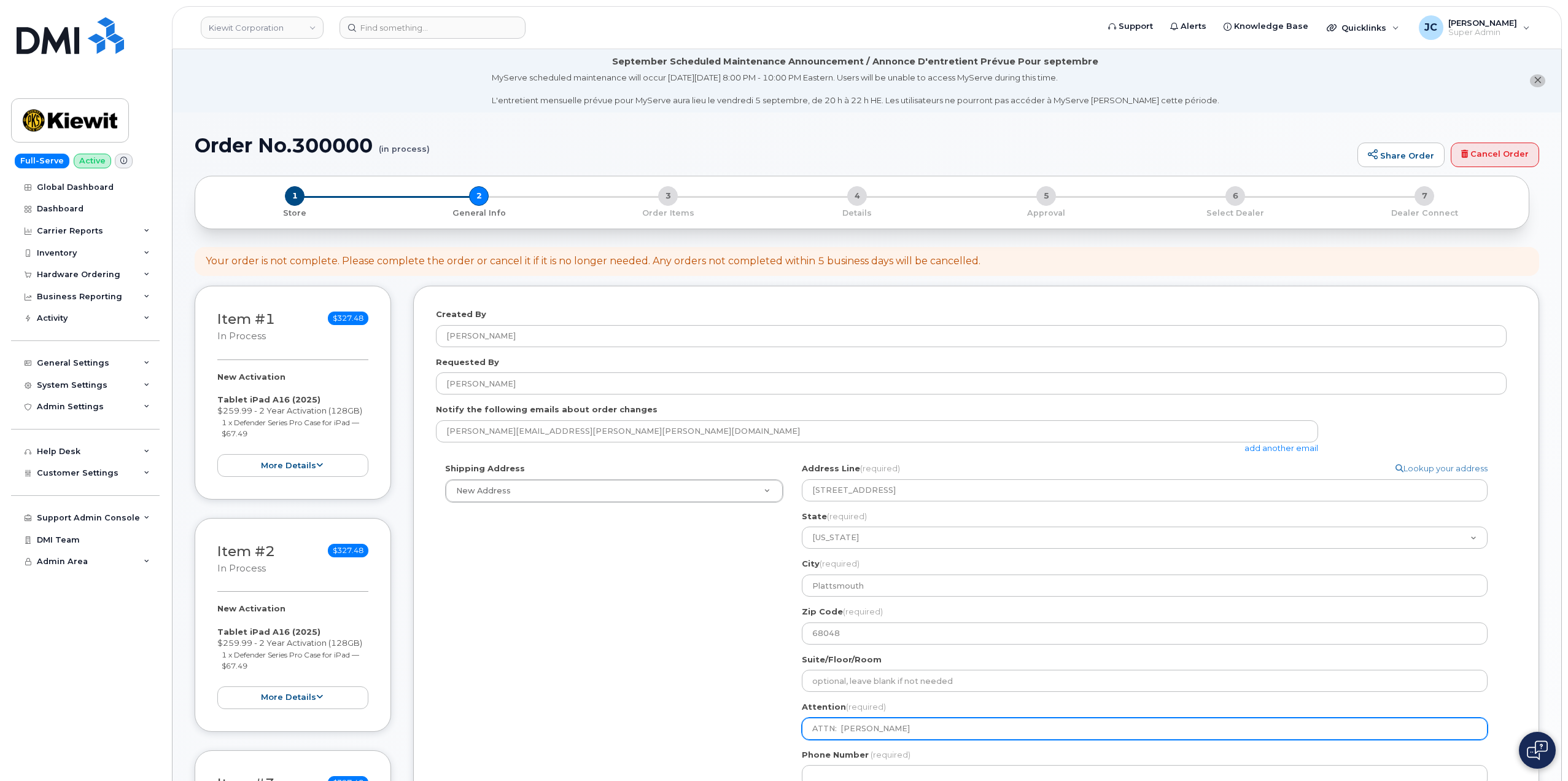
type input "ATTN: Michael arch"
select select
type input "ATTN: Michael archi"
select select
type input "ATTN: Michael arch"
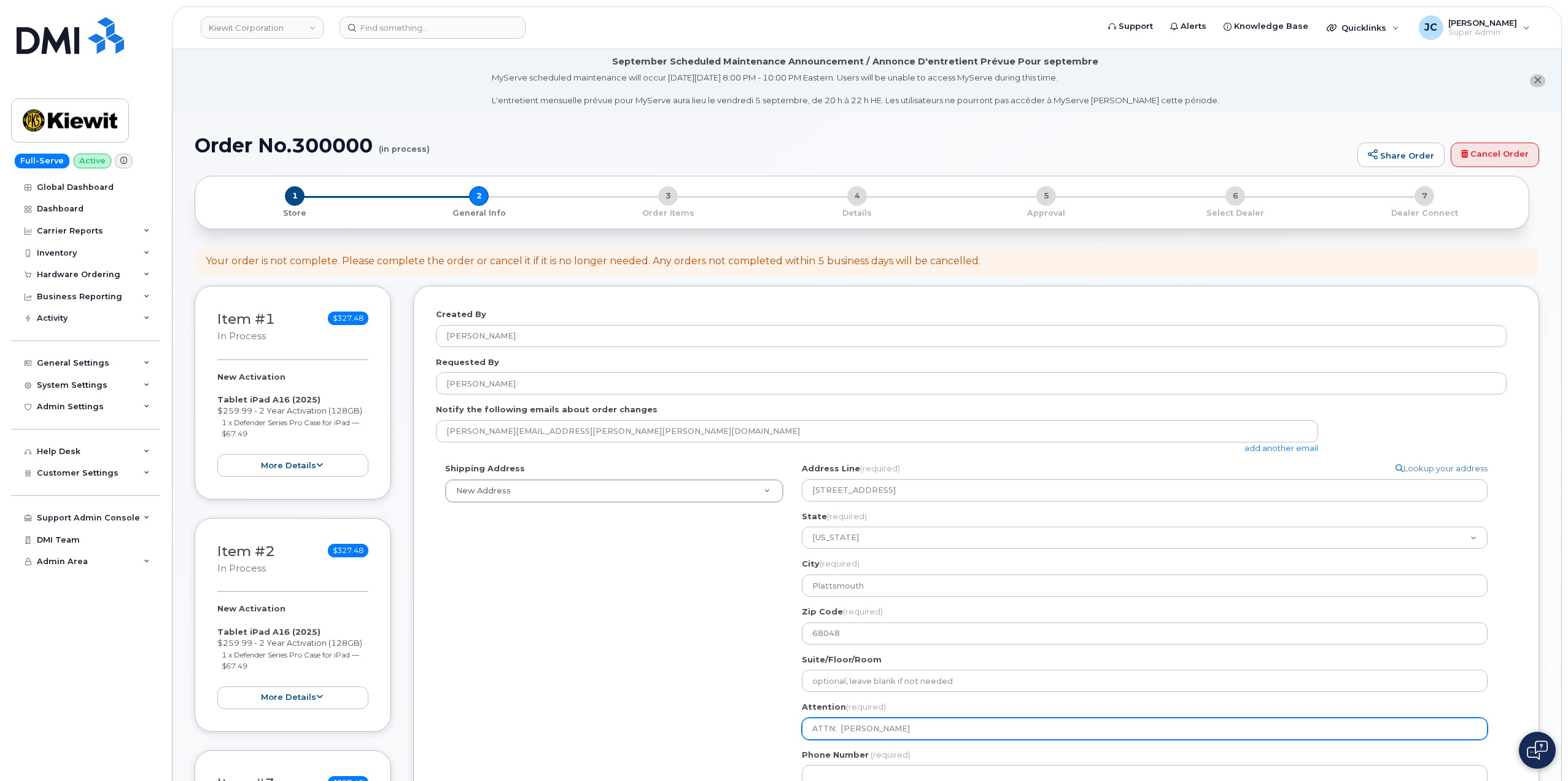
select select
type input "ATTN: Michael arc"
select select
type input "ATTN: Michael ar"
select select
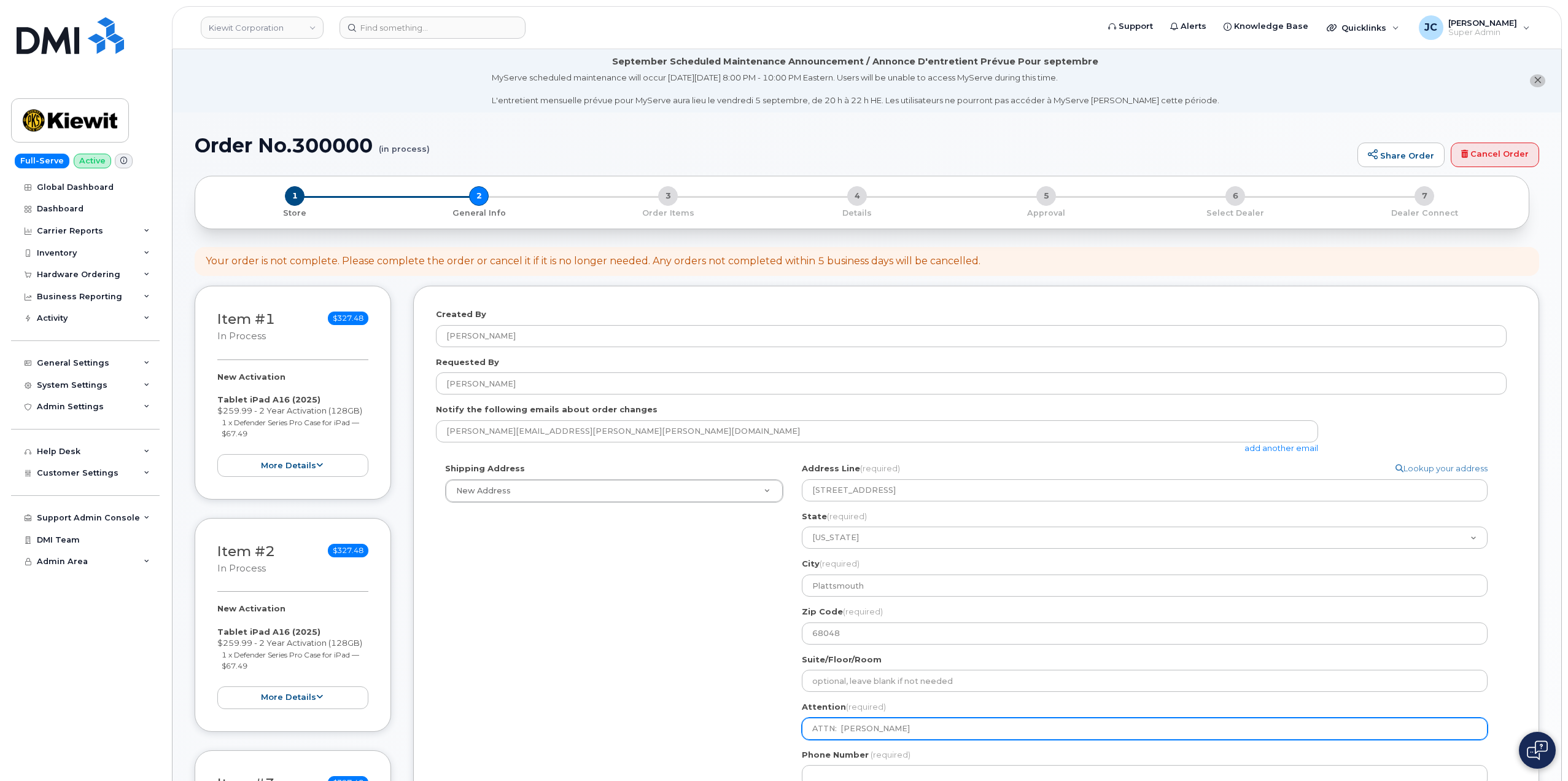
type input "ATTN: Michael a"
select select
type input "ATTN: Michael"
select select
type input "ATTN: Michael A"
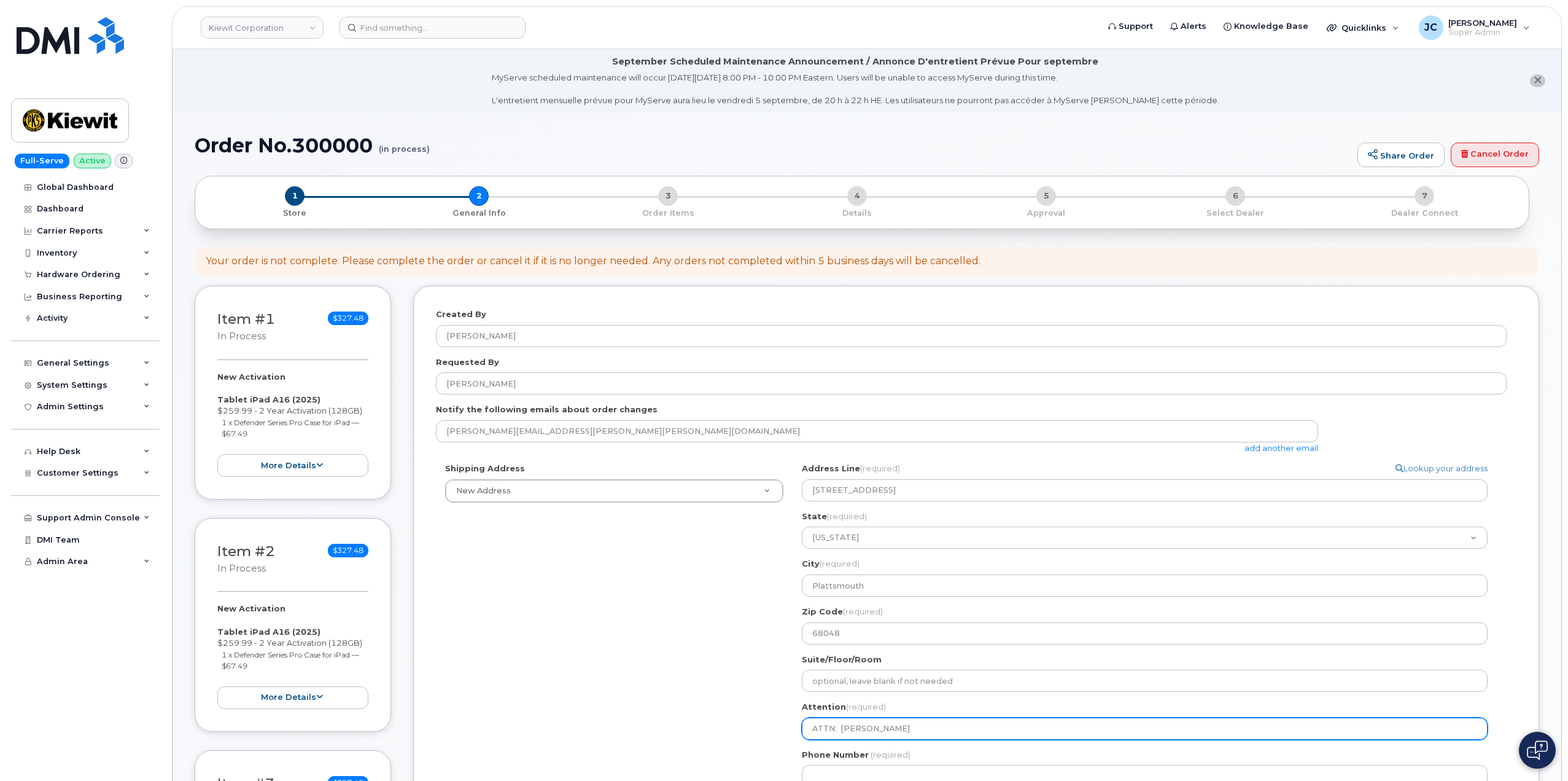
select select
type input "ATTN: Michael Ar"
select select
type input "ATTN: Michael Arc"
select select
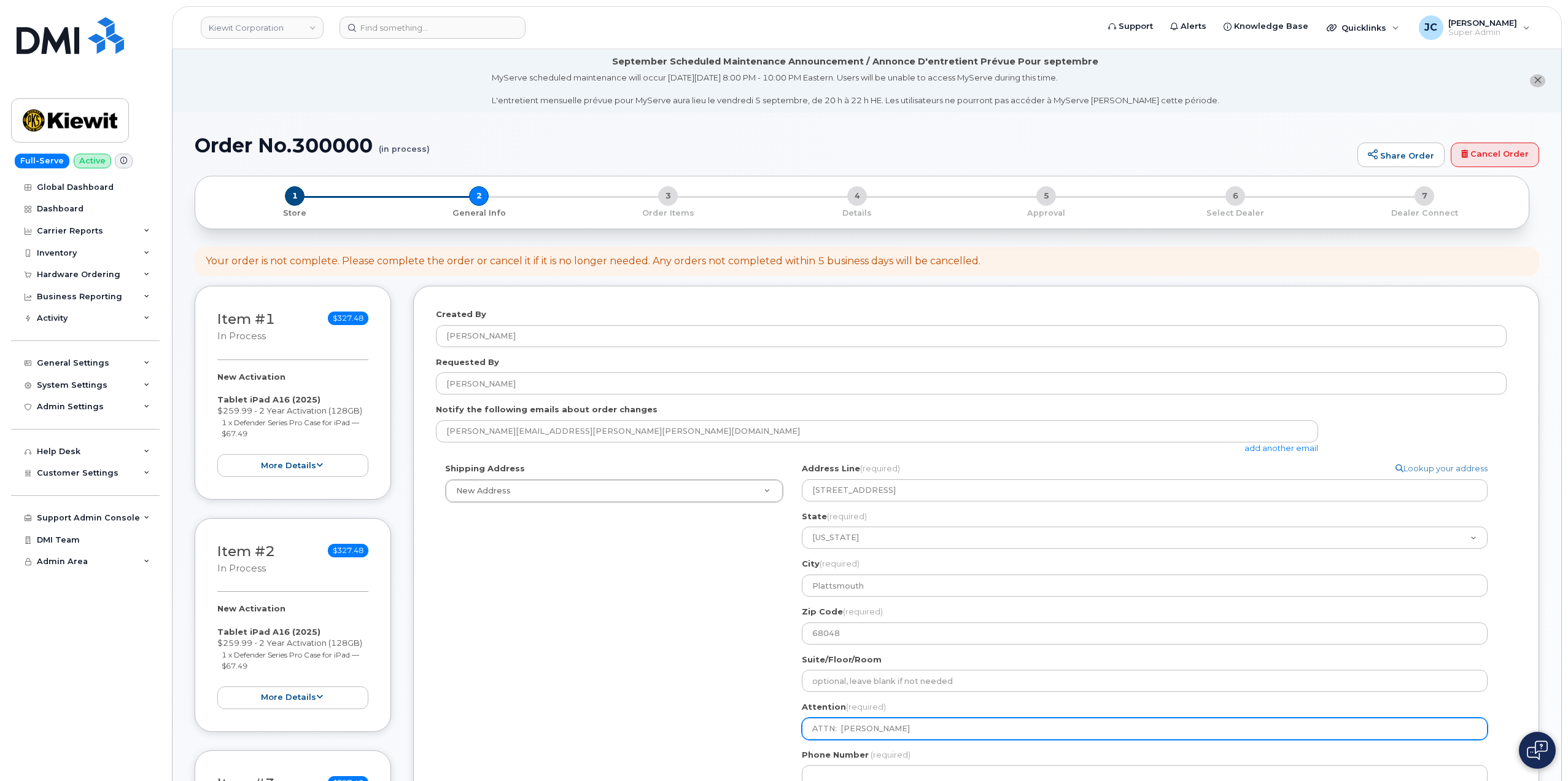
type input "ATTN: Michael Arch"
select select
type input "ATTN: Michael Archi"
select select
type input "ATTN: Michael Archib"
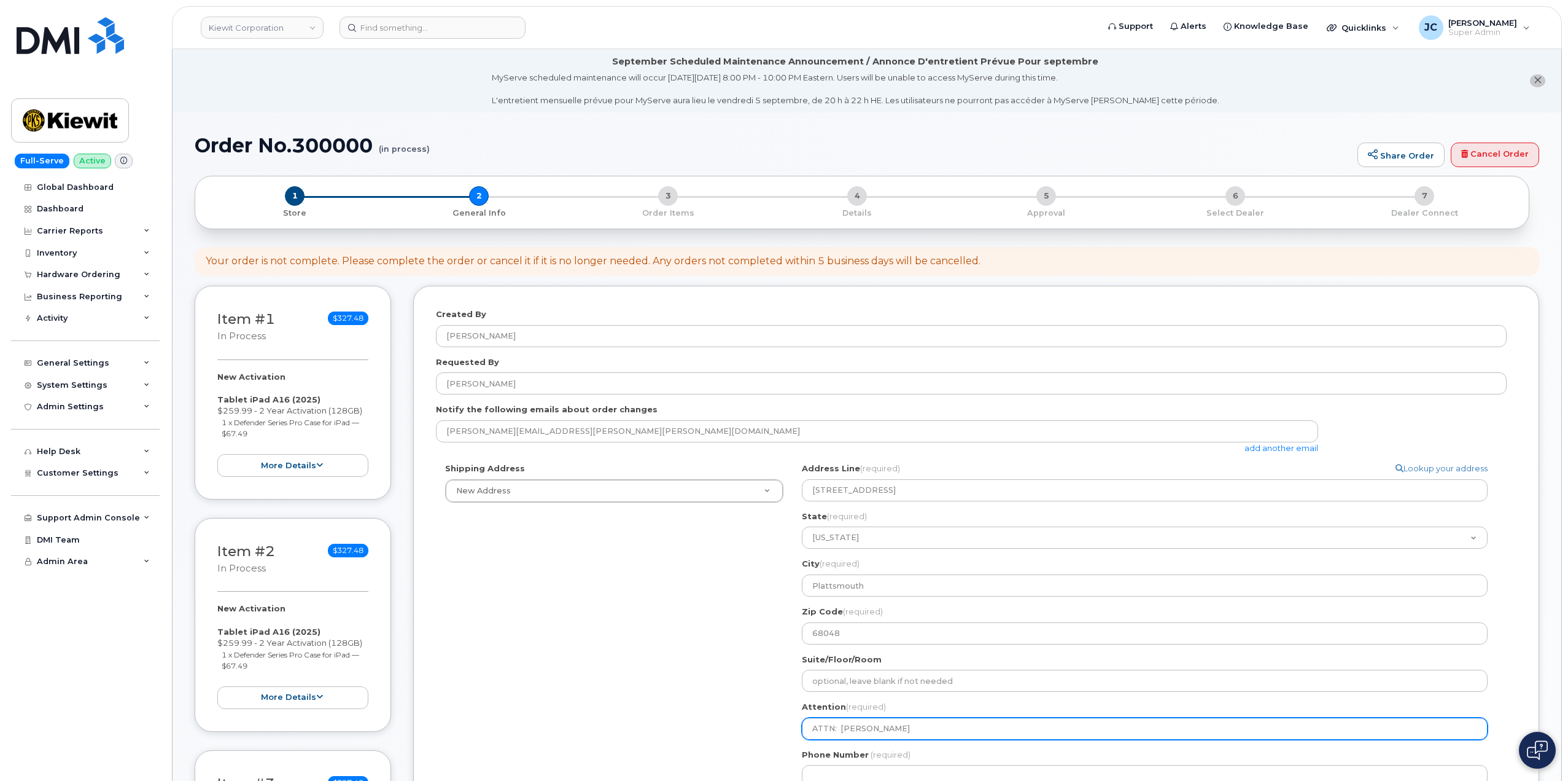
select select
type input "ATTN: Michael Archibe"
select select
type input "ATTN: Michael Archibeq"
select select
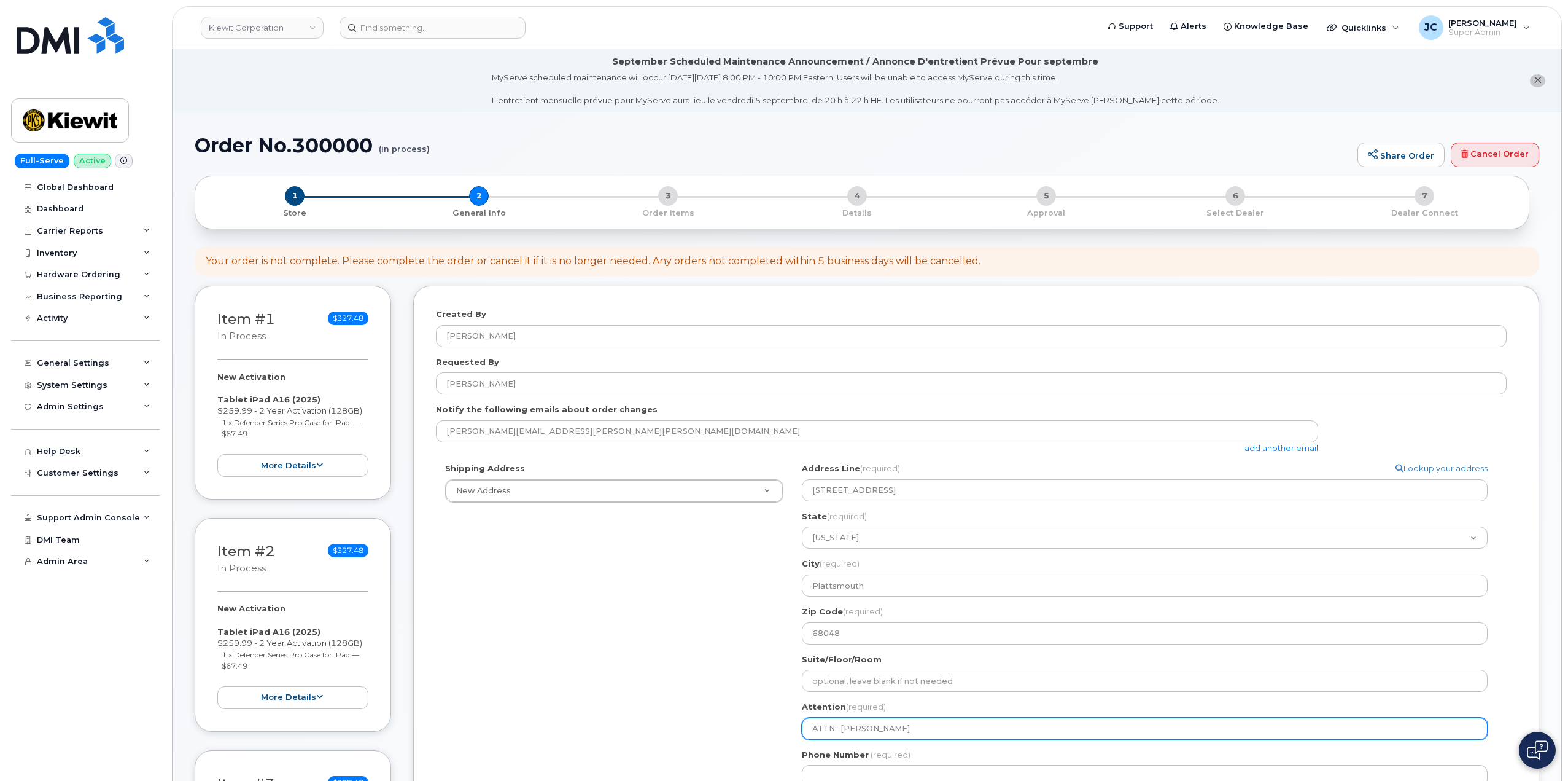
type input "ATTN: Michael Archibequ"
select select
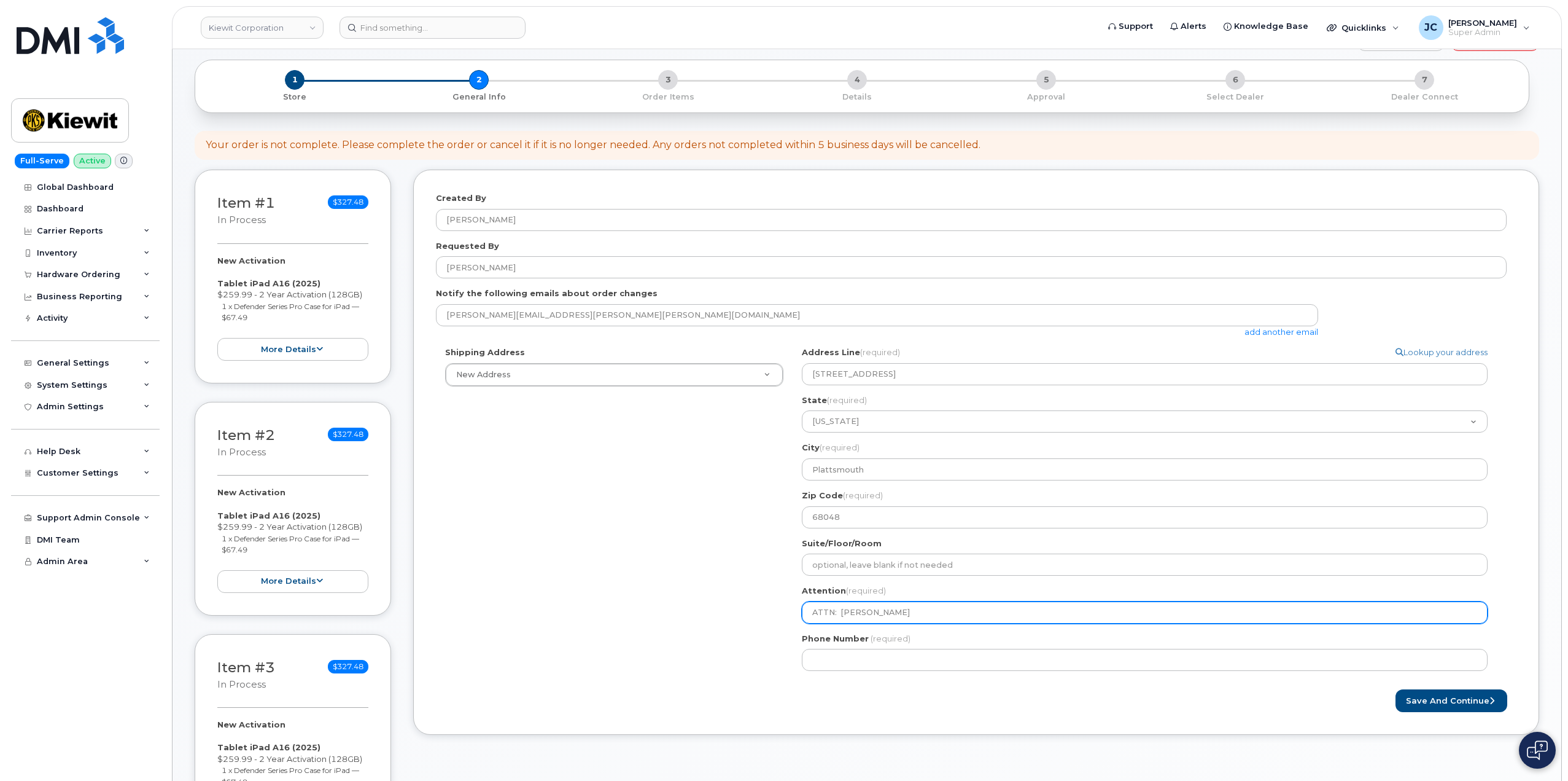
scroll to position [185, 0]
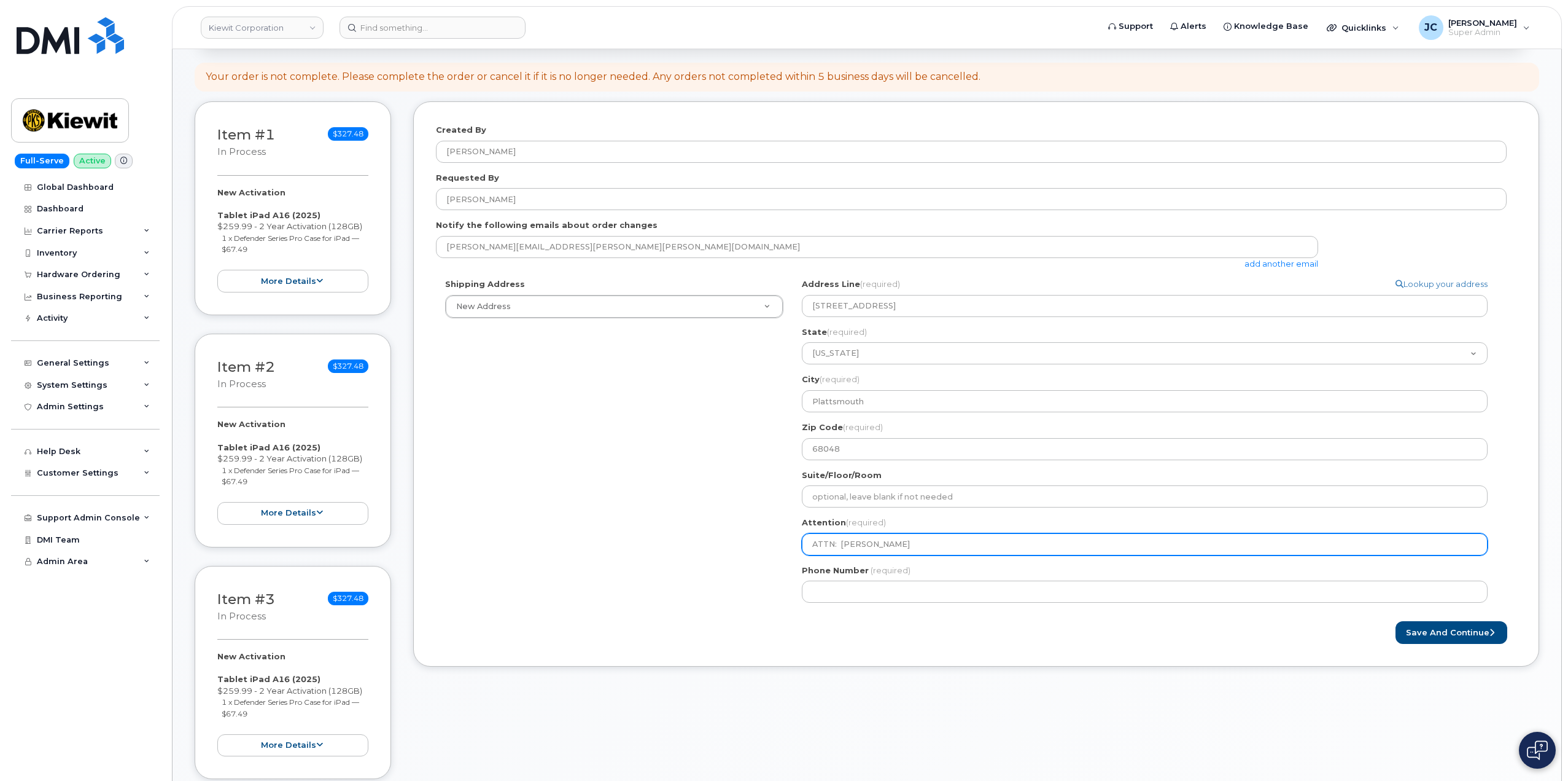
type input "ATTN: [PERSON_NAME]"
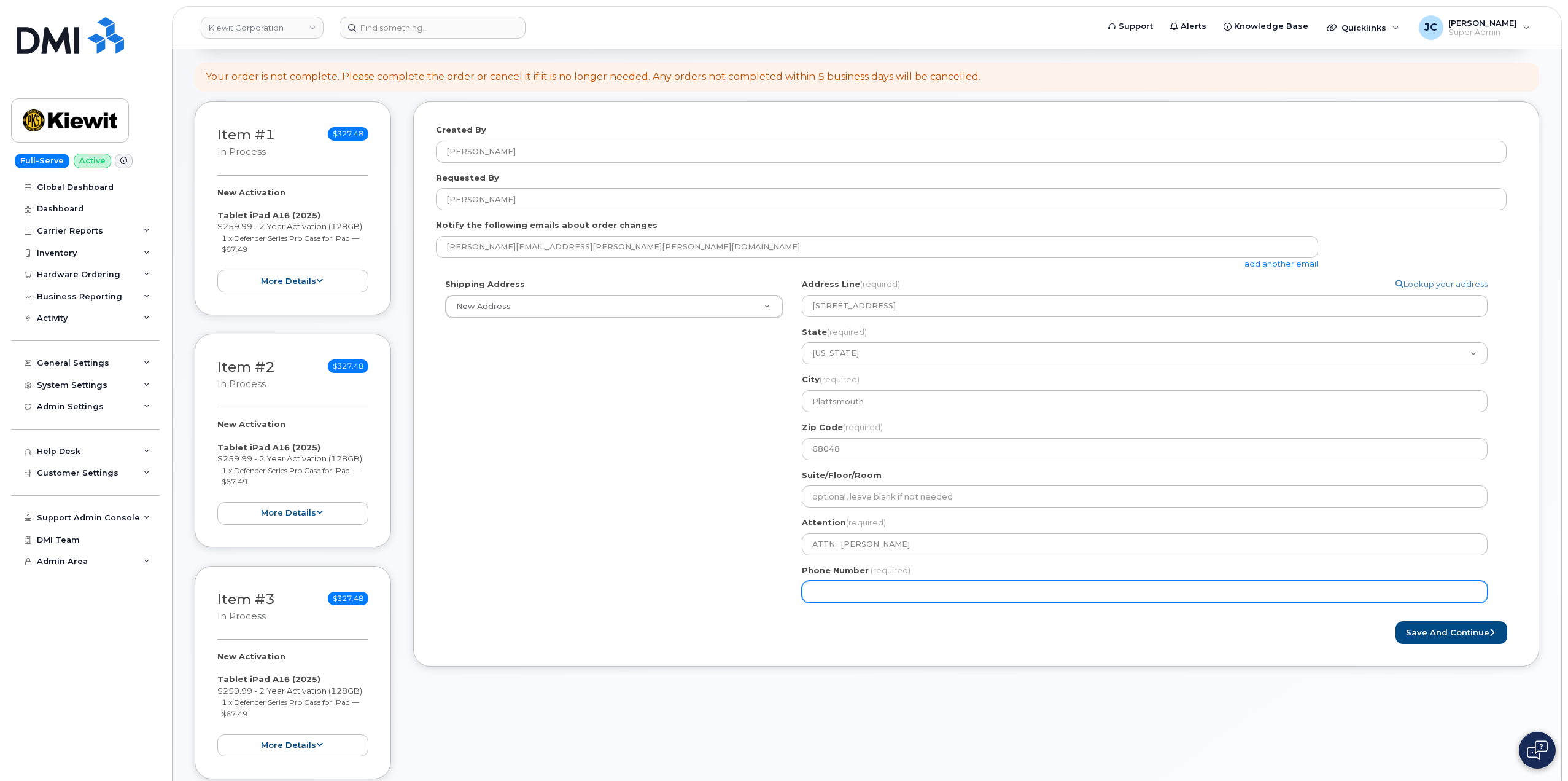
click at [859, 591] on input "Phone Number" at bounding box center [1144, 592] width 686 height 22
paste input "719.3138672"
type input "719.3138672"
click at [834, 594] on input "719.3138672" at bounding box center [1144, 592] width 686 height 22
select select
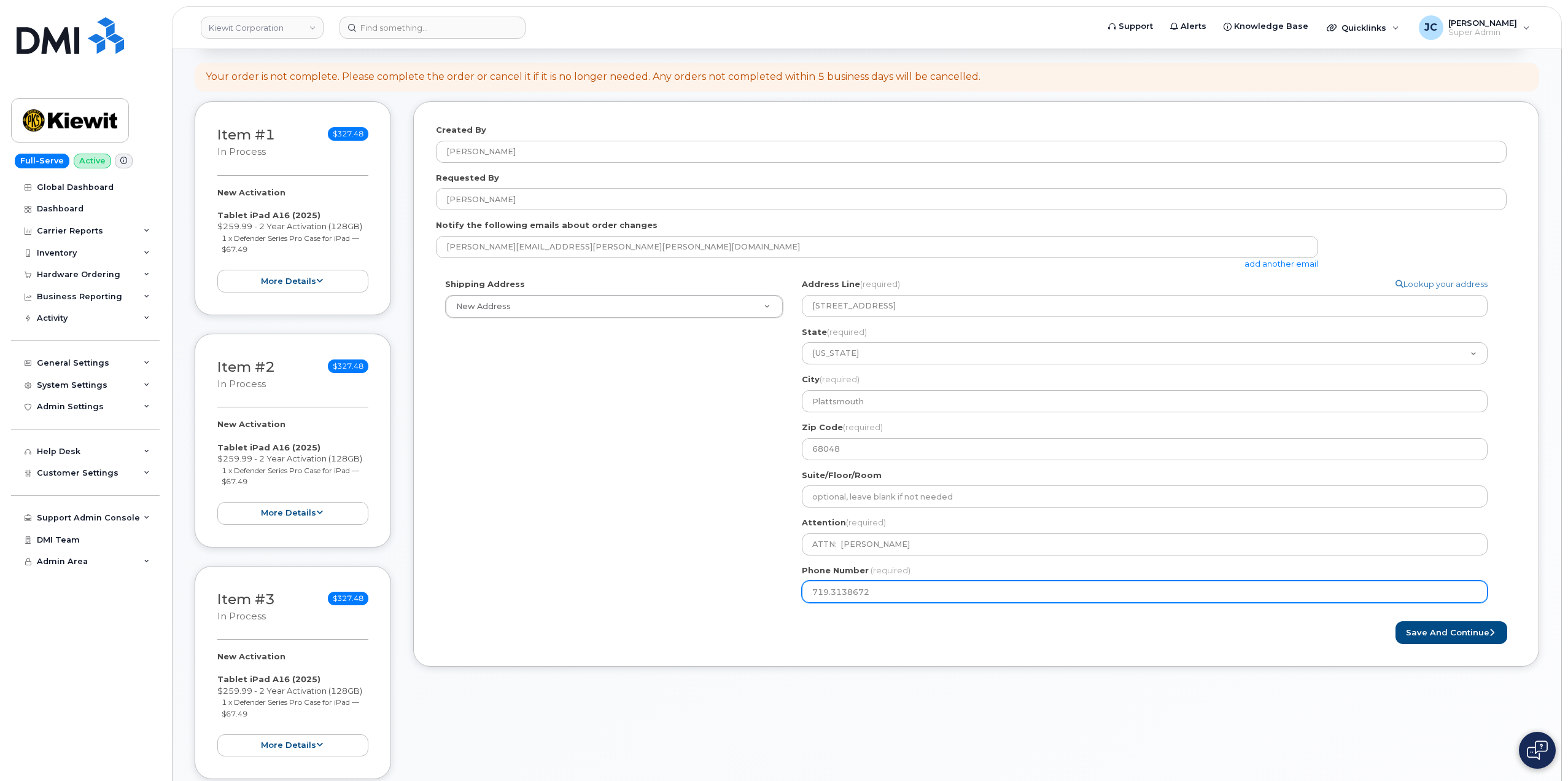
type input "719.138672"
select select
drag, startPoint x: 882, startPoint y: 589, endPoint x: 735, endPoint y: 610, distance: 148.5
click at [735, 610] on div "Shipping Address New Address New Address 10489 Robb Court 3557 Chesapeake Drive…" at bounding box center [971, 445] width 1071 height 334
paste input ".3"
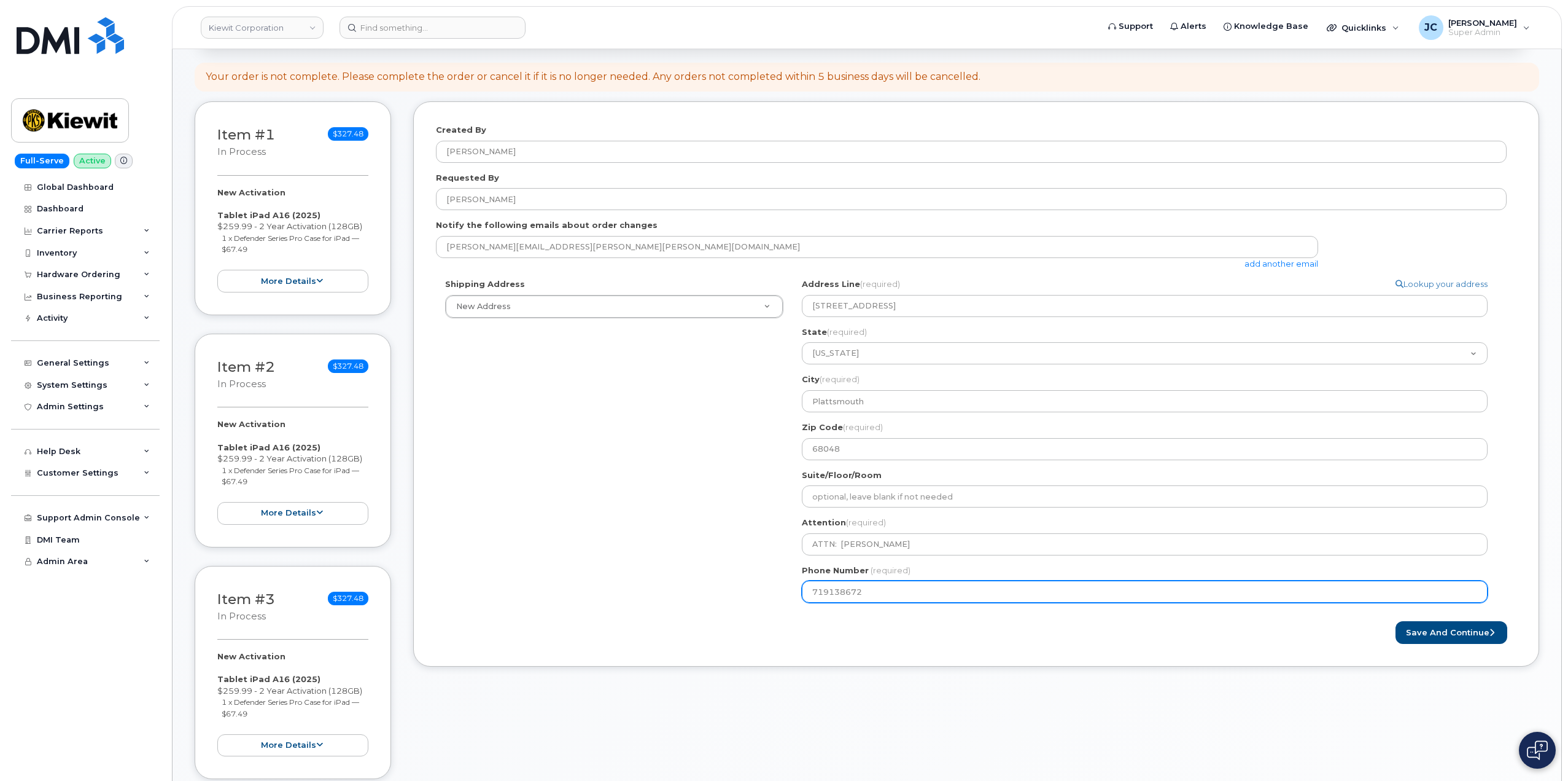
type input "719.3138672"
click at [832, 589] on input "719.3138672" at bounding box center [1144, 592] width 686 height 22
select select
type input "7193138672"
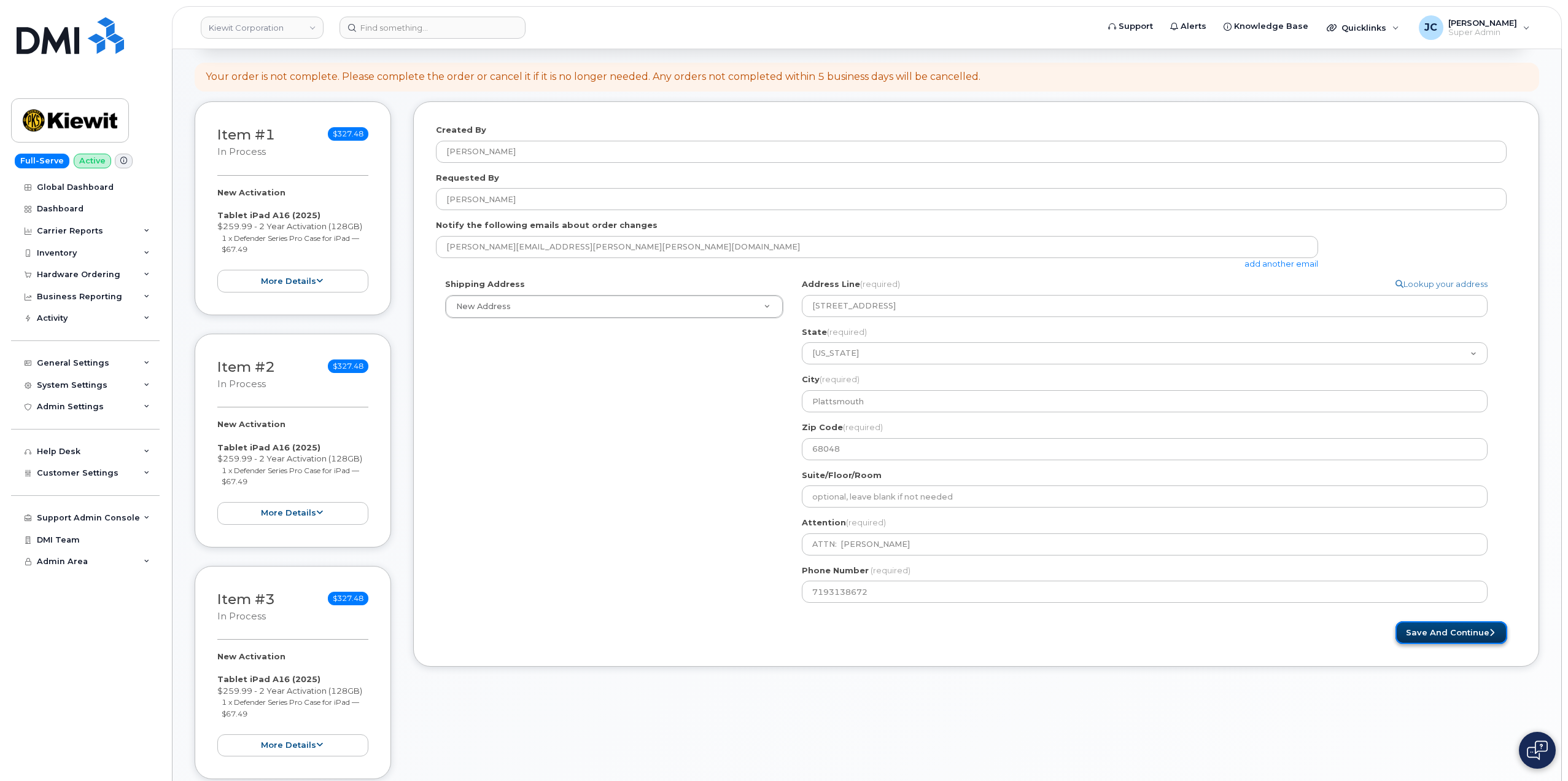
click at [1447, 637] on button "Save and Continue" at bounding box center [1451, 632] width 112 height 22
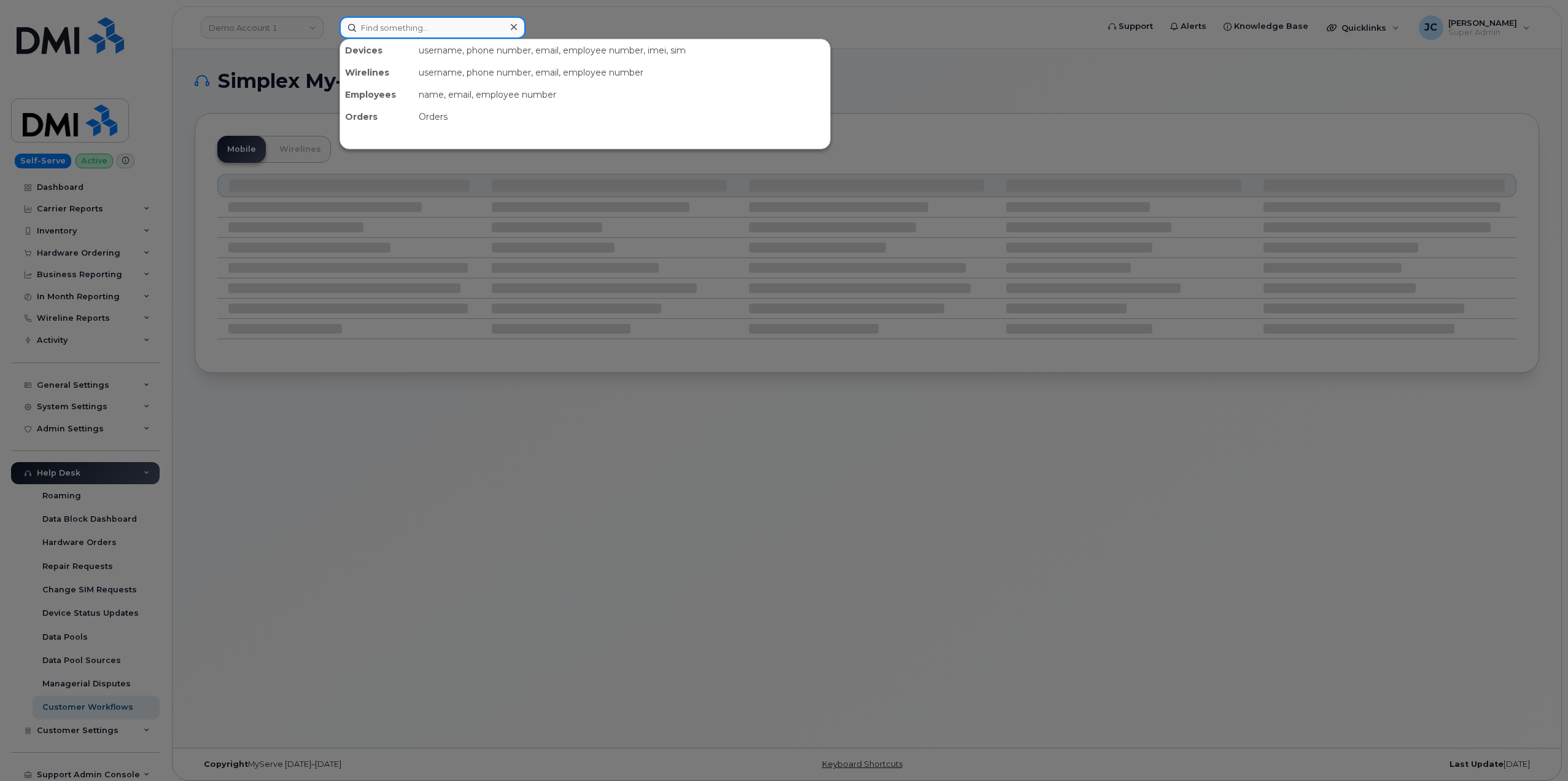
click at [420, 32] on input at bounding box center [433, 27] width 186 height 22
click at [416, 29] on input at bounding box center [433, 27] width 186 height 22
paste input "719.313.8672"
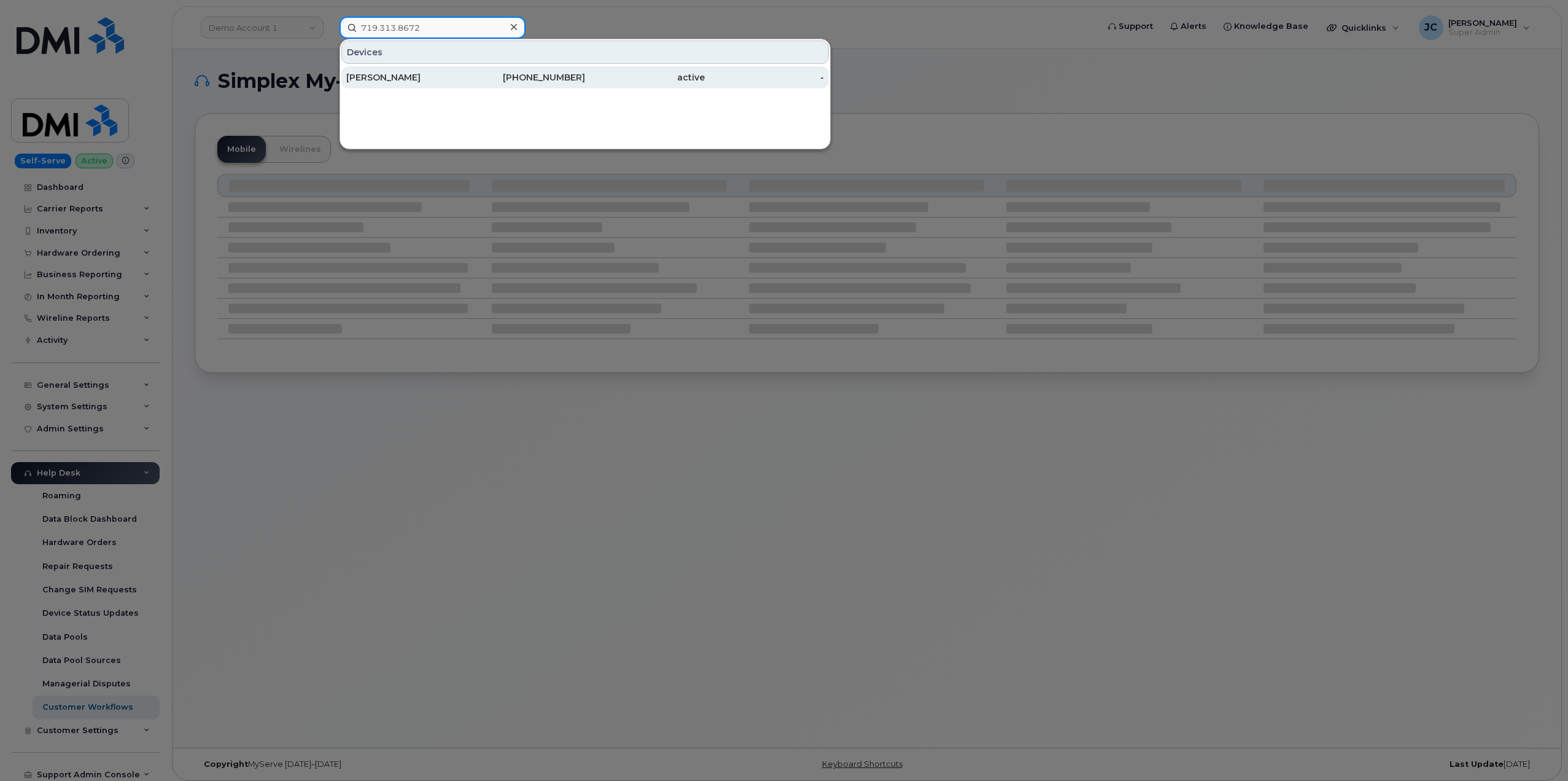
type input "719.313.8672"
click at [435, 71] on div "[PERSON_NAME]" at bounding box center [406, 77] width 120 height 22
click at [458, 69] on div "[PERSON_NAME]" at bounding box center [406, 77] width 120 height 22
click at [457, 73] on div "[PERSON_NAME]" at bounding box center [406, 77] width 120 height 12
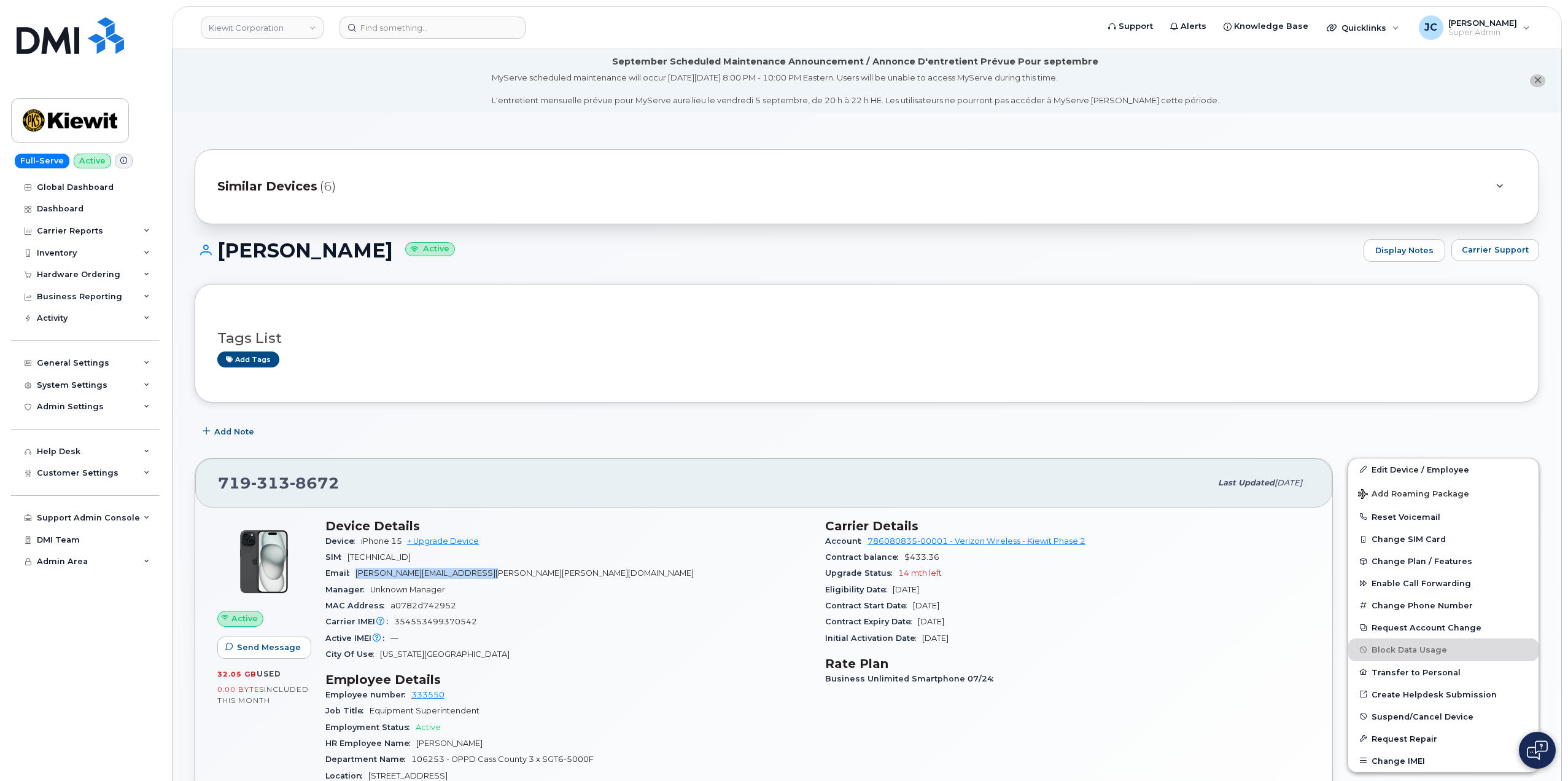
drag, startPoint x: 520, startPoint y: 575, endPoint x: 364, endPoint y: 571, distance: 156.1
click at [359, 574] on div "Email [PERSON_NAME][EMAIL_ADDRESS][PERSON_NAME][PERSON_NAME][DOMAIN_NAME]" at bounding box center [568, 573] width 485 height 16
copy span "[PERSON_NAME][EMAIL_ADDRESS][PERSON_NAME][PERSON_NAME][DOMAIN_NAME]"
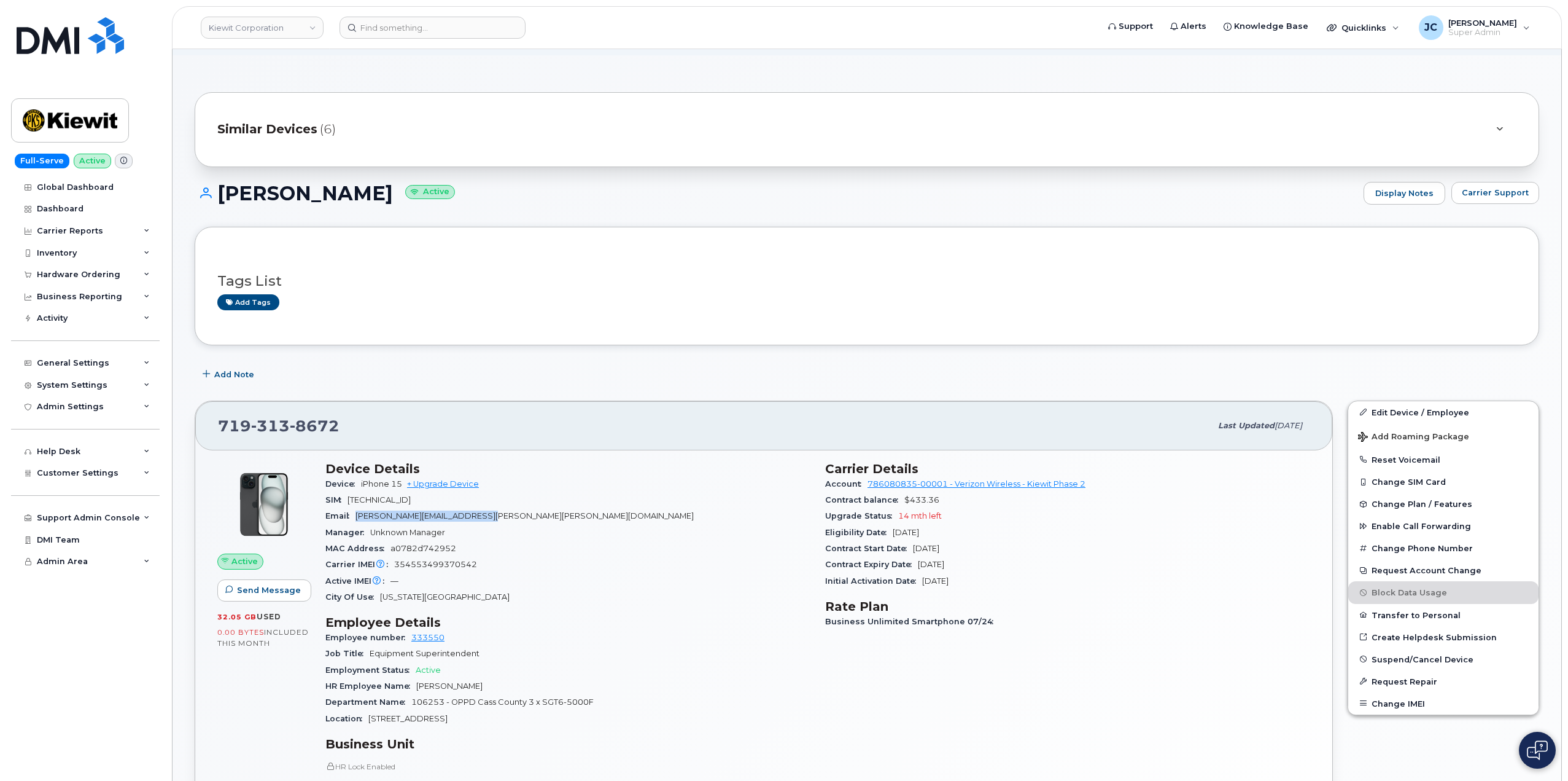
scroll to position [246, 0]
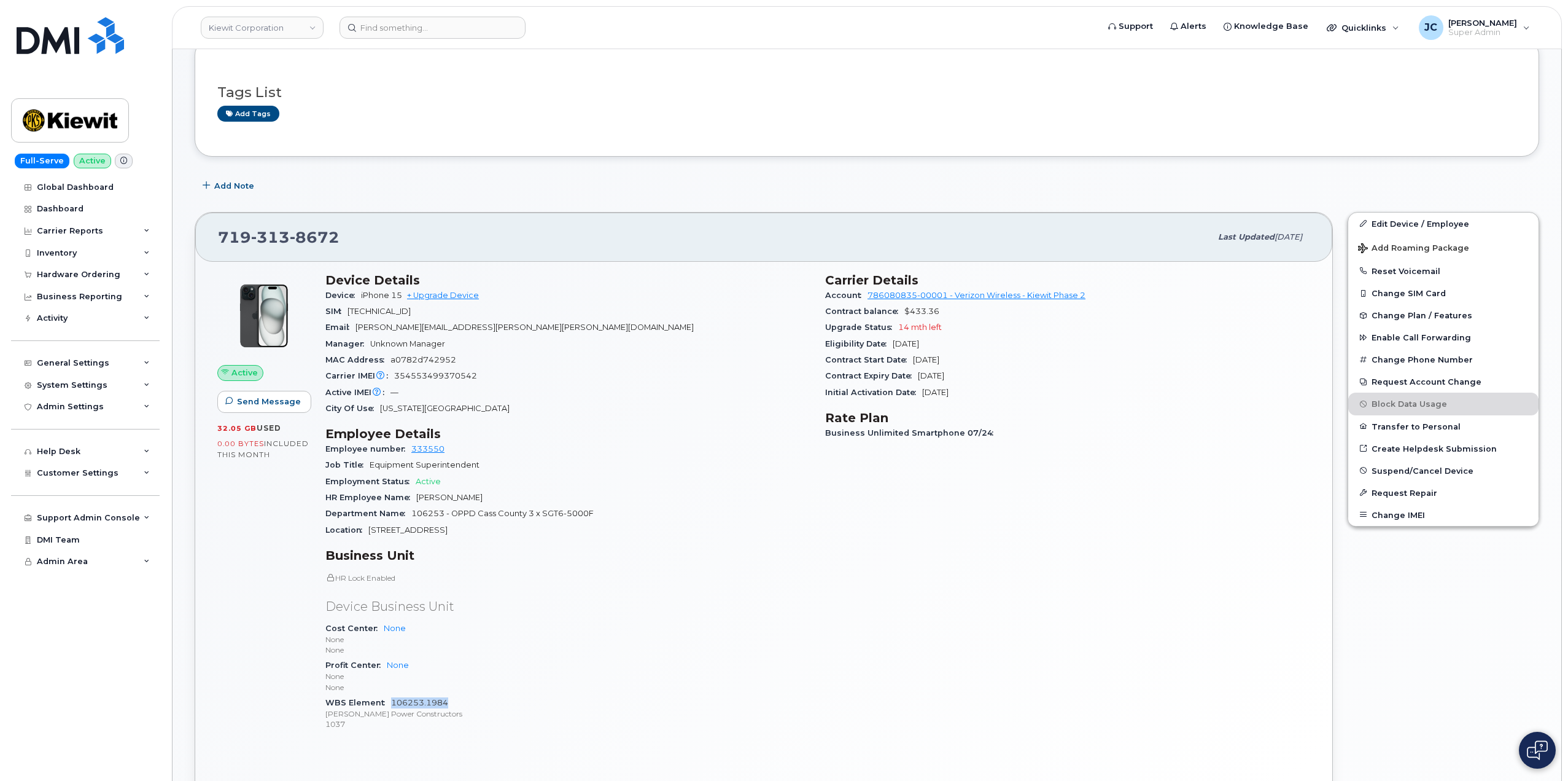
drag, startPoint x: 455, startPoint y: 704, endPoint x: 394, endPoint y: 701, distance: 61.1
click at [392, 701] on div "WBS Element 106253.1984 [PERSON_NAME] Power Constructors 1037" at bounding box center [568, 713] width 485 height 37
copy link "106253.1984"
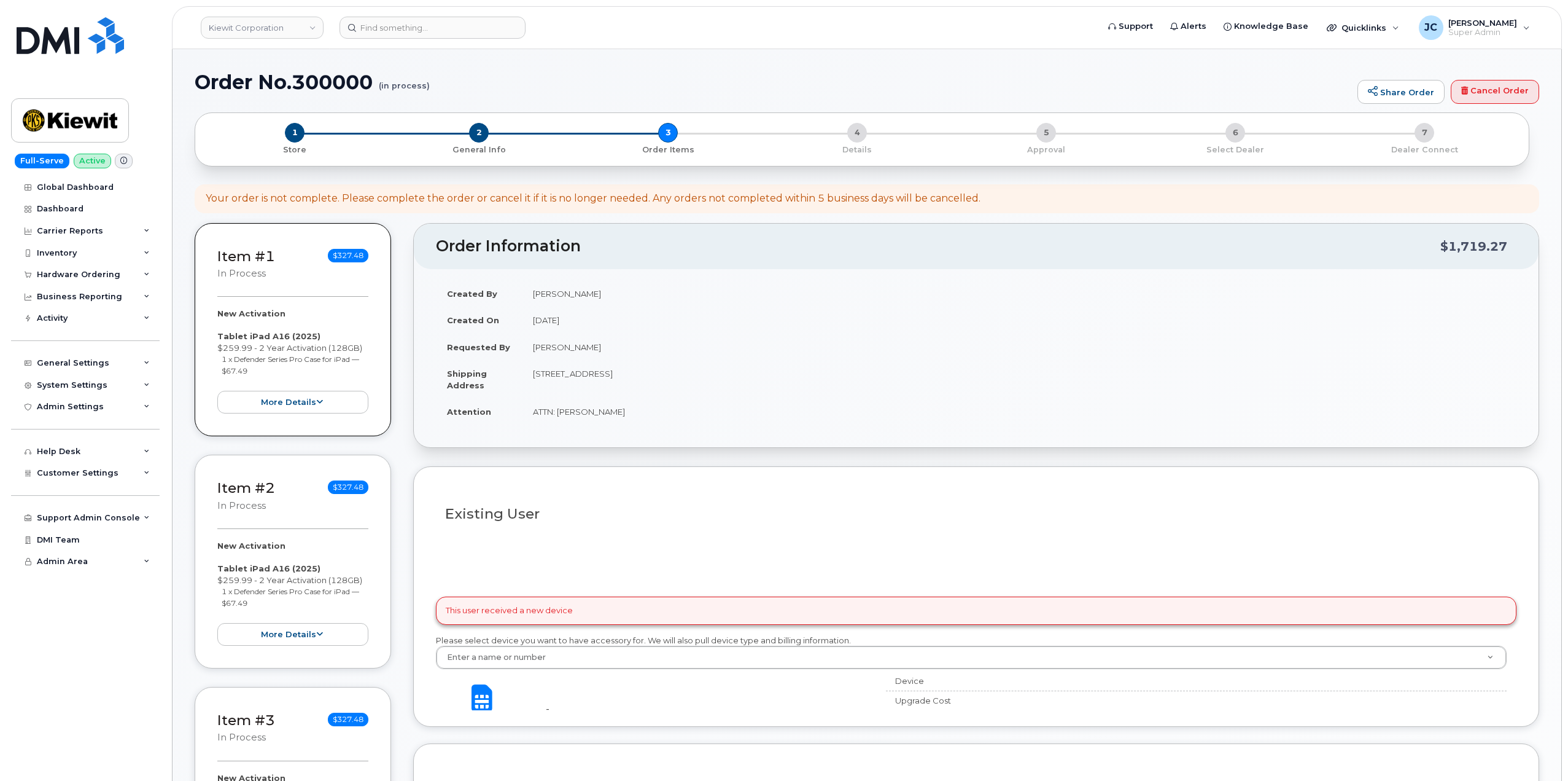
select select
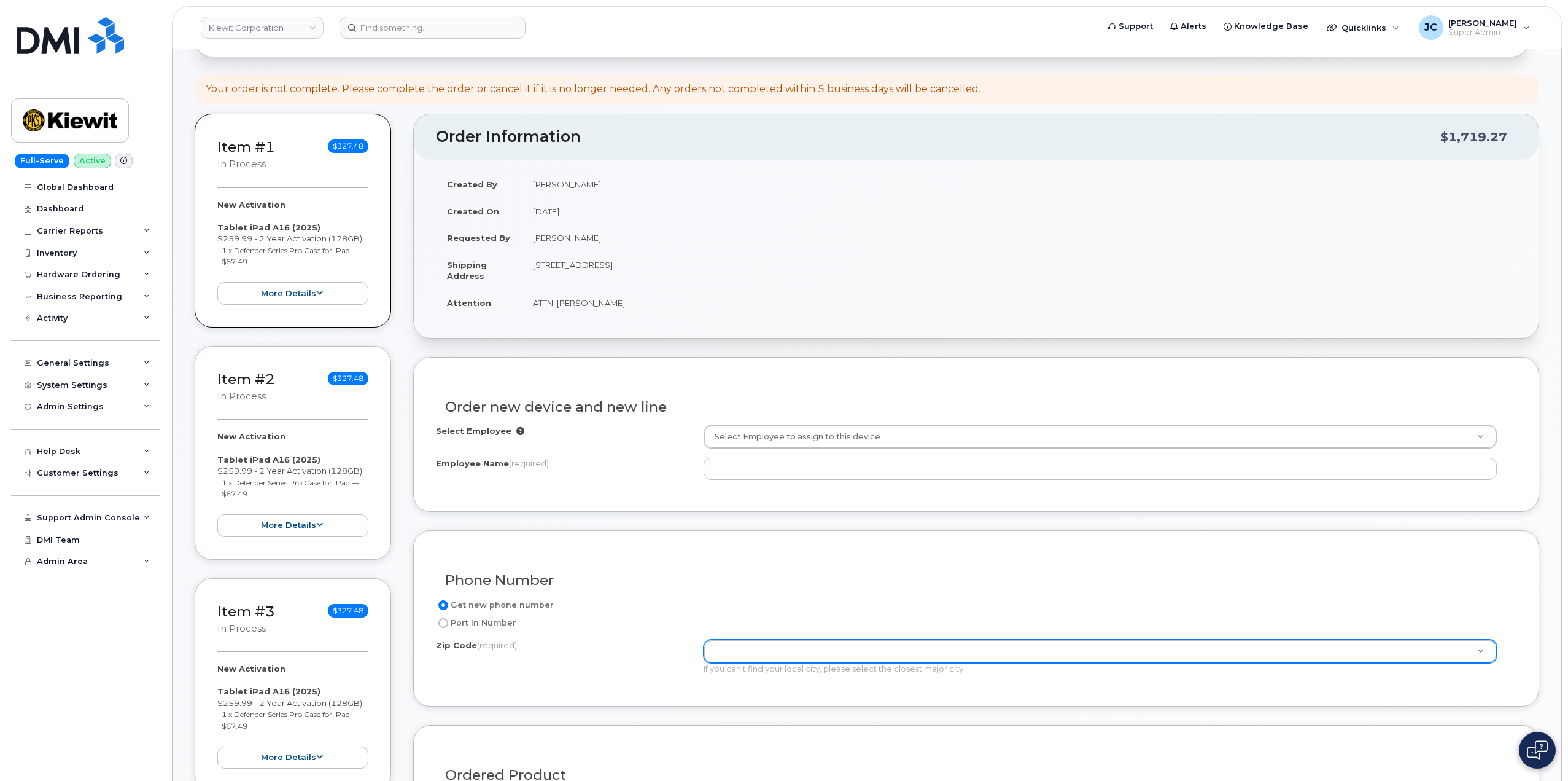
scroll to position [185, 0]
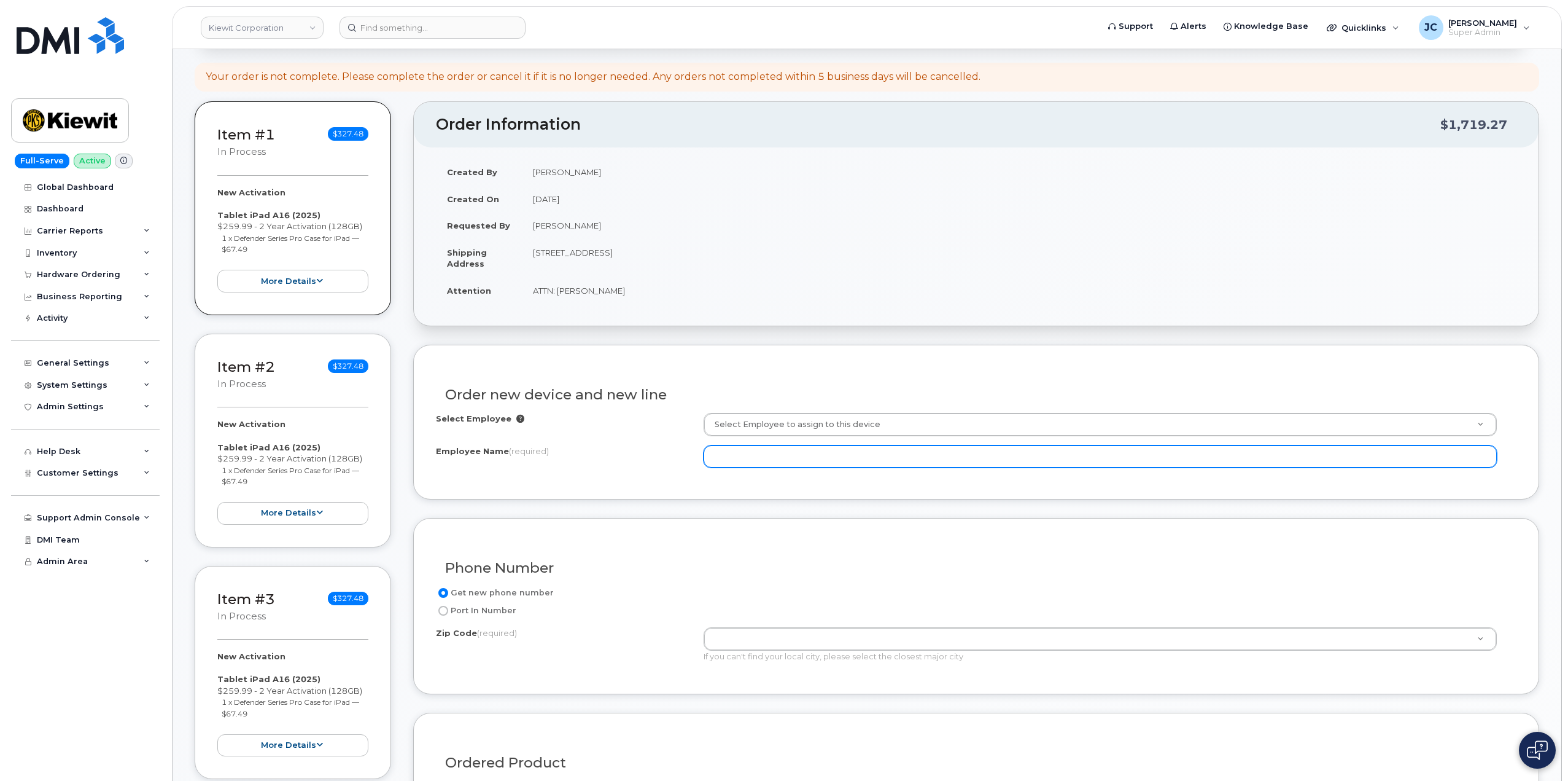
drag, startPoint x: 3, startPoint y: 427, endPoint x: 838, endPoint y: 453, distance: 835.4
click at [838, 453] on input "Employee Name (required)" at bounding box center [1101, 456] width 793 height 22
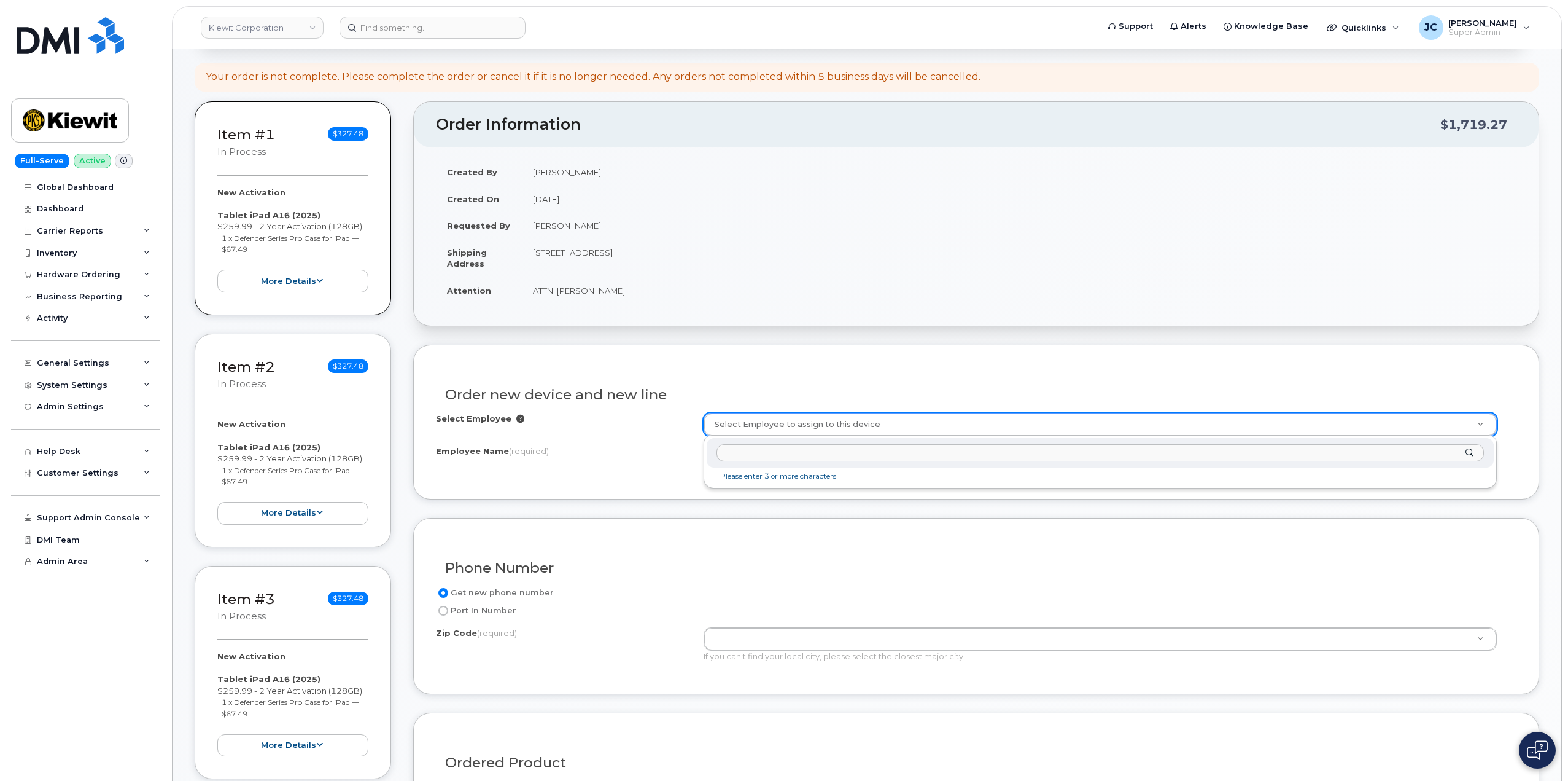
click at [829, 457] on input "text" at bounding box center [1101, 453] width 768 height 18
type input "[PERSON_NAME]"
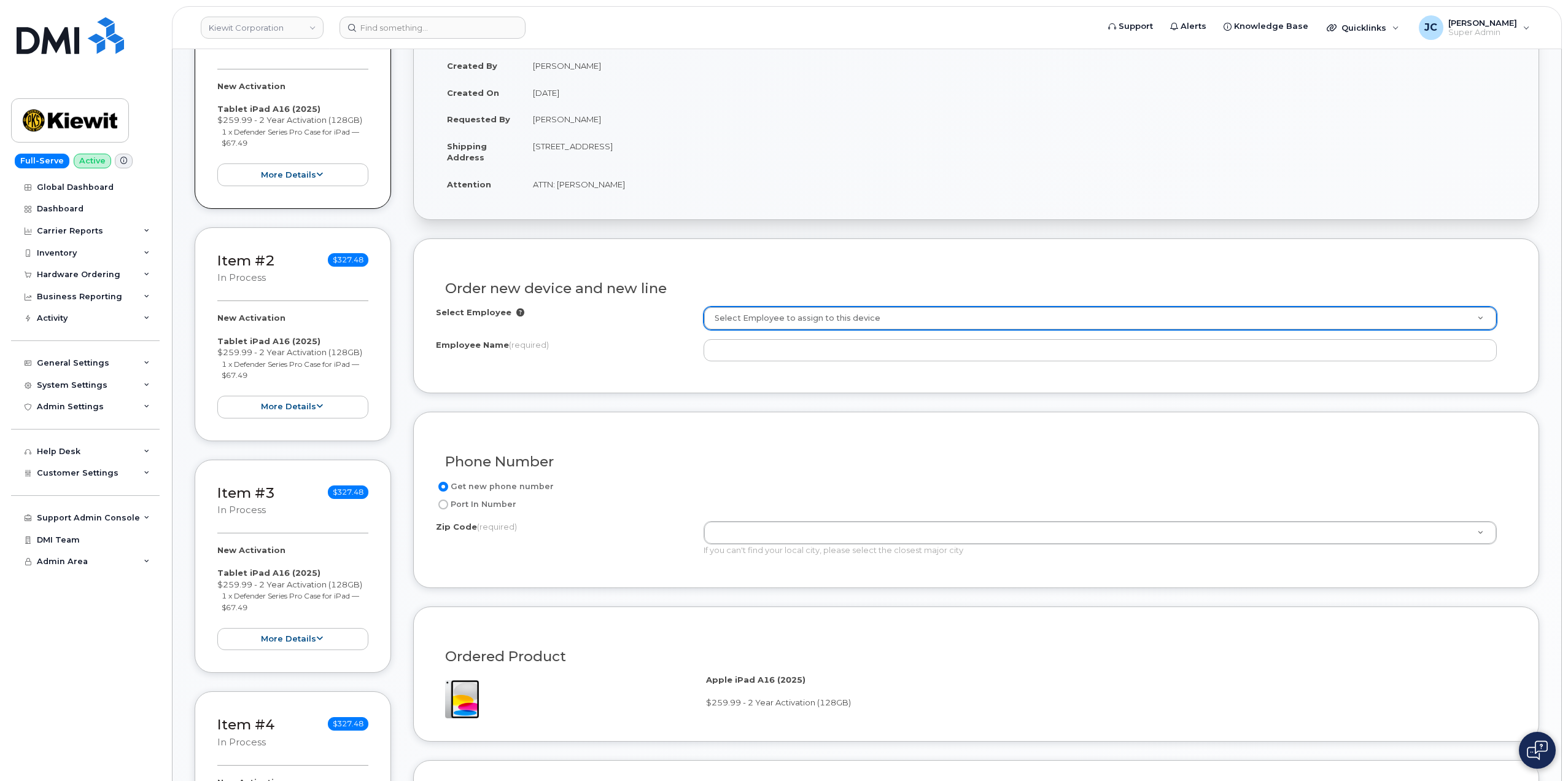
scroll to position [307, 0]
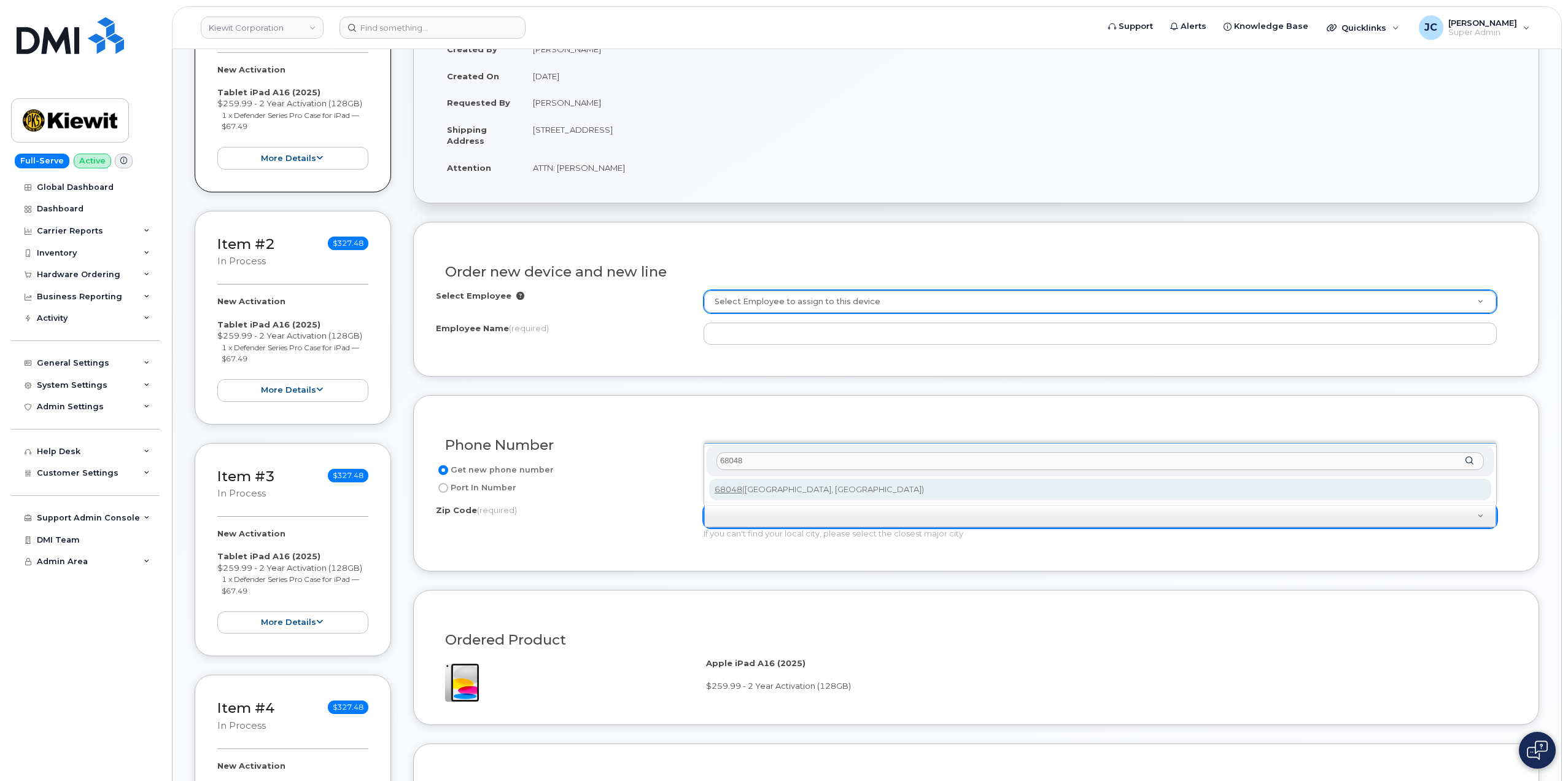
type input "68048"
type input "68048 ([GEOGRAPHIC_DATA], [GEOGRAPHIC_DATA])"
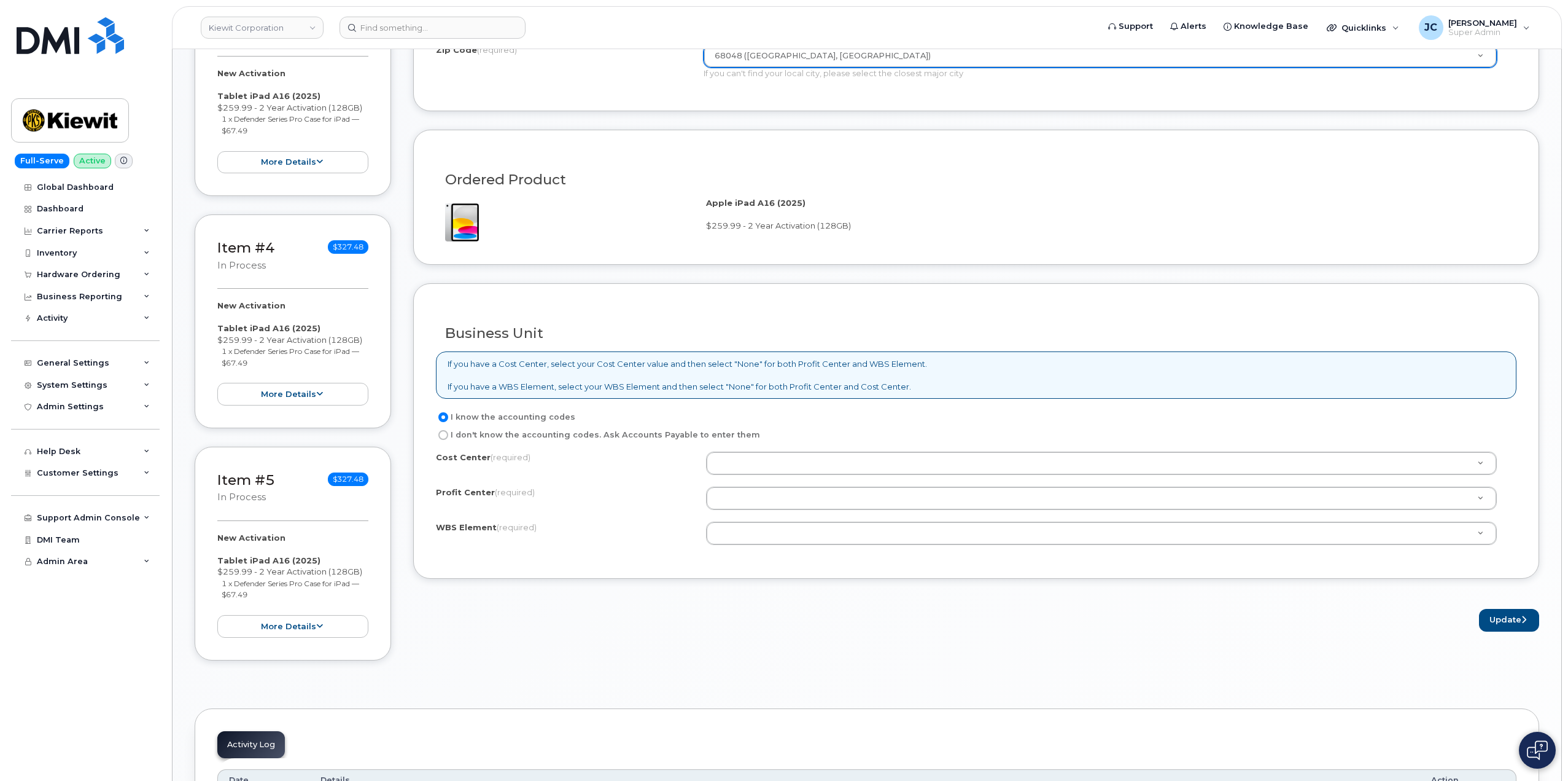
scroll to position [799, 0]
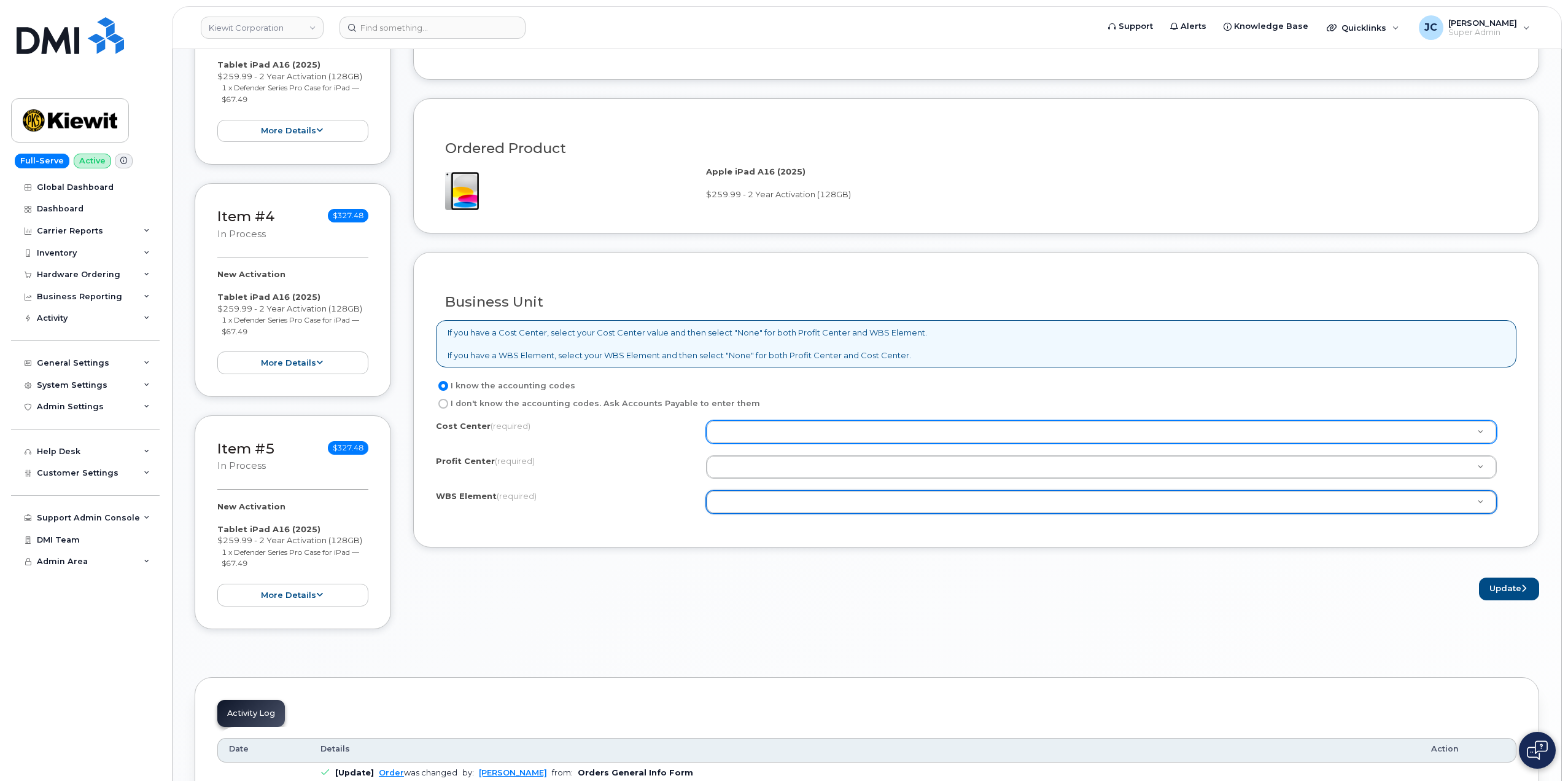
drag, startPoint x: 751, startPoint y: 428, endPoint x: 749, endPoint y: 434, distance: 6.3
type input "n"
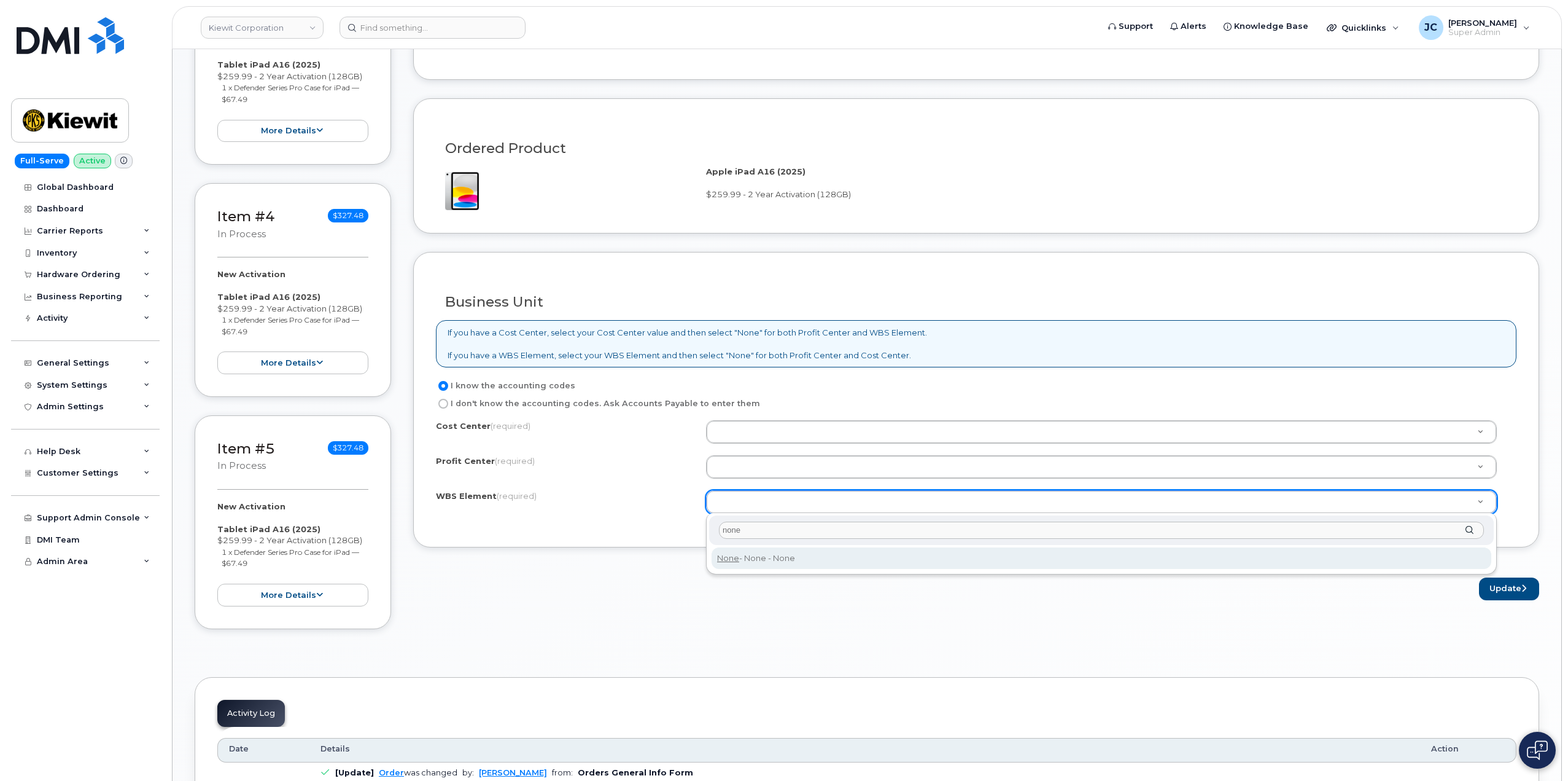
type input "none"
type input "None"
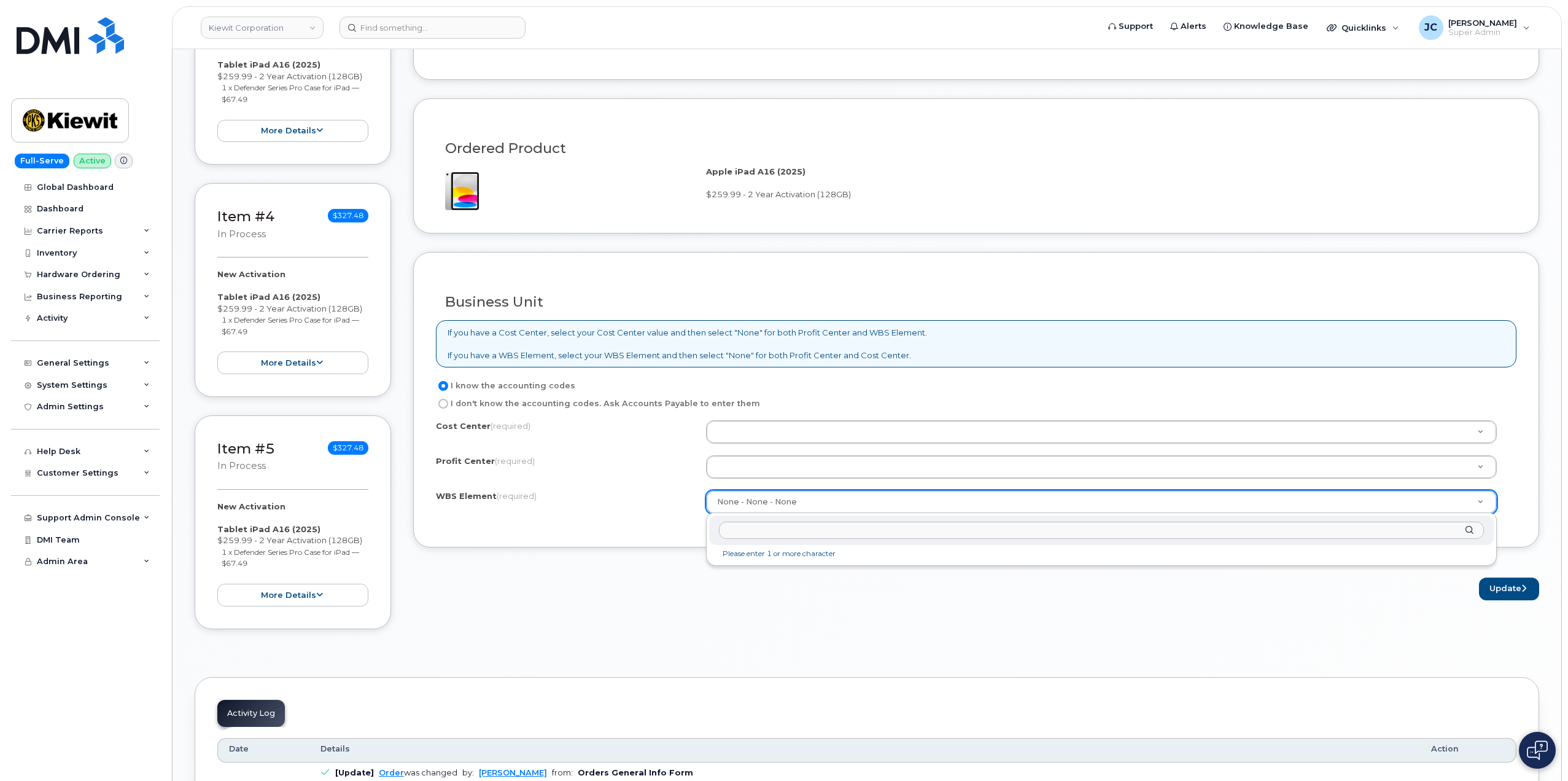
drag, startPoint x: 805, startPoint y: 497, endPoint x: 691, endPoint y: 516, distance: 115.6
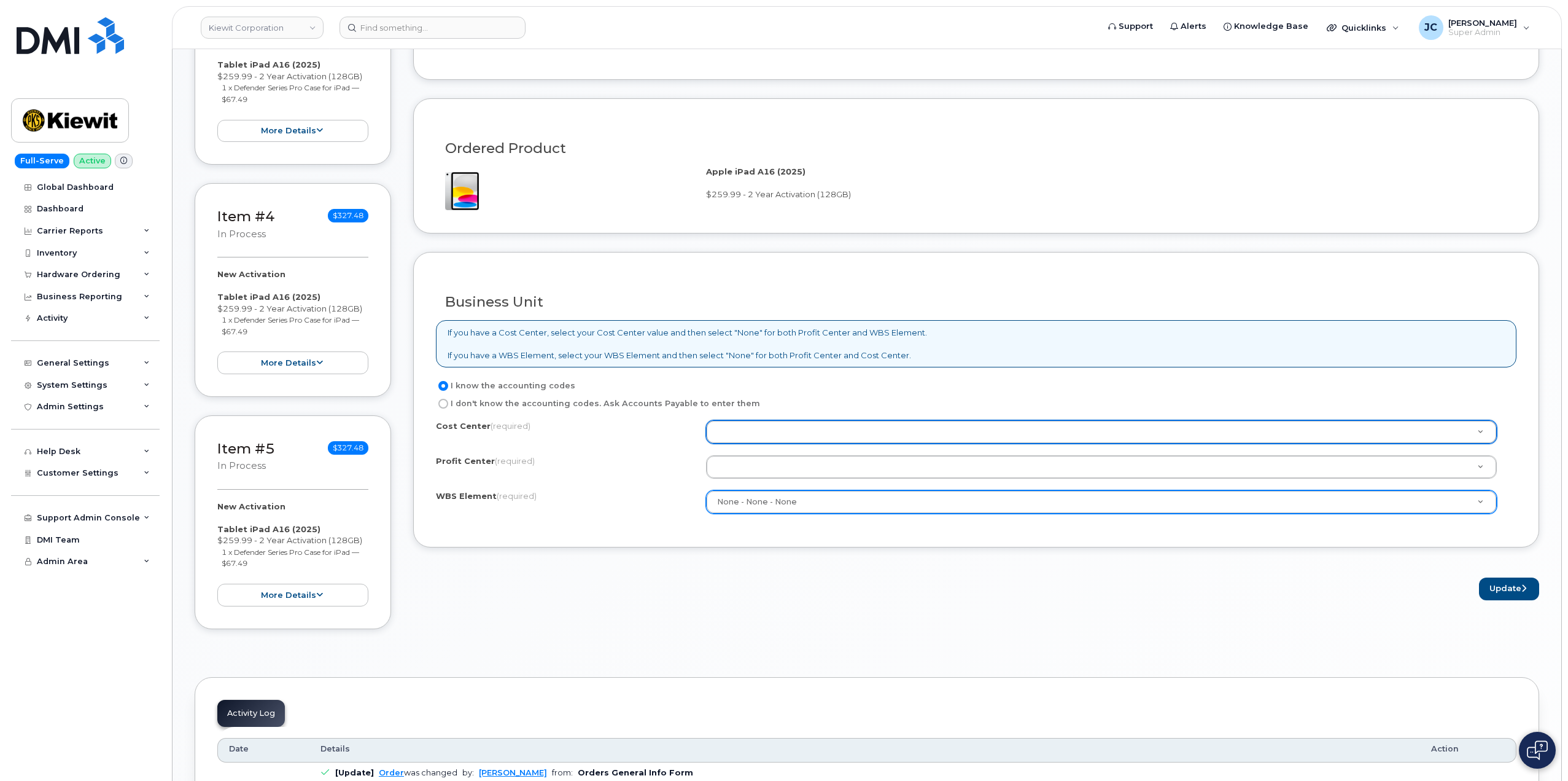
drag, startPoint x: 746, startPoint y: 428, endPoint x: 732, endPoint y: 431, distance: 14.3
type input "n"
type input "none"
type input "None"
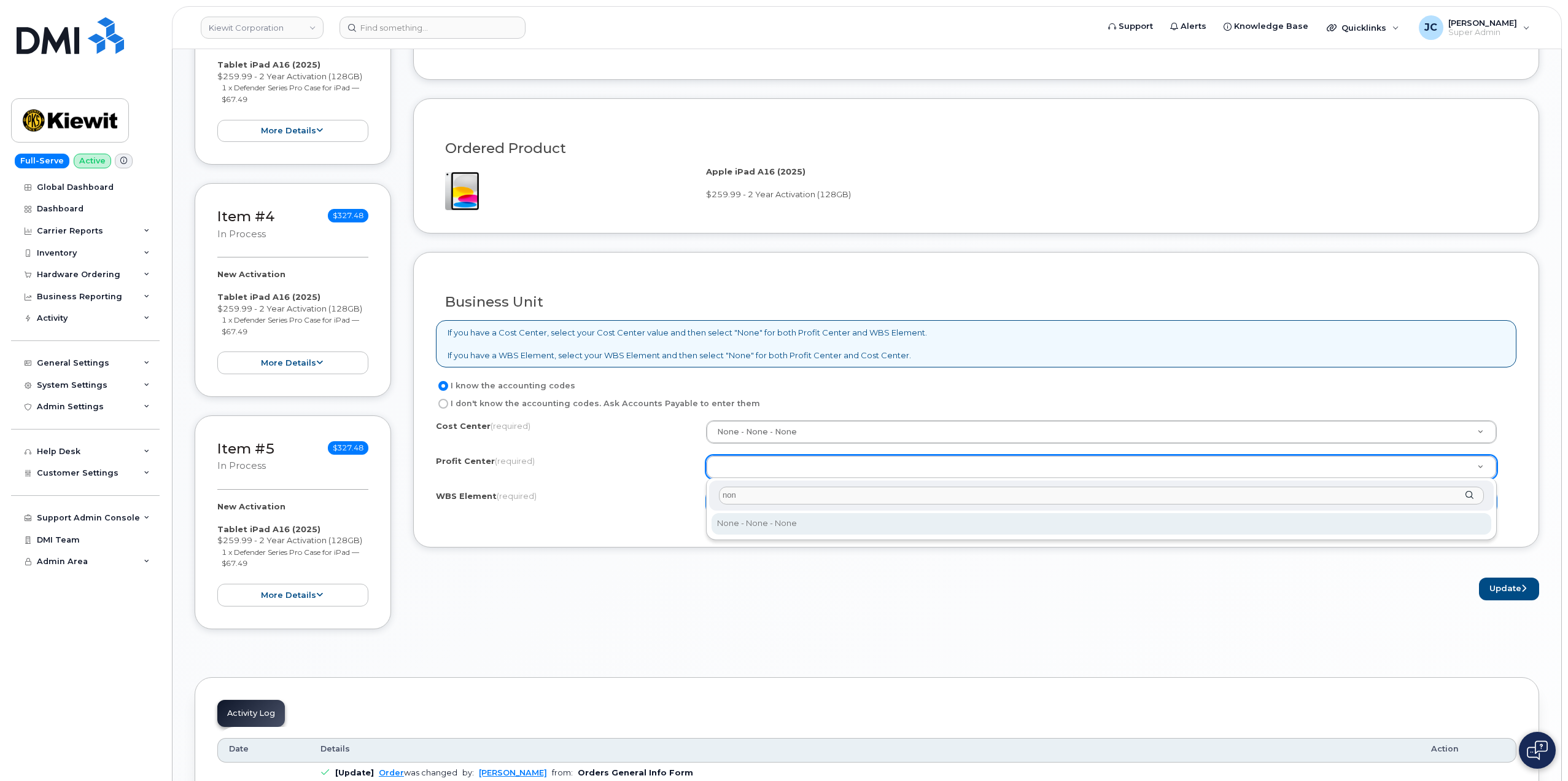
type input "none"
select select "None"
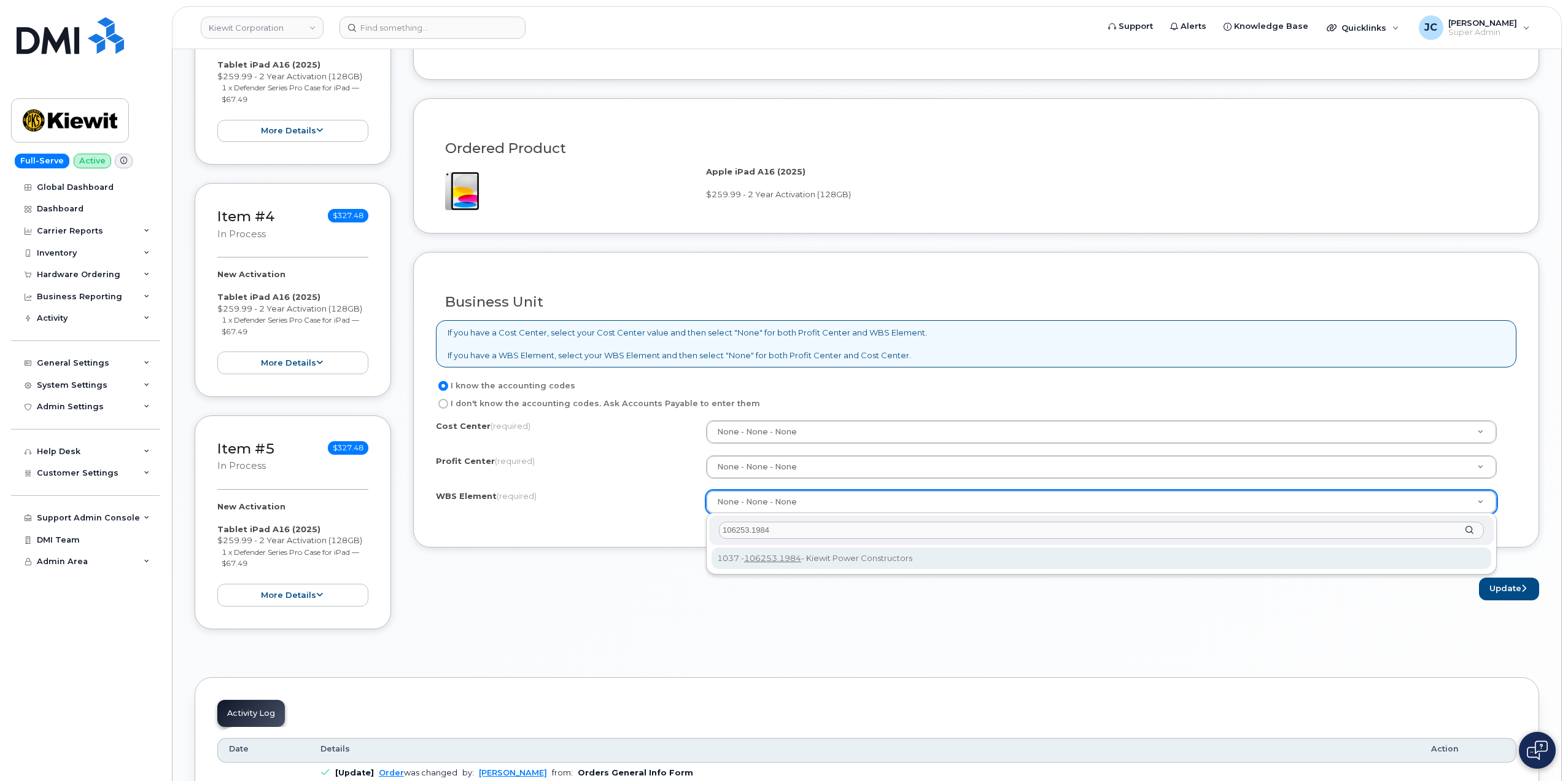
type input "106253.1984"
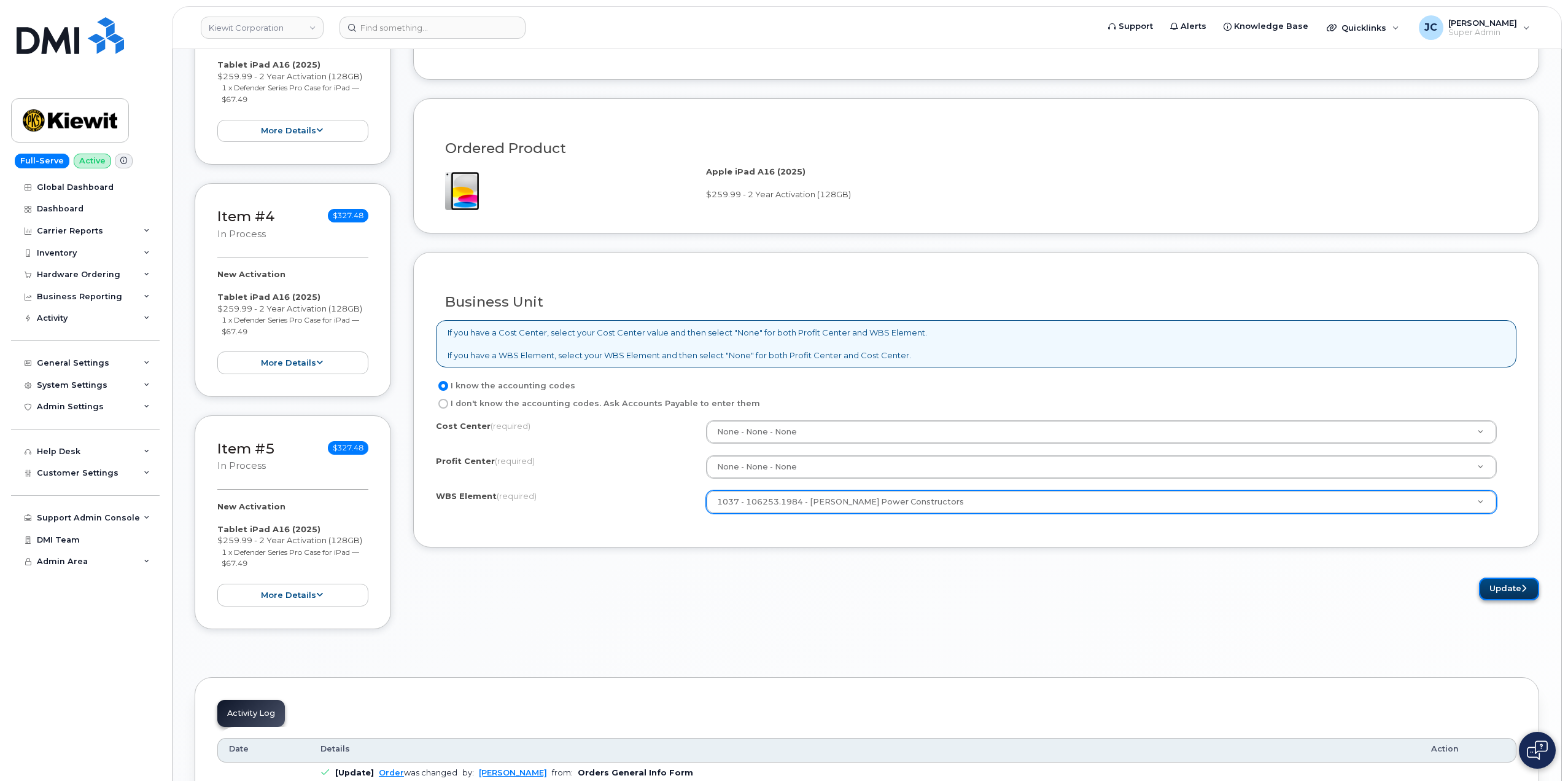
click at [1516, 592] on button "Update" at bounding box center [1509, 588] width 60 height 22
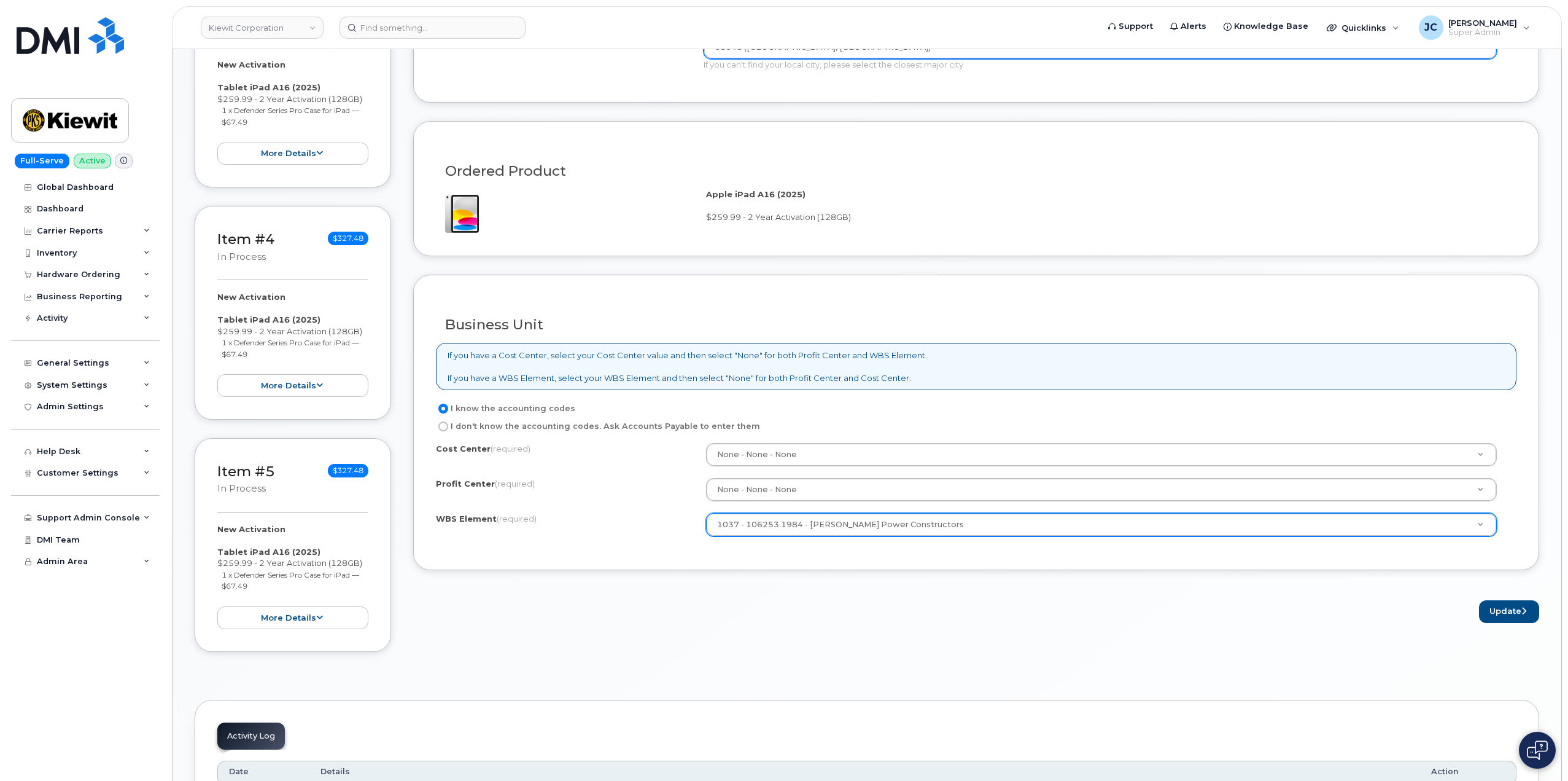
scroll to position [814, 0]
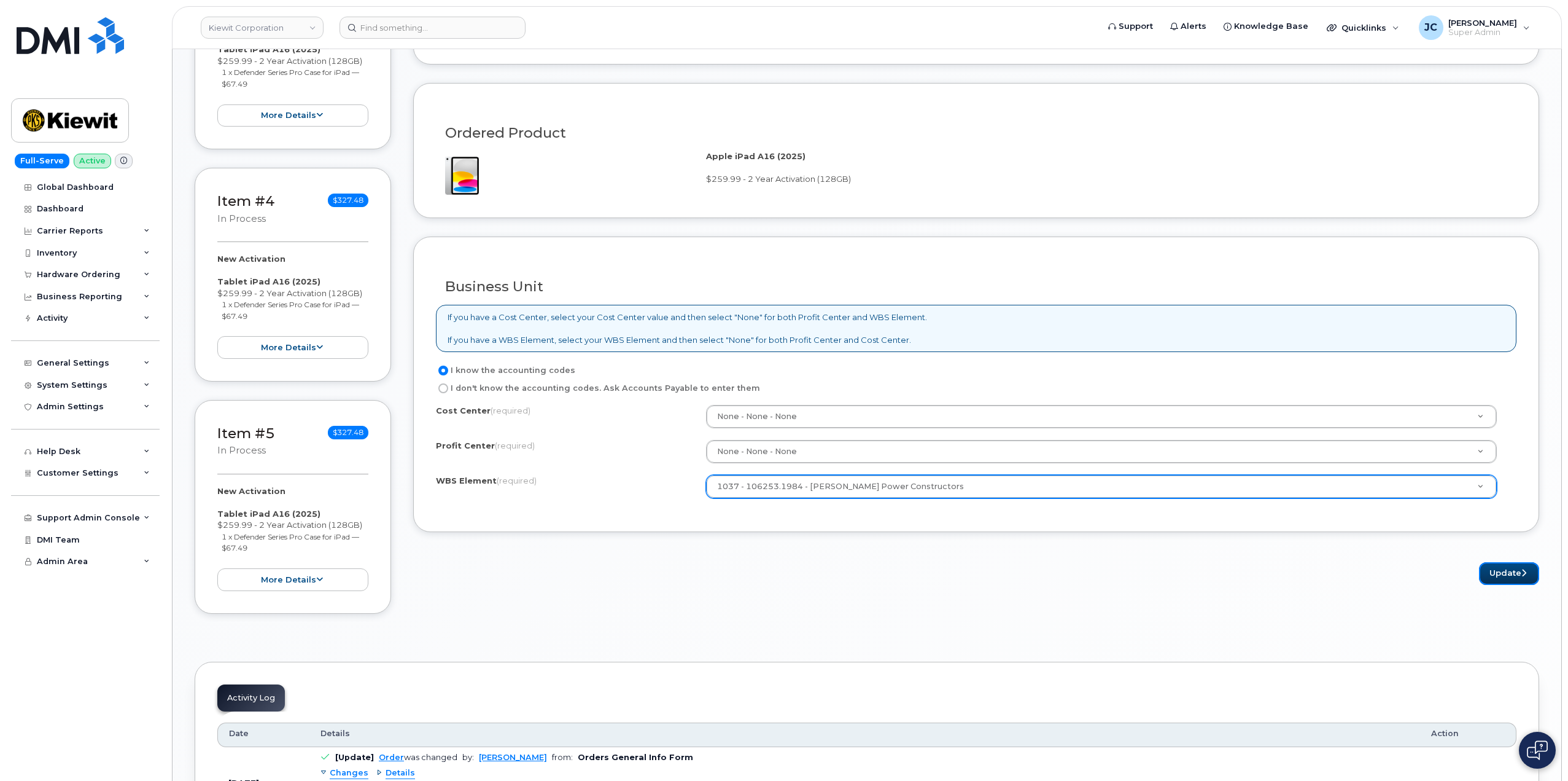
click at [1513, 567] on button "Update" at bounding box center [1509, 573] width 60 height 22
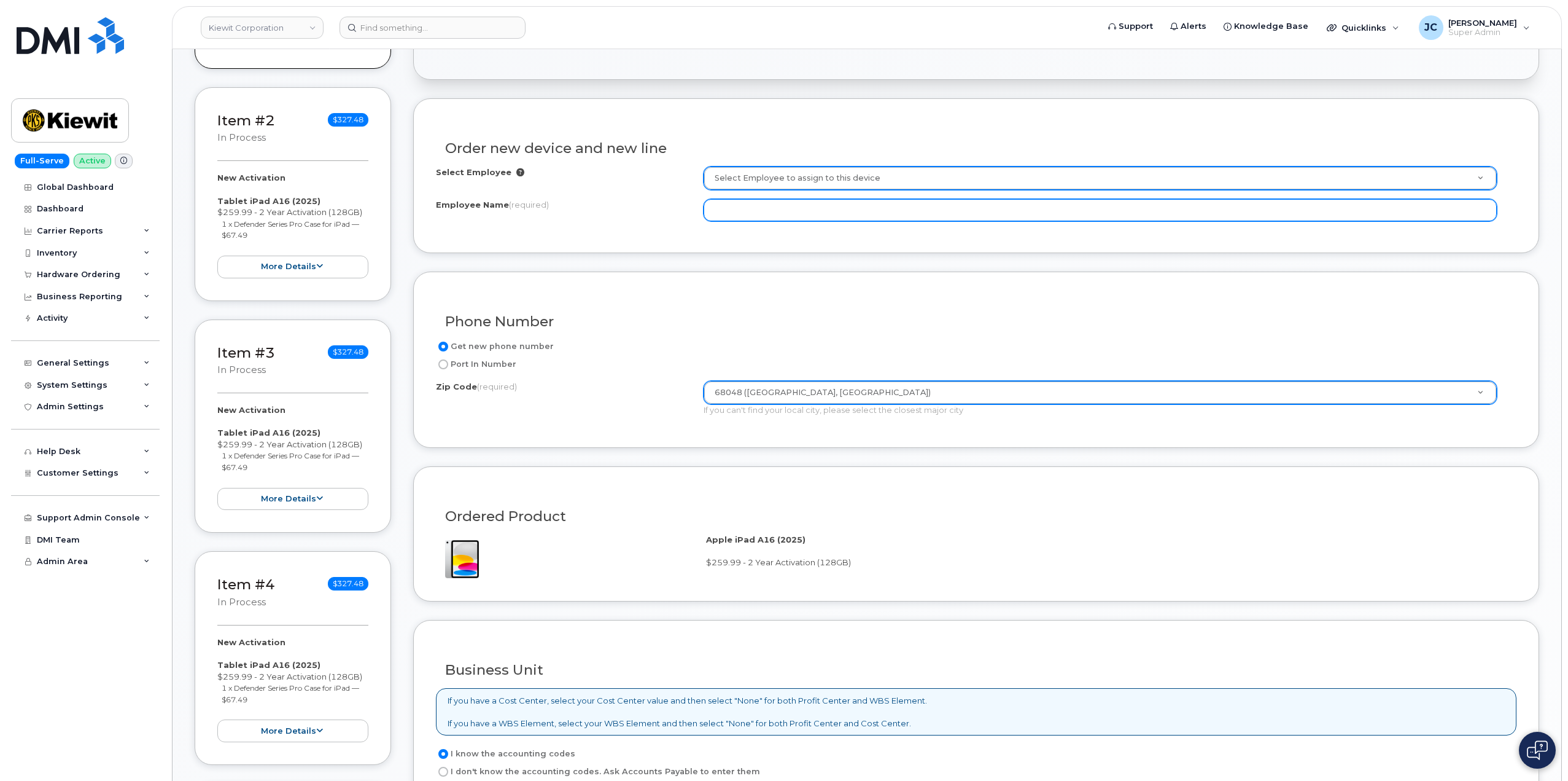
scroll to position [322, 0]
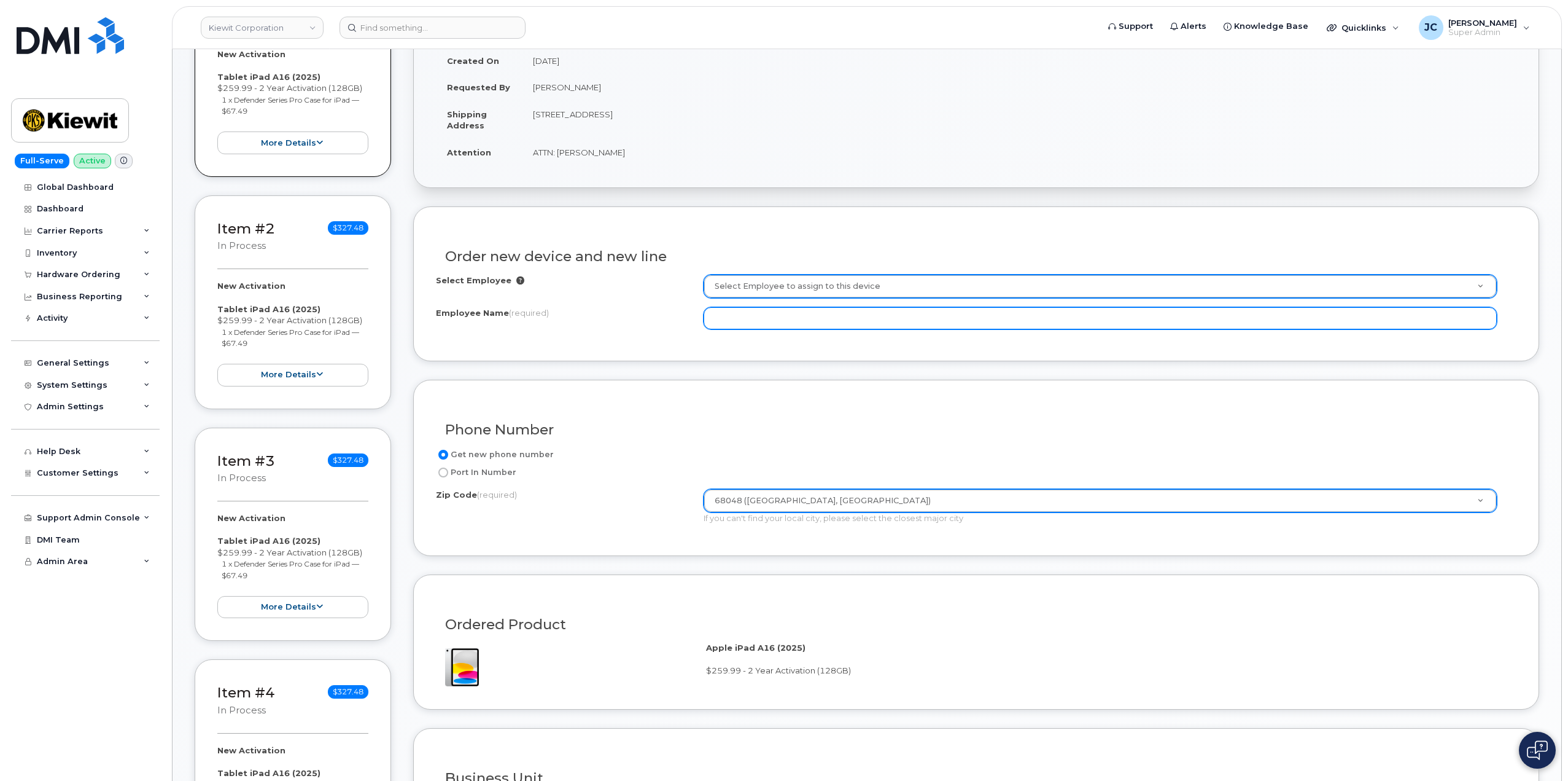
click at [744, 320] on input "Employee Name (required)" at bounding box center [1101, 318] width 793 height 22
paste input "[PERSON_NAME]"
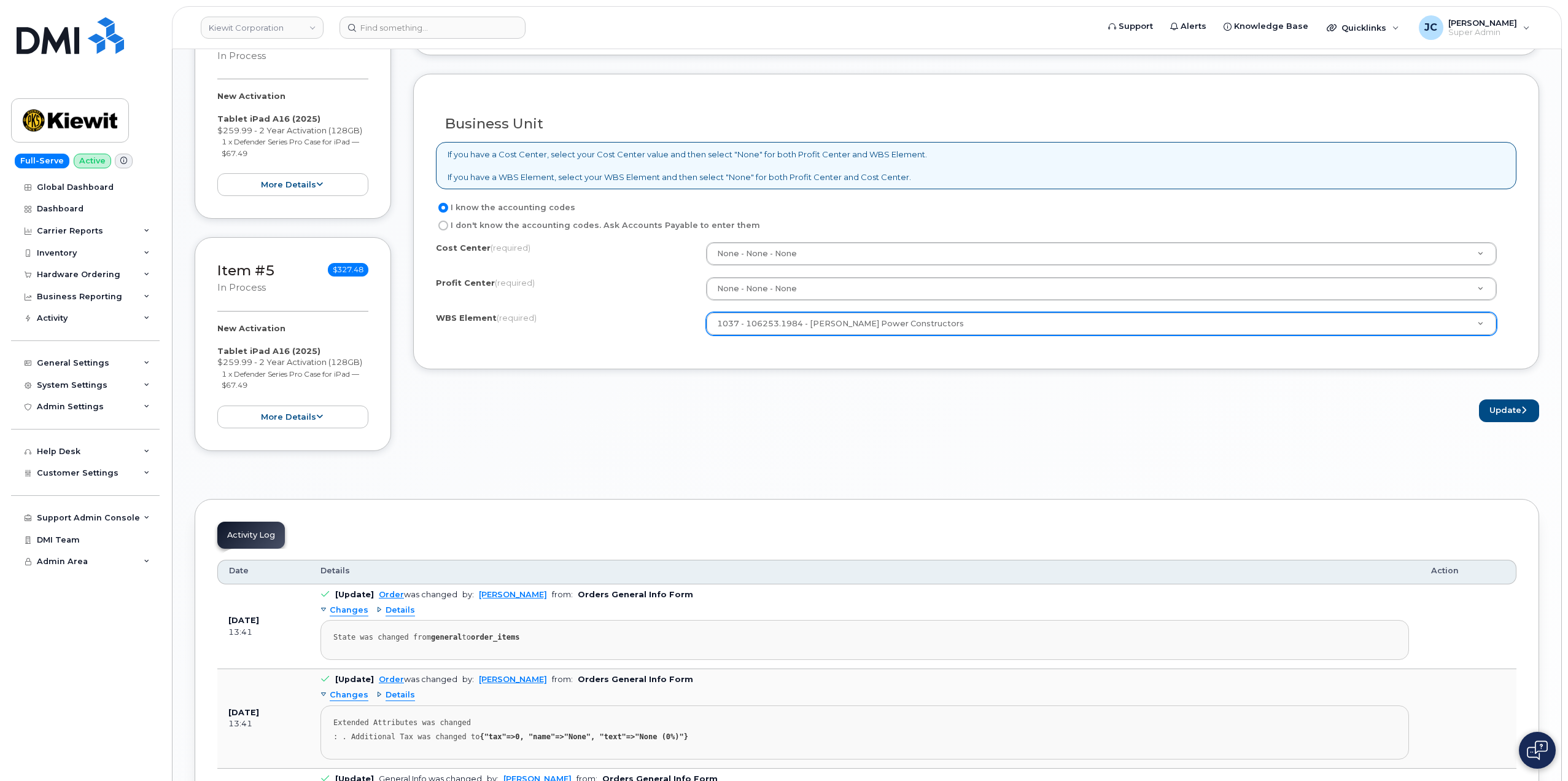
scroll to position [998, 0]
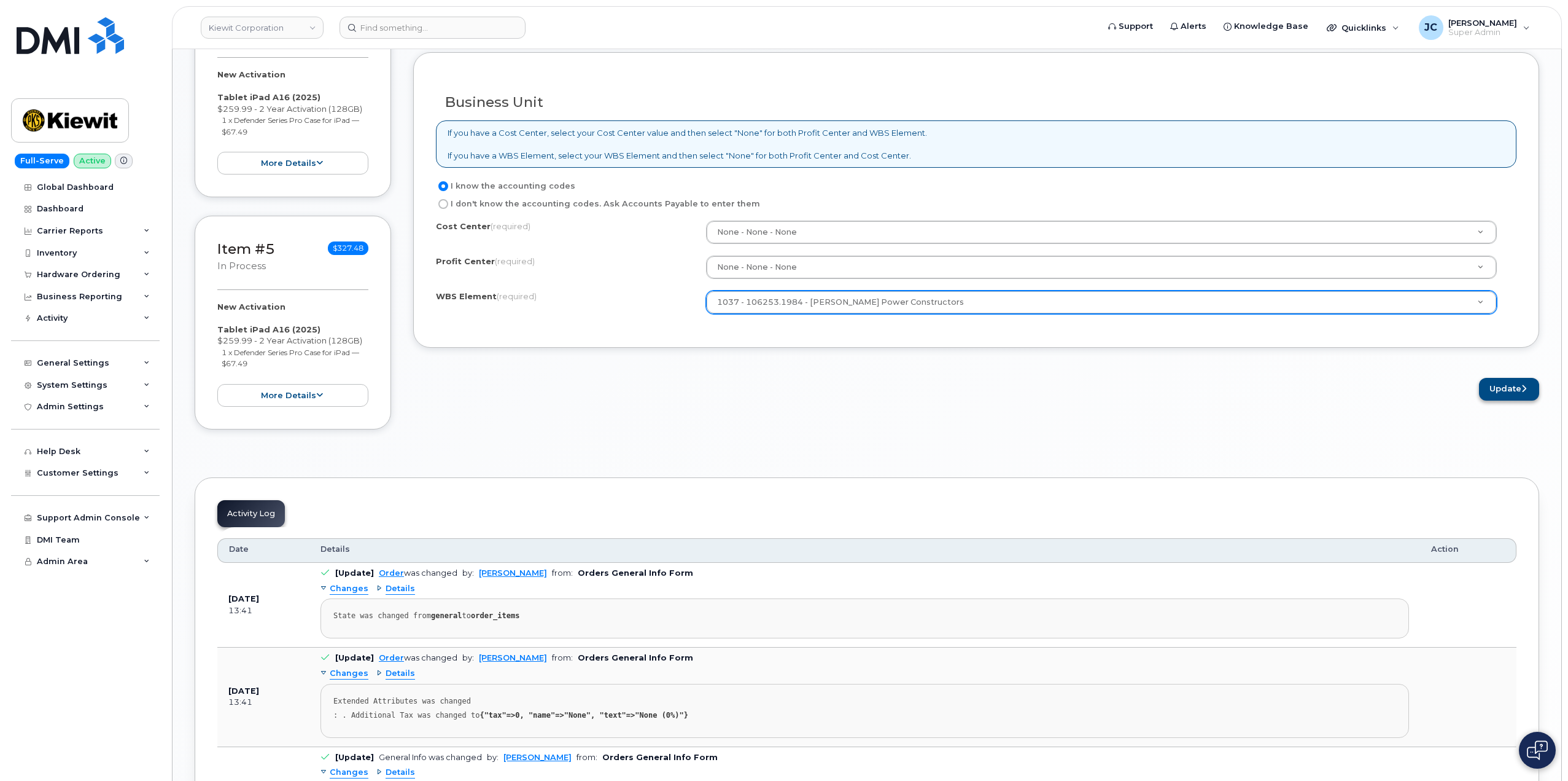
type input "[PERSON_NAME]"
click at [1496, 390] on button "Update" at bounding box center [1509, 389] width 60 height 22
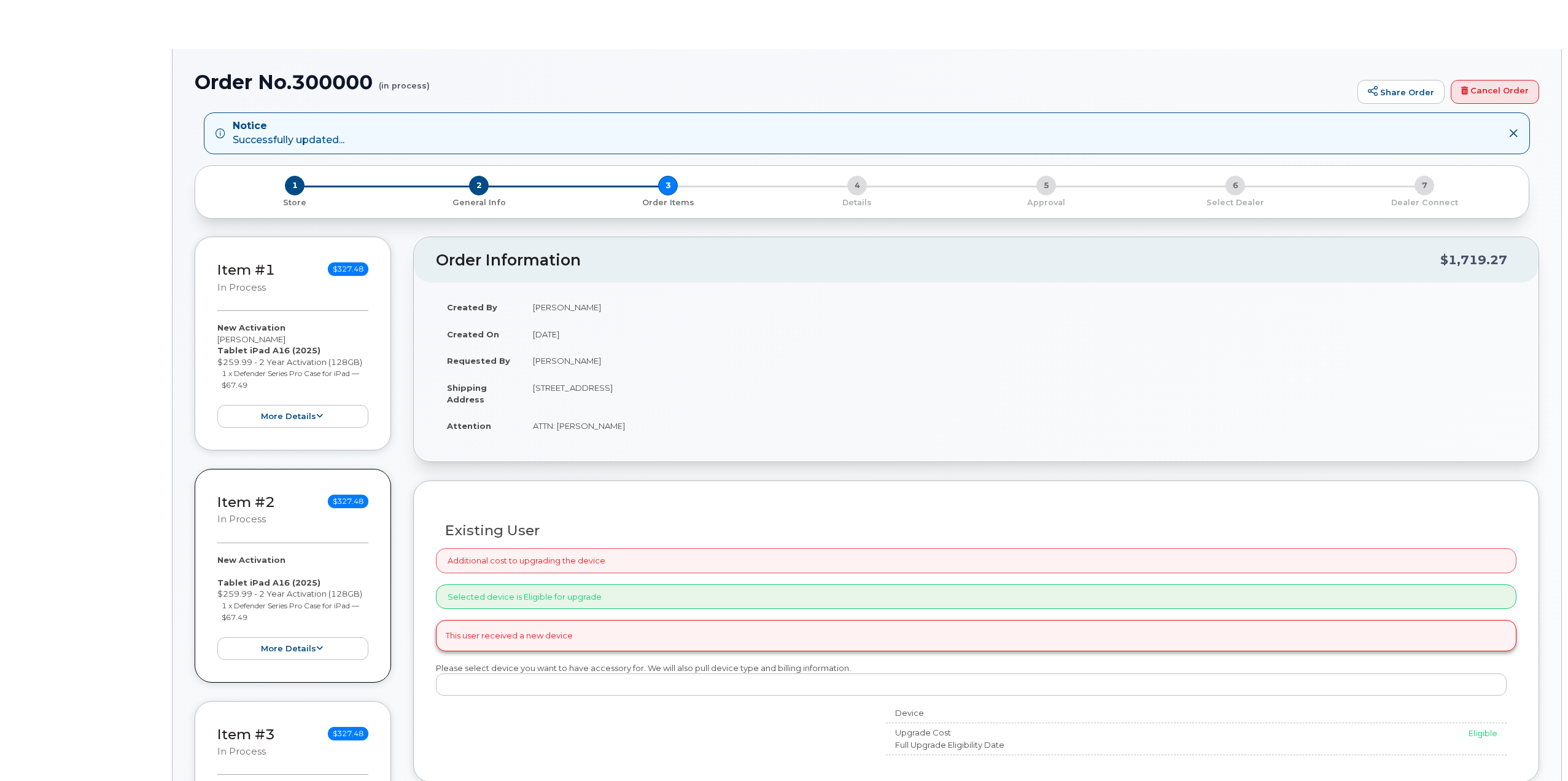
radio input "true"
select select
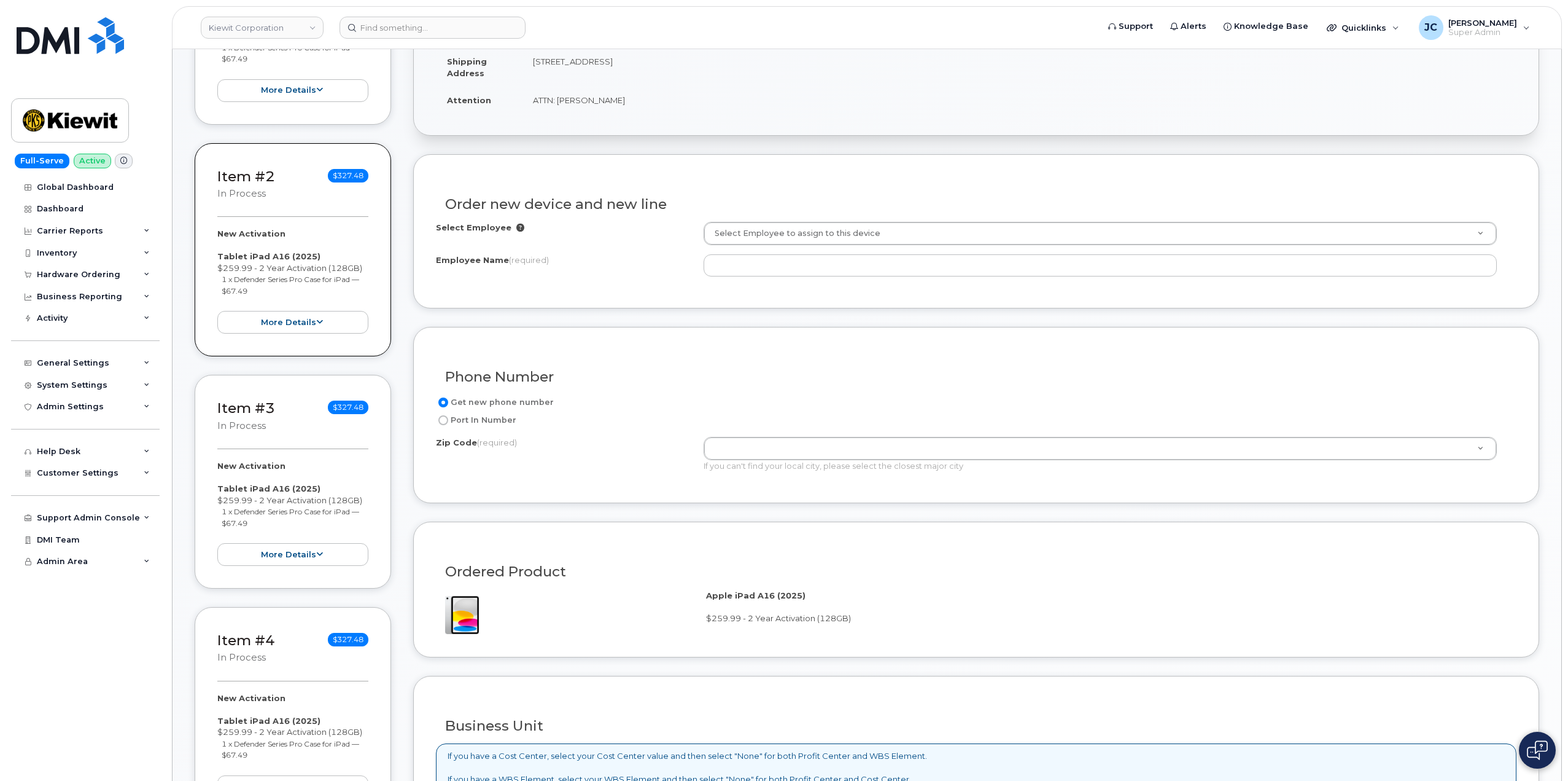
scroll to position [307, 0]
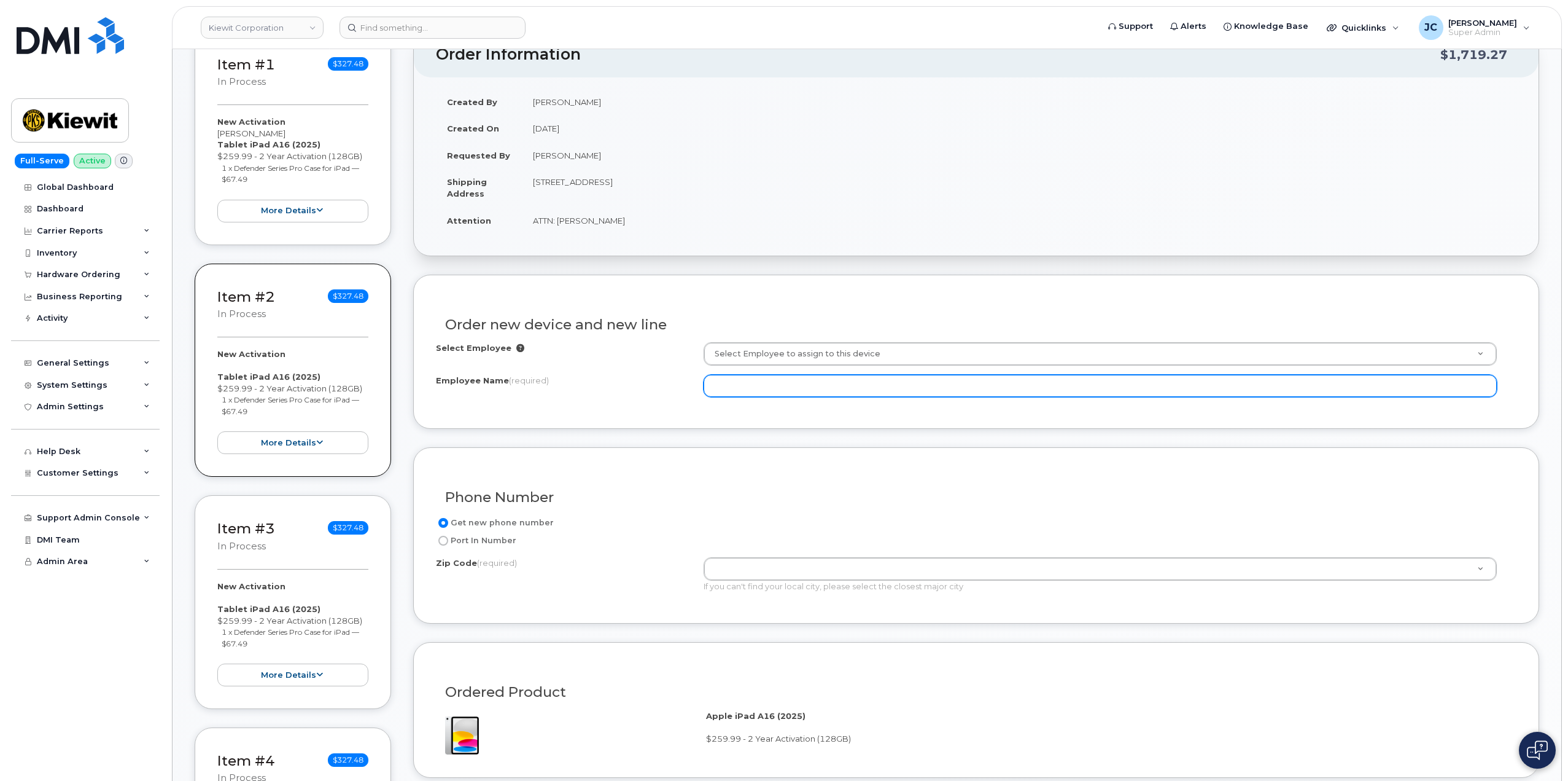
click at [782, 381] on input "Employee Name (required)" at bounding box center [1101, 385] width 793 height 22
click at [779, 386] on input "Employee Name (required)" at bounding box center [1101, 385] width 793 height 22
paste input "[PERSON_NAME]"
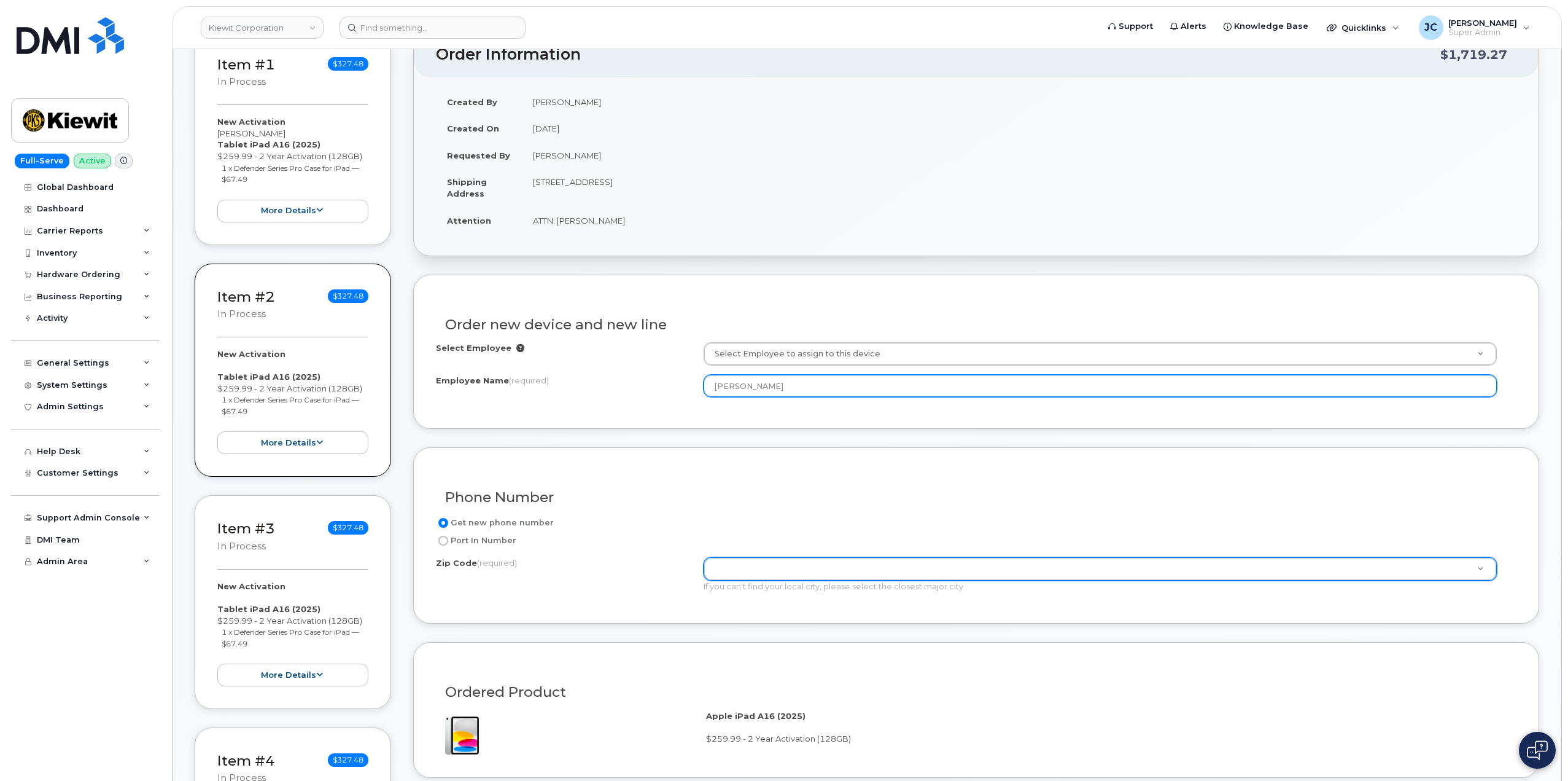
type input "[PERSON_NAME]"
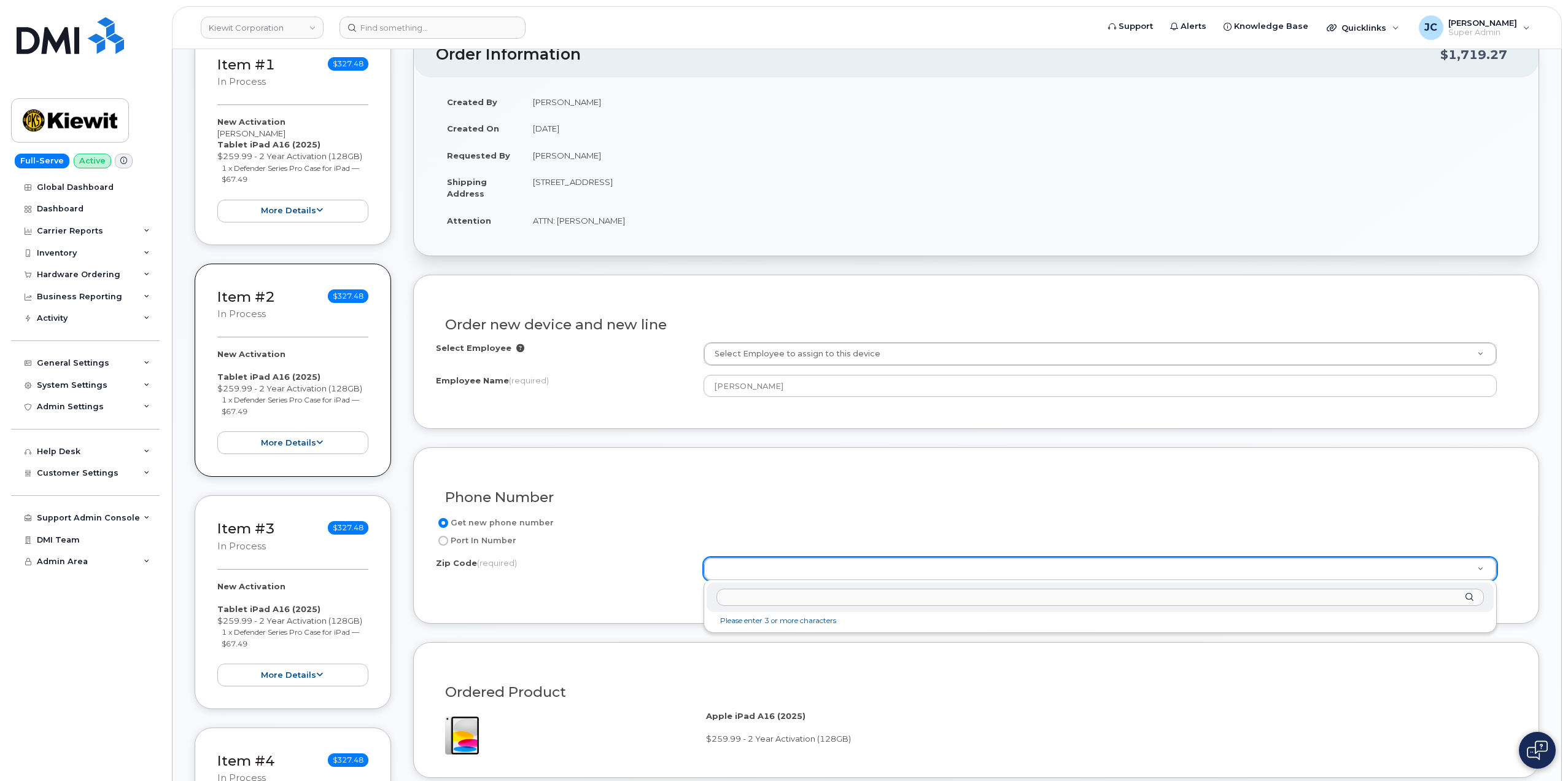
drag, startPoint x: 756, startPoint y: 563, endPoint x: 758, endPoint y: 557, distance: 6.3
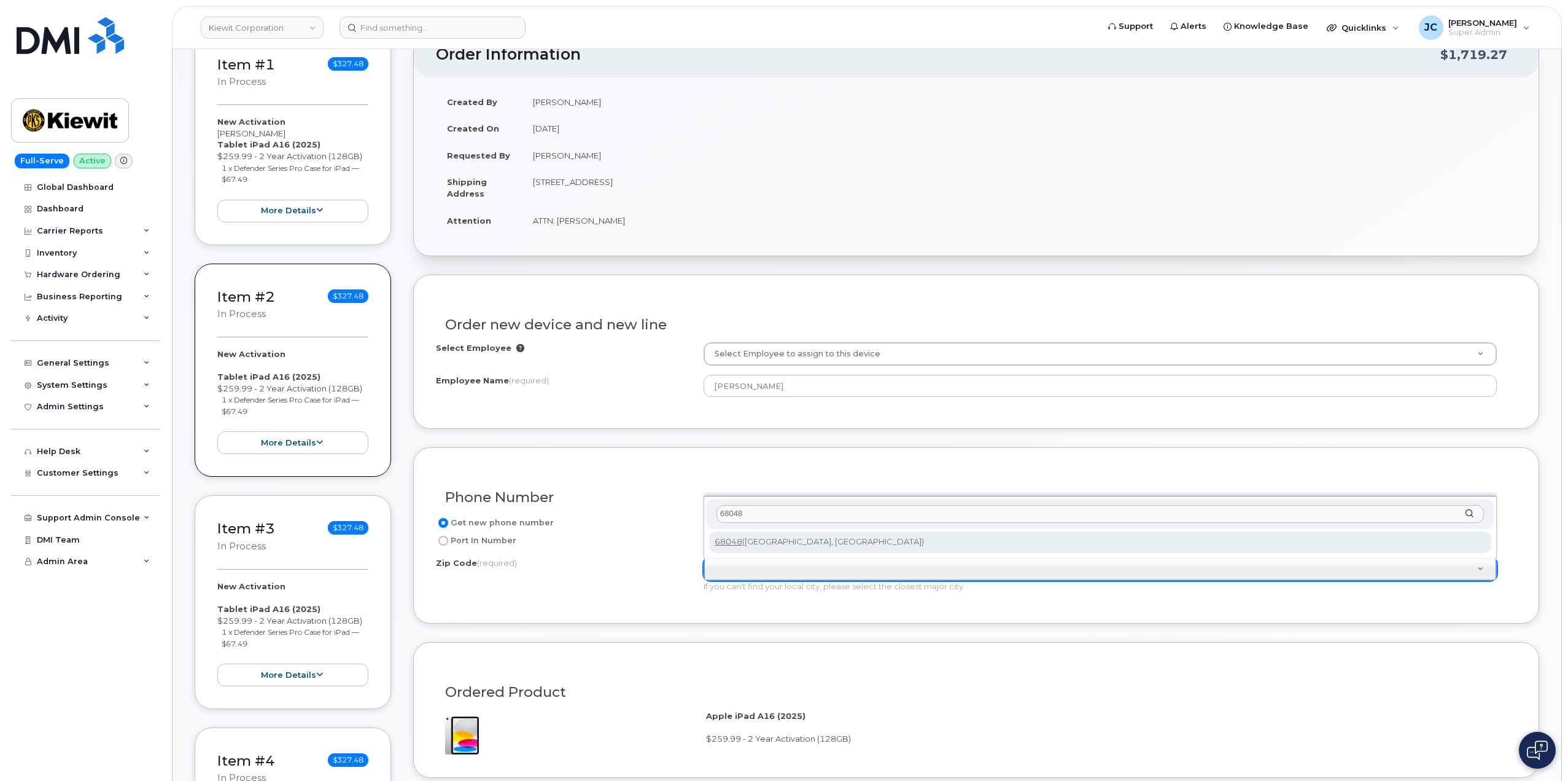
type input "68048"
type input "68048 ([GEOGRAPHIC_DATA], [GEOGRAPHIC_DATA])"
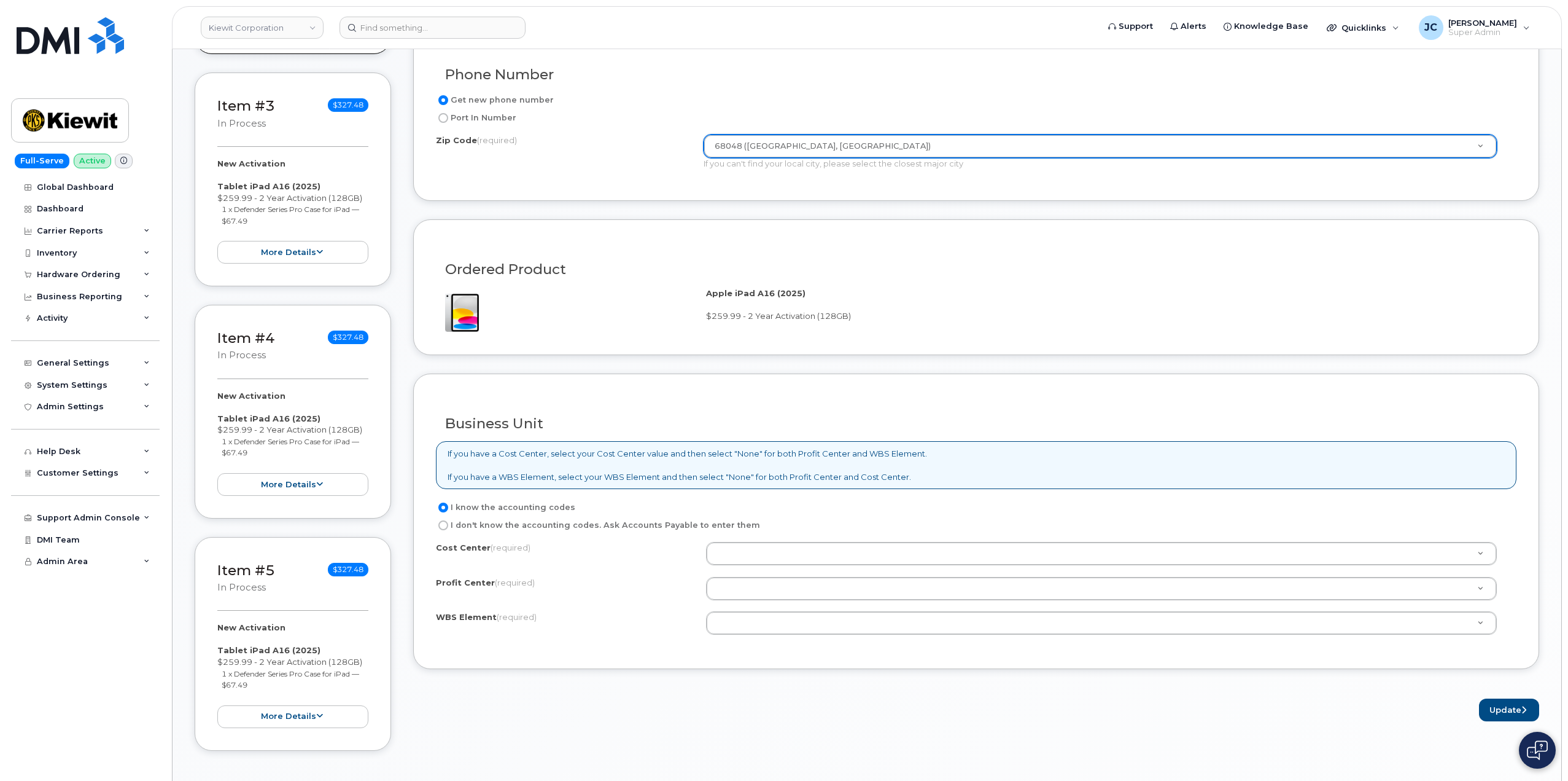
scroll to position [737, 0]
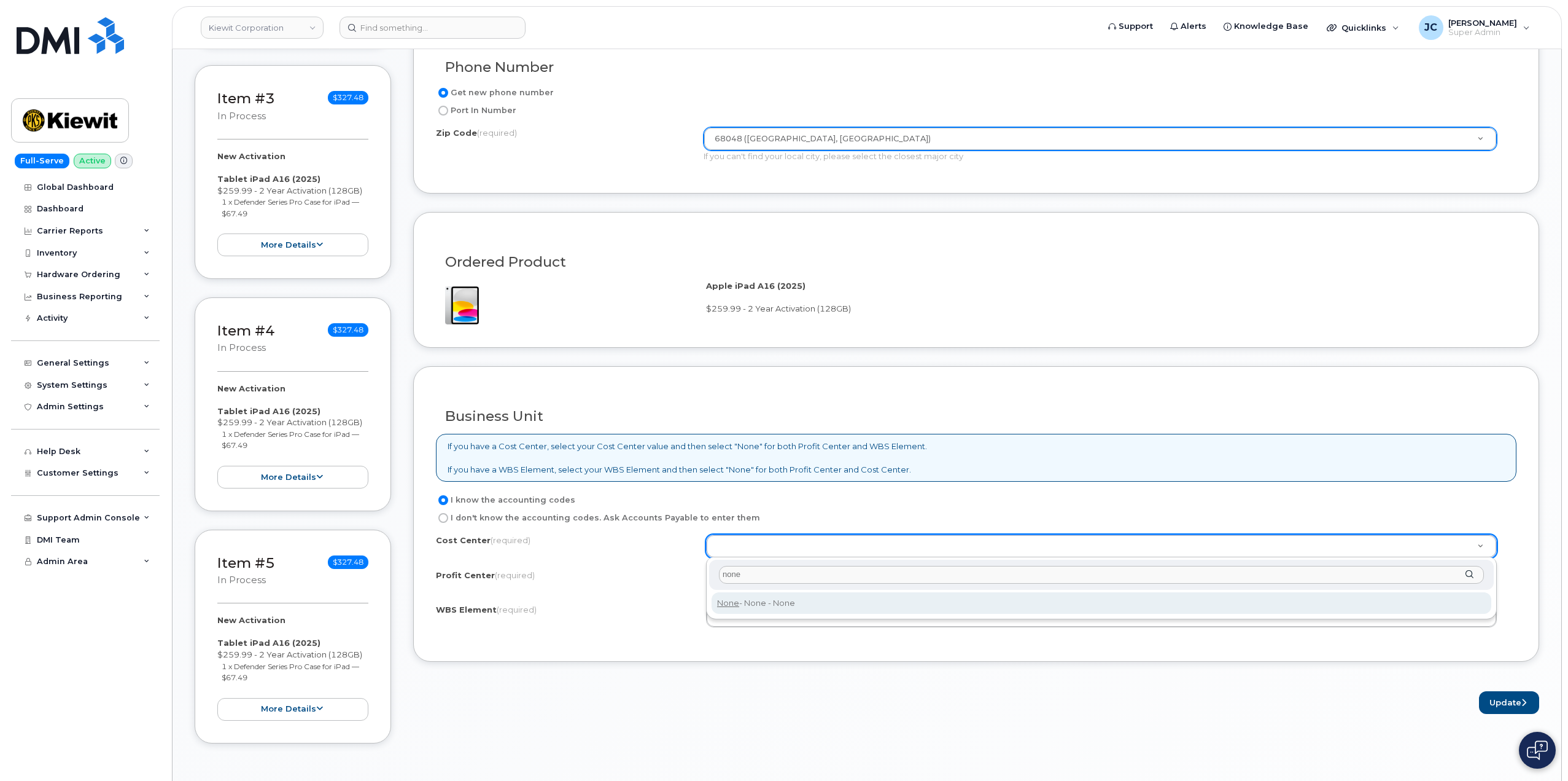
type input "none"
type input "None"
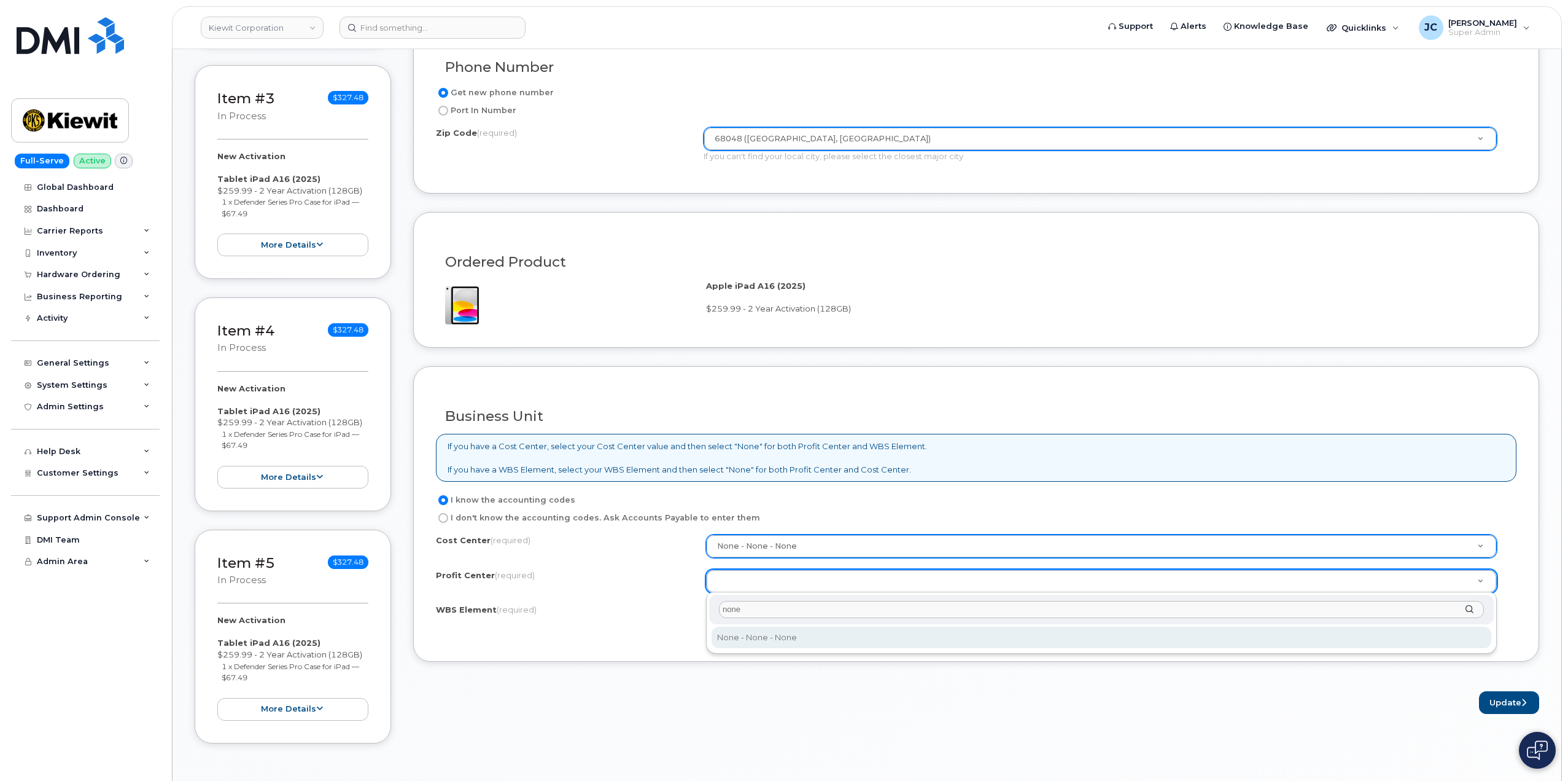
type input "none"
select select "None"
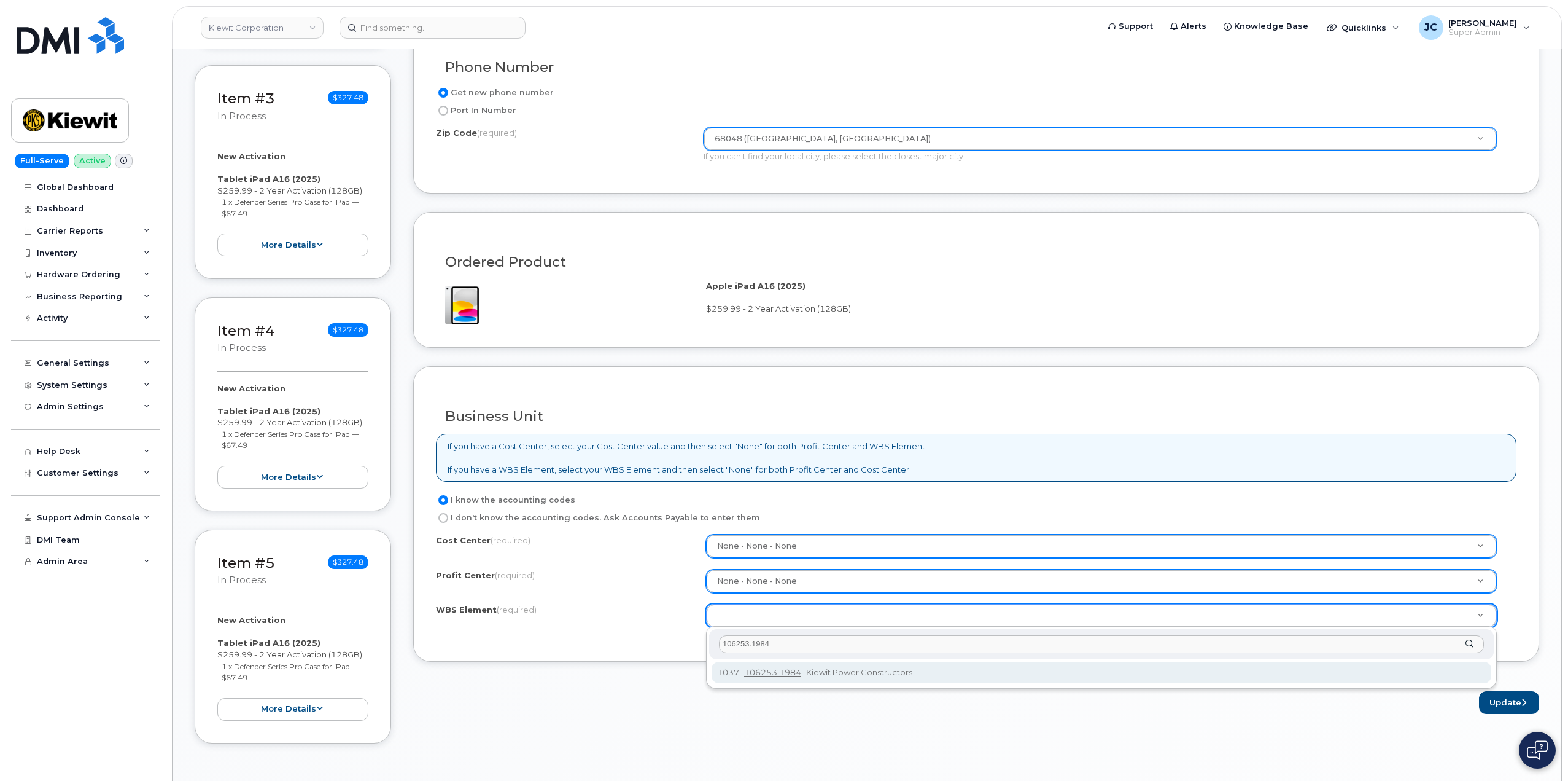
type input "106253.1984"
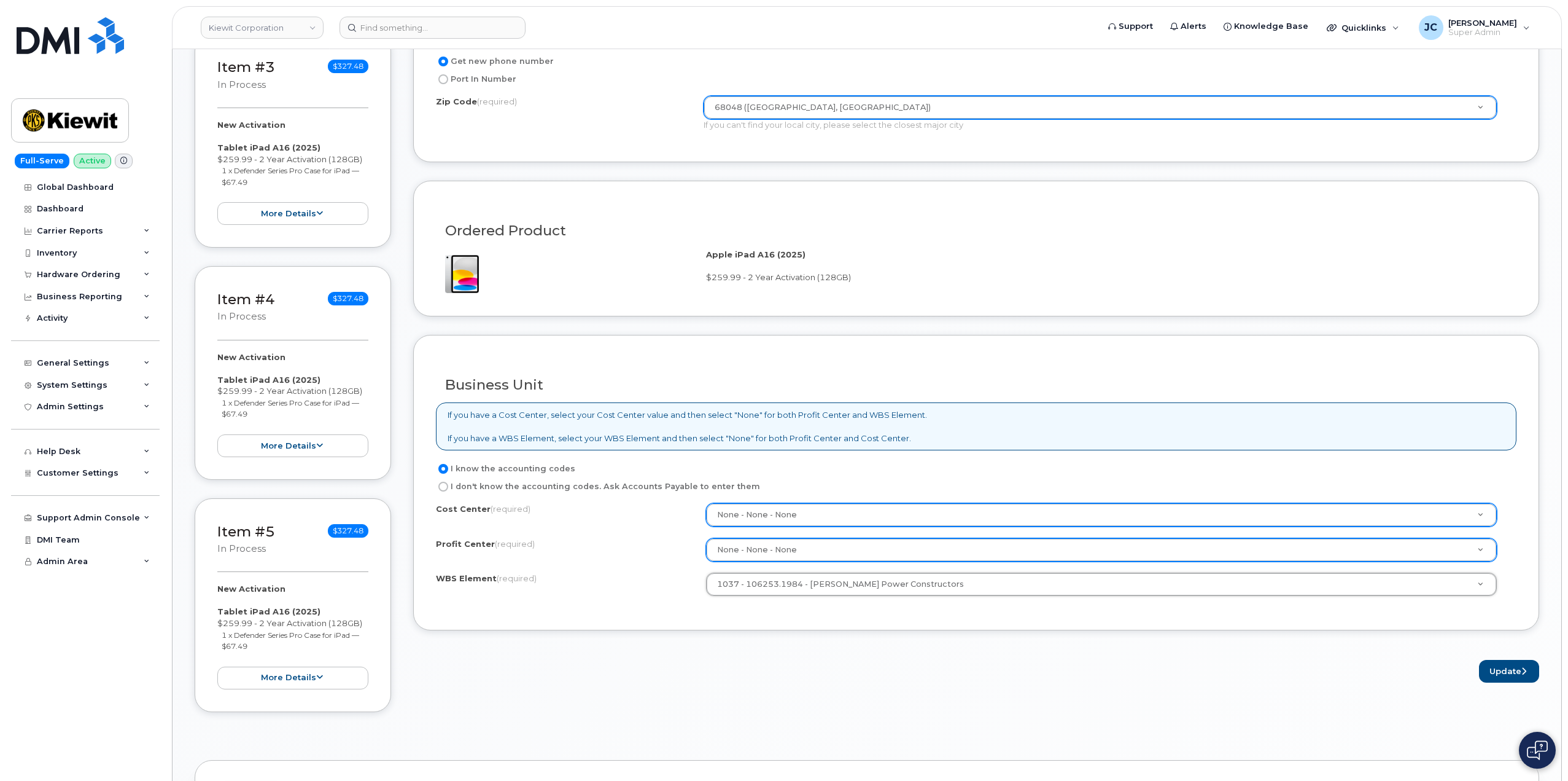
scroll to position [799, 0]
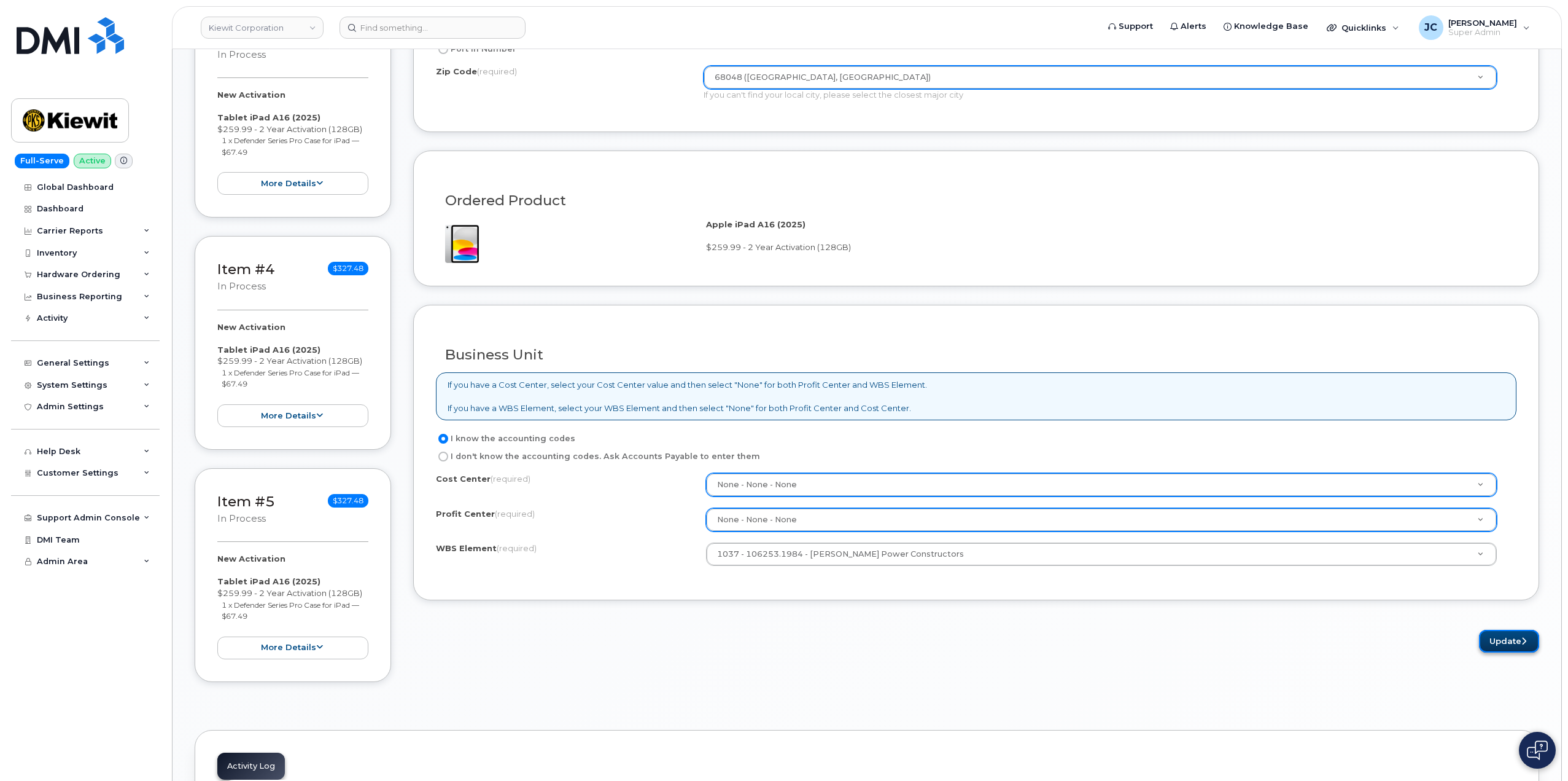
click at [1515, 636] on button "Update" at bounding box center [1509, 641] width 60 height 22
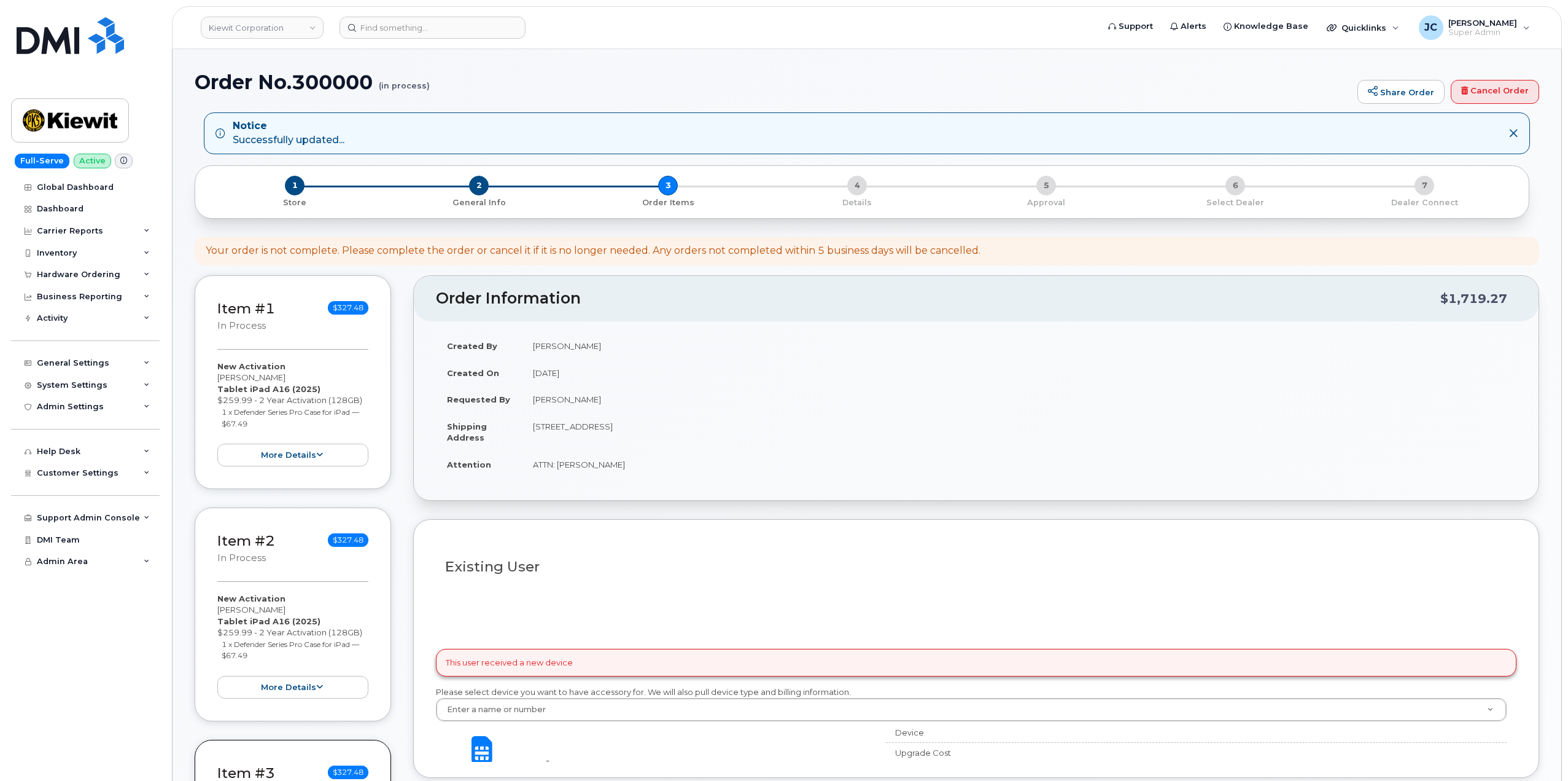
select select
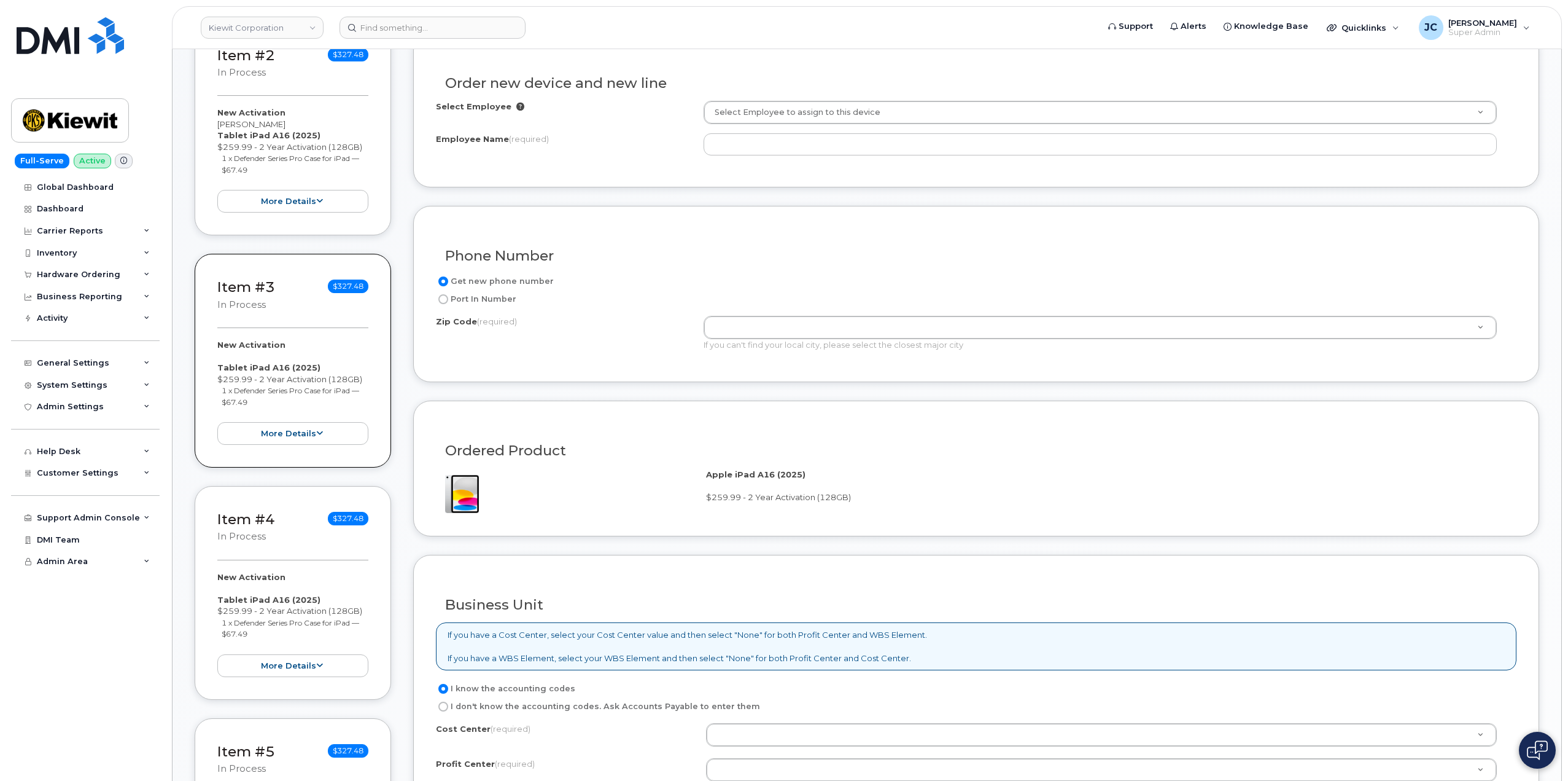
scroll to position [368, 0]
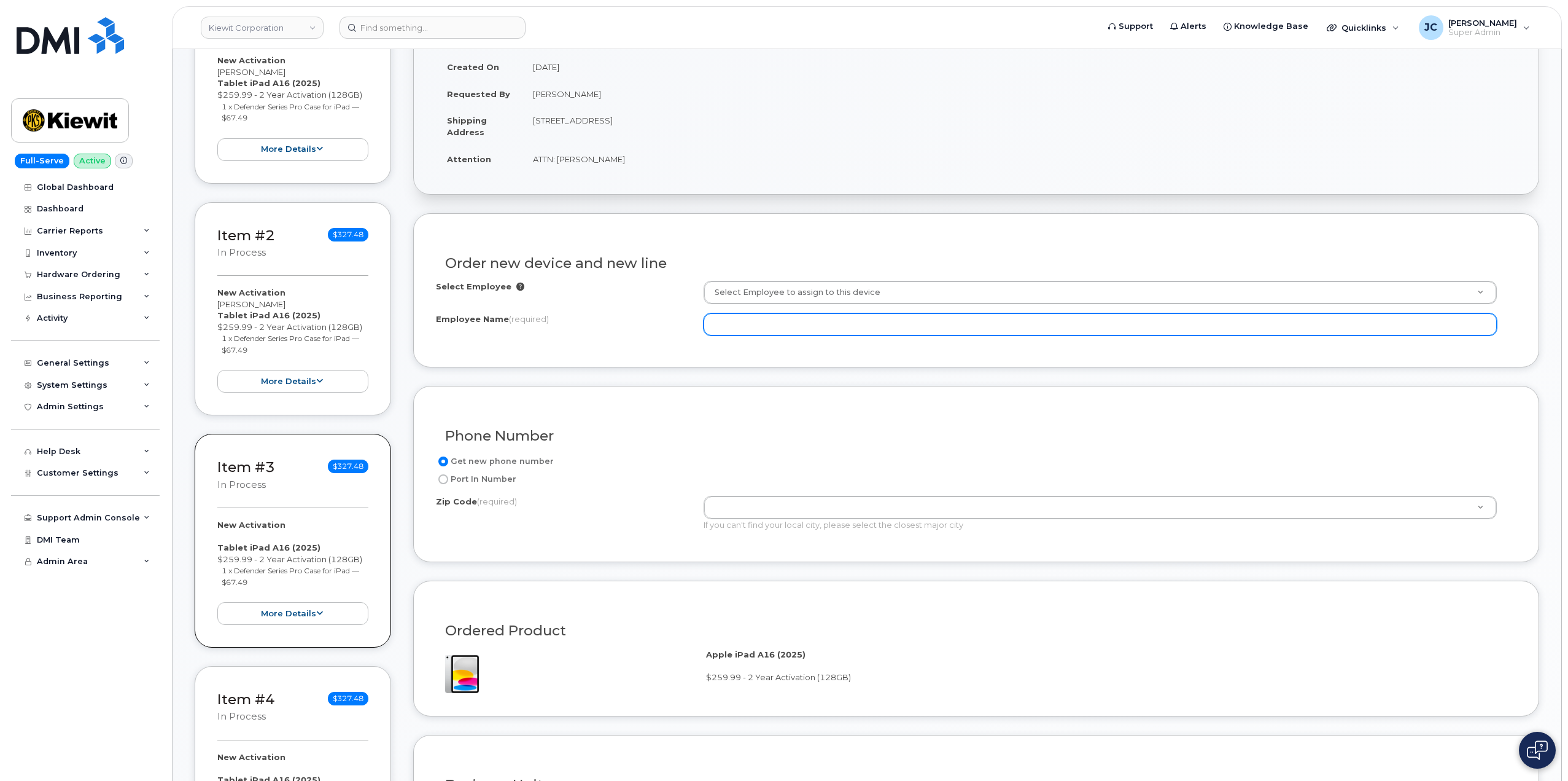
click at [795, 323] on input "Employee Name (required)" at bounding box center [1101, 324] width 793 height 22
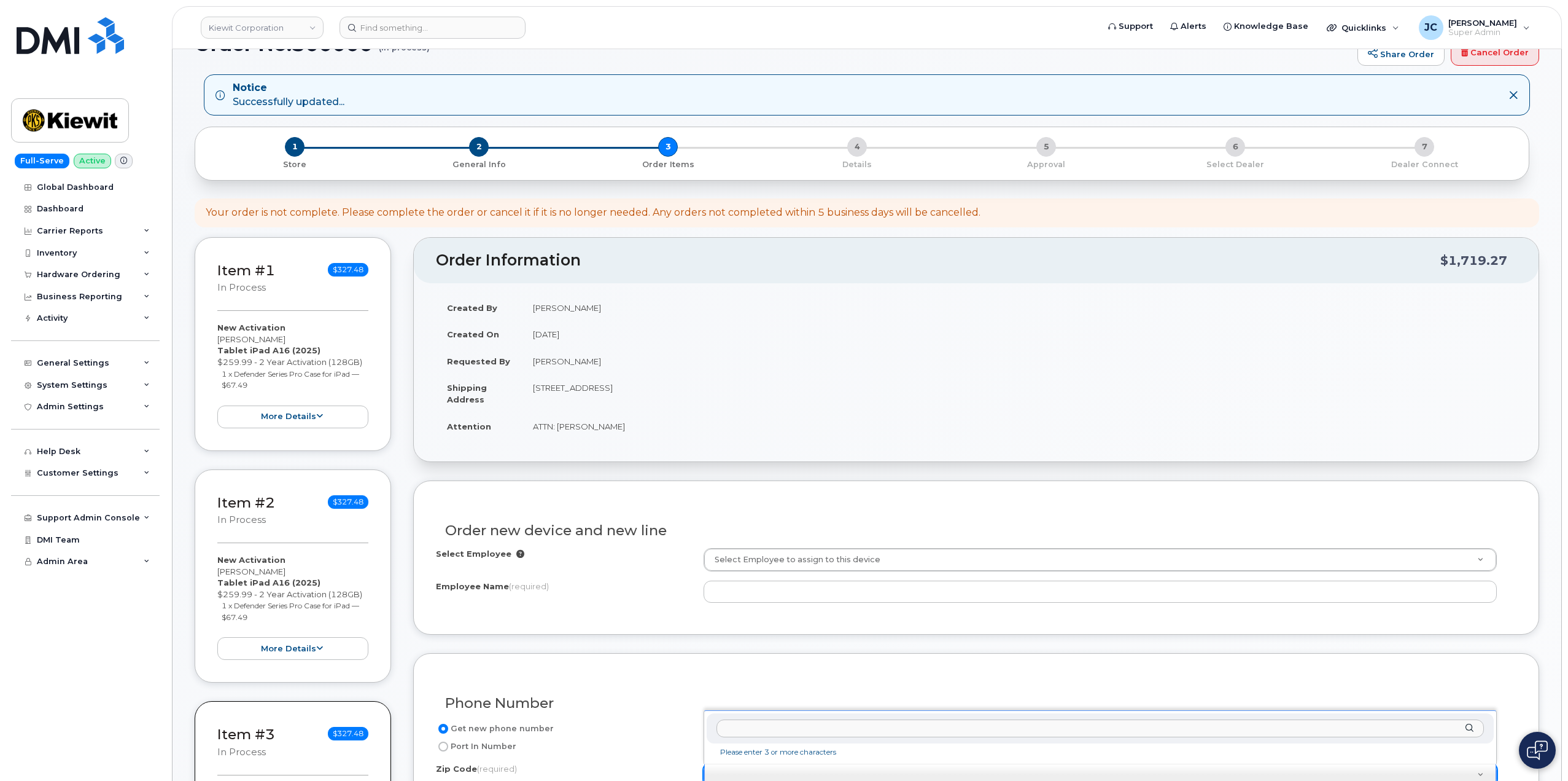
scroll to position [123, 0]
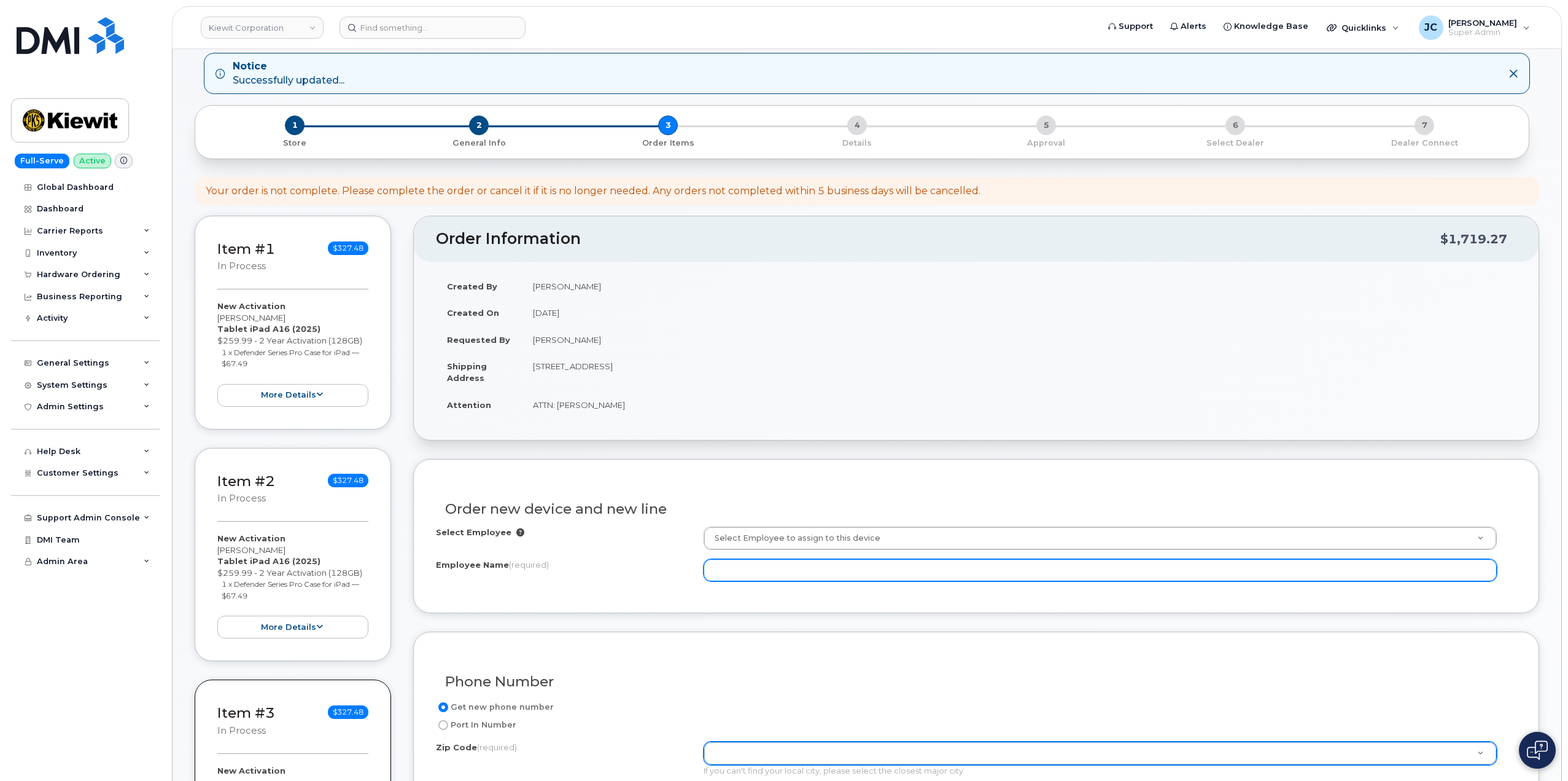
paste input "[PERSON_NAME]"
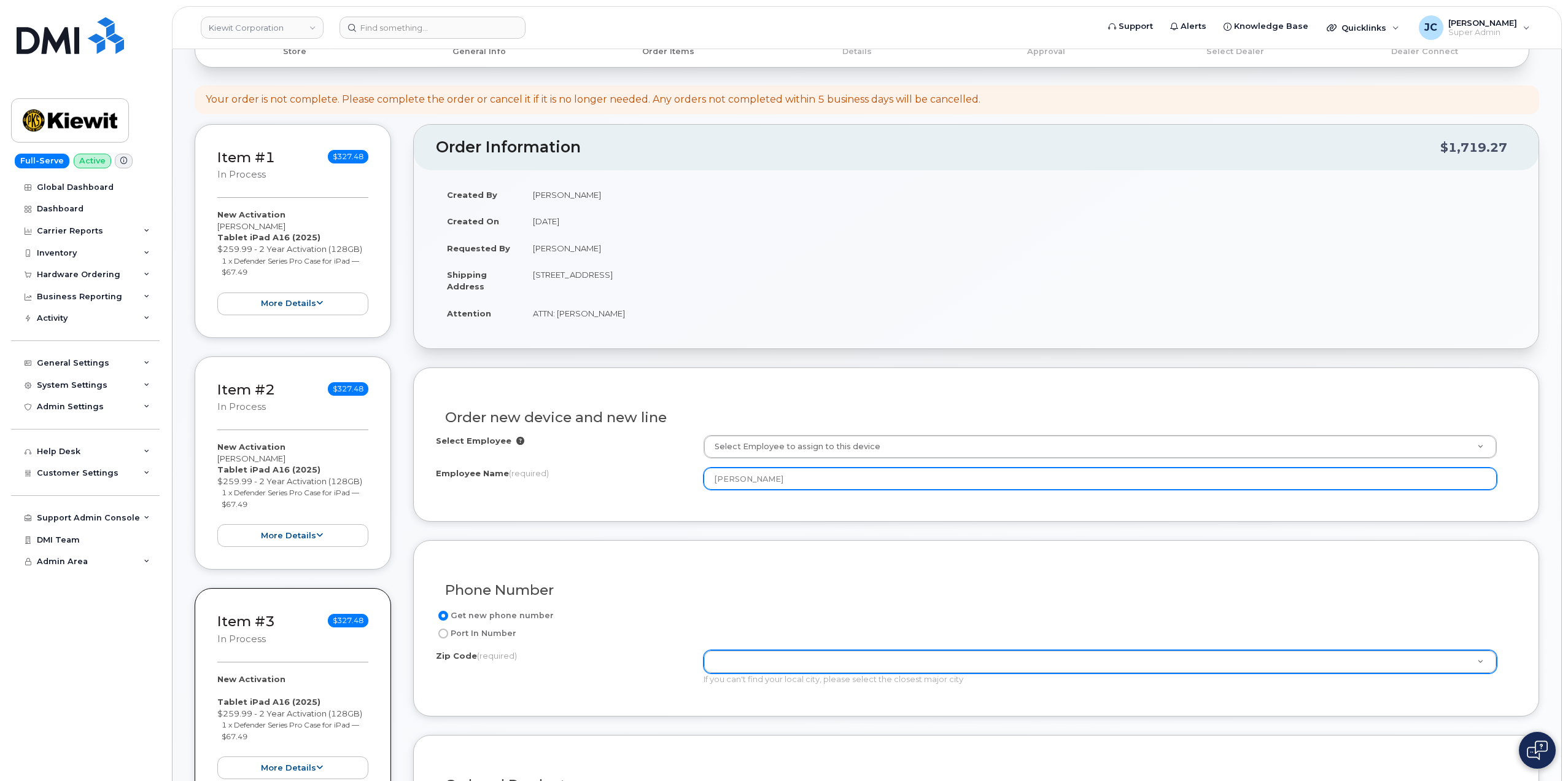
scroll to position [246, 0]
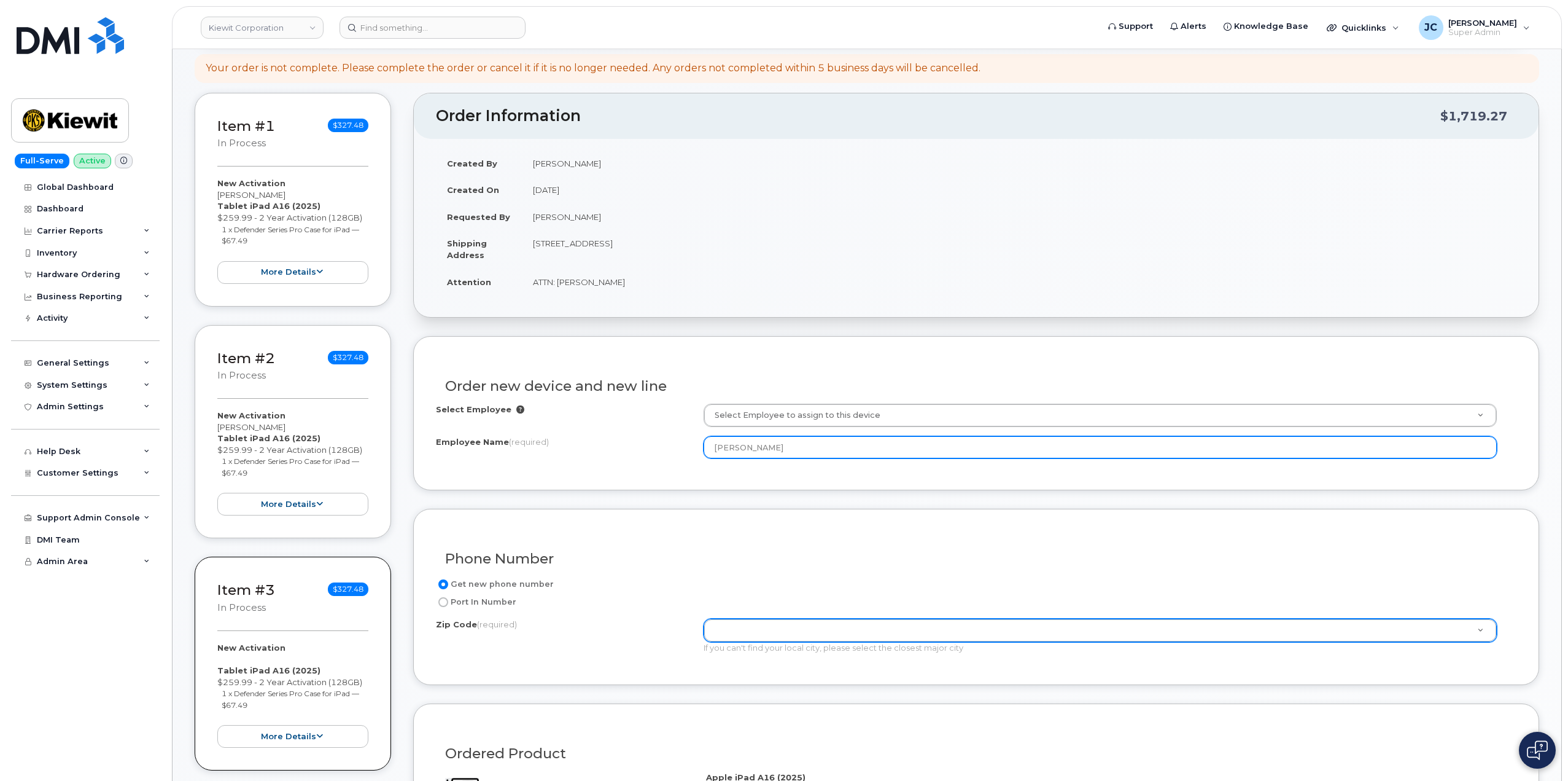
type input "[PERSON_NAME]"
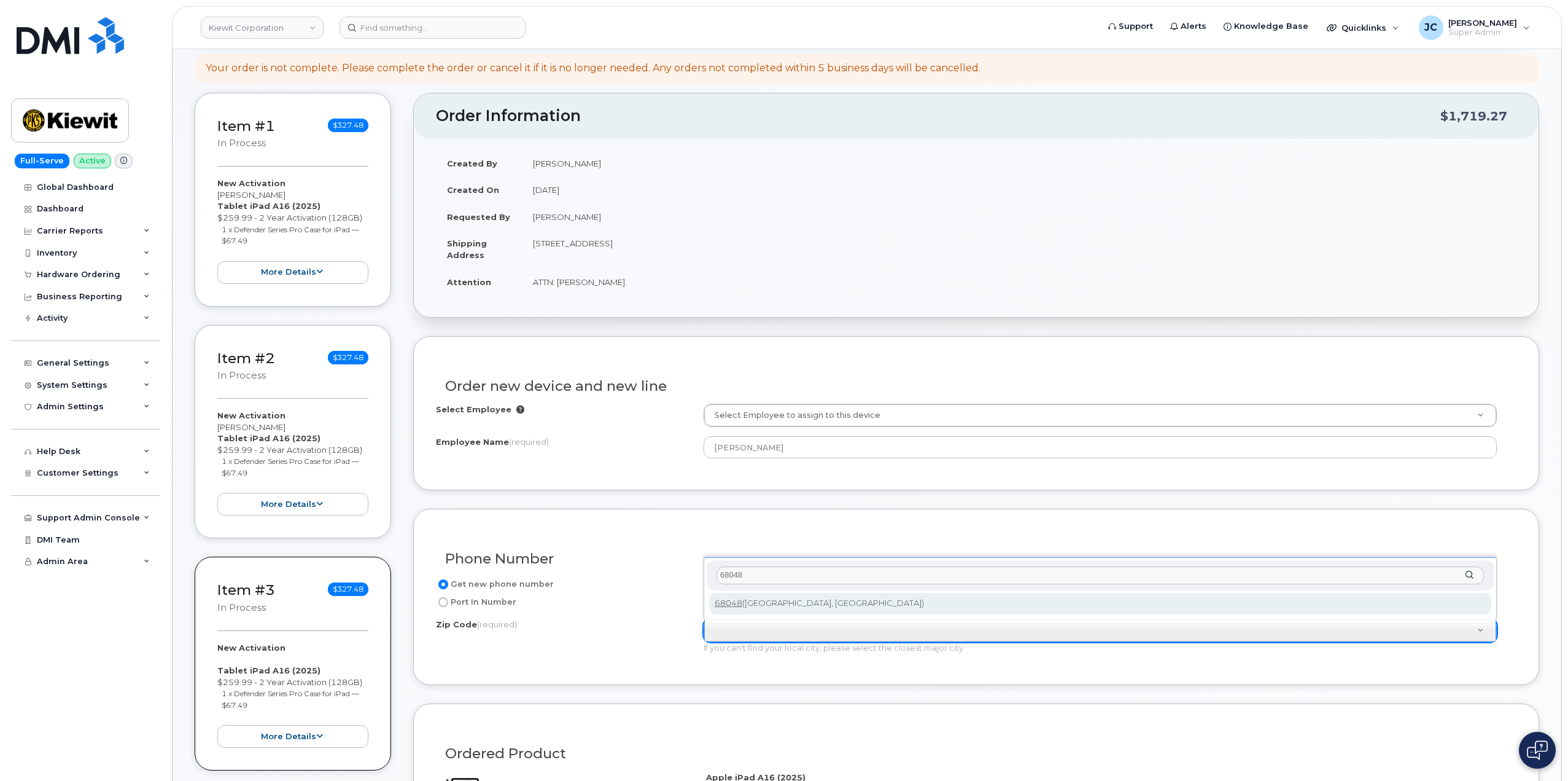
type input "68048"
type input "68048 ([GEOGRAPHIC_DATA], [GEOGRAPHIC_DATA])"
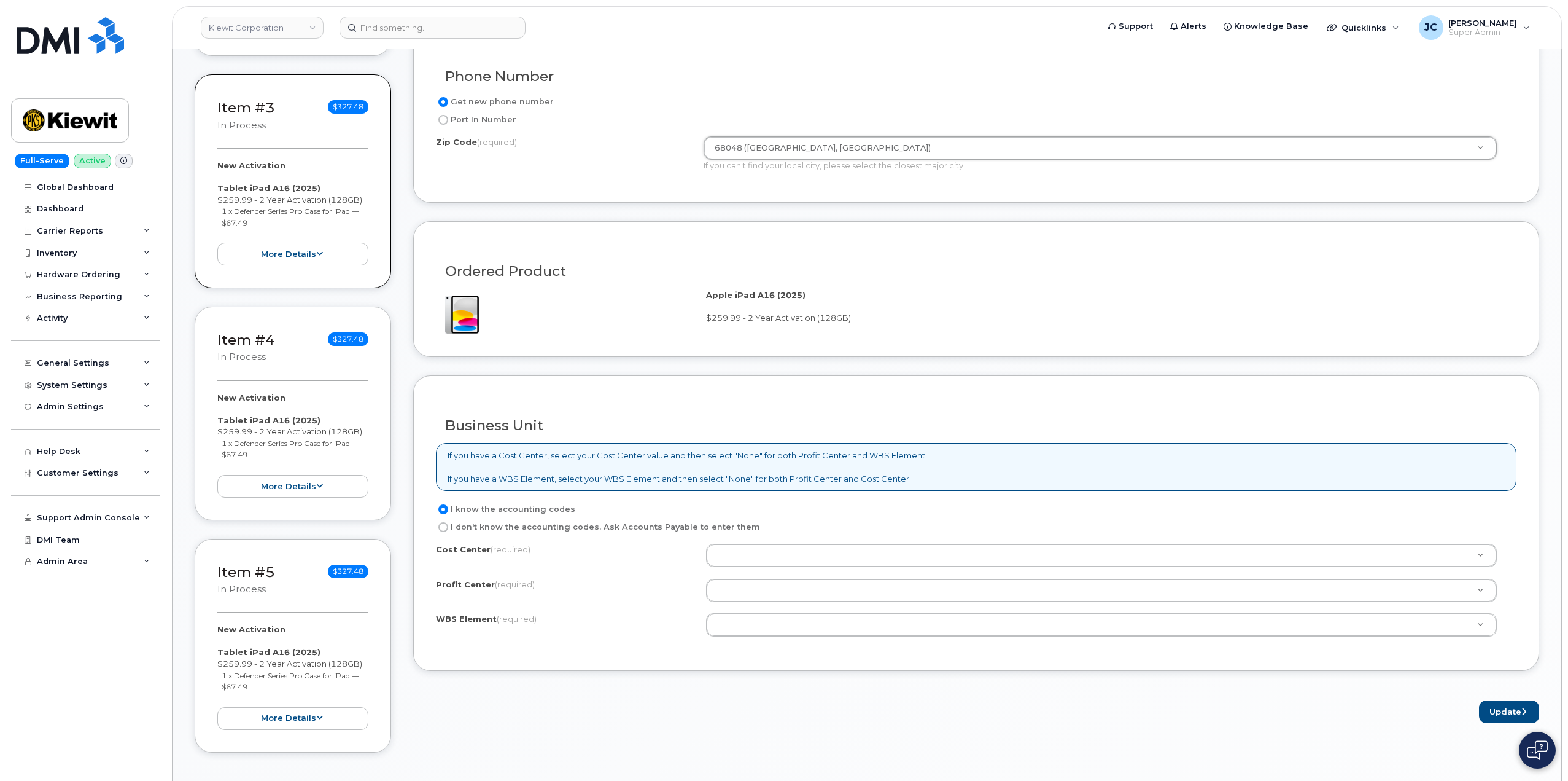
scroll to position [737, 0]
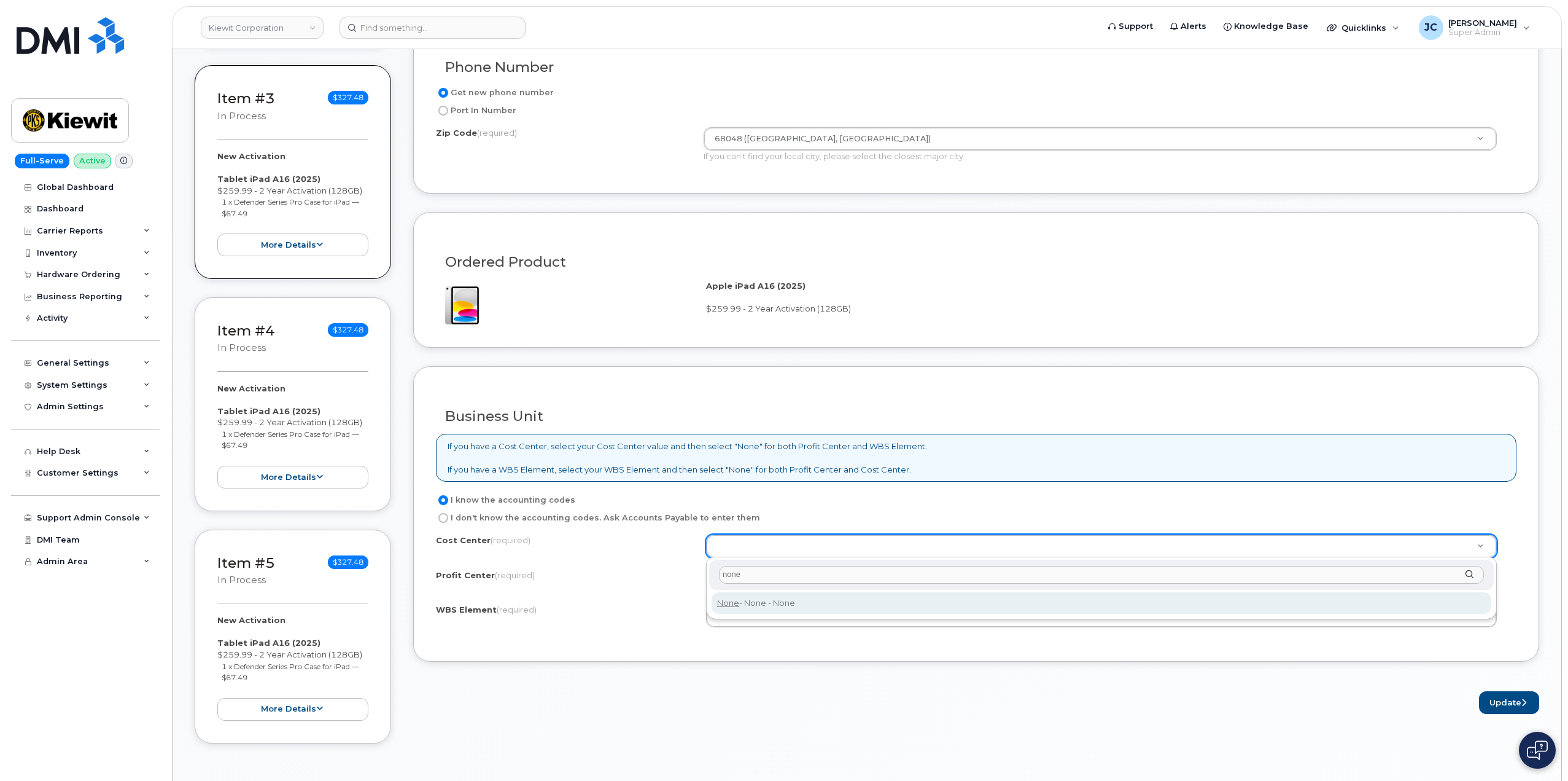
type input "none"
type input "None"
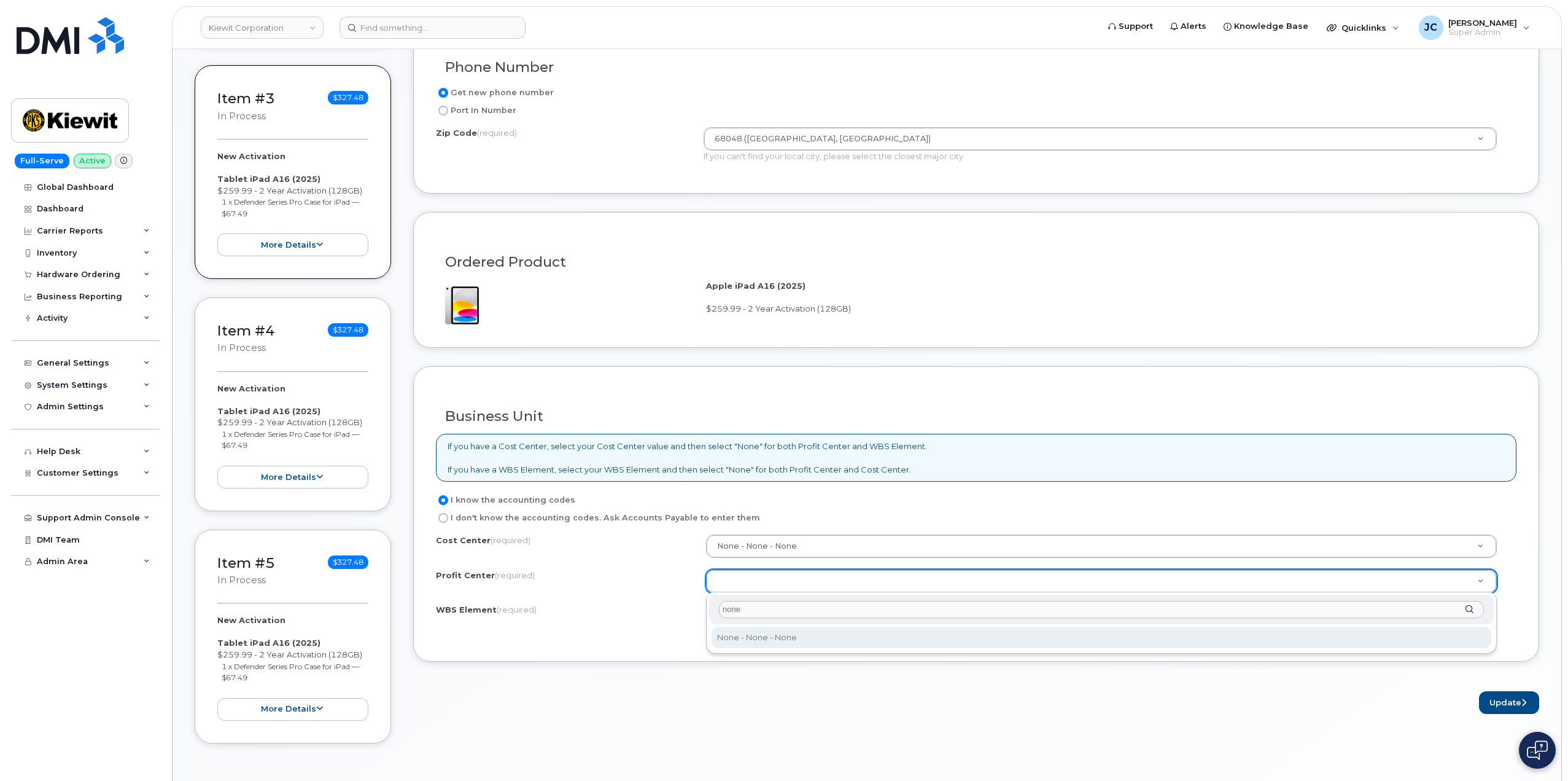
type input "none"
drag, startPoint x: 758, startPoint y: 636, endPoint x: 761, endPoint y: 628, distance: 8.5
select select "None"
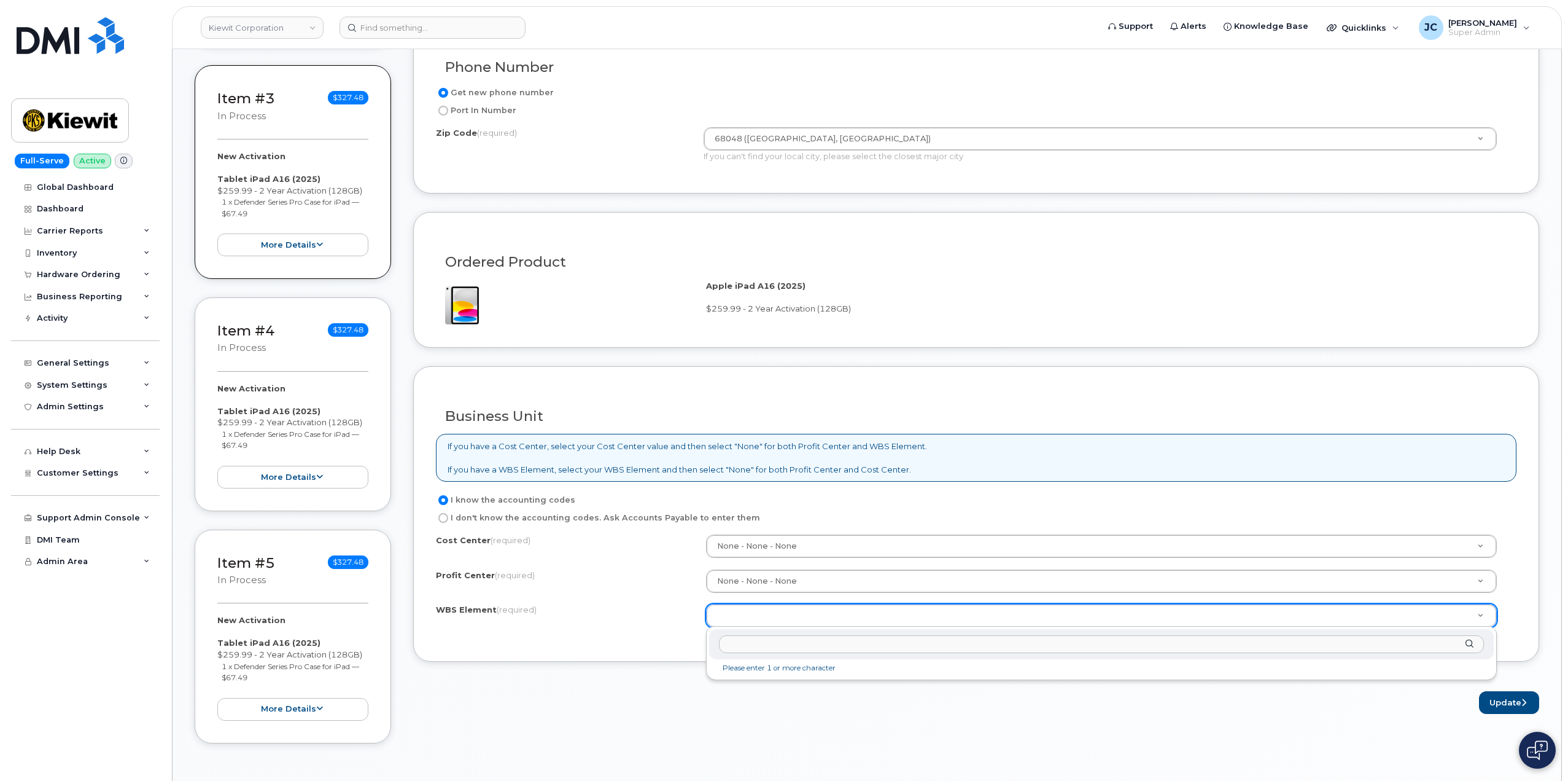
paste input "106253.1984"
type input "106253.1984"
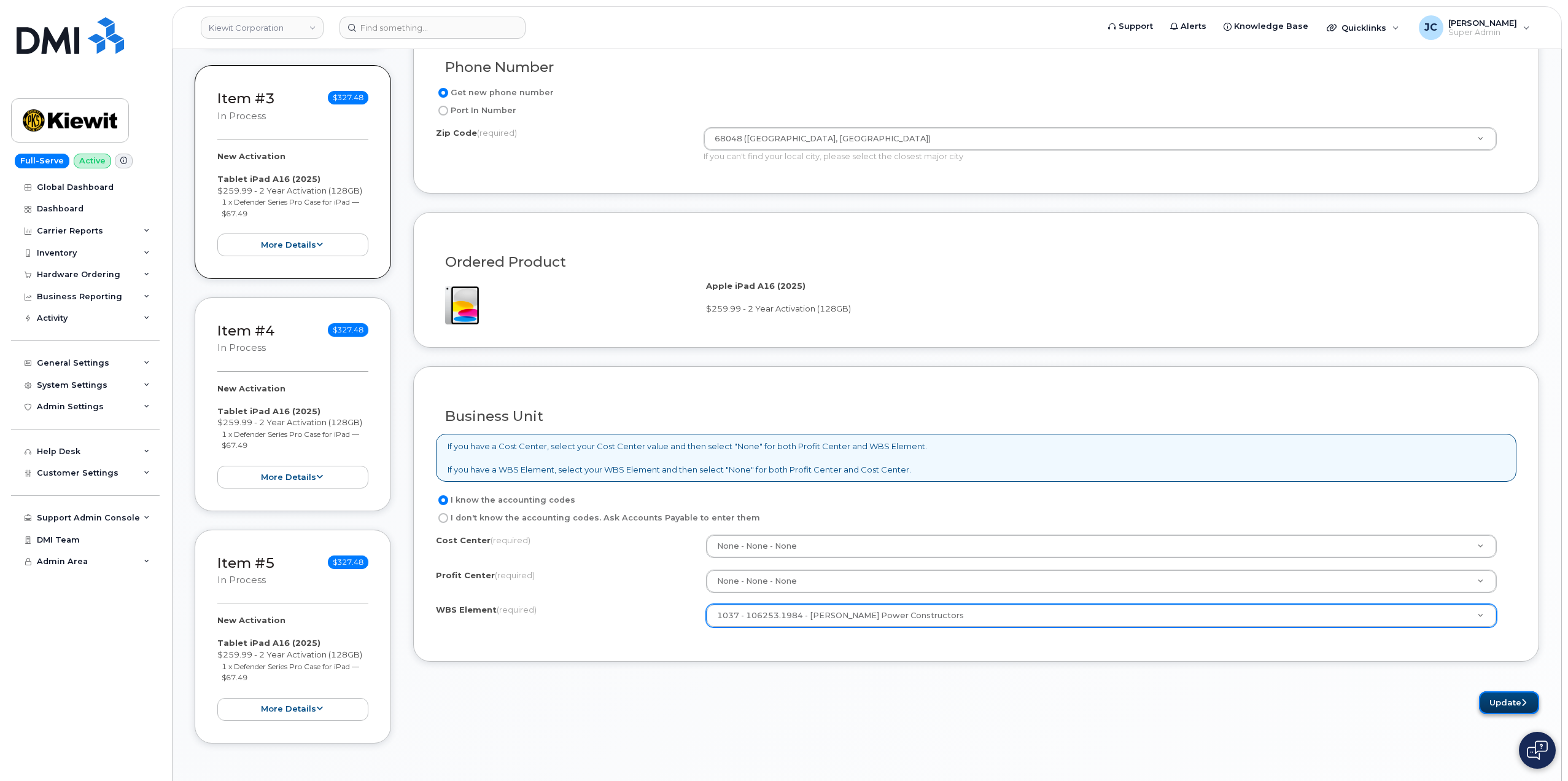
drag, startPoint x: 1514, startPoint y: 701, endPoint x: 1495, endPoint y: 693, distance: 20.6
click at [1512, 698] on button "Update" at bounding box center [1509, 702] width 60 height 22
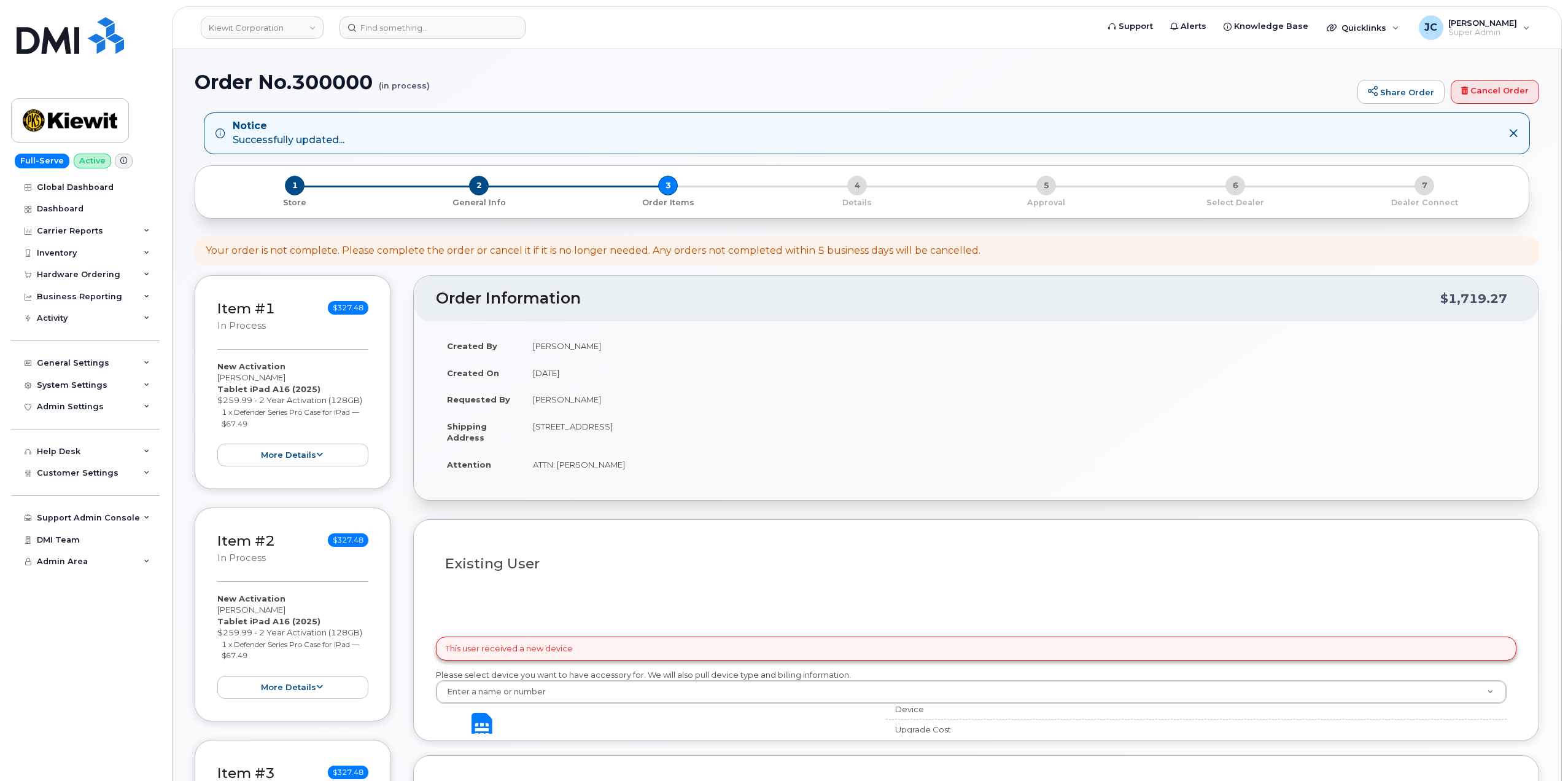
select select
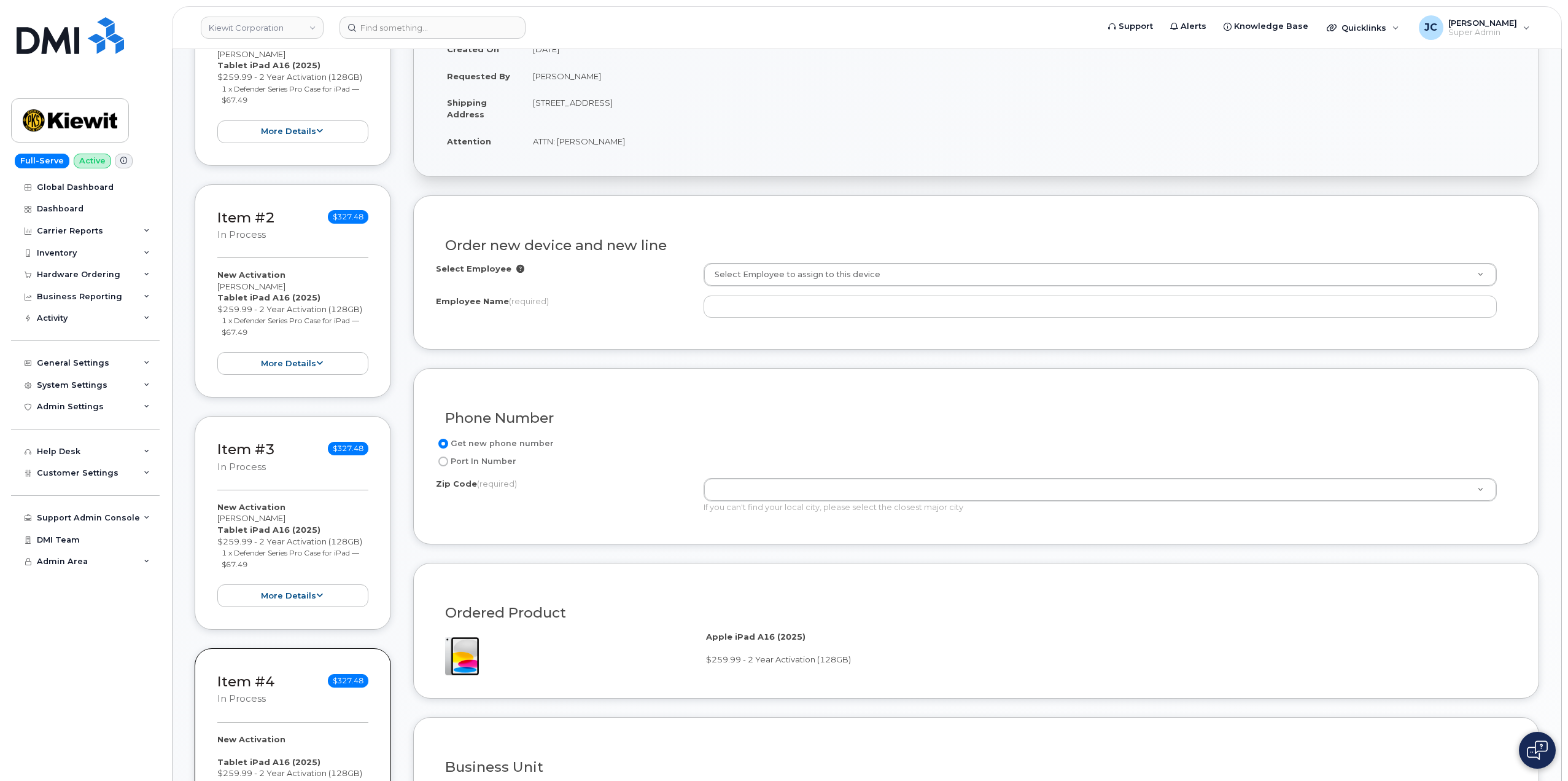
scroll to position [246, 0]
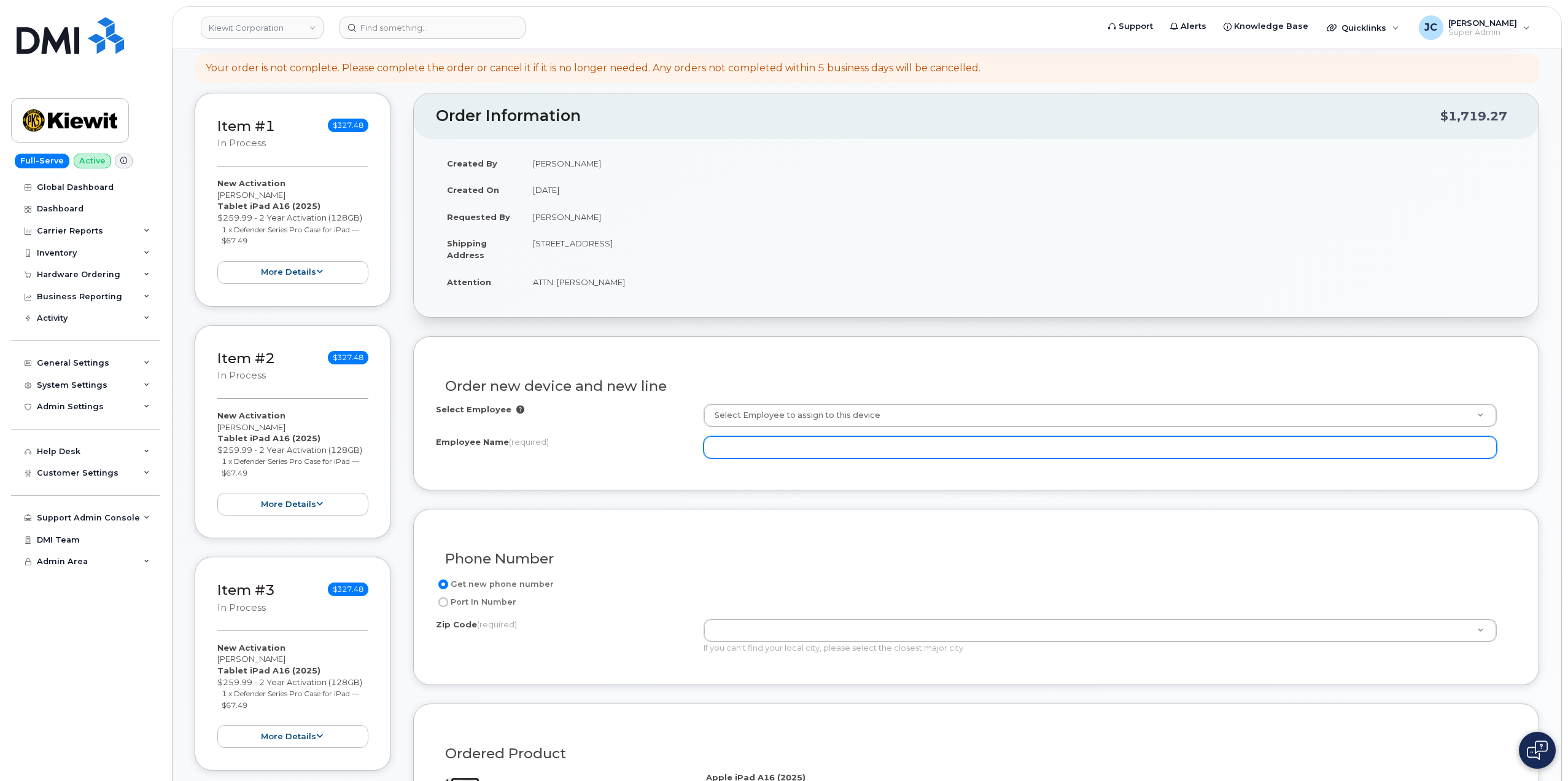
click at [743, 451] on input "Employee Name (required)" at bounding box center [1101, 447] width 793 height 22
paste input "[PERSON_NAME]"
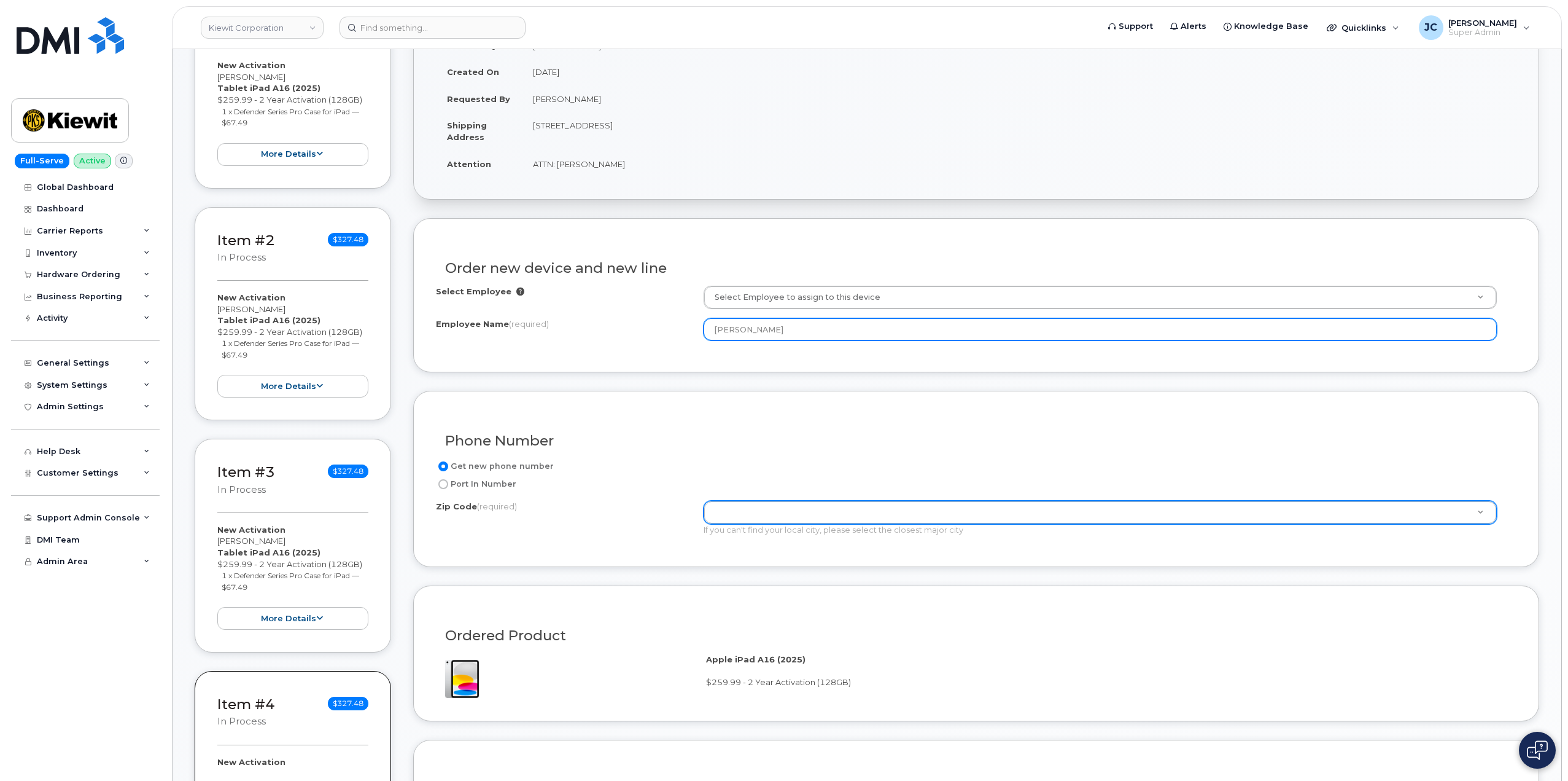
scroll to position [368, 0]
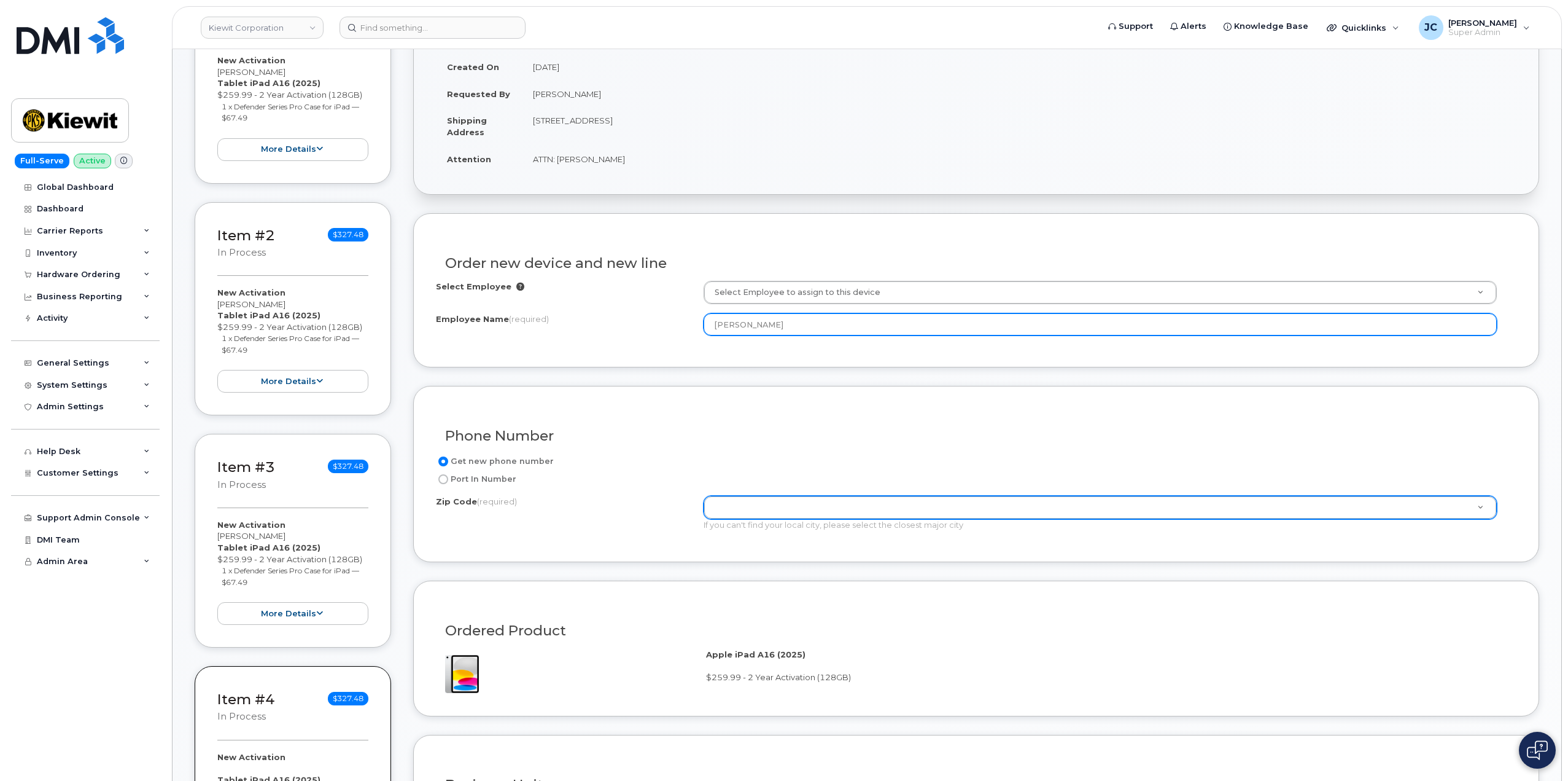
type input "[PERSON_NAME]"
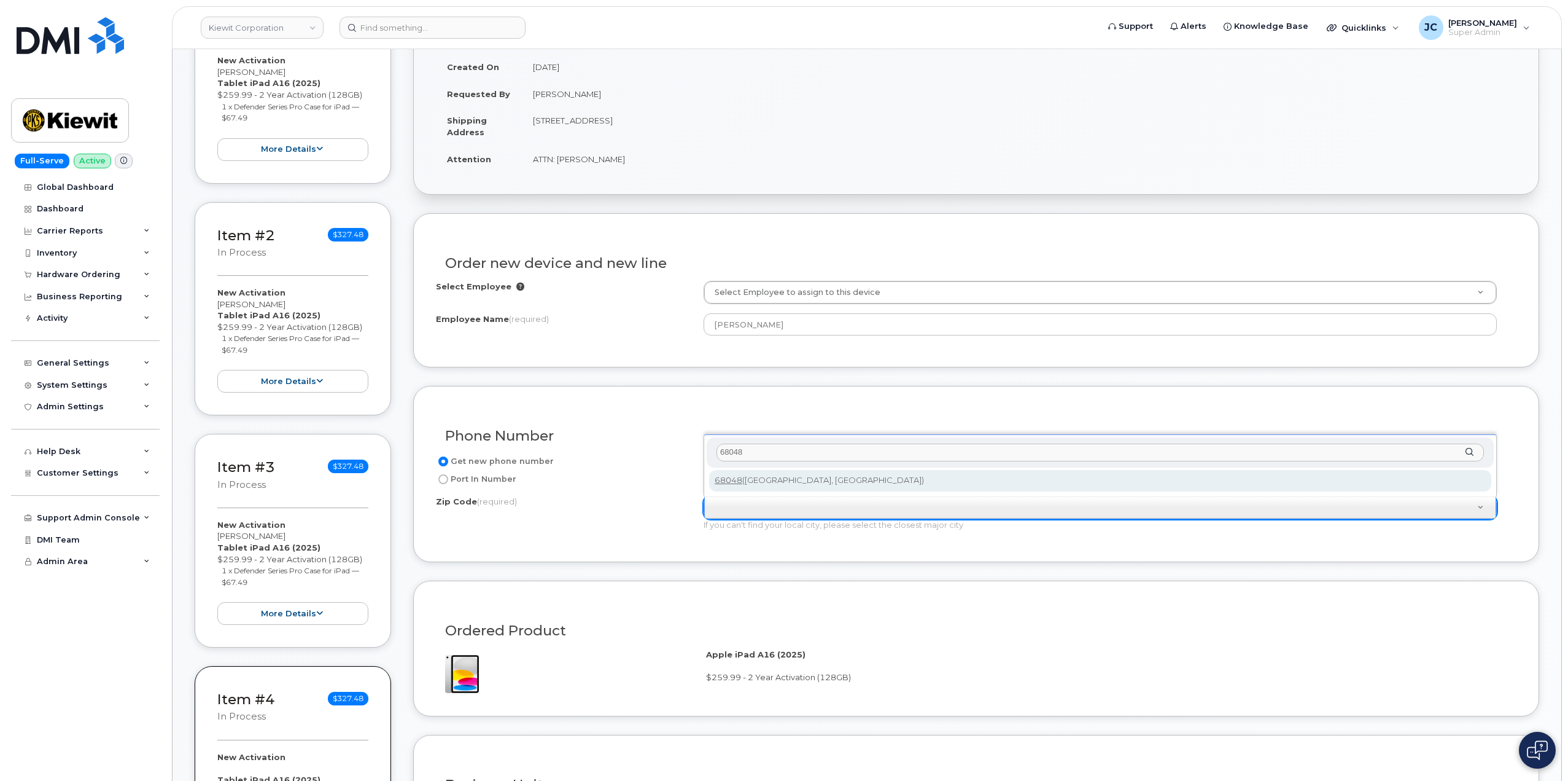
type input "68048"
type input "68048 ([GEOGRAPHIC_DATA], [GEOGRAPHIC_DATA])"
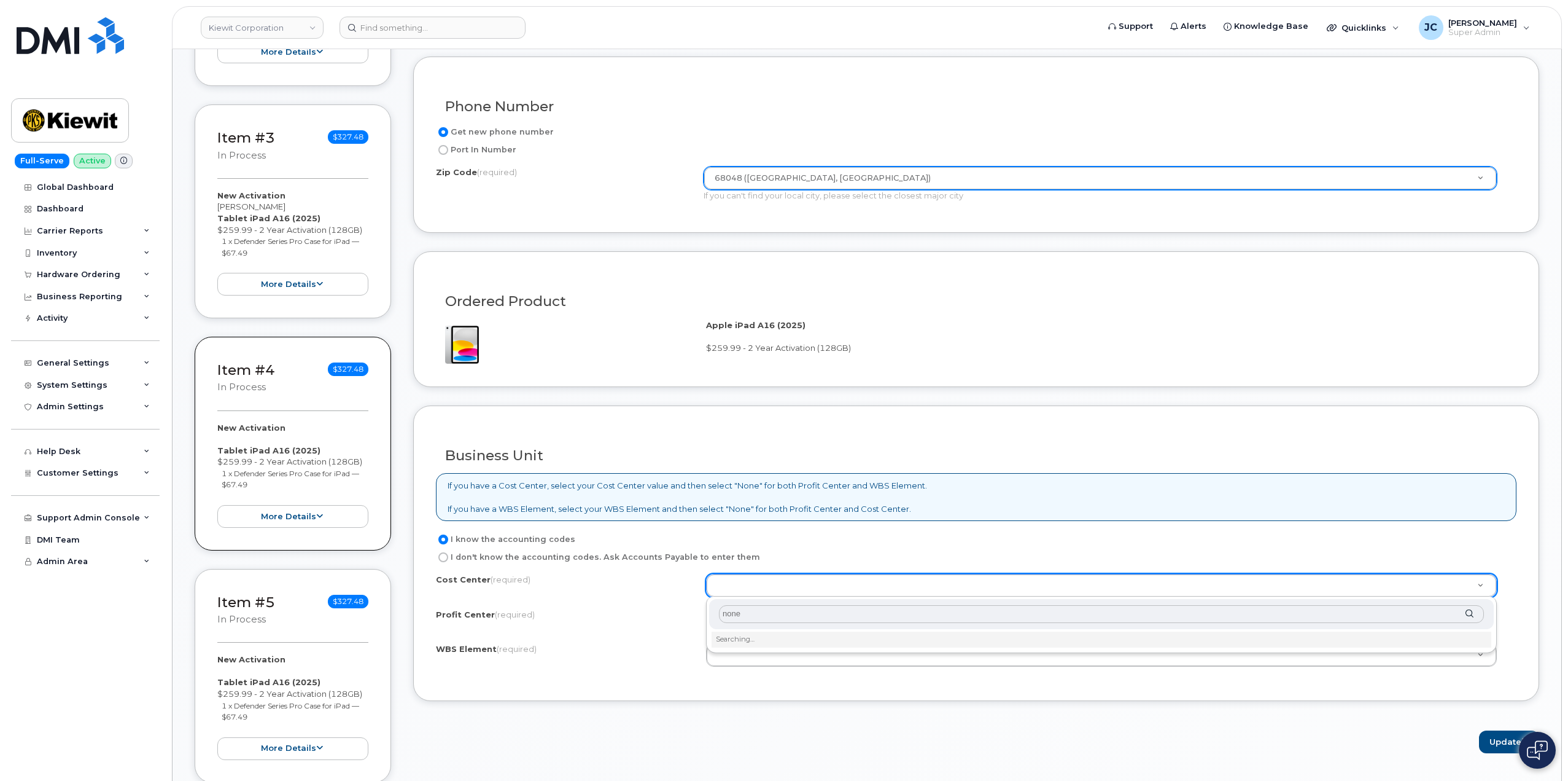
scroll to position [676, 0]
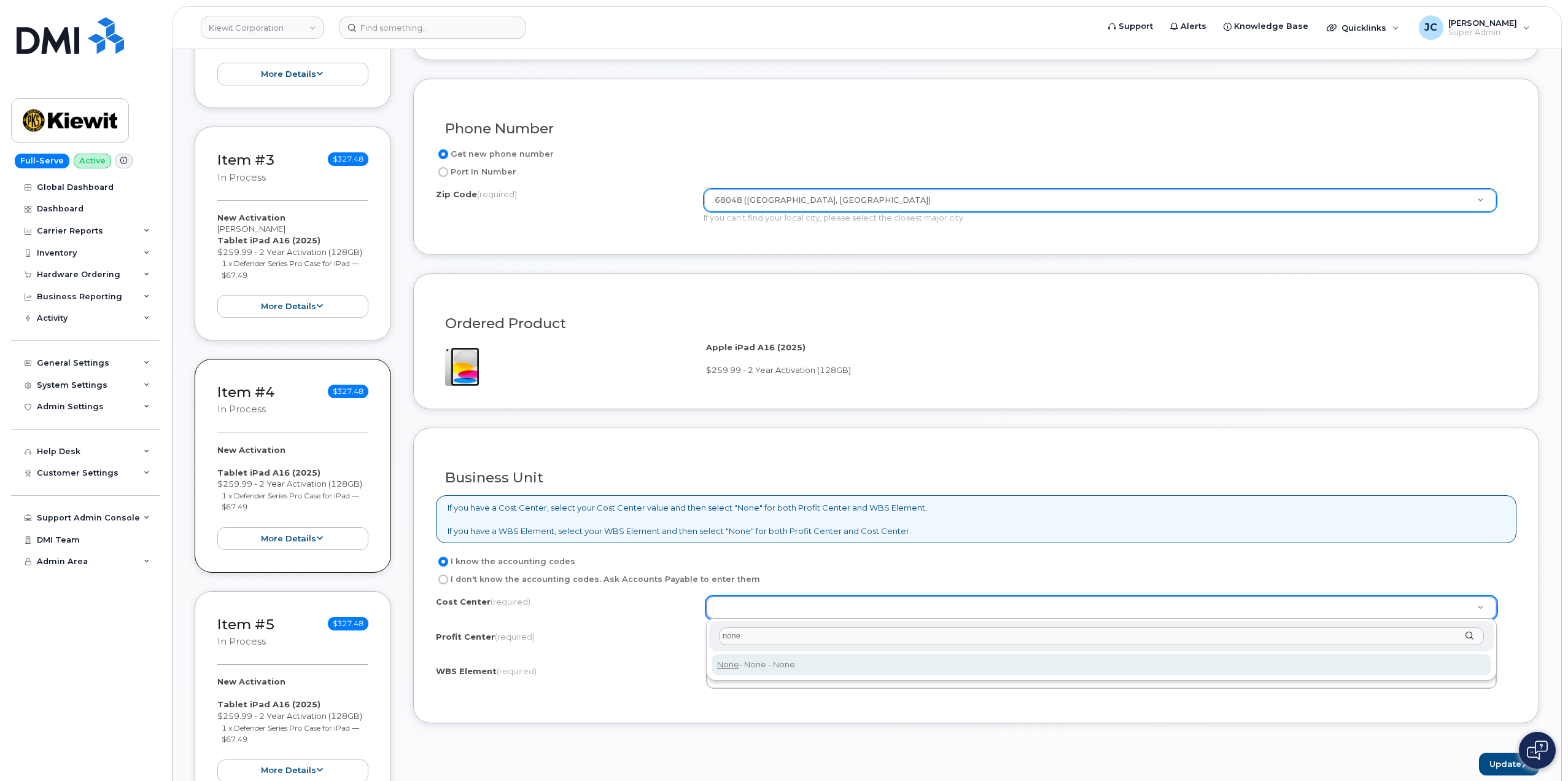
type input "none"
drag, startPoint x: 727, startPoint y: 661, endPoint x: 741, endPoint y: 643, distance: 22.8
type input "None"
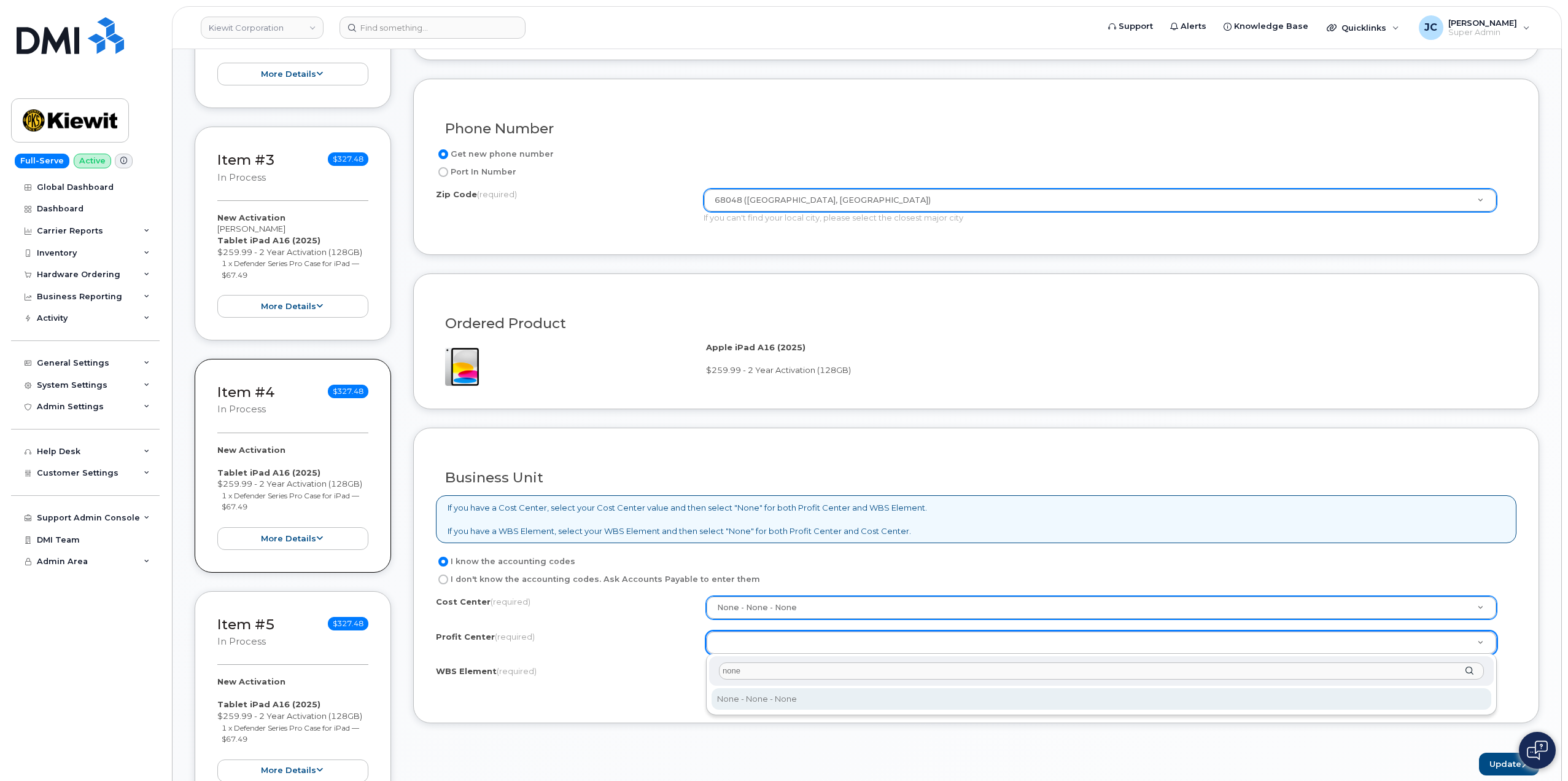
type input "none"
drag, startPoint x: 743, startPoint y: 689, endPoint x: 751, endPoint y: 684, distance: 9.4
select select "None"
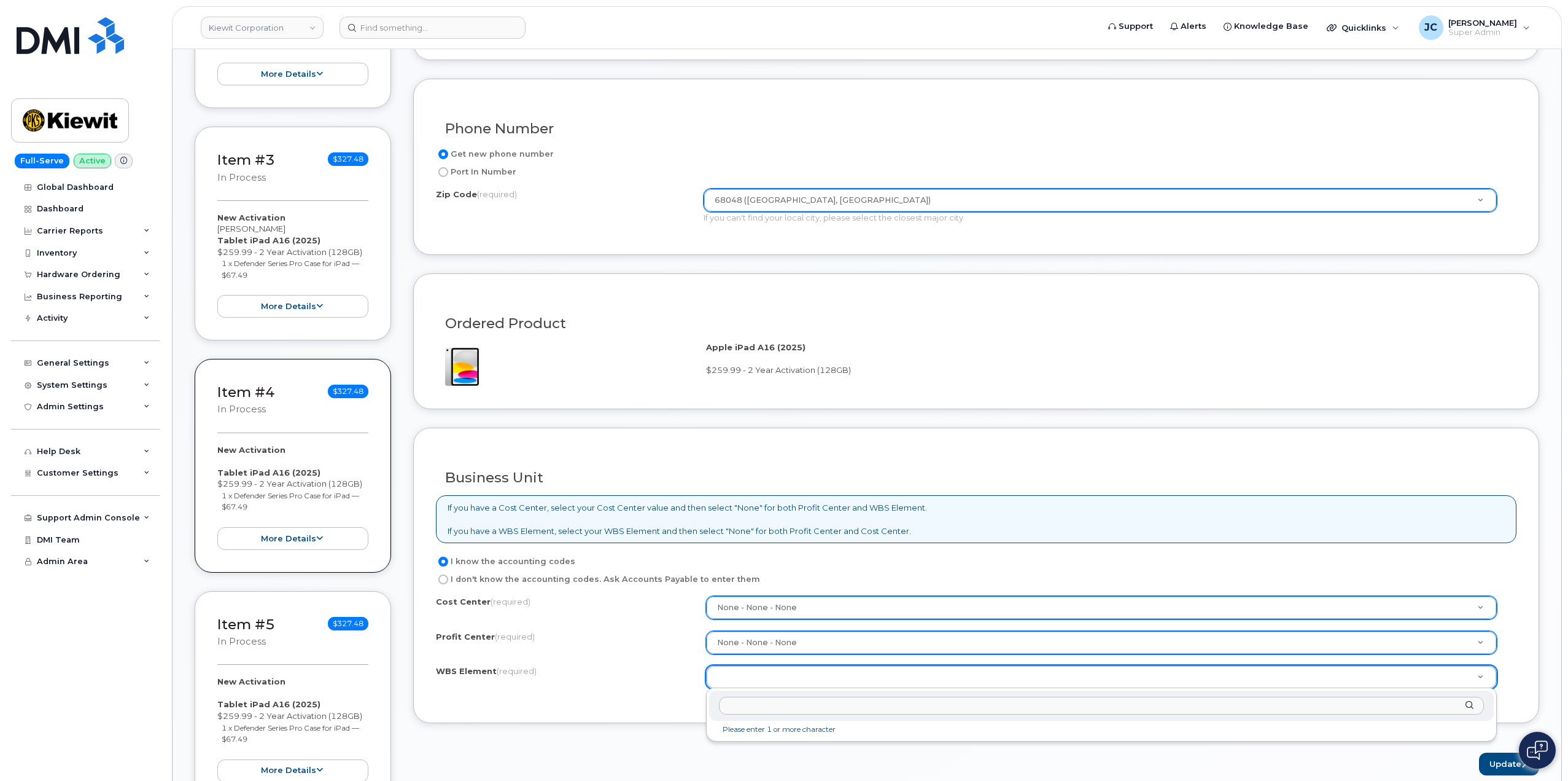
click at [756, 708] on input "text" at bounding box center [1101, 706] width 765 height 18
paste input "106253.1984"
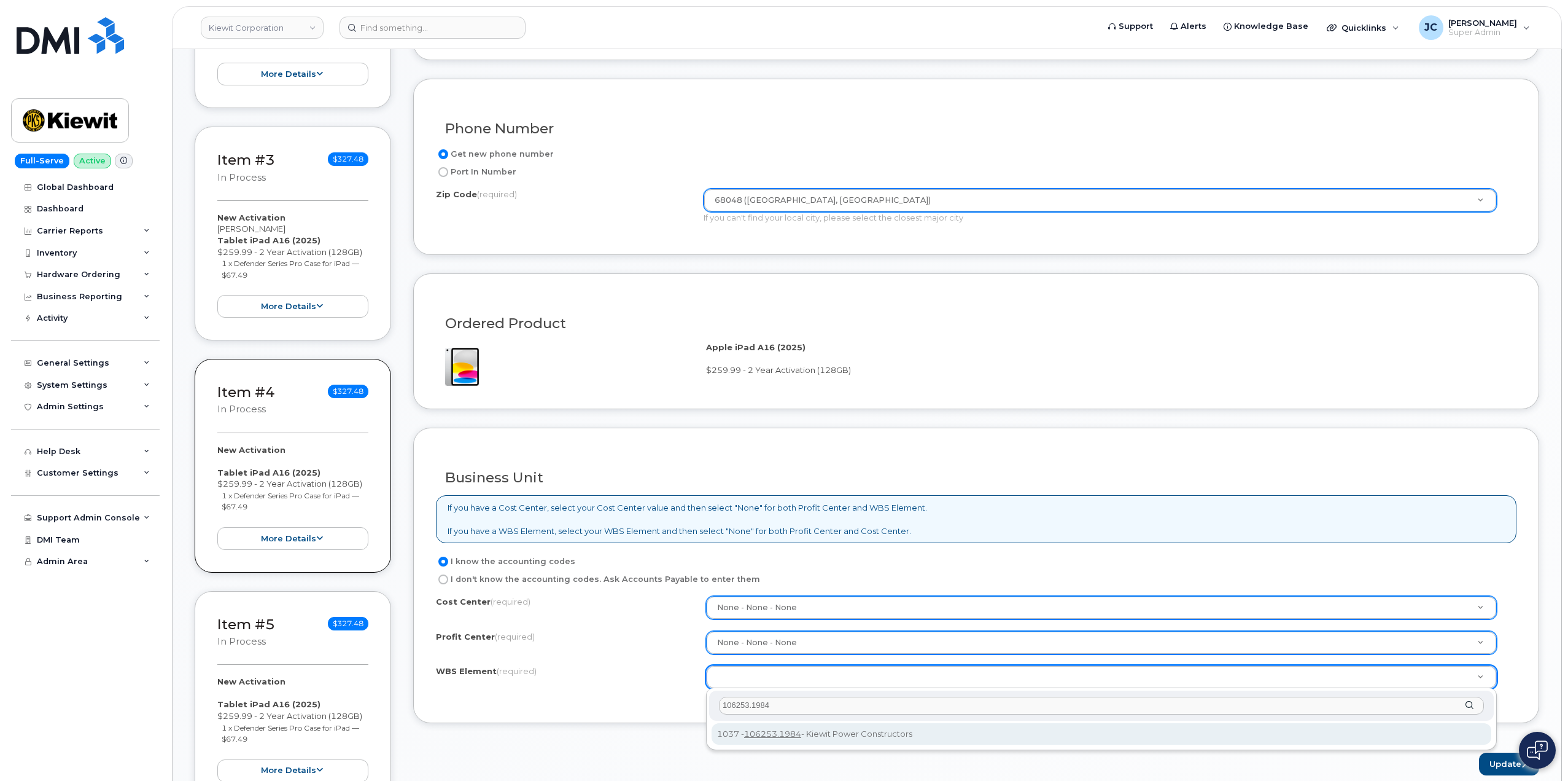
type input "106253.1984"
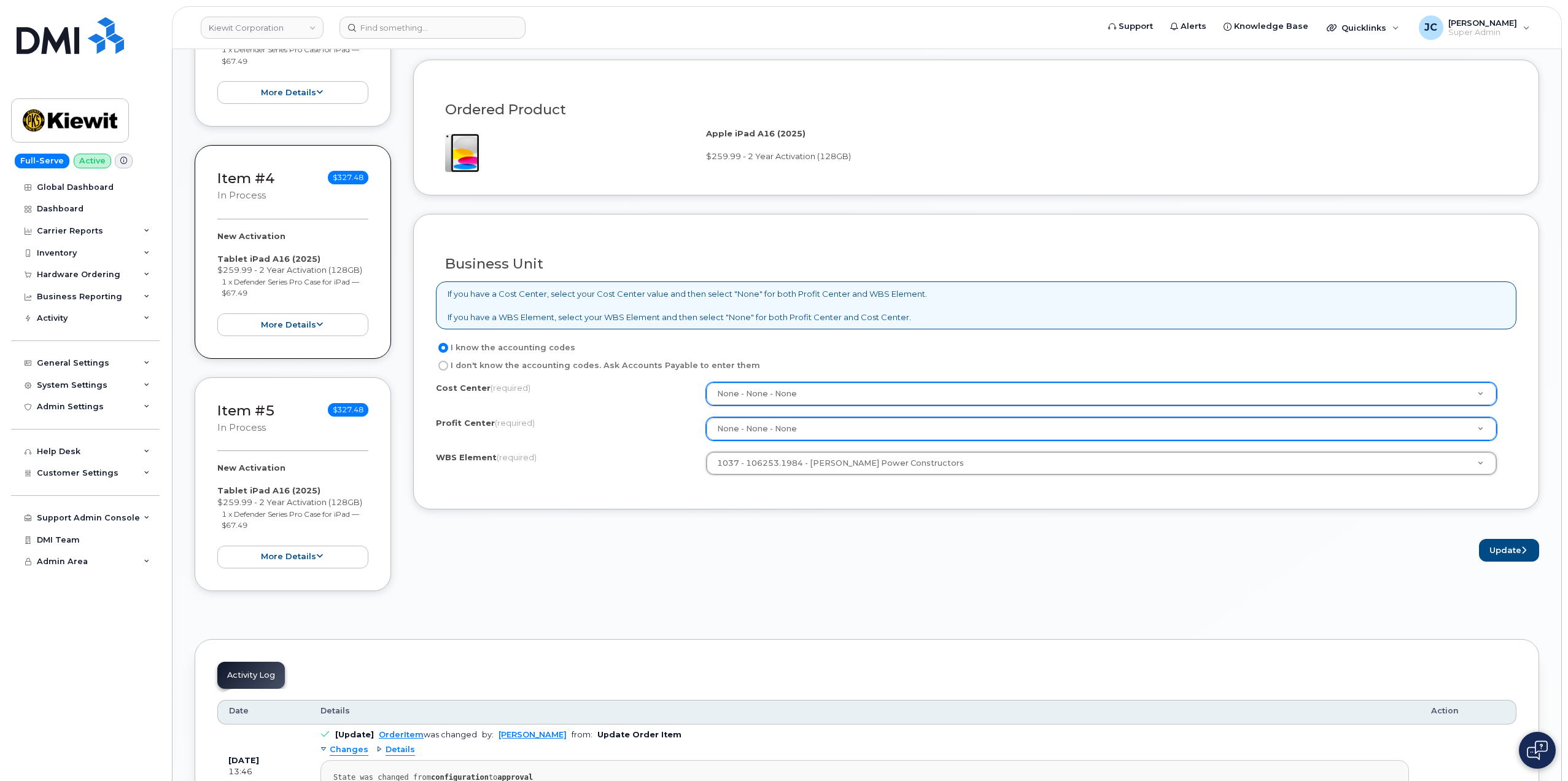
scroll to position [921, 0]
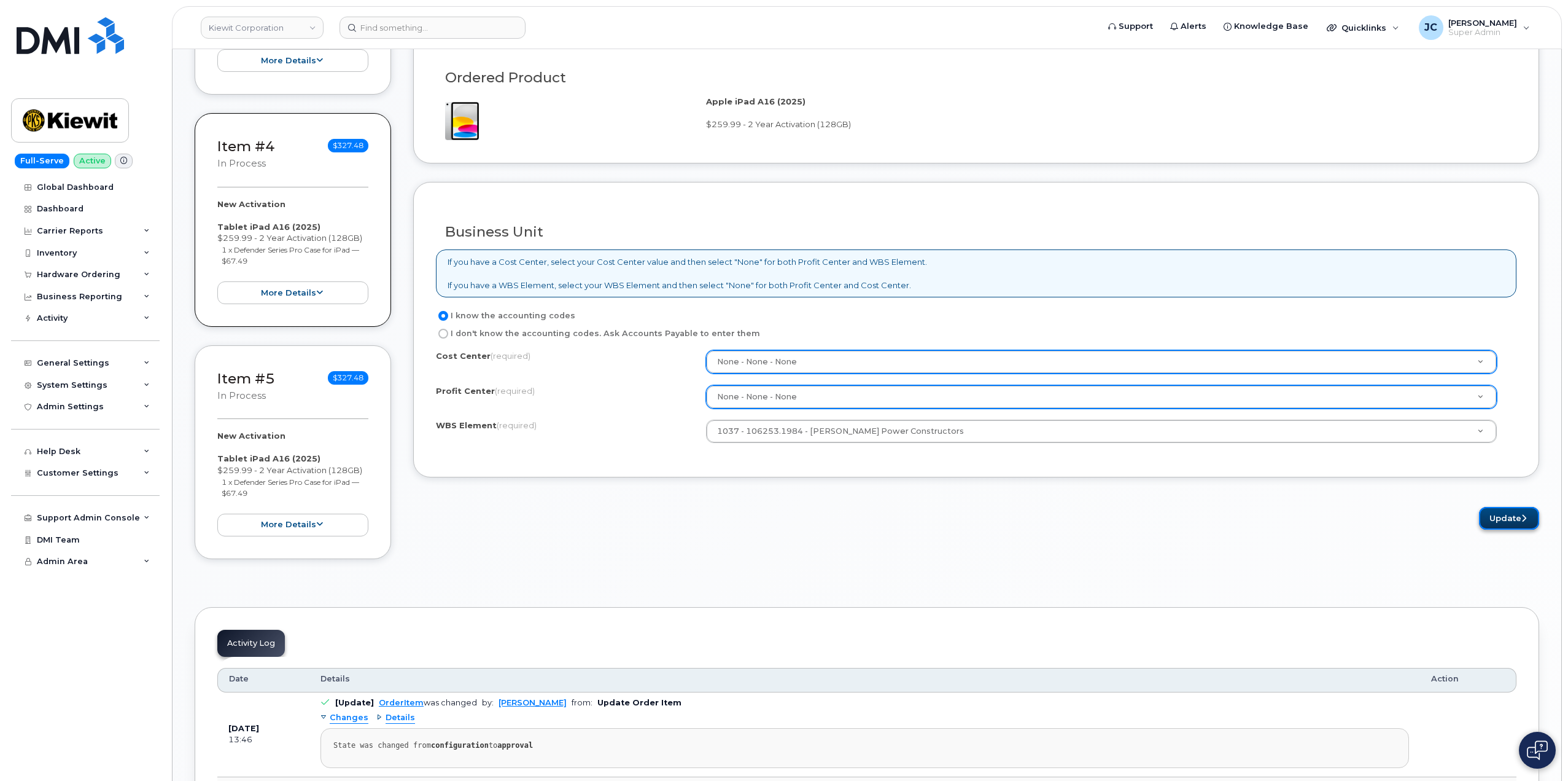
click at [1510, 517] on button "Update" at bounding box center [1509, 518] width 60 height 22
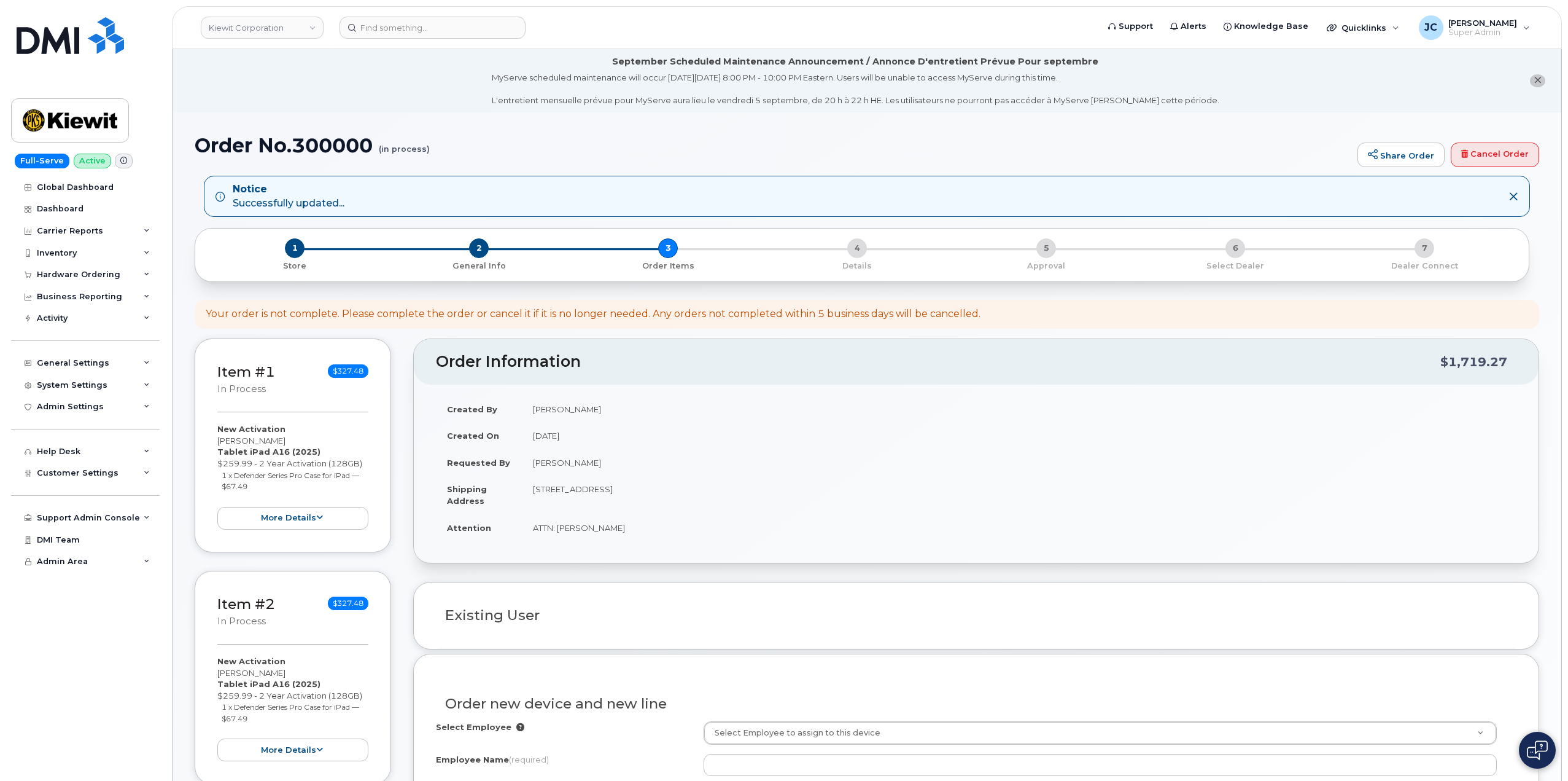
select select
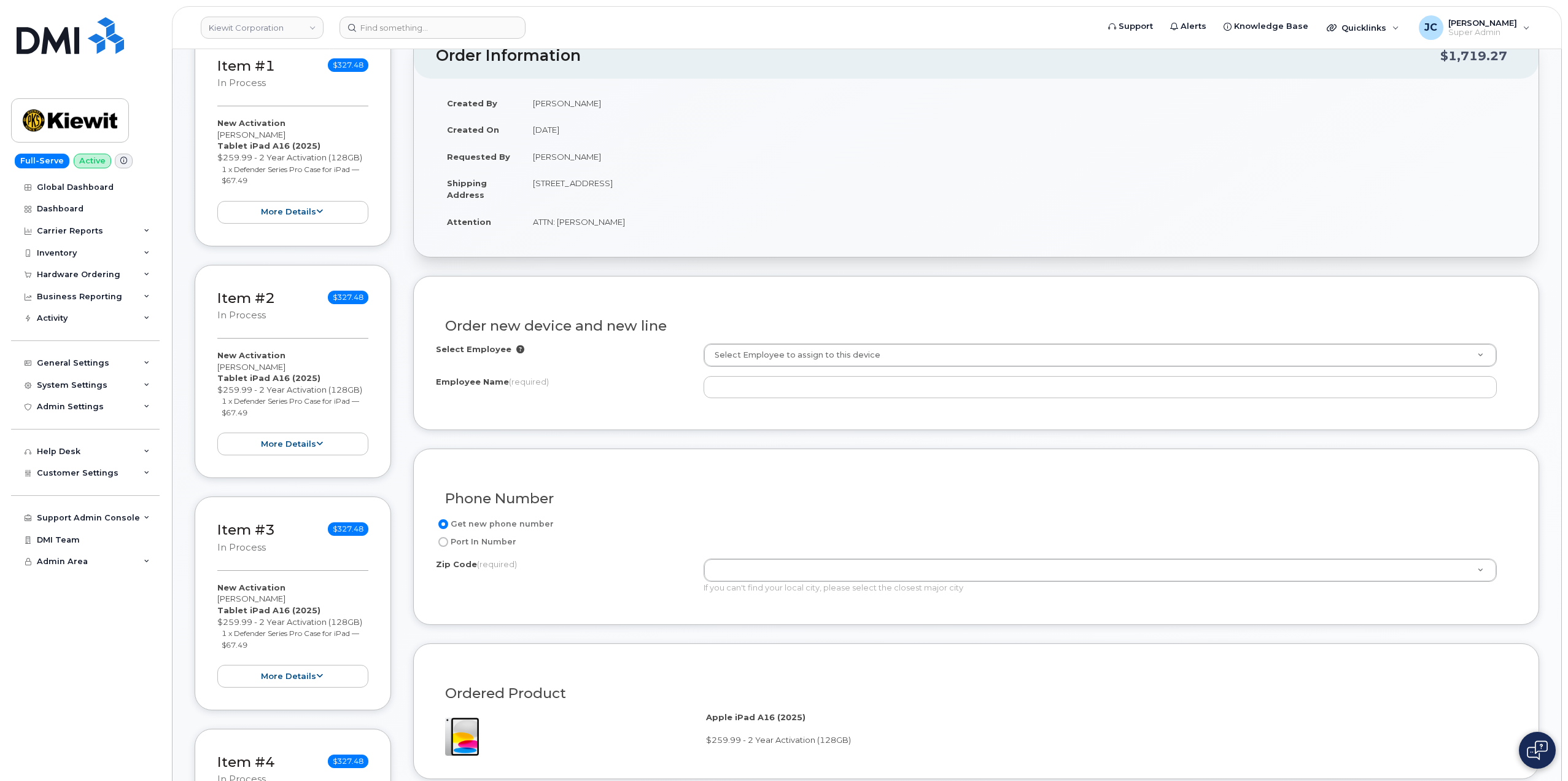
scroll to position [307, 0]
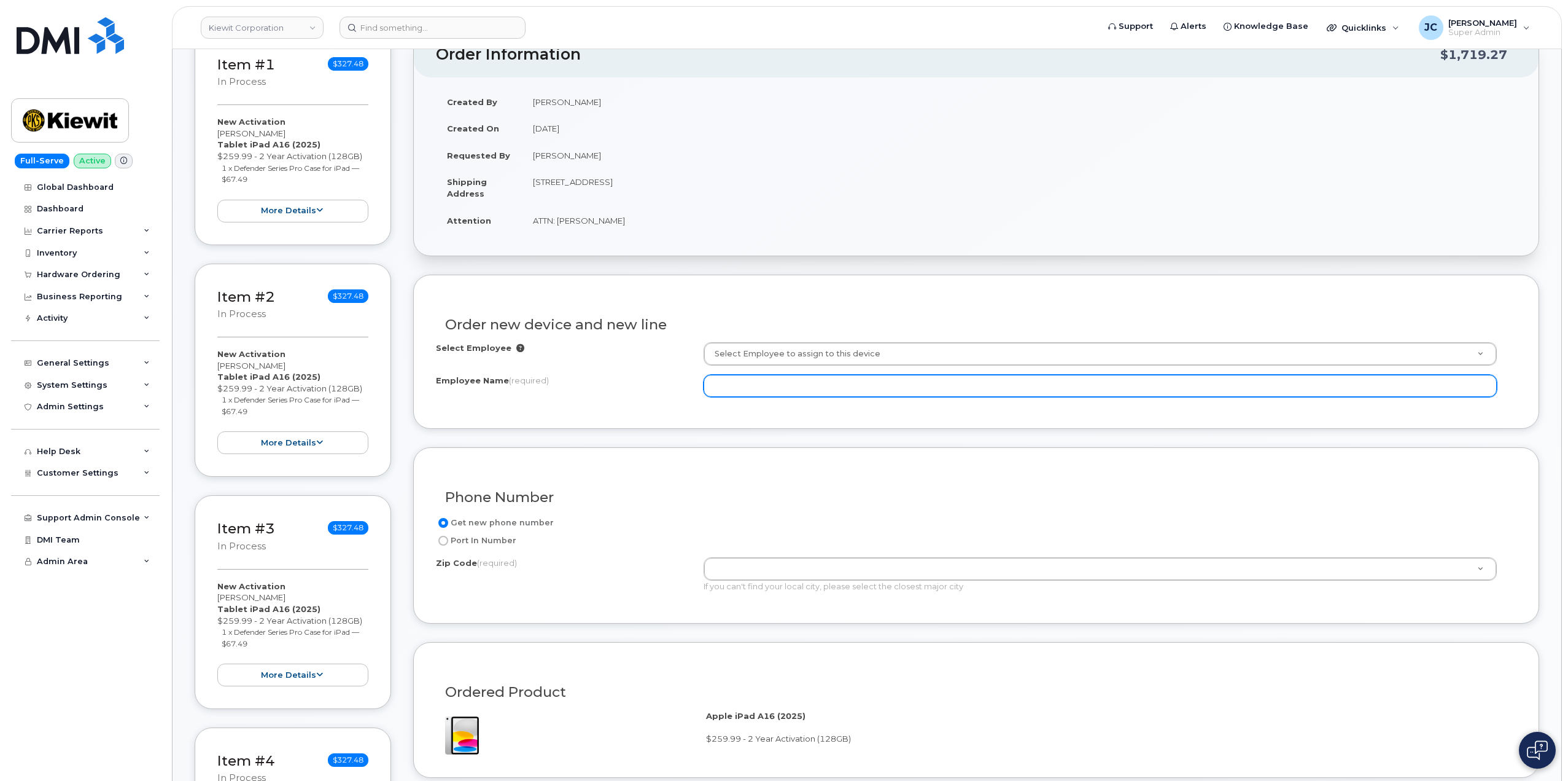
click at [763, 385] on input "Employee Name (required)" at bounding box center [1101, 385] width 793 height 22
click at [751, 384] on input "Employee Name (required)" at bounding box center [1101, 385] width 793 height 22
paste input "[PERSON_NAME]"
type input "[PERSON_NAME]"
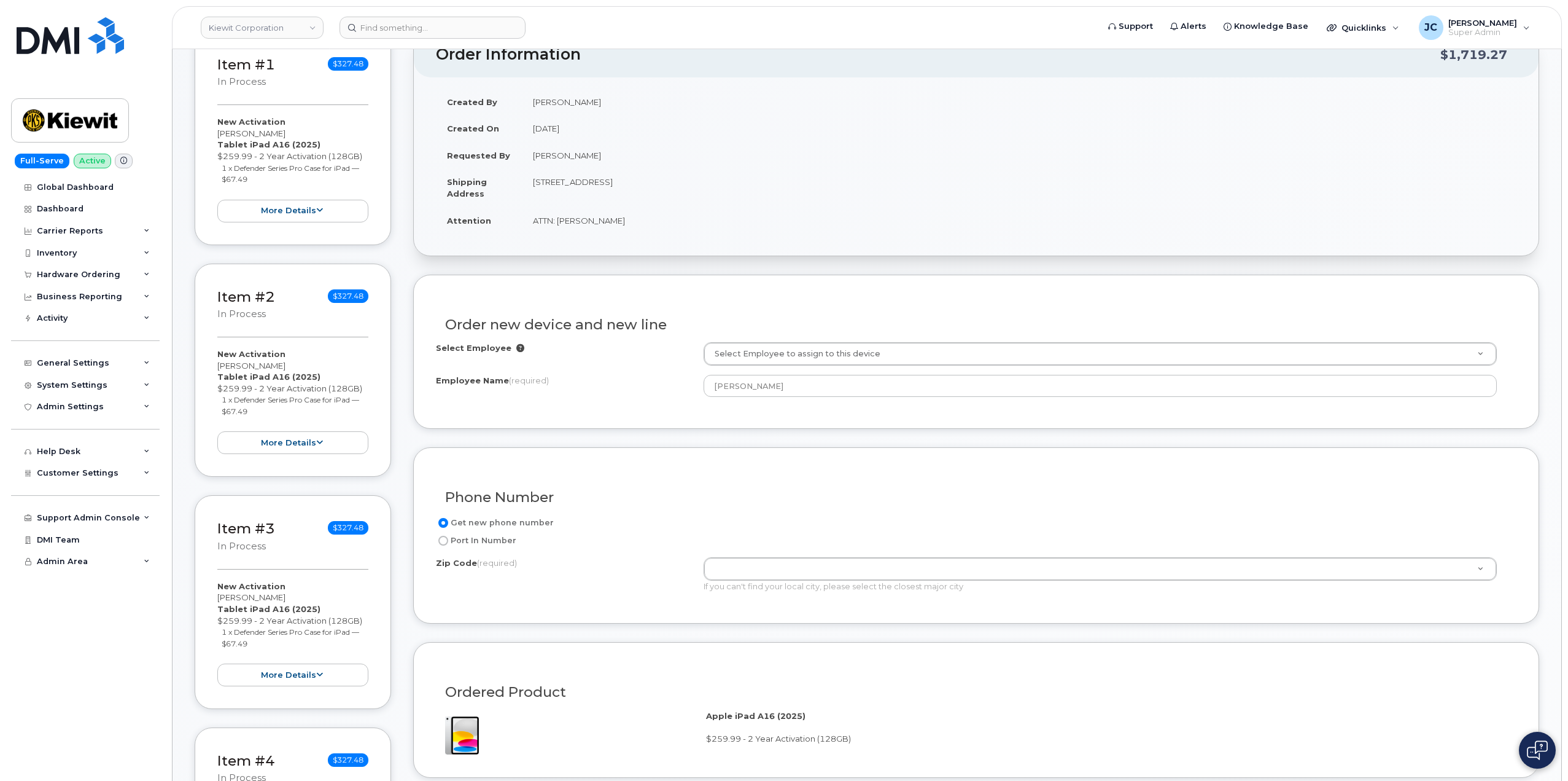
click at [444, 542] on input "Port In Number" at bounding box center [443, 540] width 9 height 9
radio input "true"
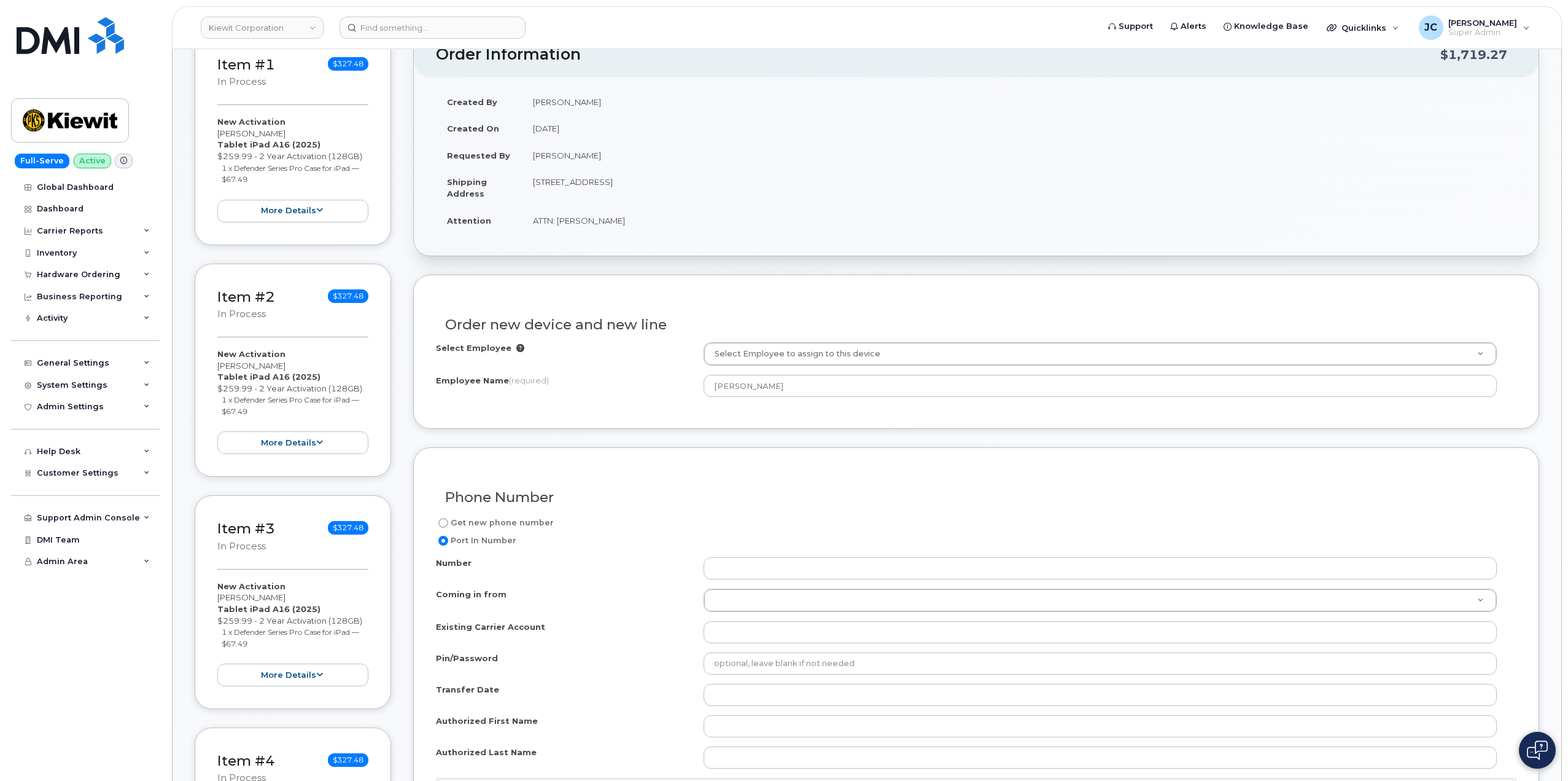
click at [455, 523] on label "Get new phone number" at bounding box center [495, 523] width 118 height 15
click at [445, 521] on input "Get new phone number" at bounding box center [443, 522] width 9 height 9
radio input "true"
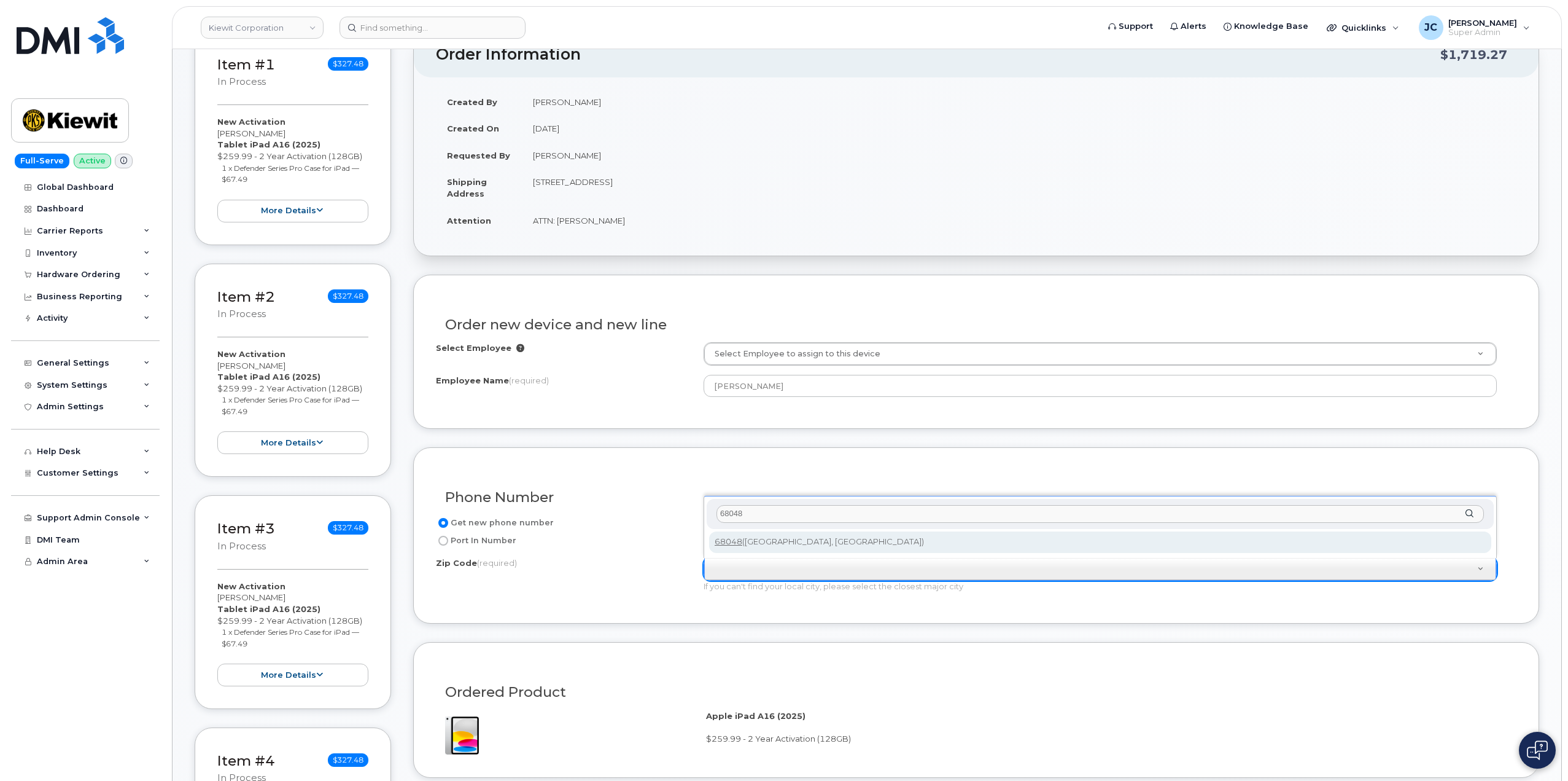
type input "68048"
type input "68048 (Plattsmouth, NE)"
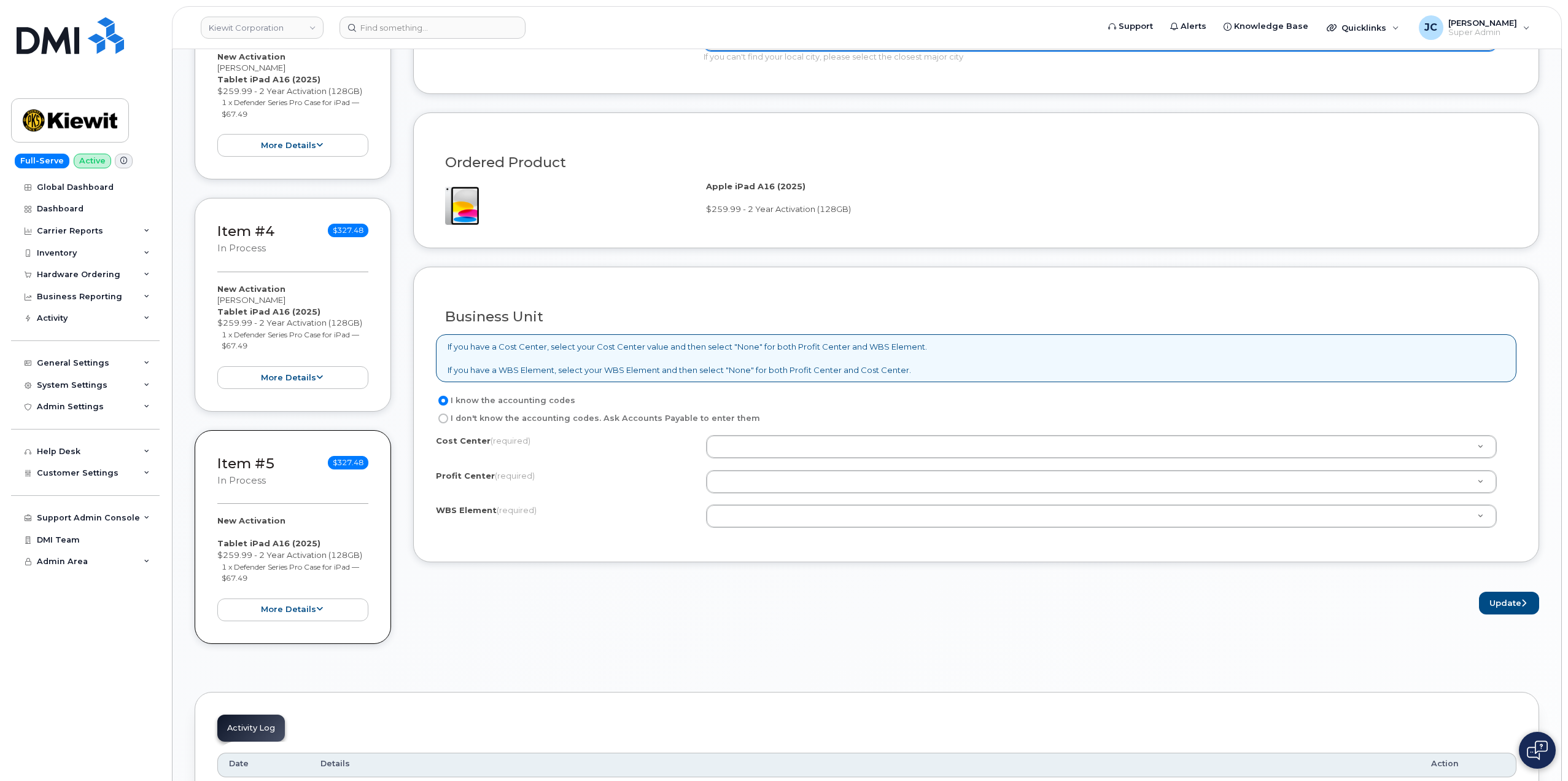
scroll to position [860, 0]
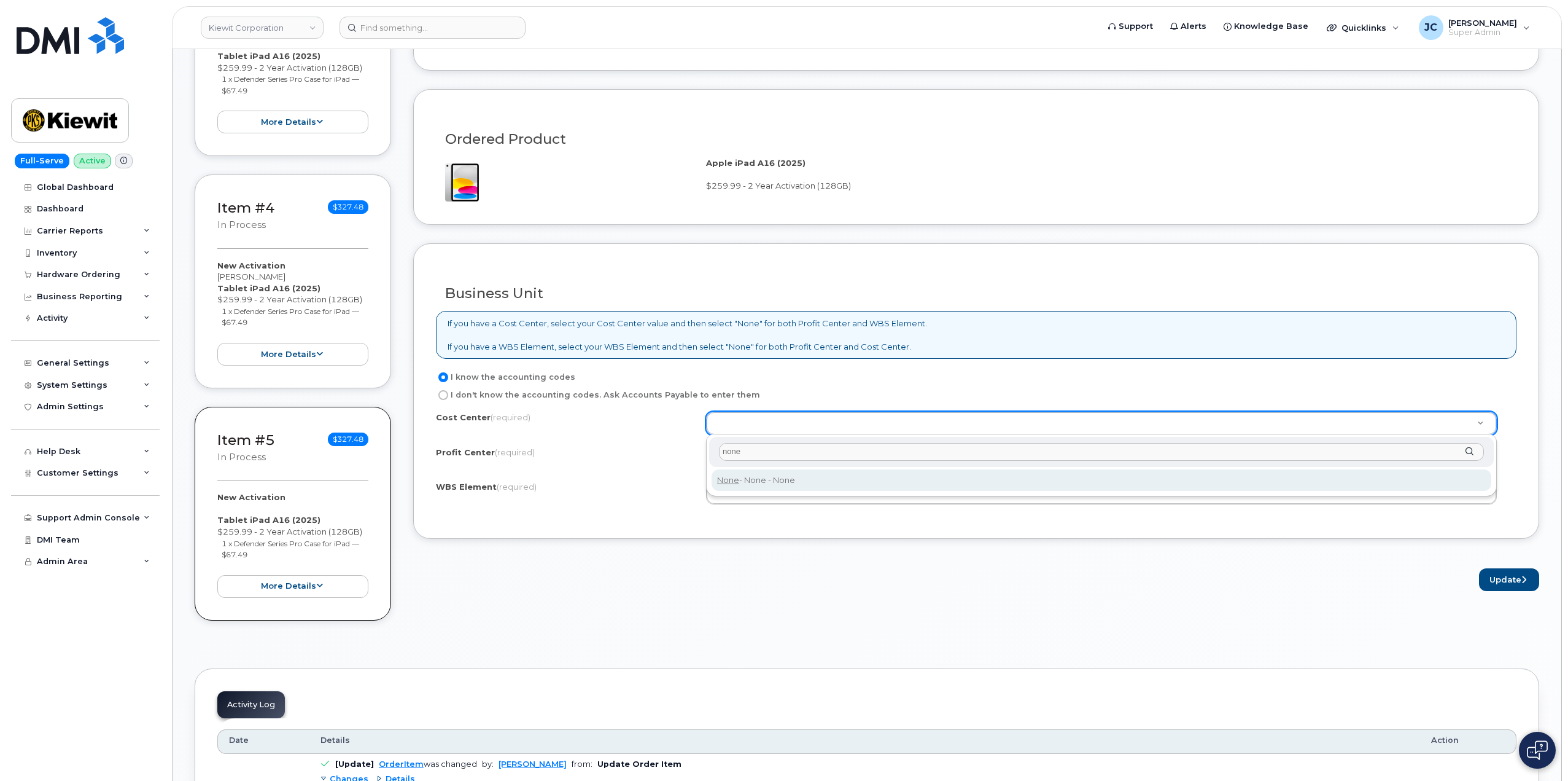
type input "none"
type input "None"
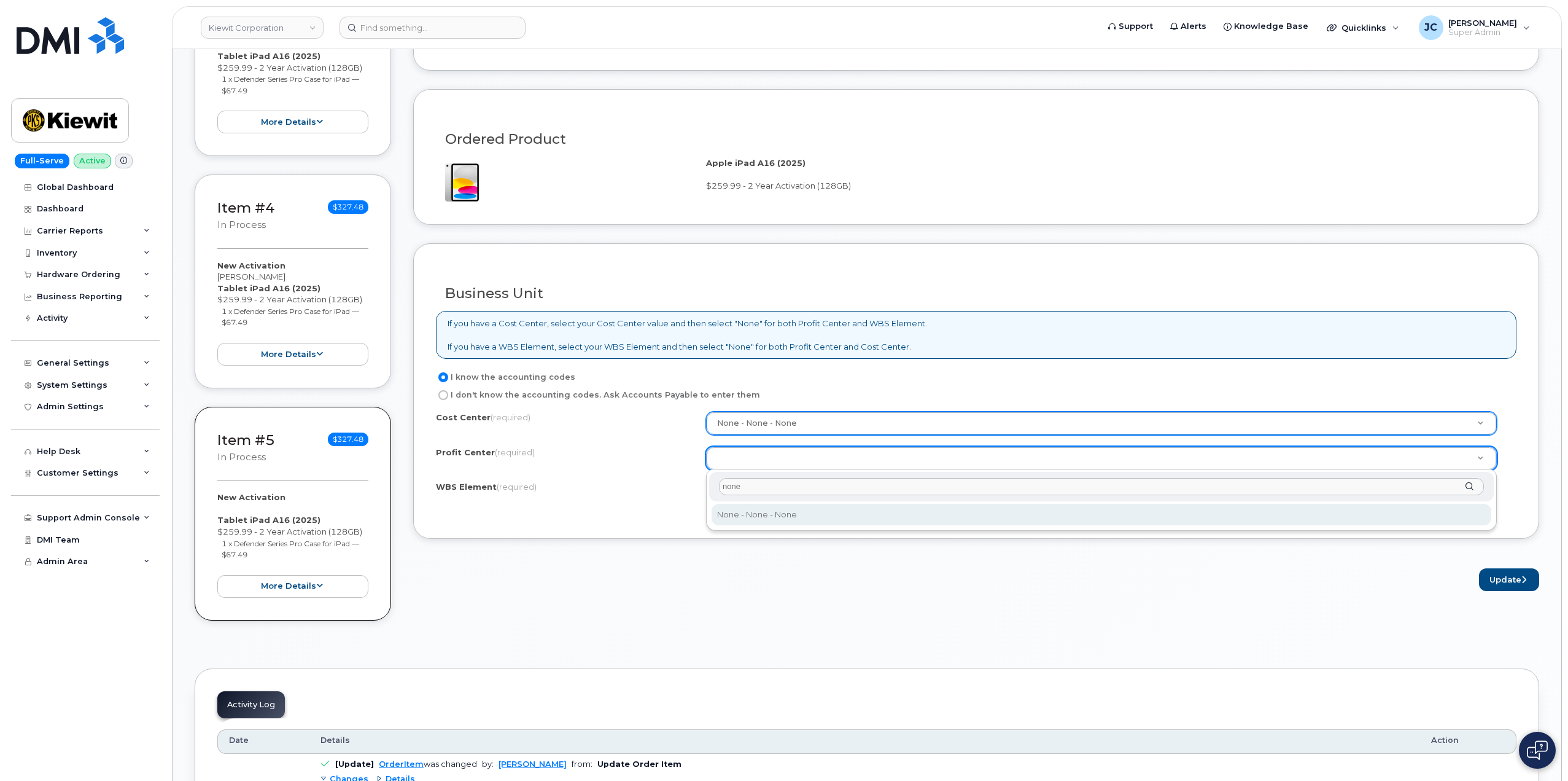
type input "none"
select select "None"
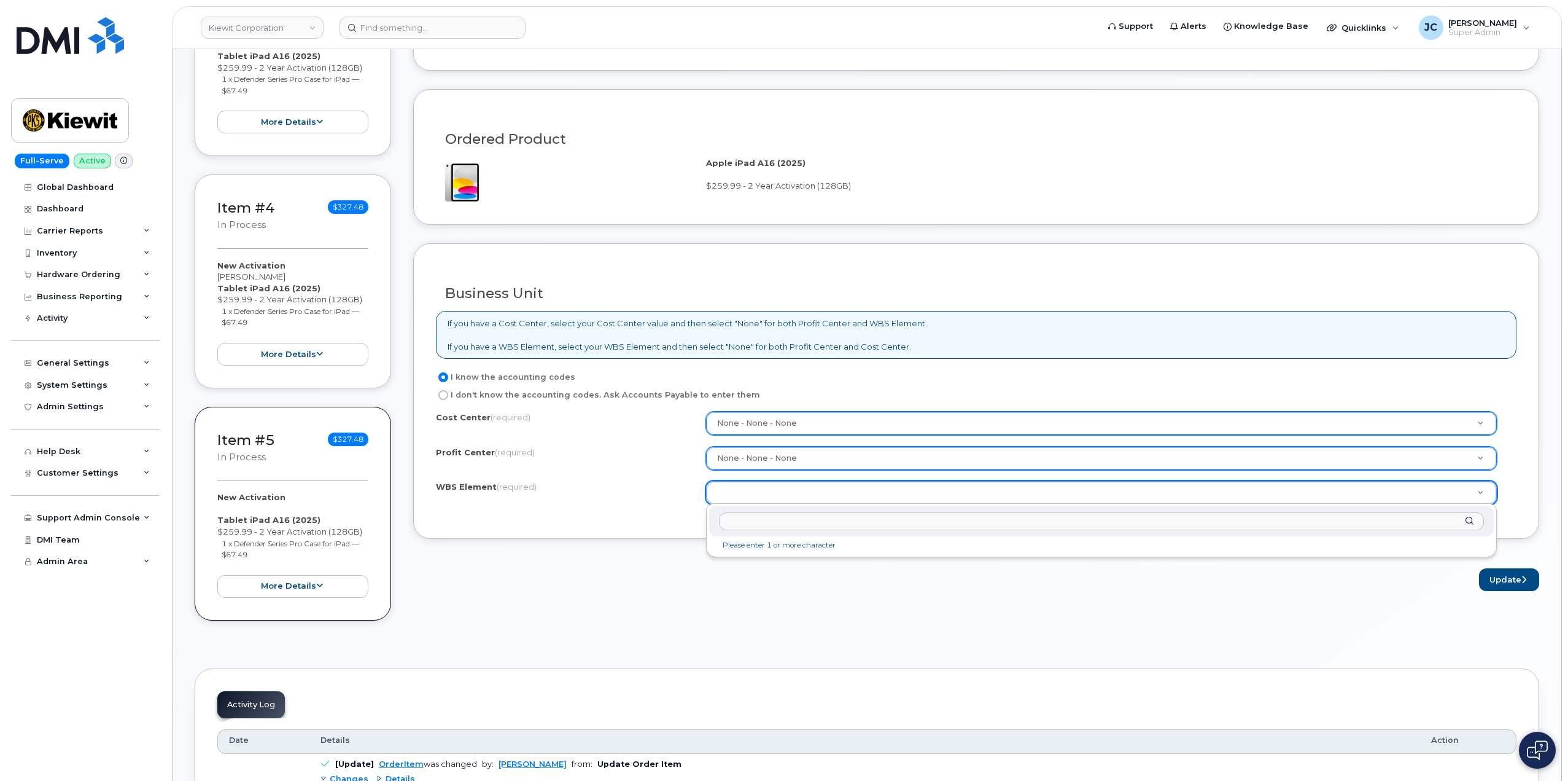
drag, startPoint x: 746, startPoint y: 513, endPoint x: 742, endPoint y: 523, distance: 10.8
click at [744, 519] on input "text" at bounding box center [1101, 521] width 765 height 18
paste input "[PERSON_NAME]"
drag, startPoint x: 798, startPoint y: 524, endPoint x: 590, endPoint y: 535, distance: 208.3
click at [590, 535] on body "Kiewit Corporation Support Alerts Knowledge Base Quicklinks Suspend / Cancel De…" at bounding box center [784, 558] width 1568 height 2838
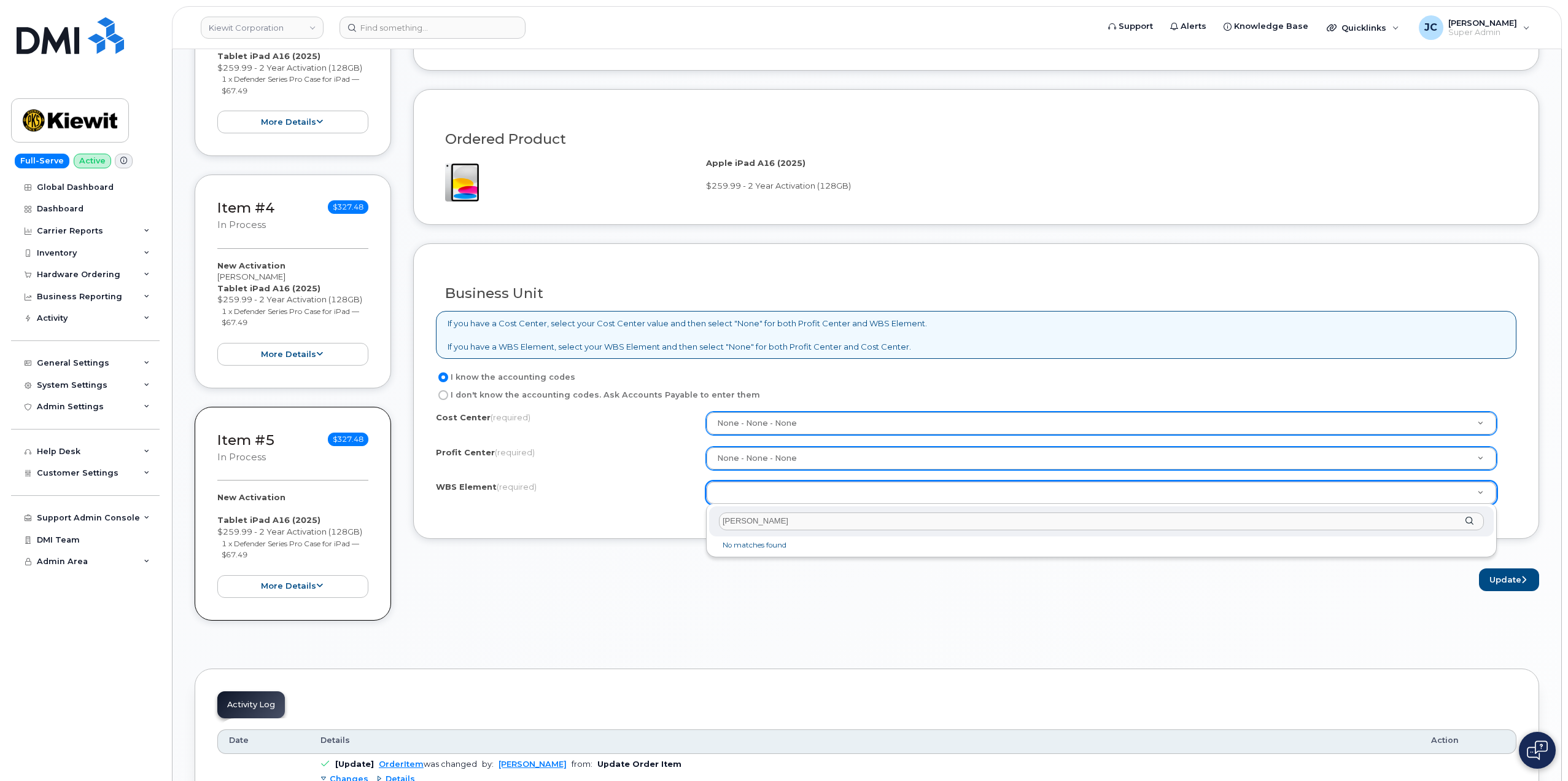
click at [815, 522] on input "[PERSON_NAME]" at bounding box center [1101, 521] width 765 height 18
drag, startPoint x: 800, startPoint y: 520, endPoint x: 569, endPoint y: 512, distance: 231.1
click at [568, 512] on body "Kiewit Corporation Support Alerts Knowledge Base Quicklinks Suspend / Cancel De…" at bounding box center [784, 558] width 1568 height 2838
paste input "106253.1984"
type input "106253.1984"
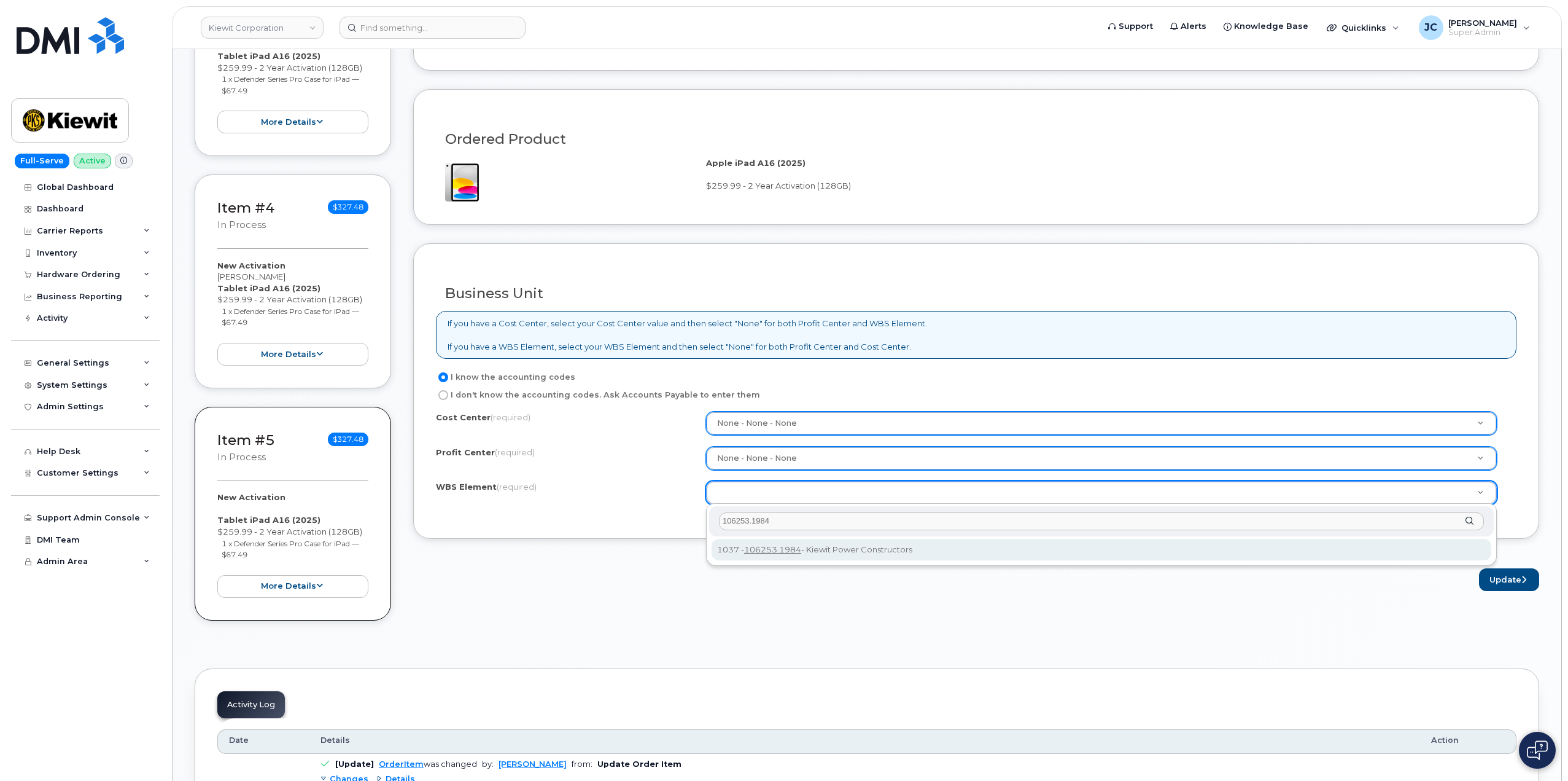
type input "106253.1984"
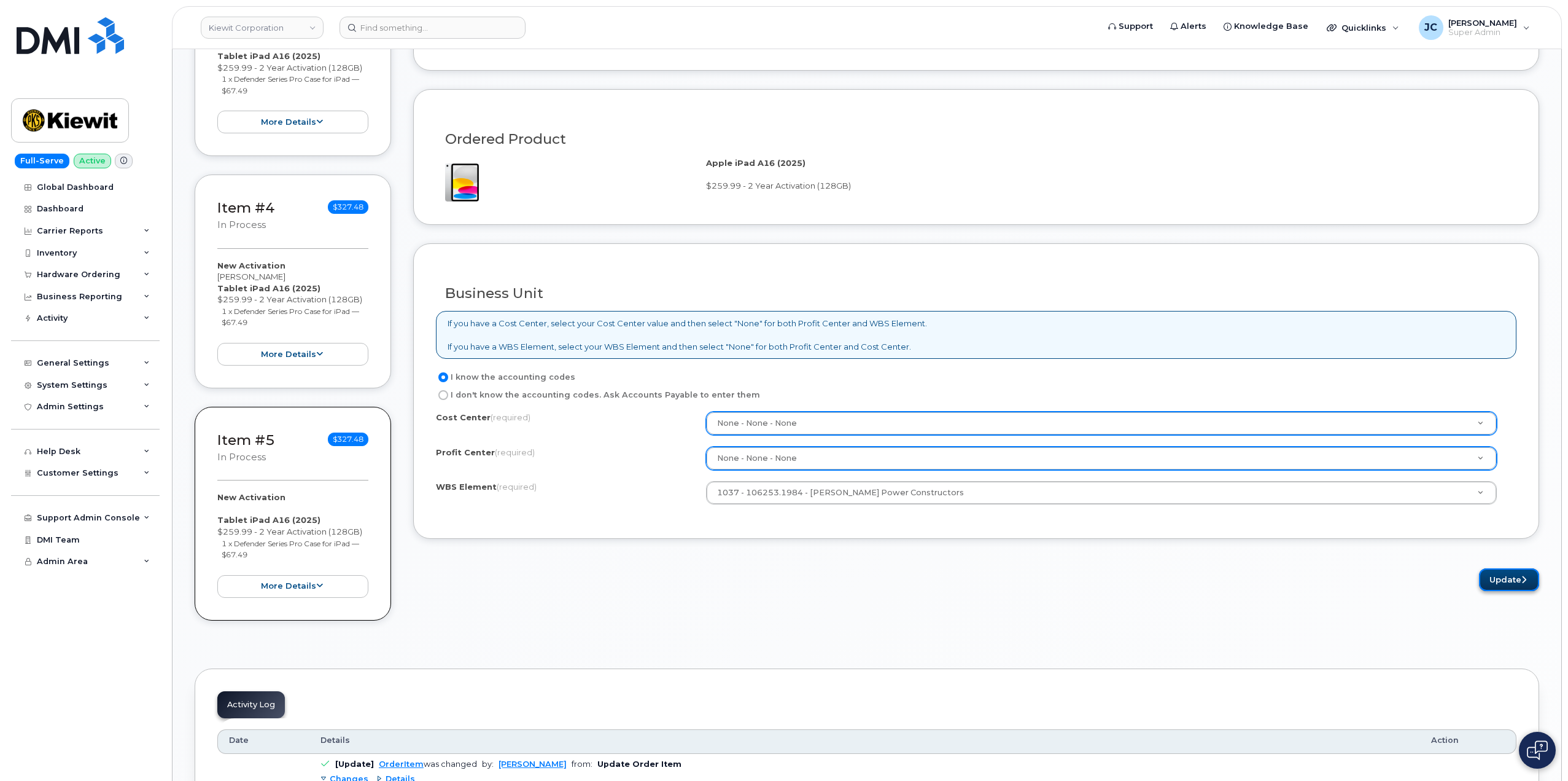
click at [1500, 580] on button "Update" at bounding box center [1509, 579] width 60 height 22
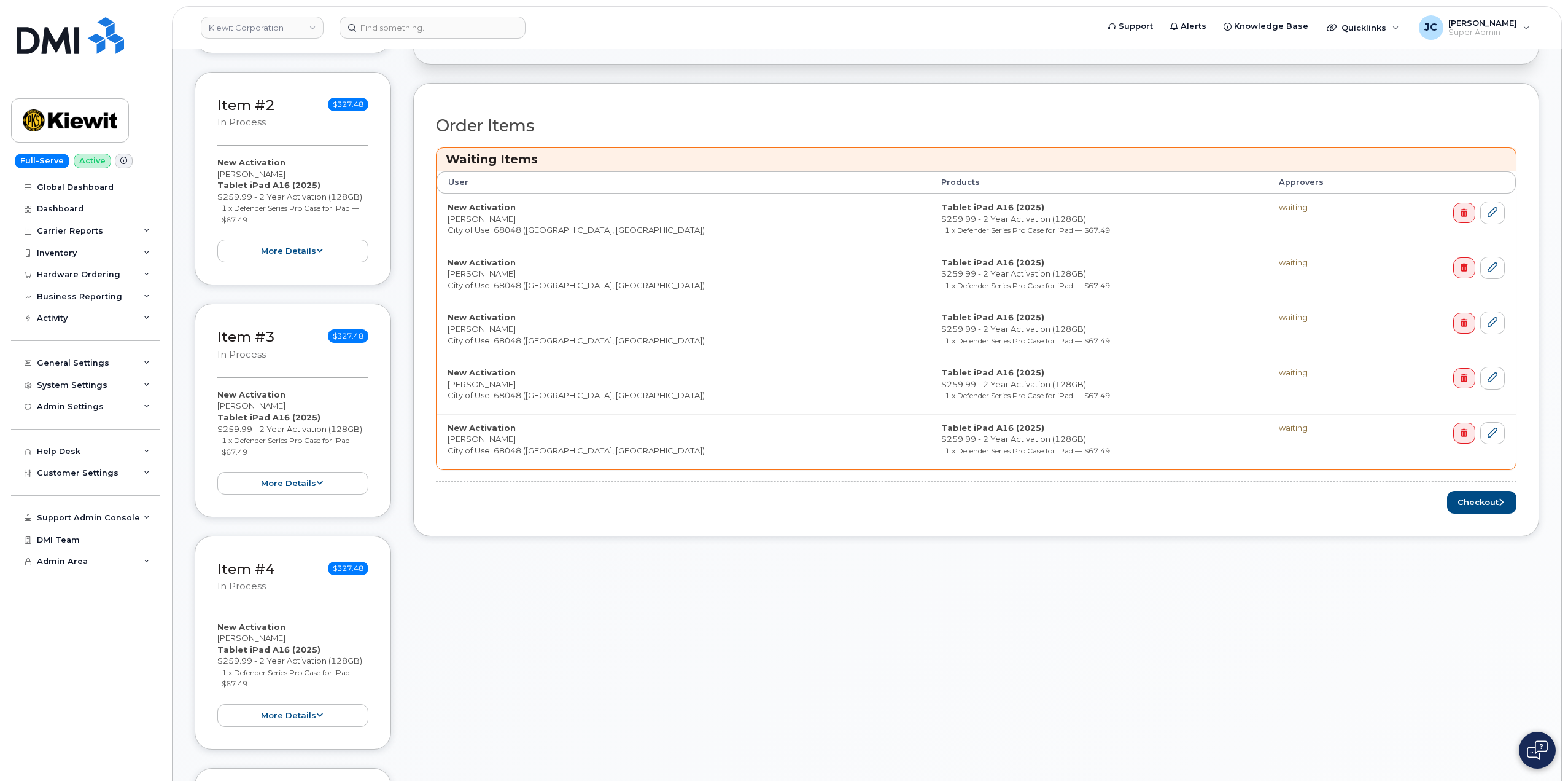
scroll to position [553, 0]
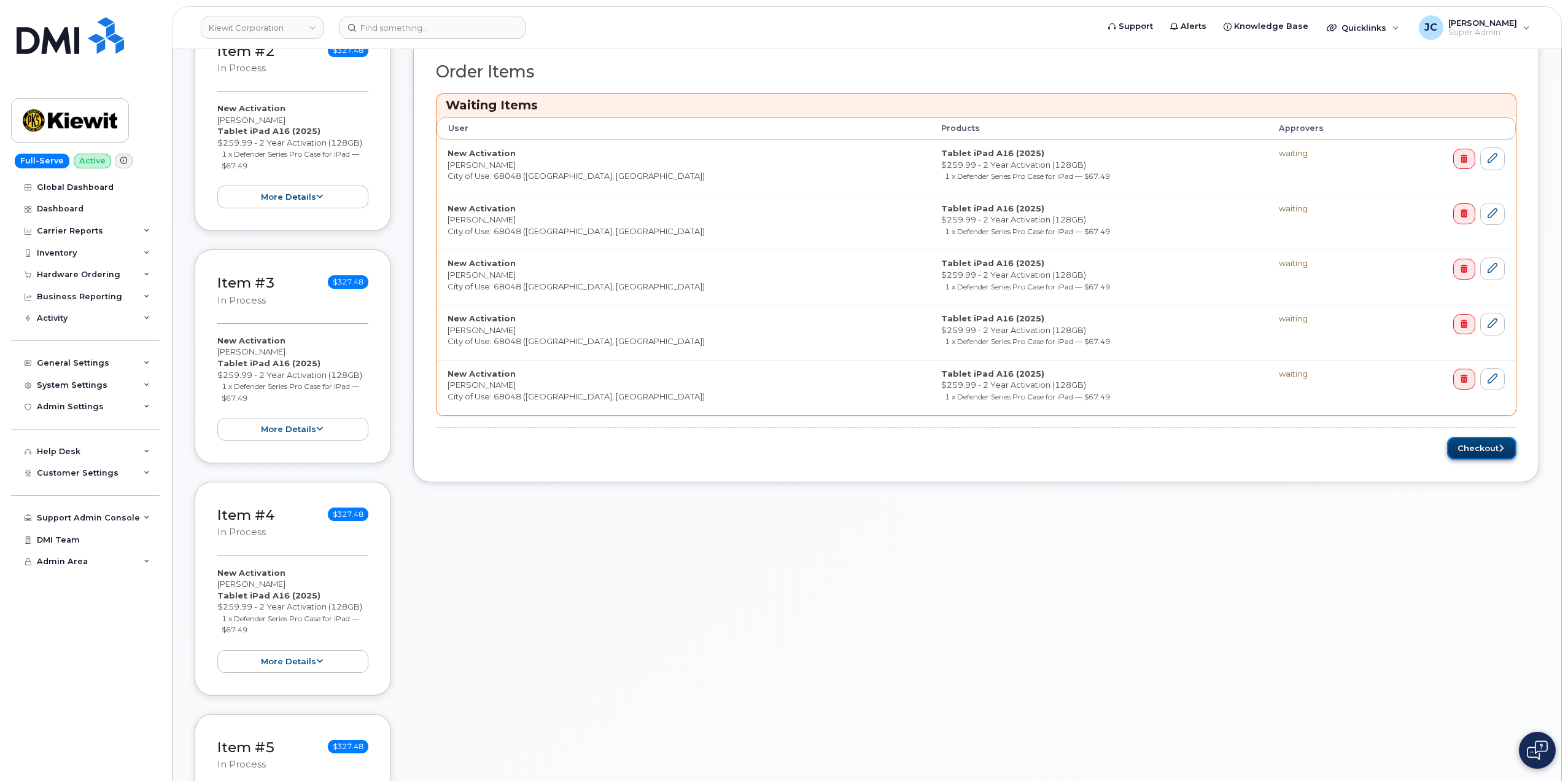
click at [1478, 450] on button "Checkout" at bounding box center [1482, 448] width 69 height 22
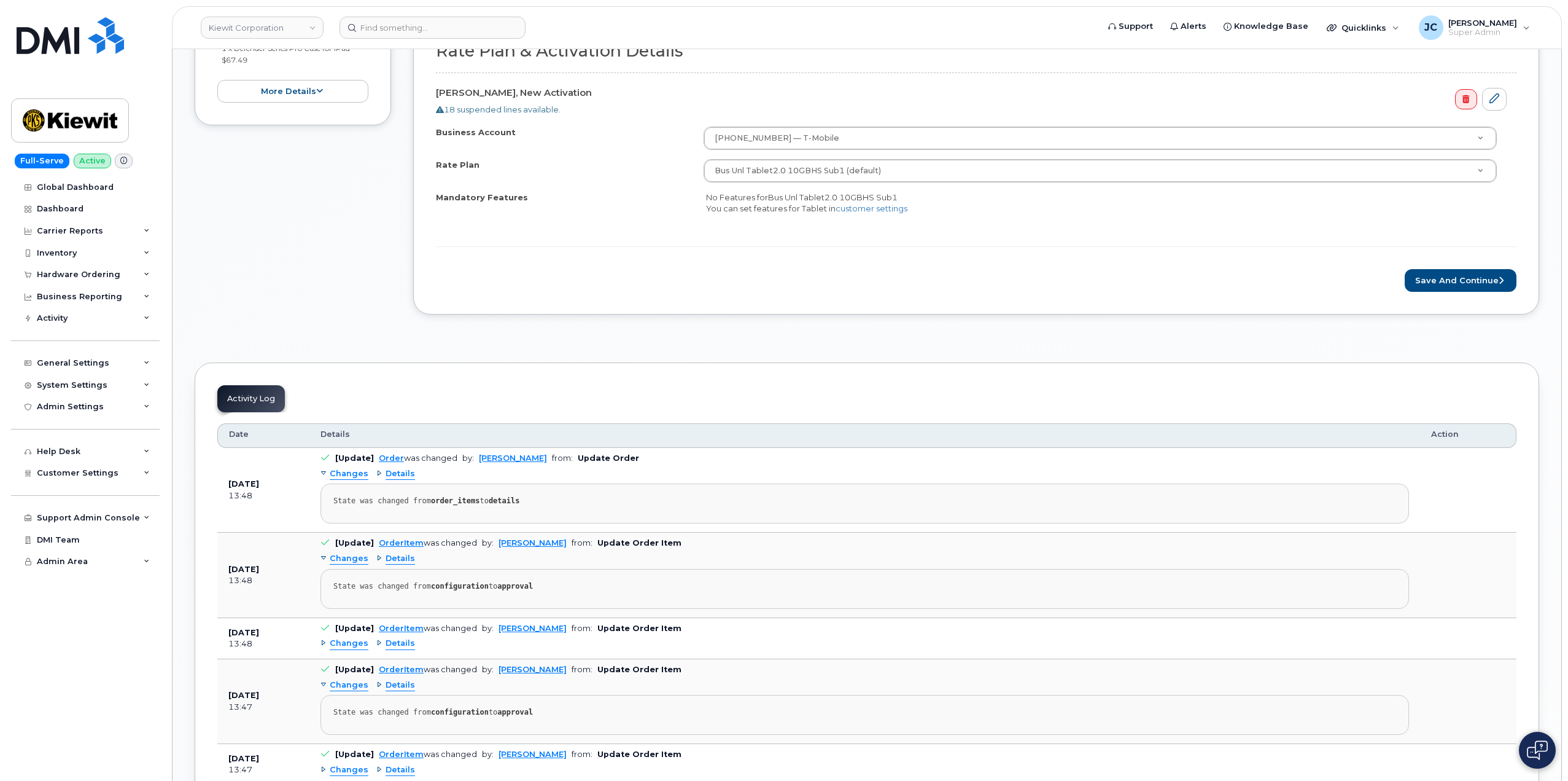
scroll to position [1413, 0]
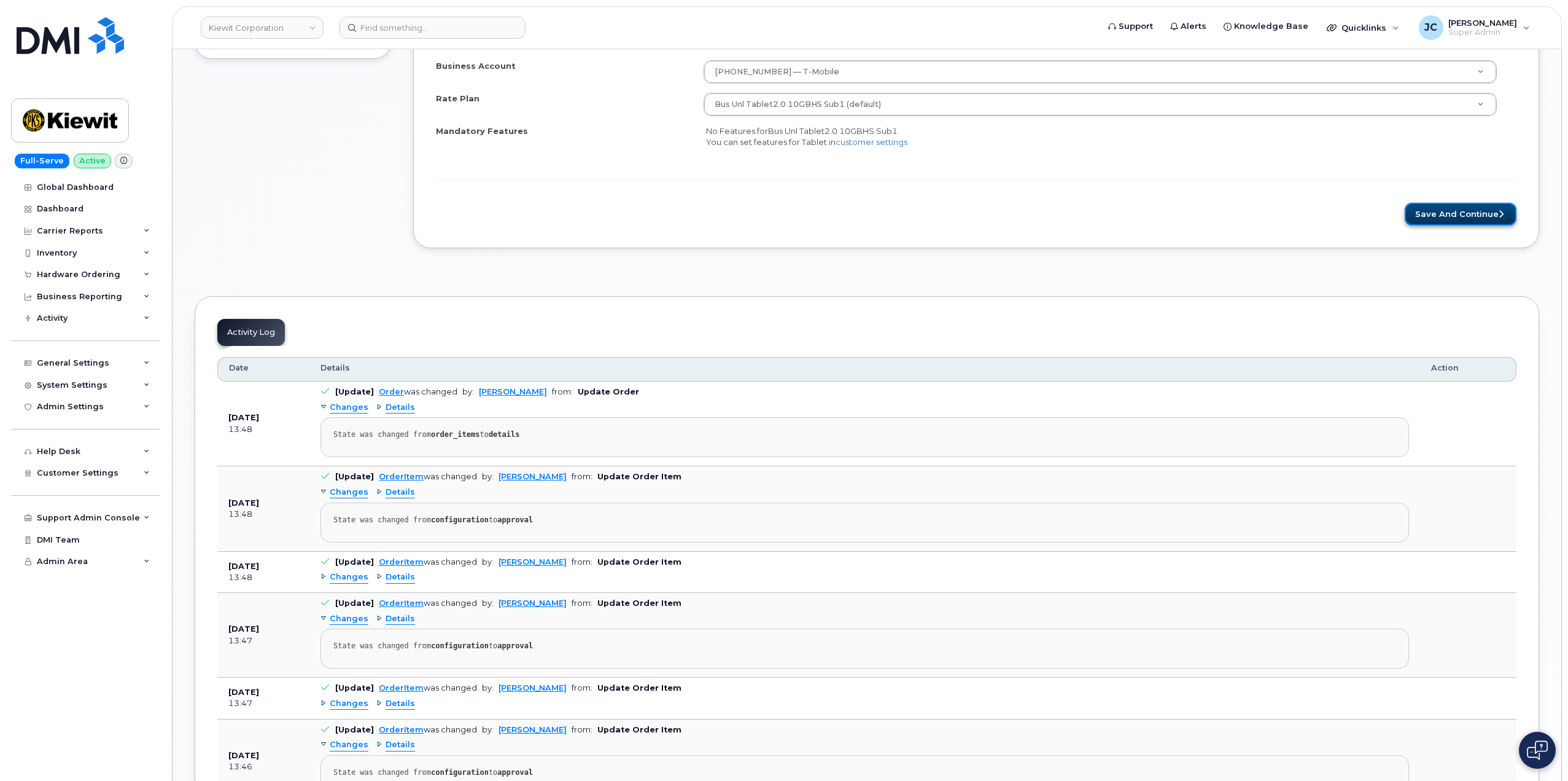
click at [1475, 214] on button "Save and Continue" at bounding box center [1460, 214] width 112 height 22
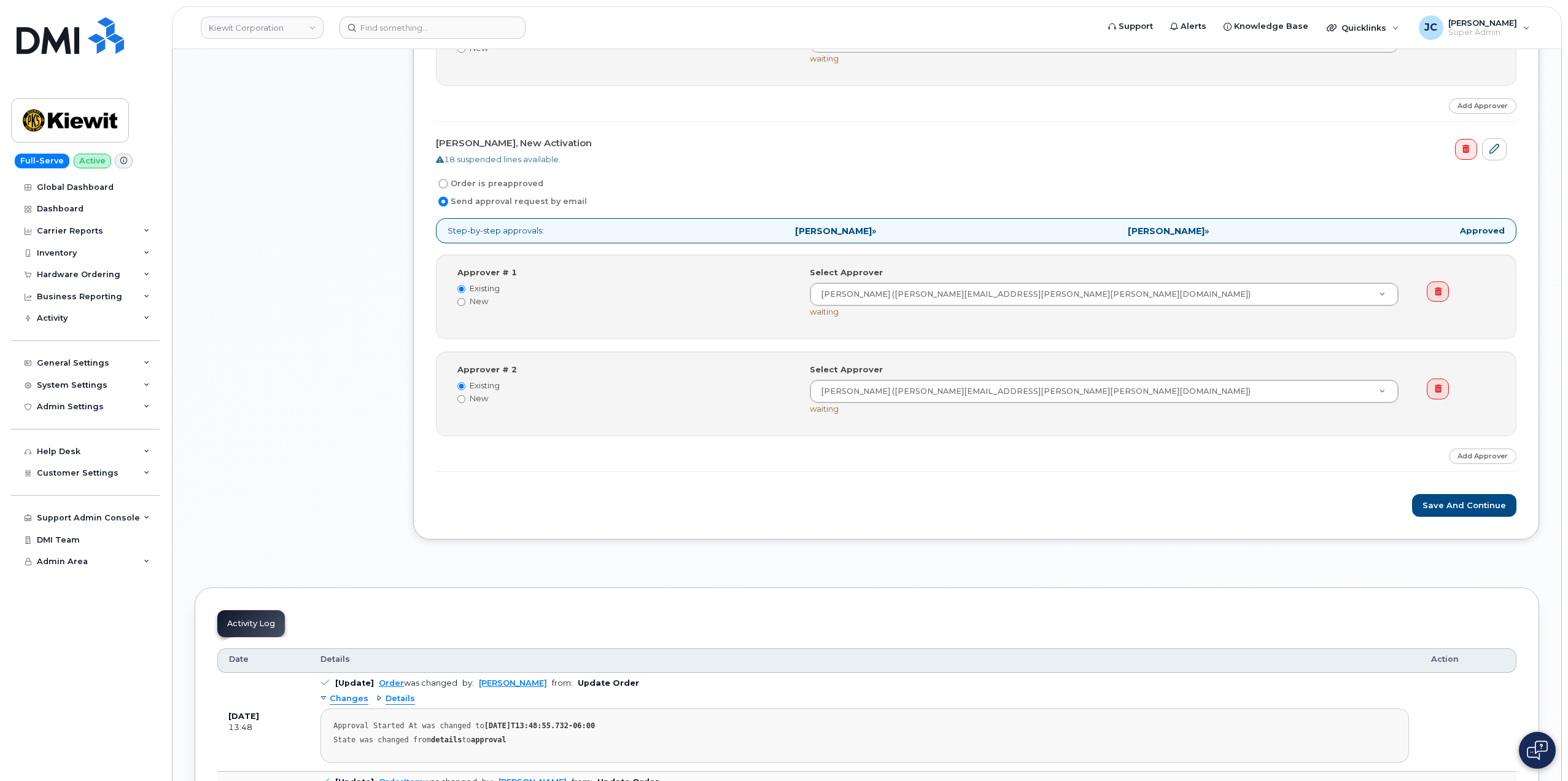
scroll to position [1843, 0]
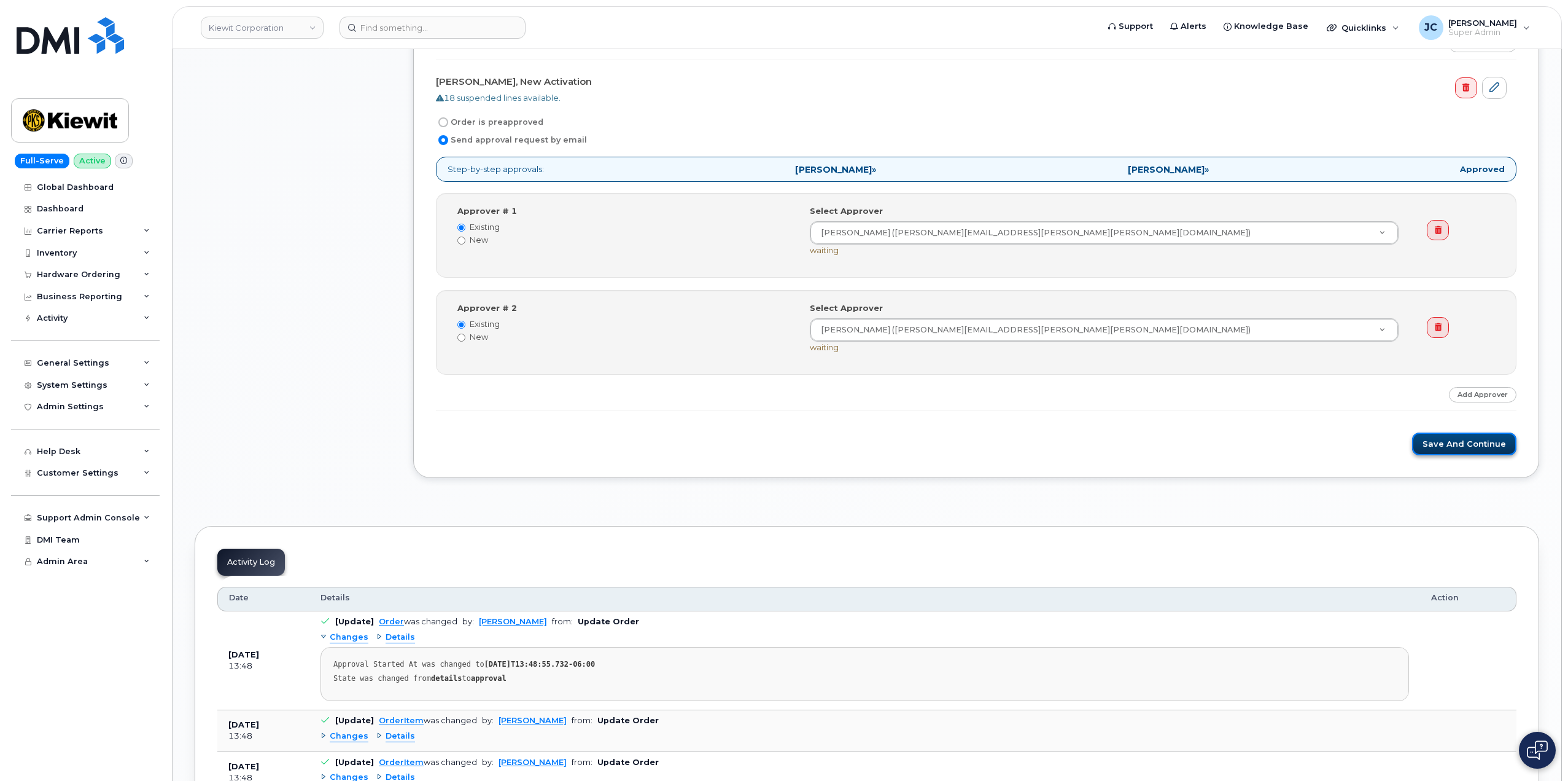
click at [1453, 441] on button "Save and Continue" at bounding box center [1464, 443] width 104 height 22
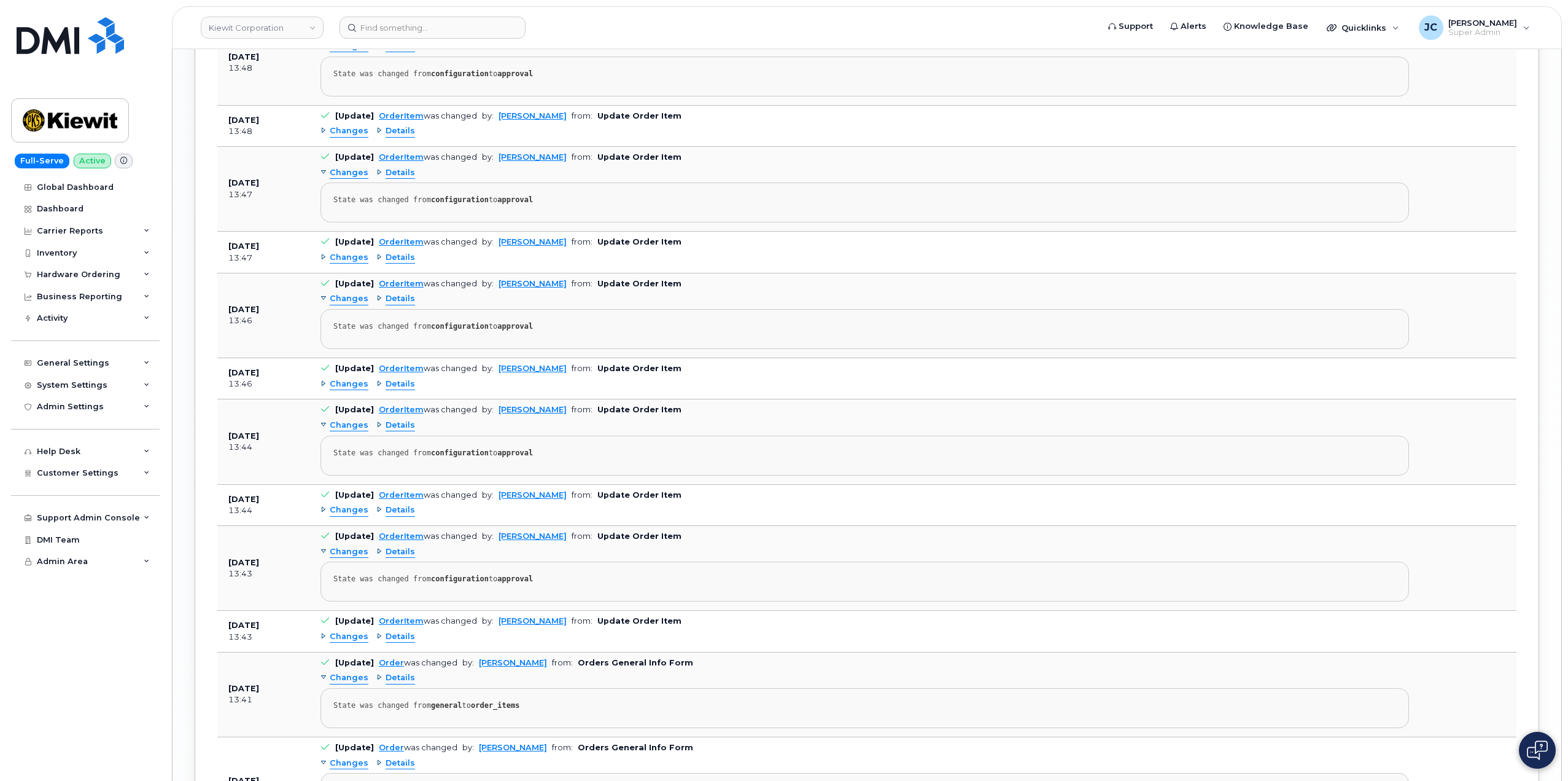
scroll to position [2887, 0]
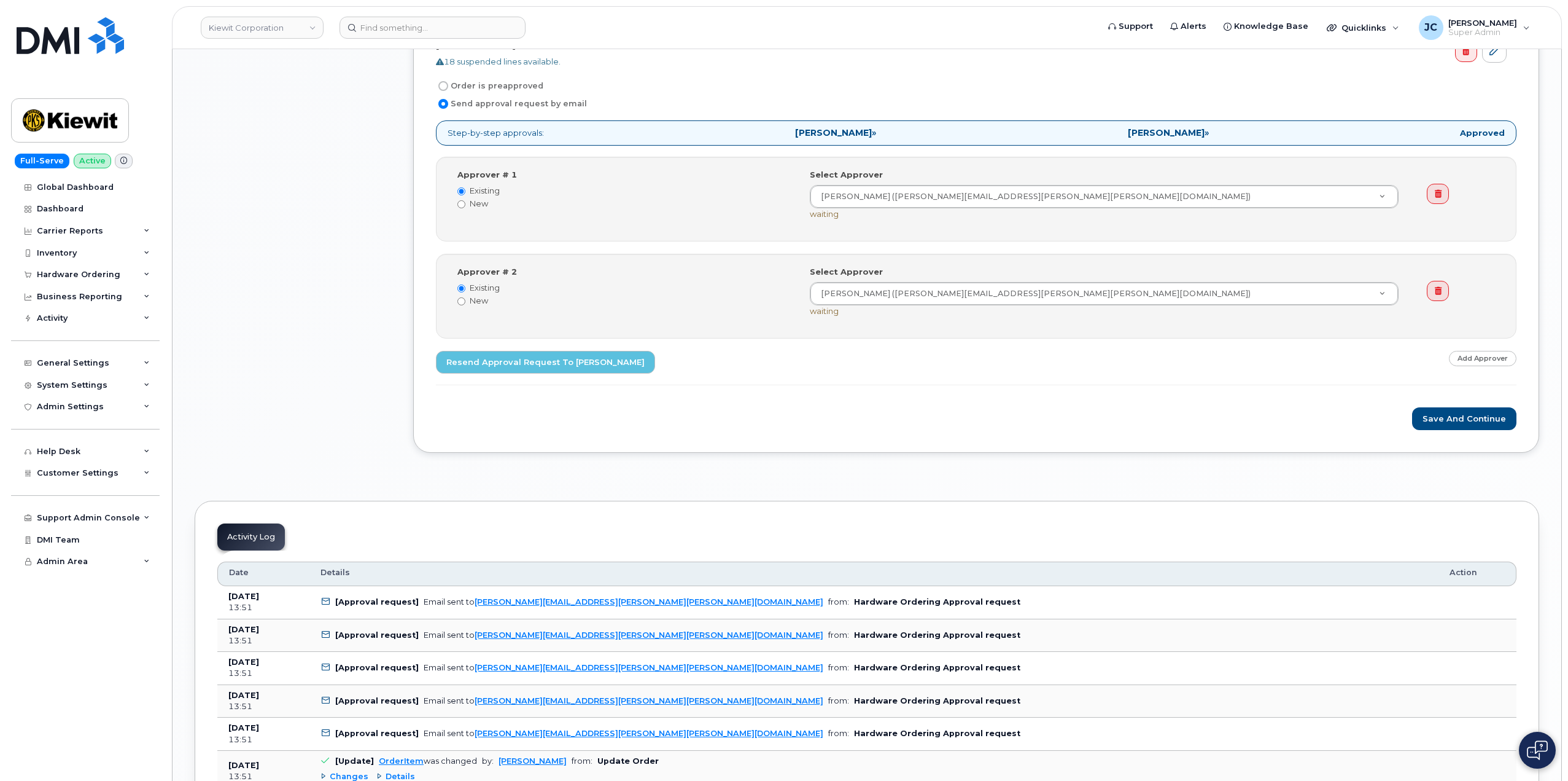
scroll to position [1988, 0]
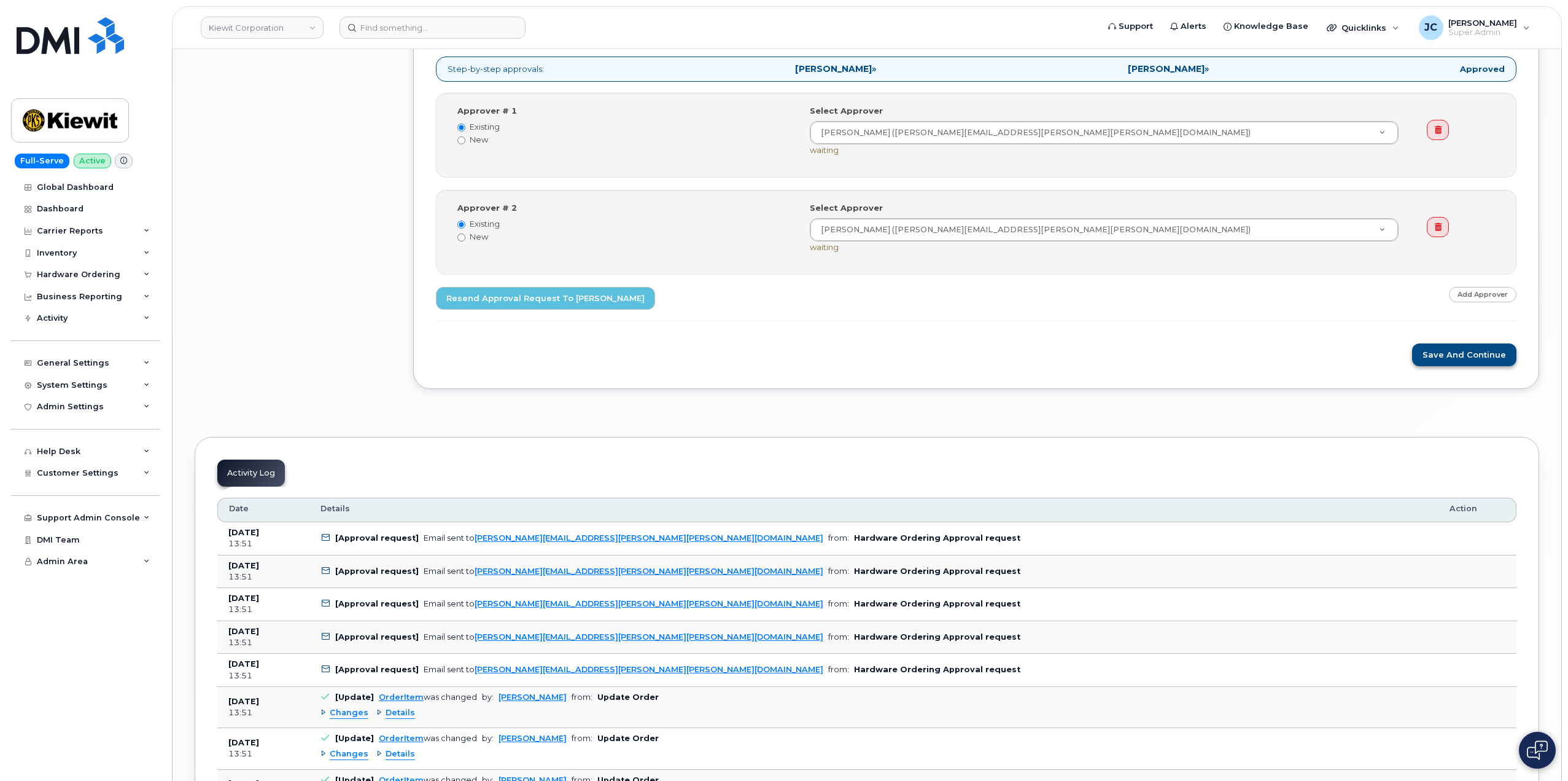
click at [1485, 348] on button "Save and Continue" at bounding box center [1464, 354] width 104 height 22
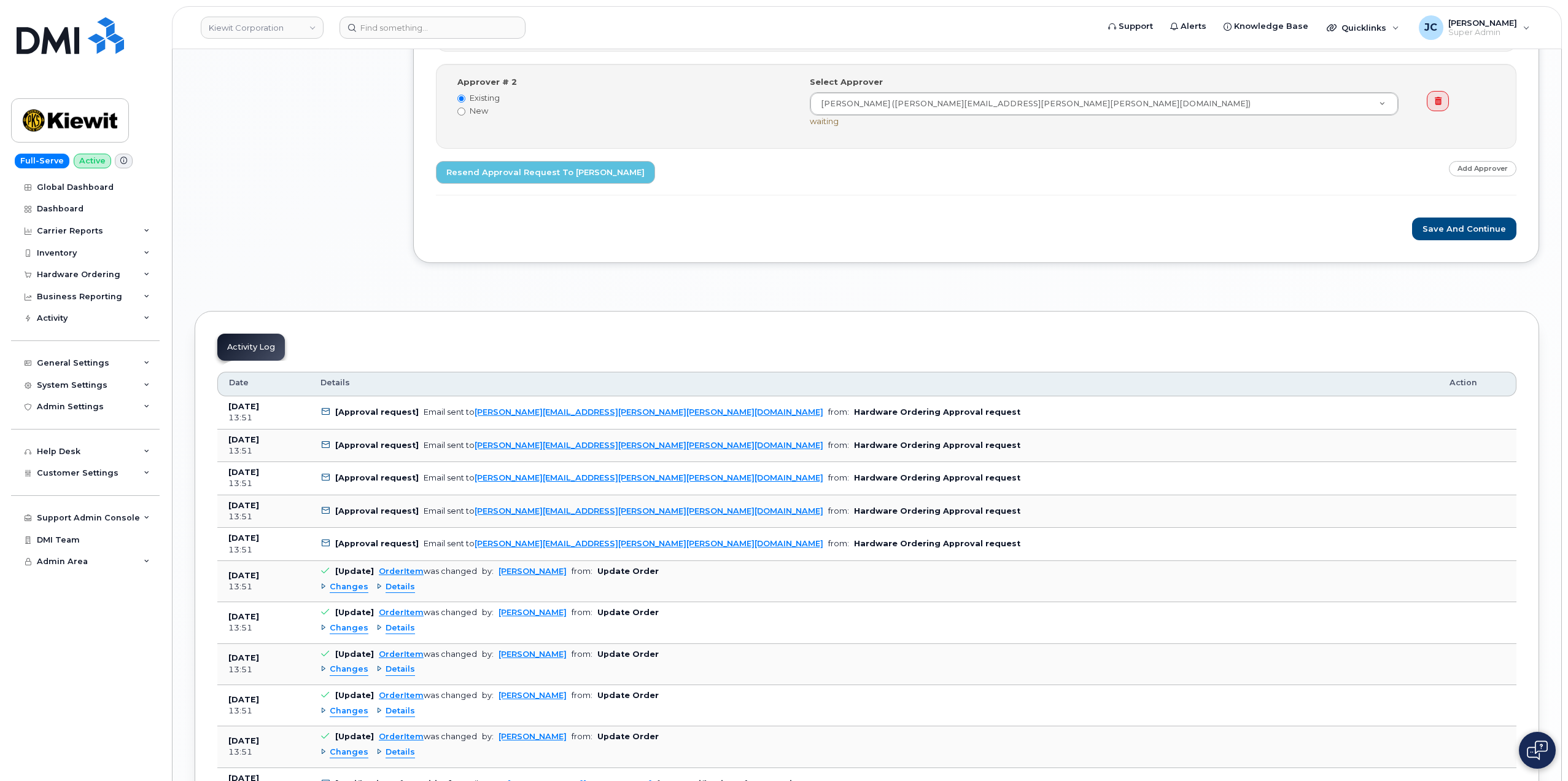
scroll to position [2150, 0]
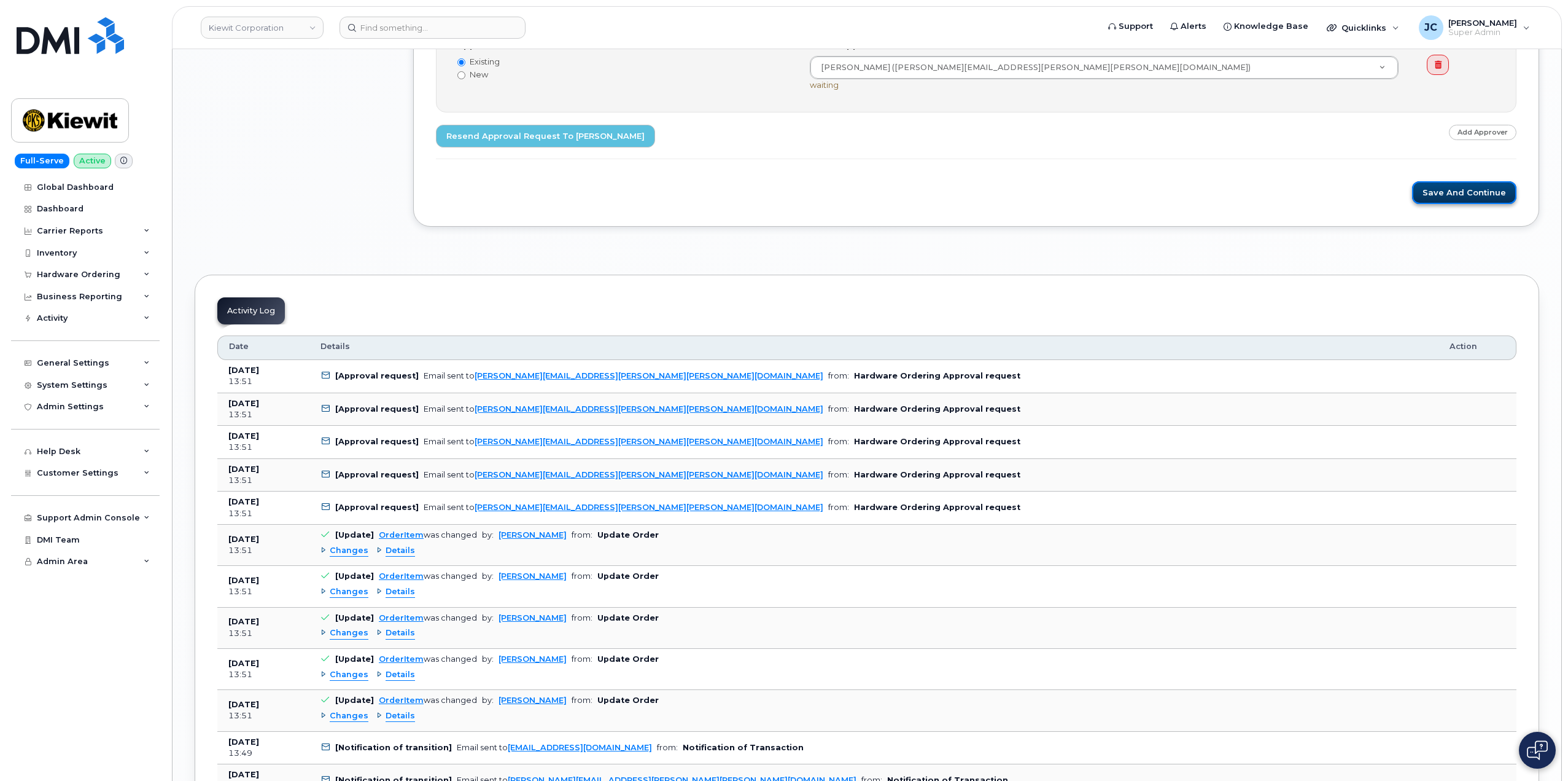
click at [1464, 190] on button "Save and Continue" at bounding box center [1464, 192] width 104 height 22
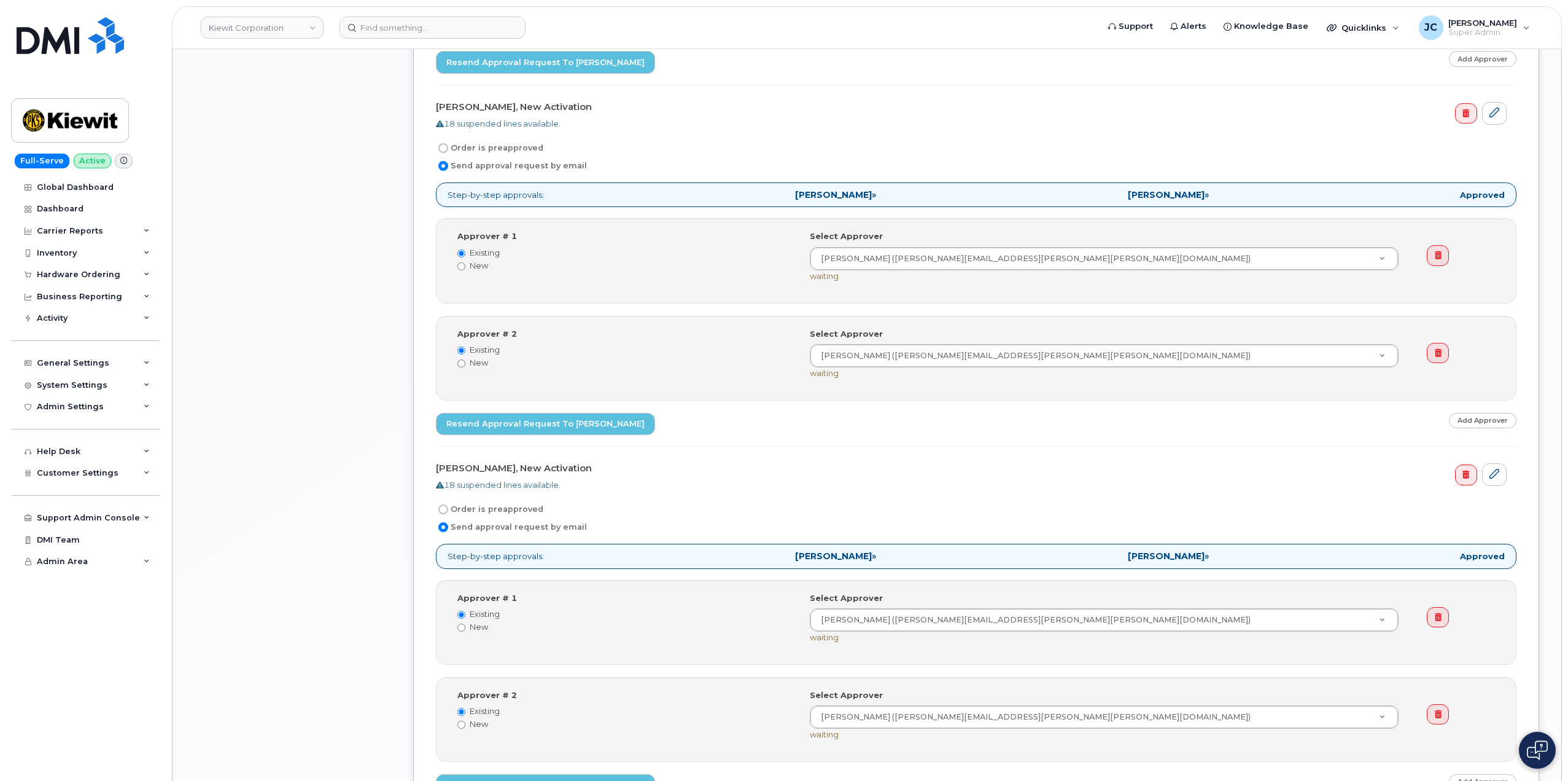
scroll to position [1843, 0]
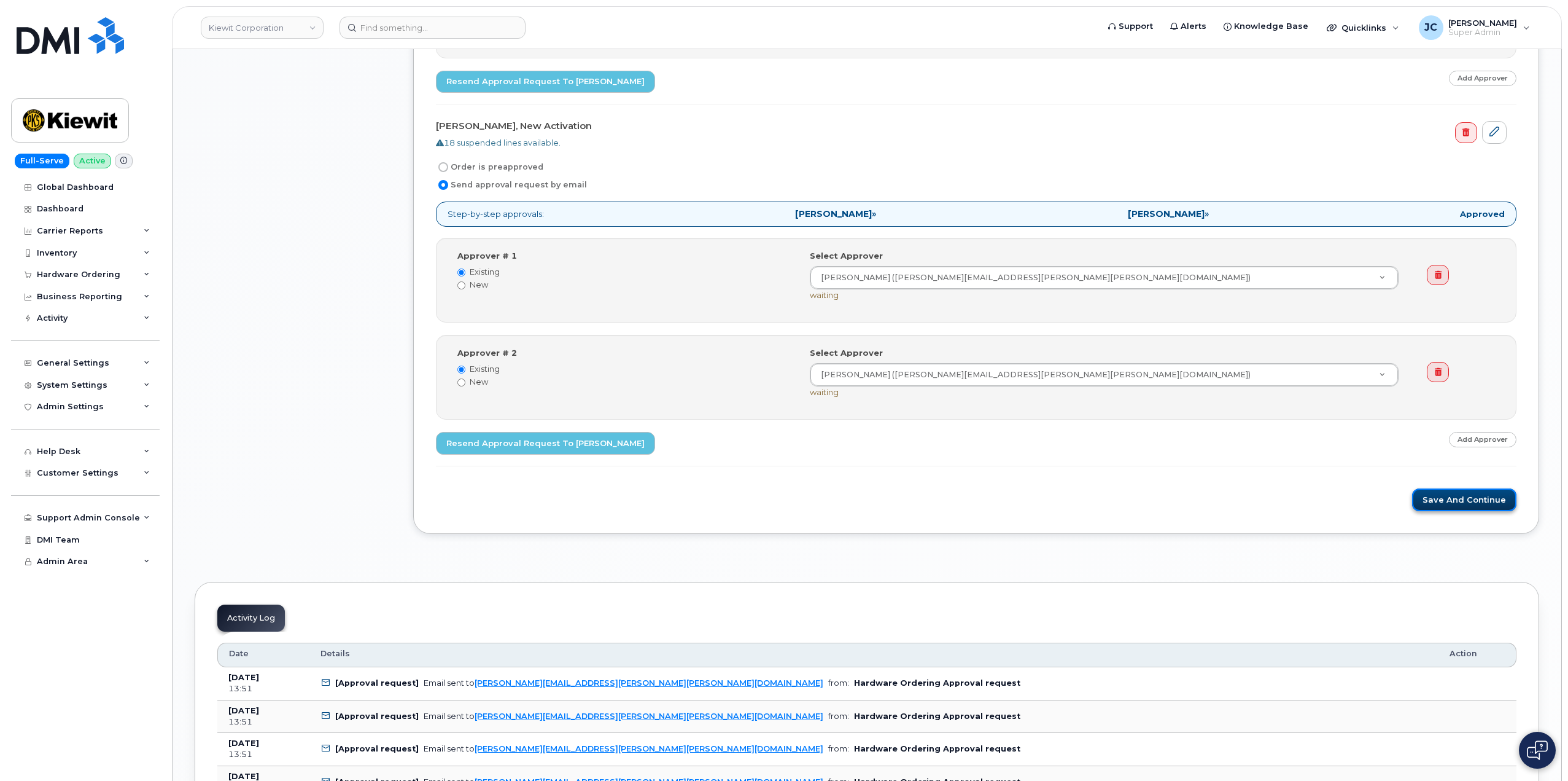
click at [1476, 506] on button "Save and Continue" at bounding box center [1464, 499] width 104 height 22
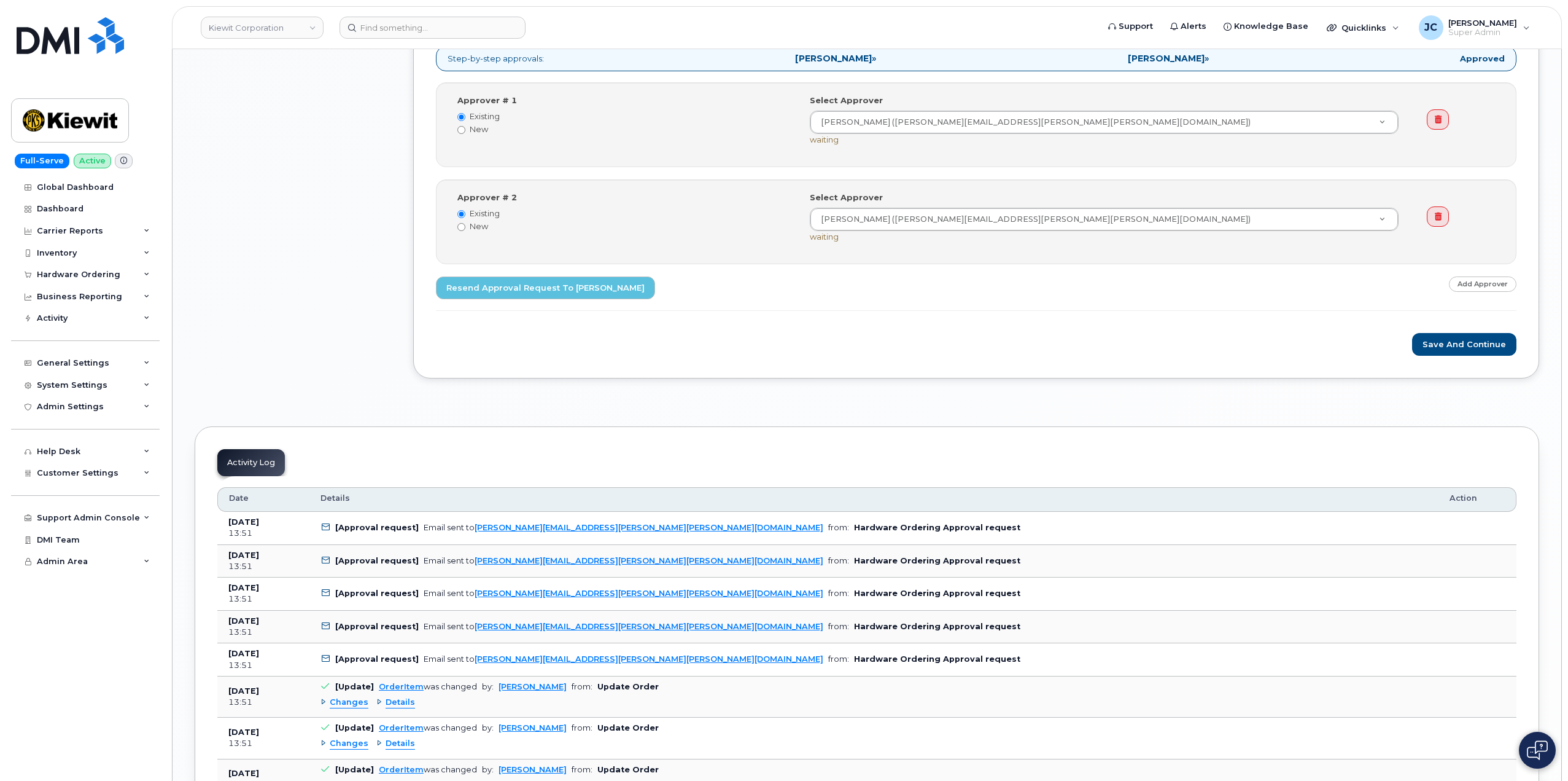
scroll to position [2150, 0]
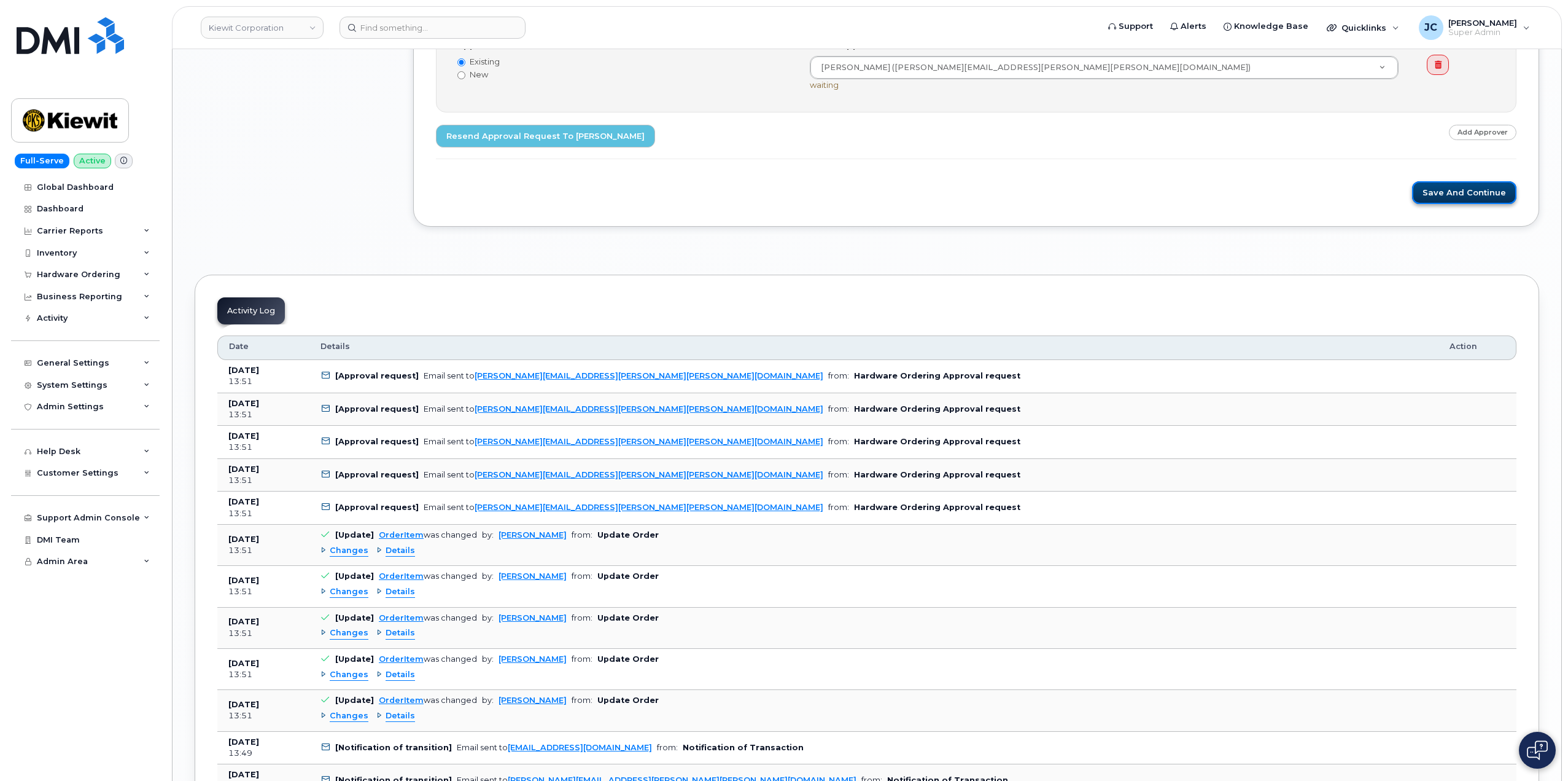
drag, startPoint x: 1476, startPoint y: 190, endPoint x: 1463, endPoint y: 199, distance: 15.8
click at [1463, 198] on button "Save and Continue" at bounding box center [1464, 192] width 104 height 22
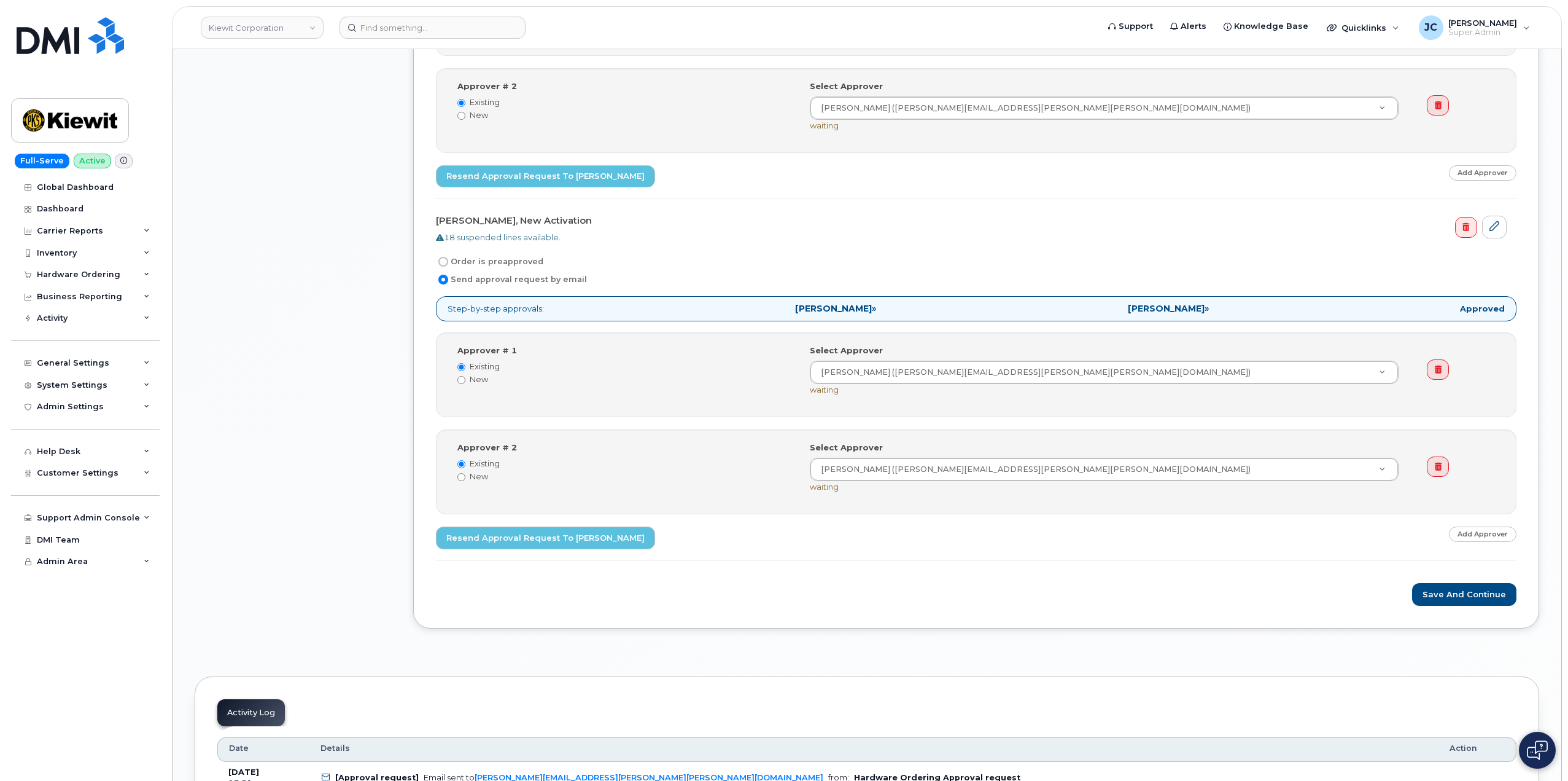
scroll to position [1905, 0]
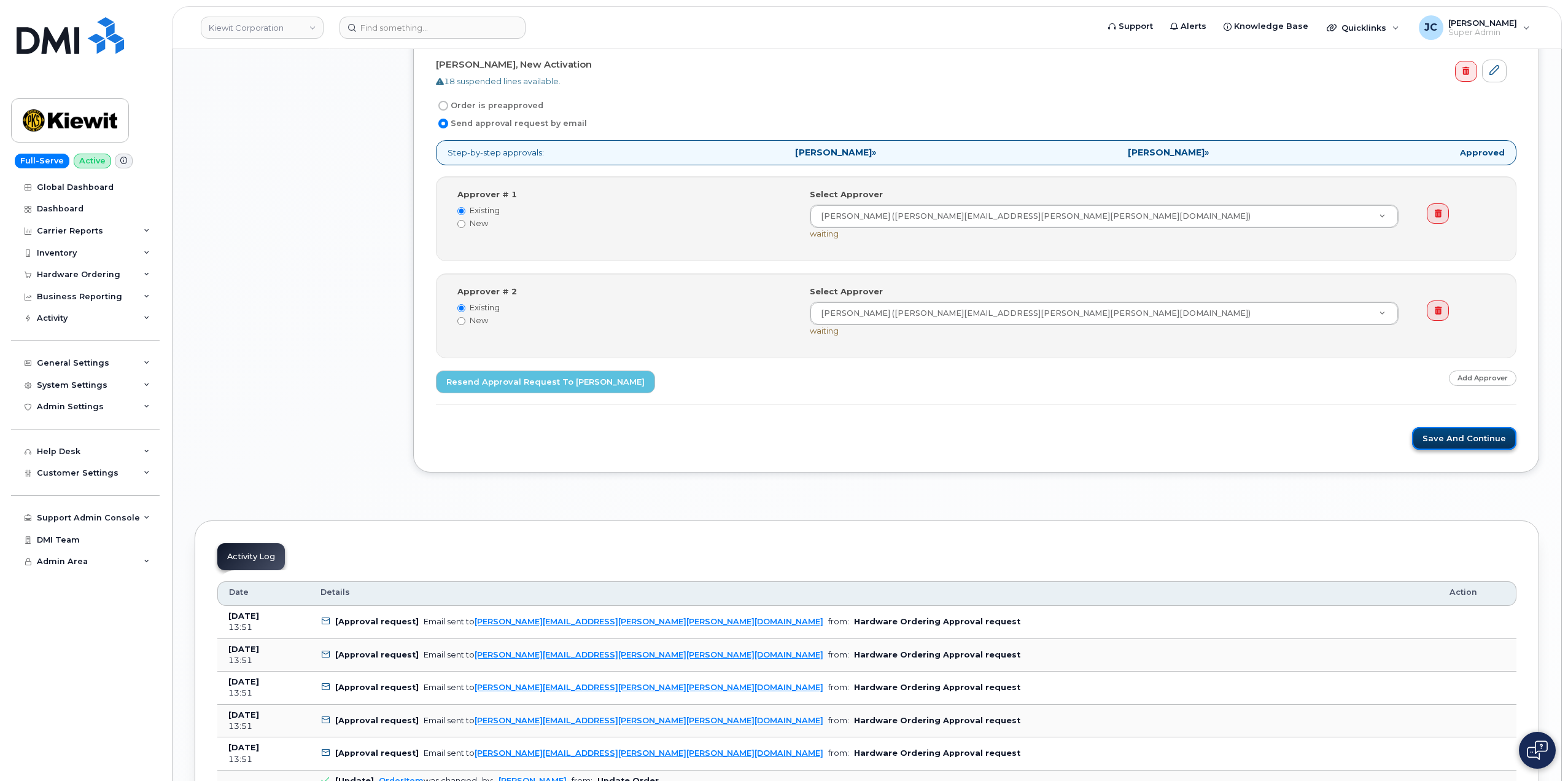
click at [1473, 439] on button "Save and Continue" at bounding box center [1464, 438] width 104 height 22
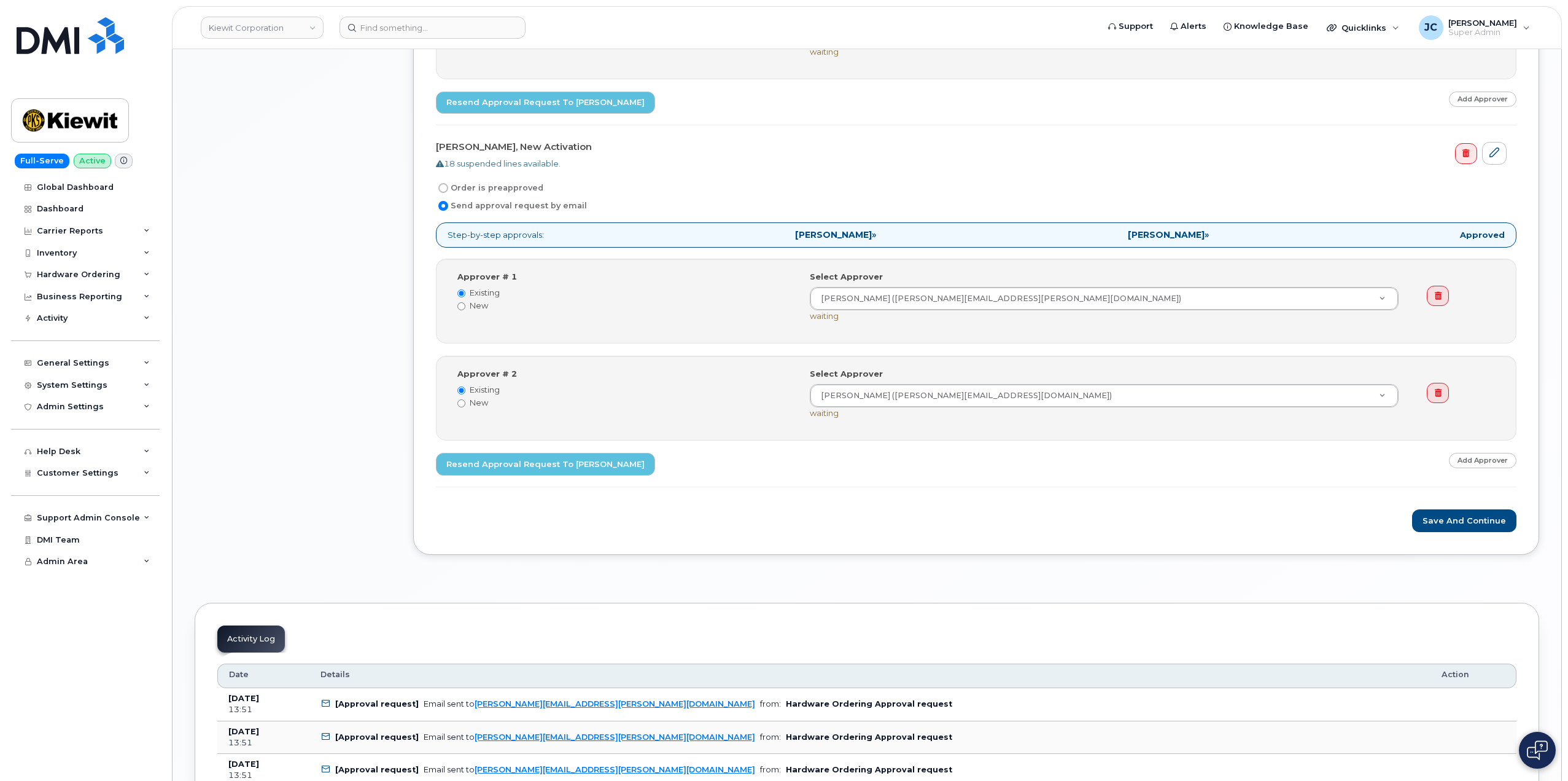
scroll to position [1843, 0]
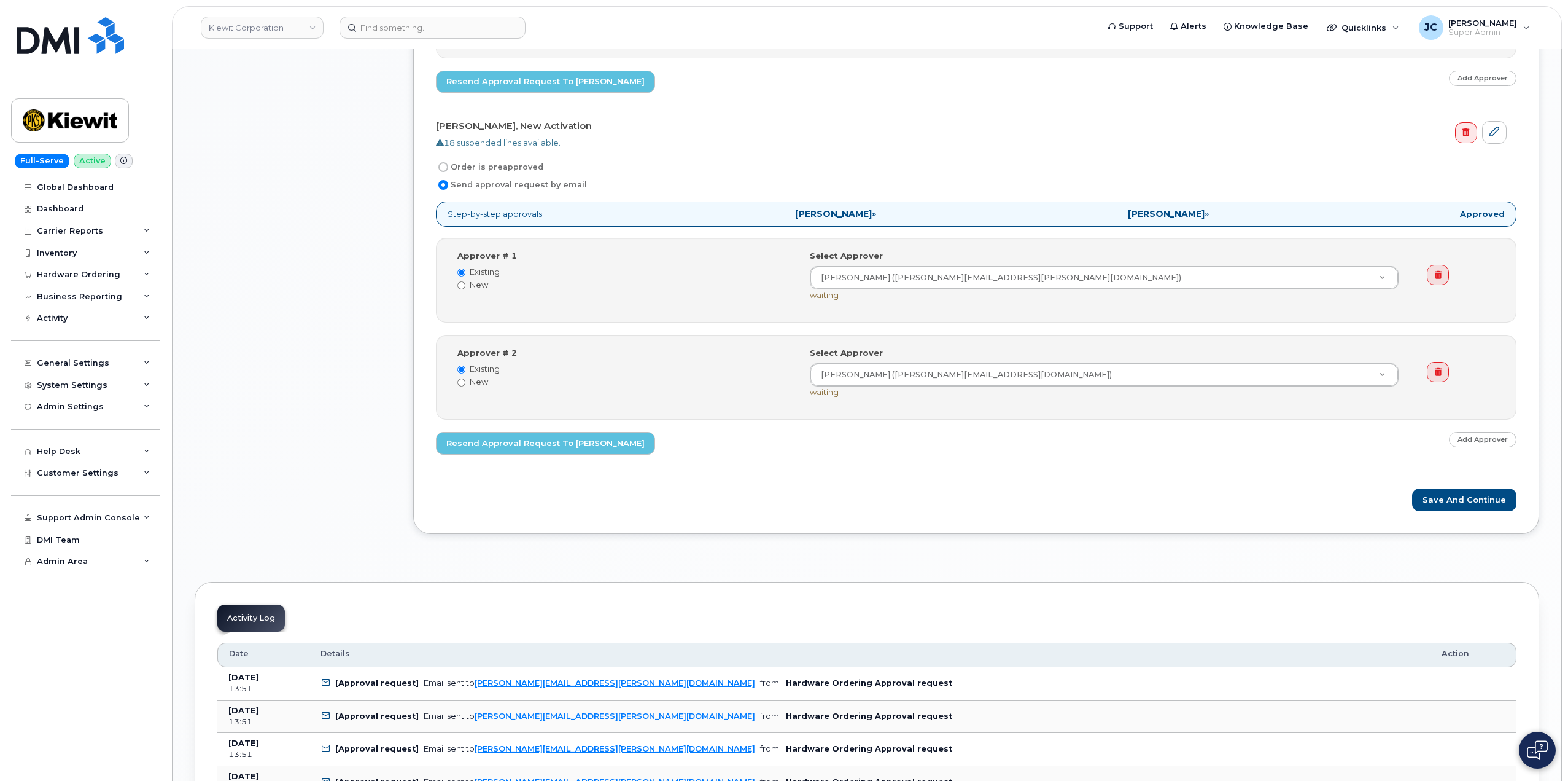
click at [1454, 495] on button "Save and Continue" at bounding box center [1464, 499] width 104 height 22
